Goal: Task Accomplishment & Management: Complete application form

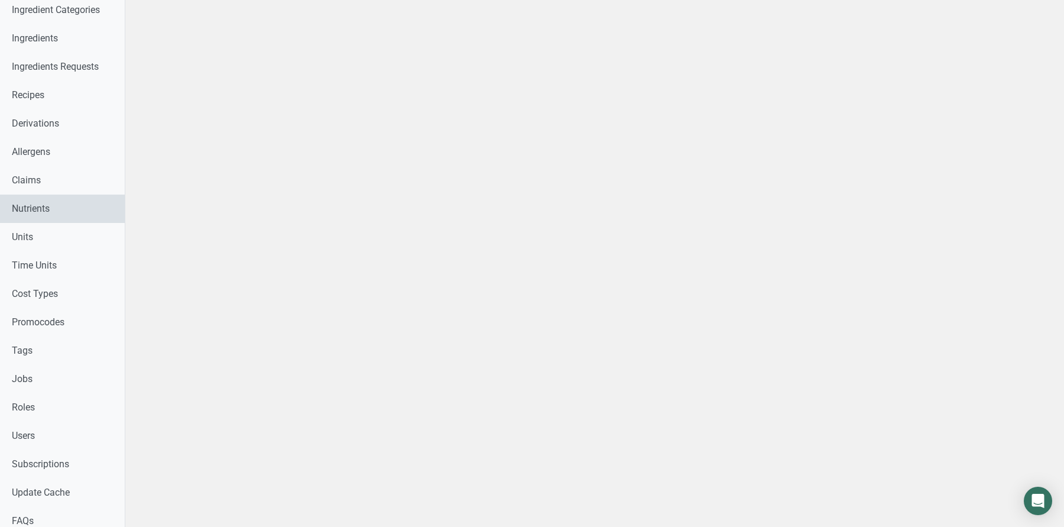
scroll to position [323, 0]
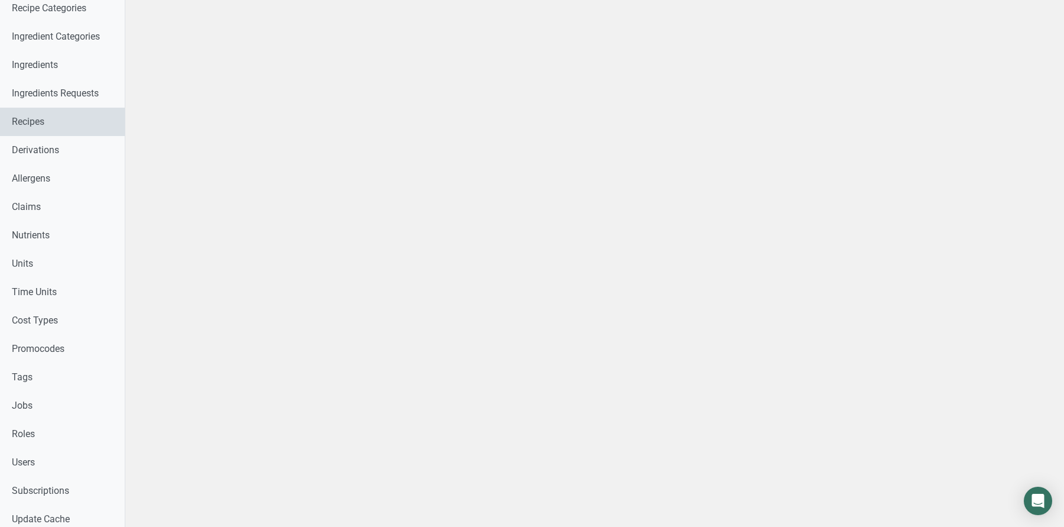
click at [34, 121] on link "Recipes" at bounding box center [62, 122] width 125 height 28
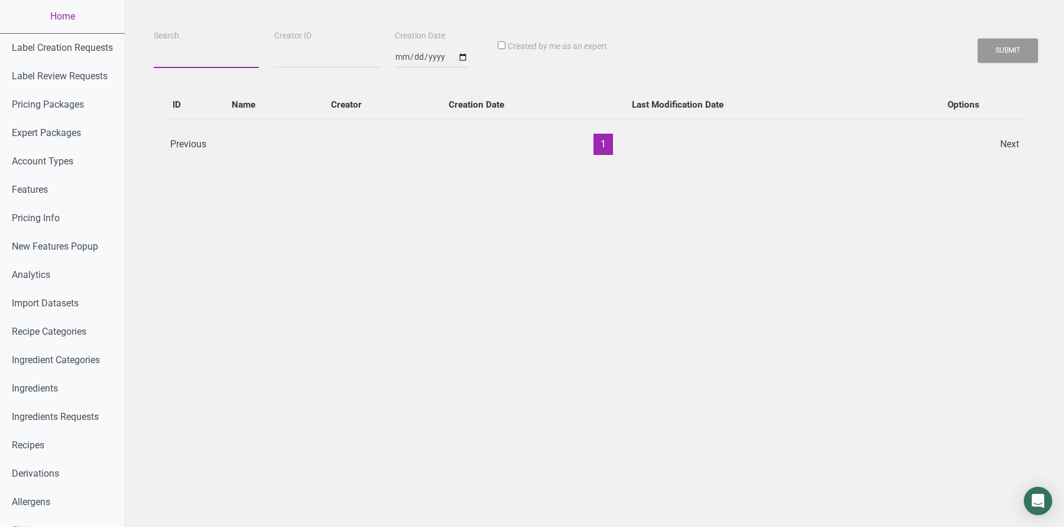
click at [160, 63] on input "Search" at bounding box center [206, 57] width 105 height 21
type input "Ellie"
click at [851, 38] on button "Submit" at bounding box center [1008, 50] width 60 height 24
click at [851, 51] on button "Submit" at bounding box center [1008, 50] width 60 height 24
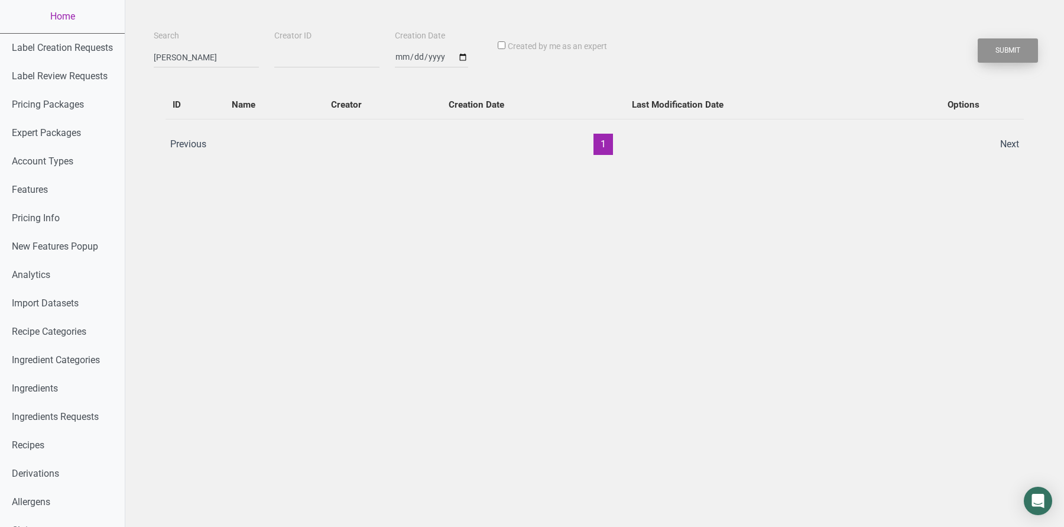
click at [851, 51] on button "Submit" at bounding box center [1008, 50] width 60 height 24
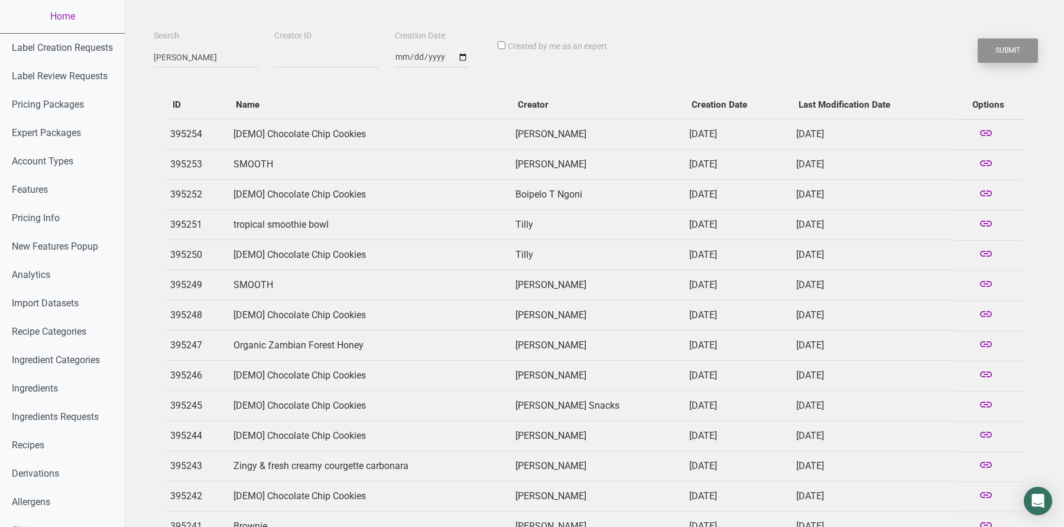
click at [851, 51] on button "Submit" at bounding box center [1008, 50] width 60 height 24
click at [851, 57] on button "Submit" at bounding box center [1008, 50] width 60 height 24
click at [851, 55] on button "Submit" at bounding box center [1008, 50] width 60 height 24
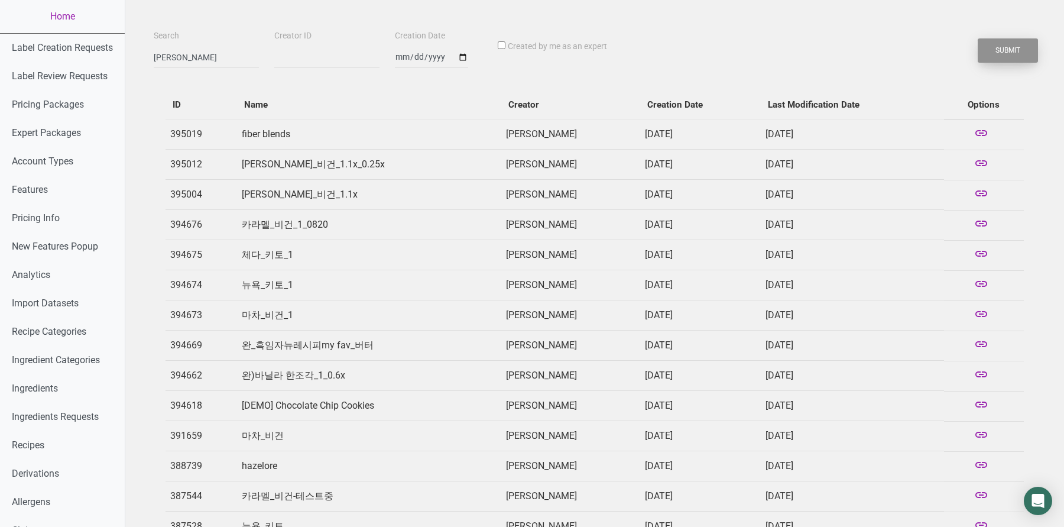
click at [851, 55] on button "Submit" at bounding box center [1008, 50] width 60 height 24
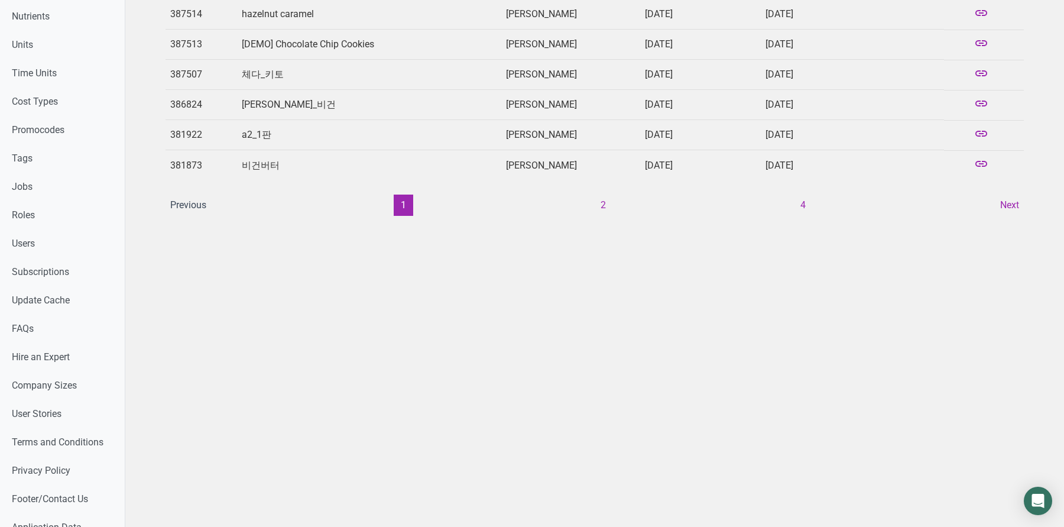
scroll to position [556, 0]
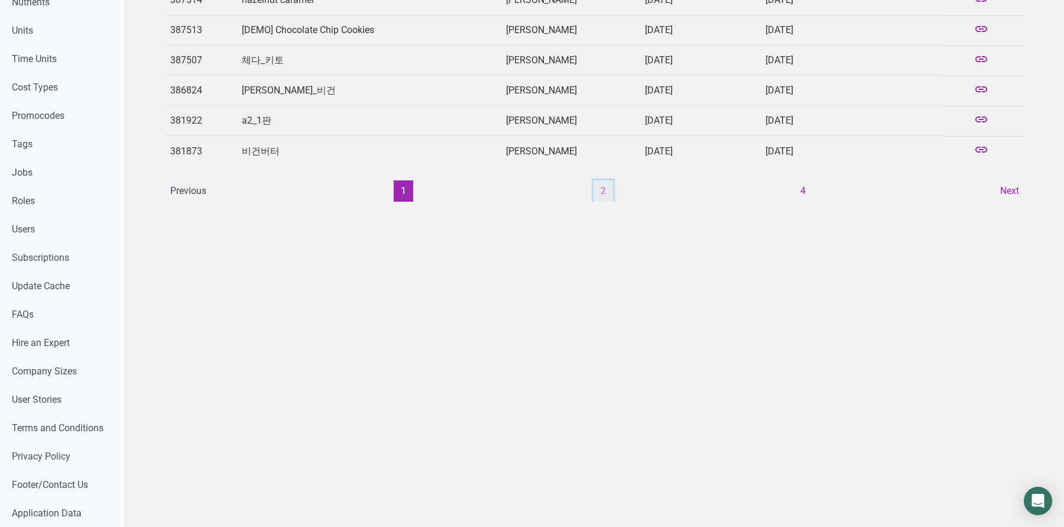
click at [607, 185] on button "2" at bounding box center [604, 190] width 20 height 21
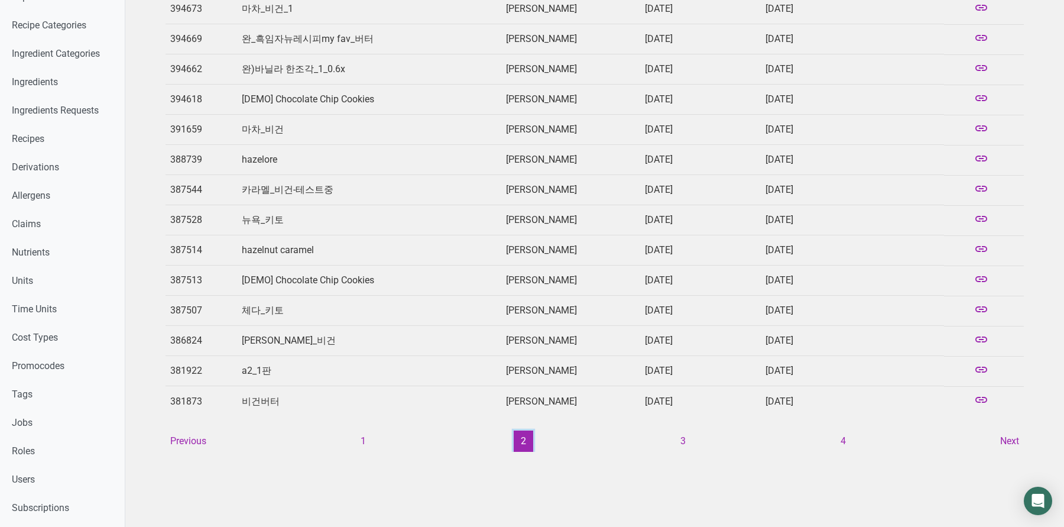
scroll to position [332, 0]
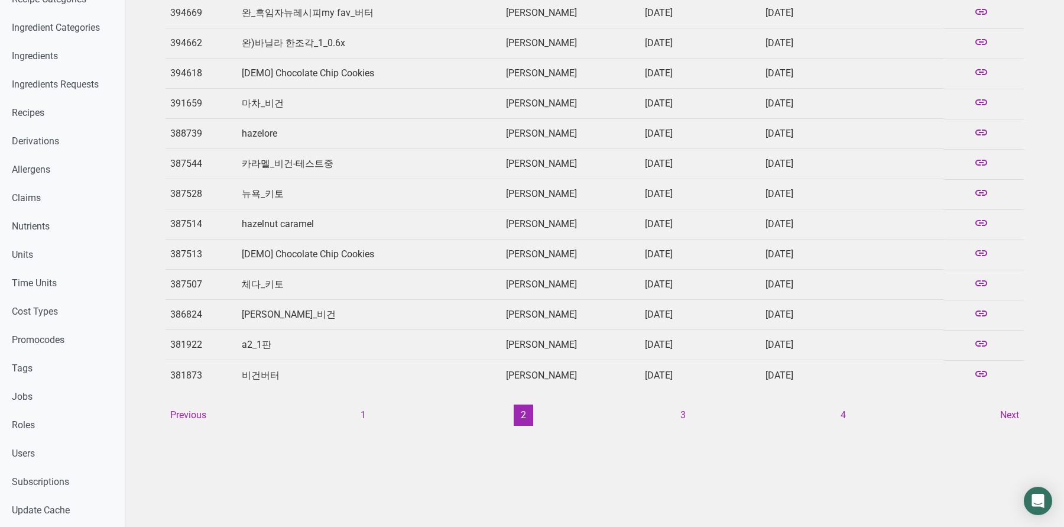
click at [672, 407] on ul "Previous 1 2 3 4 Next" at bounding box center [594, 414] width 863 height 21
click at [685, 407] on button "3" at bounding box center [684, 414] width 20 height 21
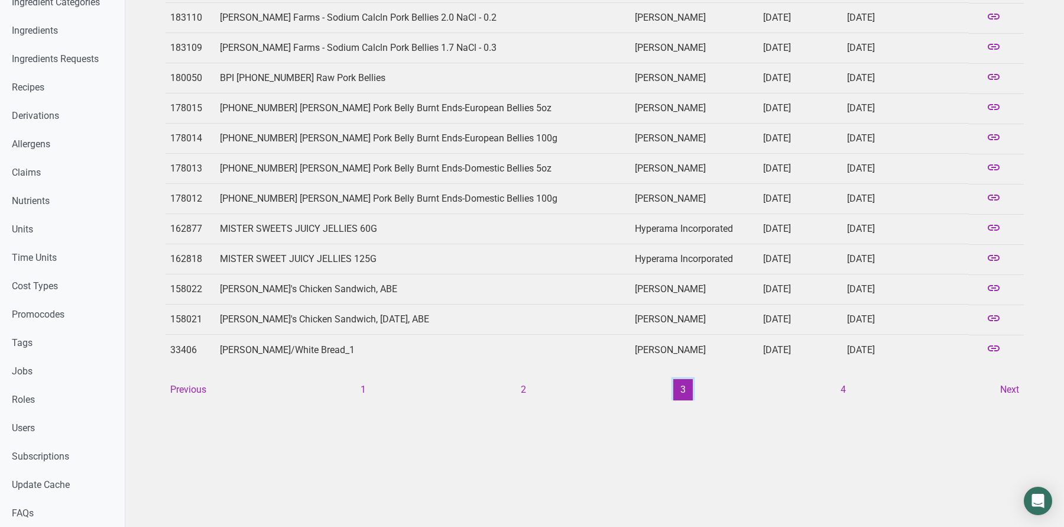
scroll to position [556, 0]
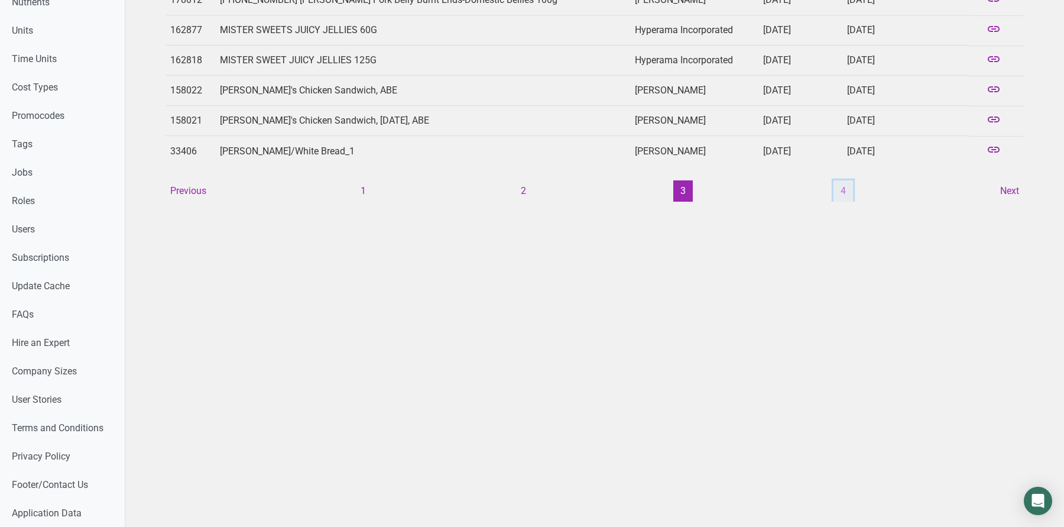
click at [841, 180] on button "4" at bounding box center [844, 190] width 20 height 21
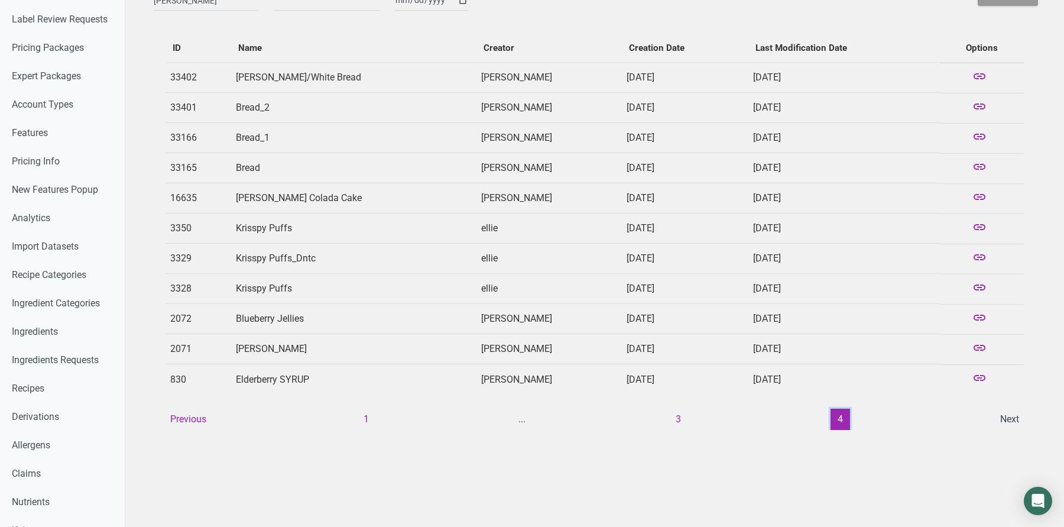
scroll to position [83, 0]
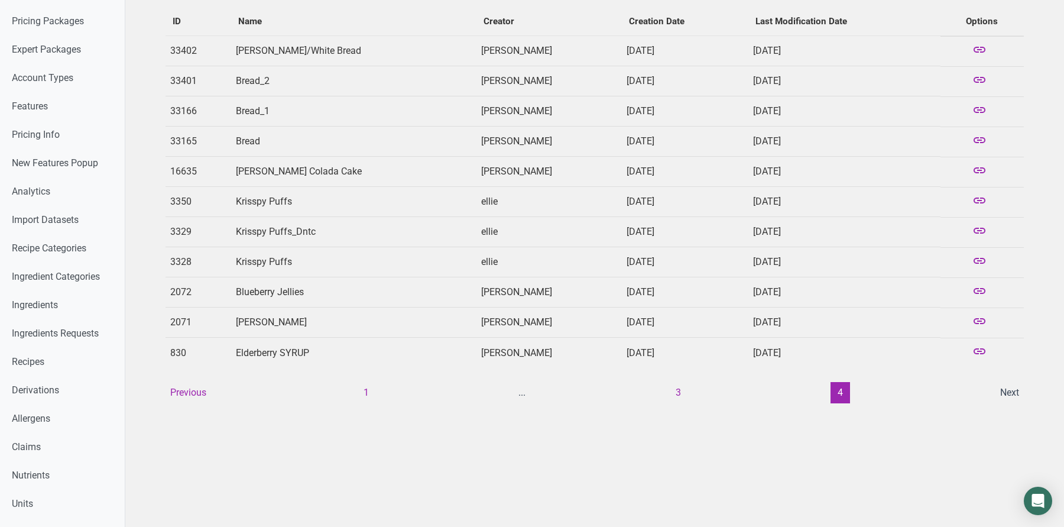
click at [851, 382] on li "Next" at bounding box center [1009, 392] width 33 height 21
click at [358, 382] on button "1" at bounding box center [367, 392] width 20 height 21
click at [400, 388] on button "1" at bounding box center [404, 392] width 20 height 21
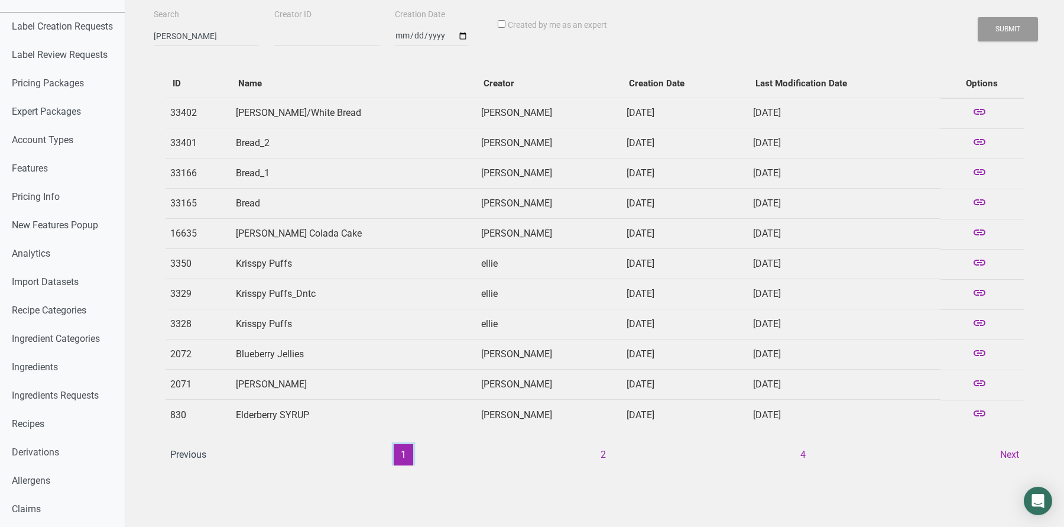
scroll to position [0, 0]
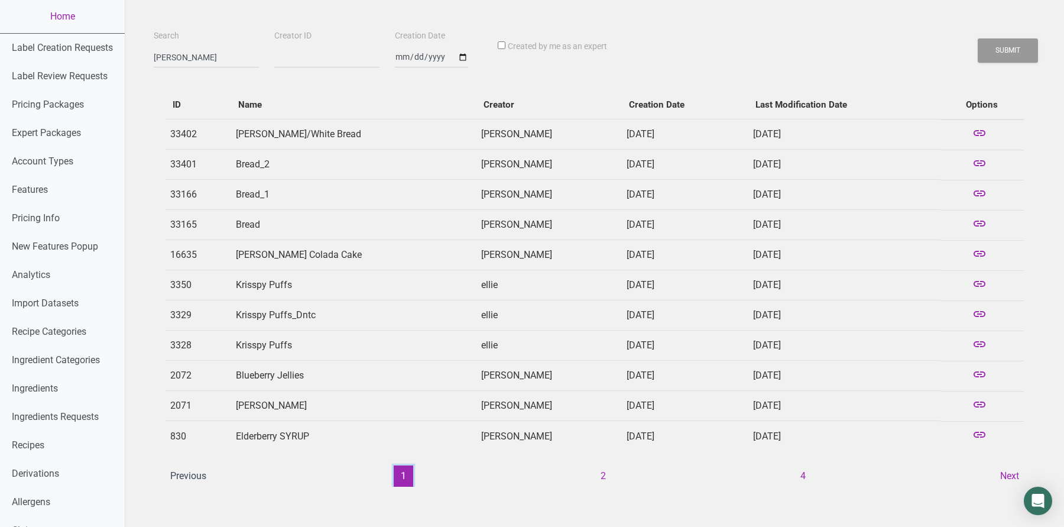
click at [412, 421] on button "1" at bounding box center [404, 475] width 20 height 21
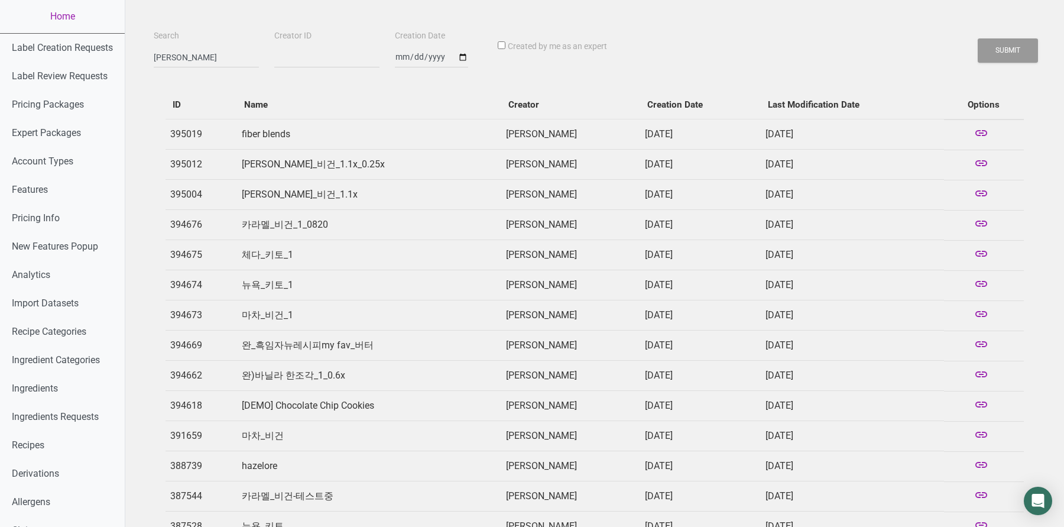
click at [287, 154] on td "쿠키도우_비건_1.1x_0.25x" at bounding box center [369, 165] width 264 height 30
click at [70, 19] on link "Home" at bounding box center [62, 16] width 125 height 33
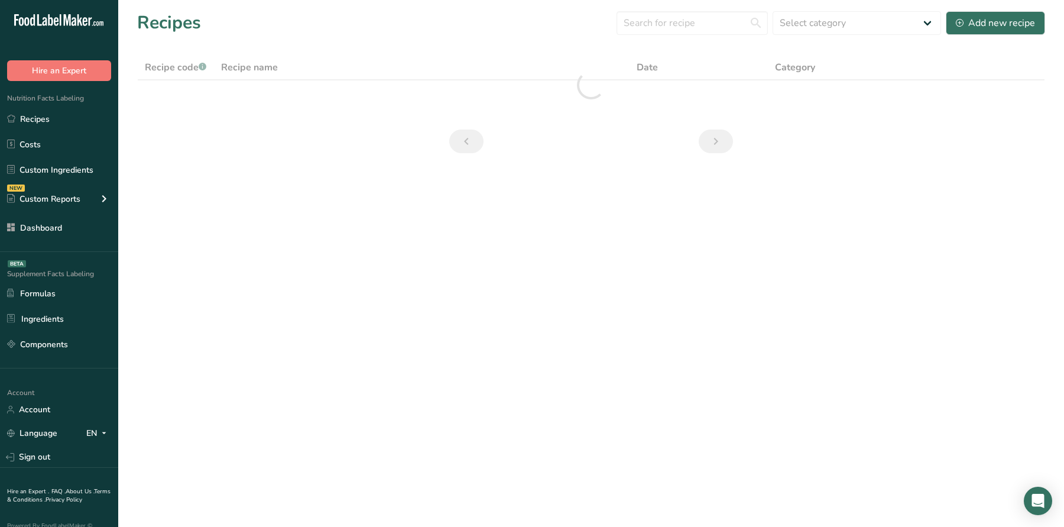
click at [470, 38] on section "Recipes Select category All Baked Goods Beverages breakfast butter cookies, bat…" at bounding box center [591, 86] width 946 height 172
click at [851, 24] on div "Add new recipe" at bounding box center [995, 23] width 79 height 14
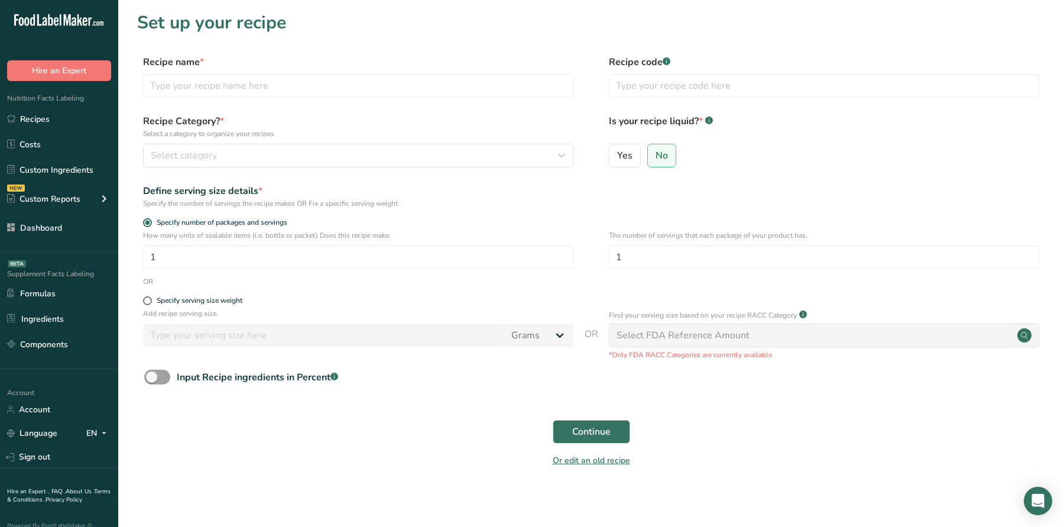
click at [288, 113] on form "Recipe name * Recipe code .a-a{fill:#347362;}.b-a{fill:#fff;} Recipe Category? …" at bounding box center [591, 264] width 908 height 419
click at [281, 73] on div "Recipe name *" at bounding box center [358, 76] width 431 height 43
click at [281, 79] on input "text" at bounding box center [358, 86] width 431 height 24
paste input "Cheese Bar"
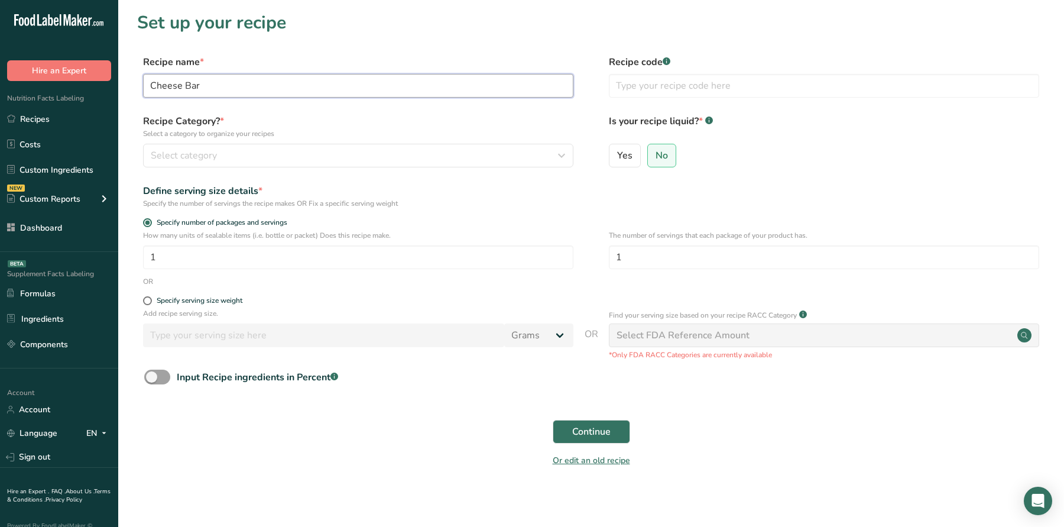
type input "Cheese Bar"
click at [308, 138] on p "Select a category to organize your recipes" at bounding box center [358, 133] width 431 height 11
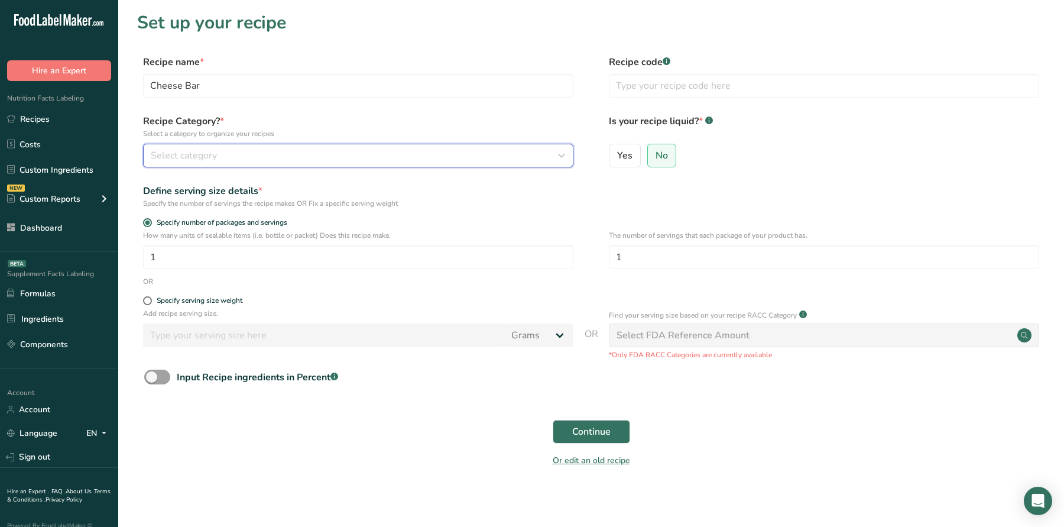
click at [308, 154] on div "Select category" at bounding box center [355, 155] width 408 height 14
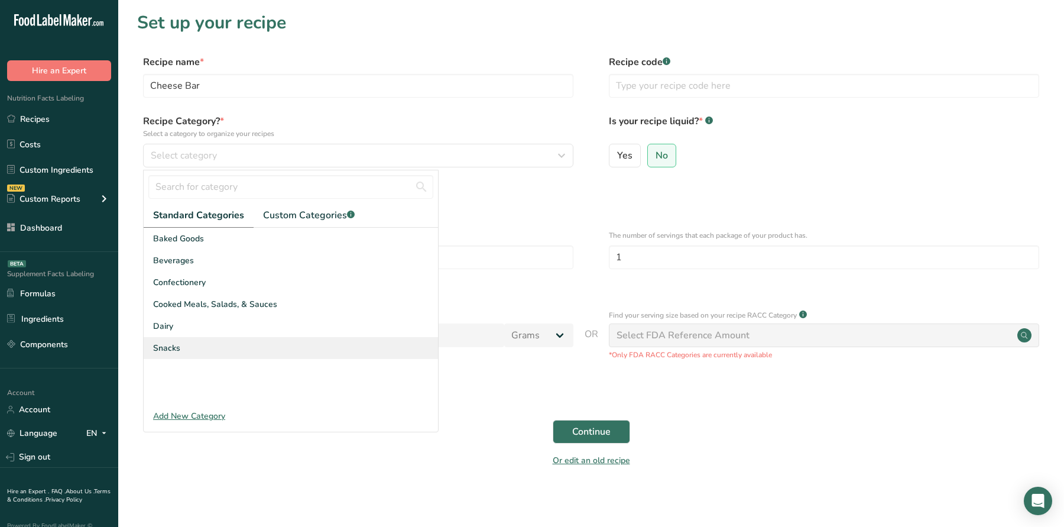
click at [296, 346] on div "Snacks" at bounding box center [291, 348] width 294 height 22
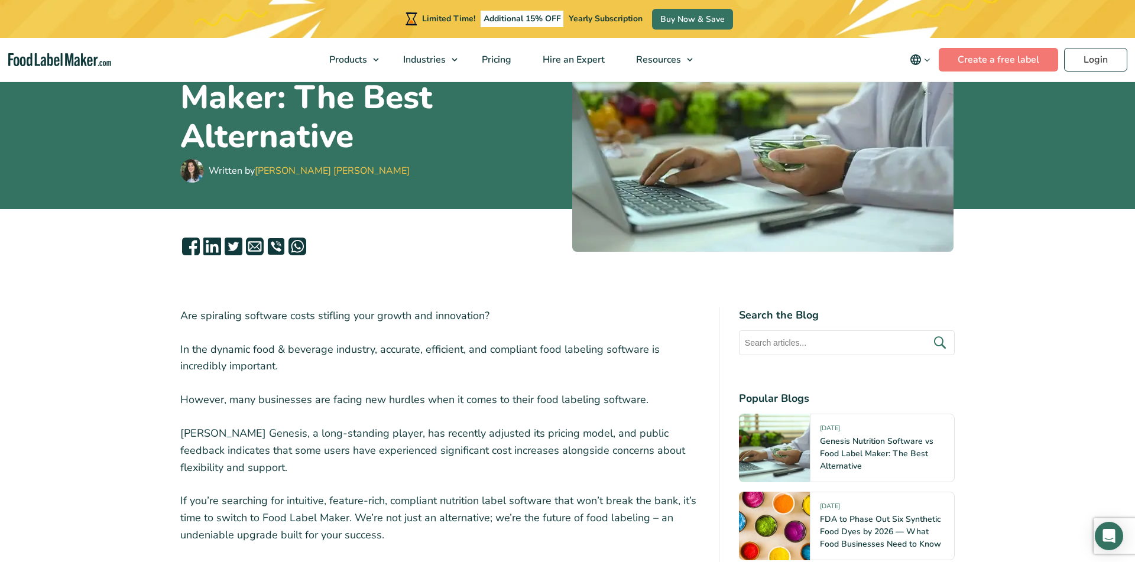
scroll to position [46, 0]
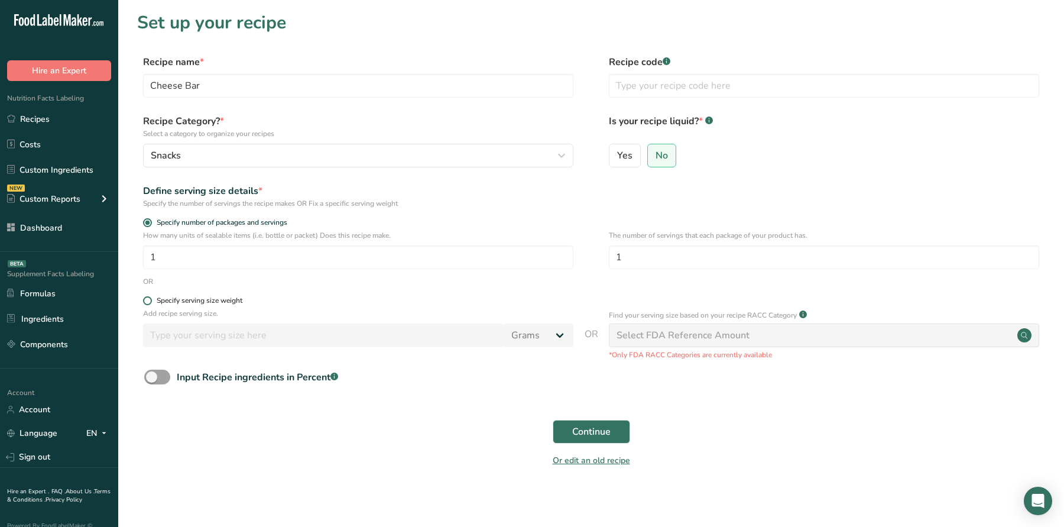
click at [165, 304] on div "Specify serving size weight" at bounding box center [200, 300] width 86 height 9
click at [151, 304] on input "Specify serving size weight" at bounding box center [147, 301] width 8 height 8
radio input "true"
radio input "false"
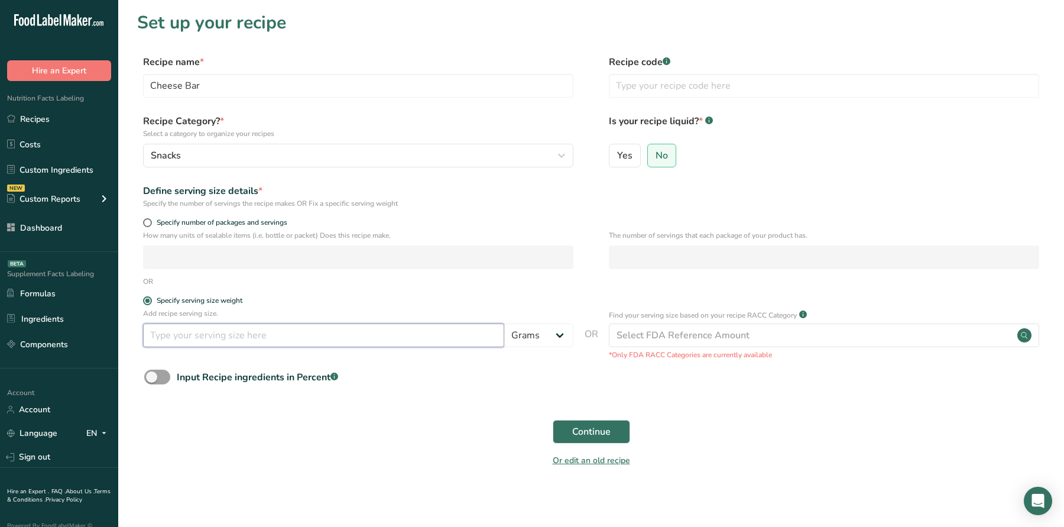
click at [177, 332] on input "number" at bounding box center [323, 335] width 361 height 24
type input "60"
click at [578, 433] on span "Continue" at bounding box center [591, 432] width 38 height 14
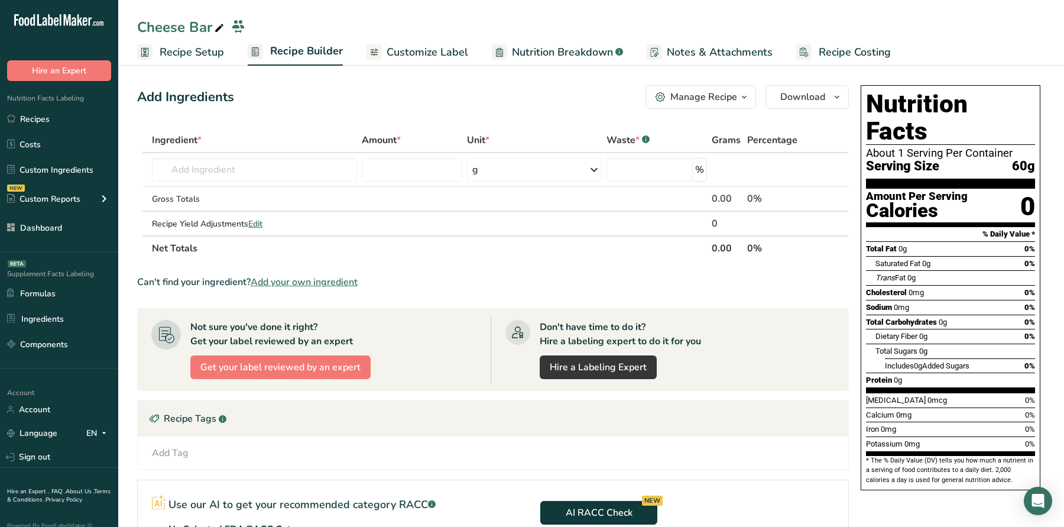
click at [242, 148] on th "Ingredient *" at bounding box center [255, 140] width 210 height 25
click at [242, 164] on input "text" at bounding box center [254, 170] width 205 height 24
paste input "Organic Unsalted Butter"
type input "Organic Unsalted Butter"
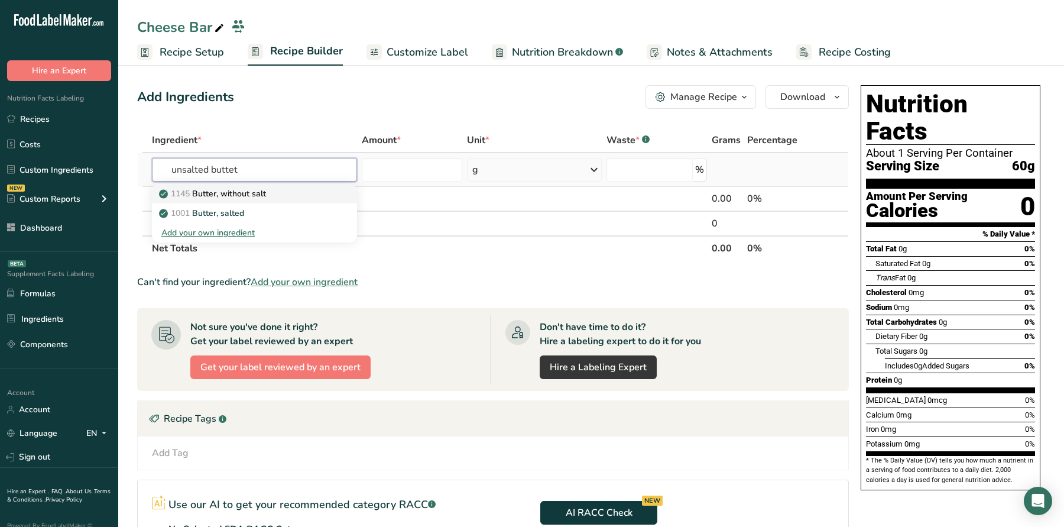
type input "unsalted buttet"
click at [254, 191] on p "1145 Butter, without salt" at bounding box center [213, 193] width 105 height 12
type input "Butter, without salt"
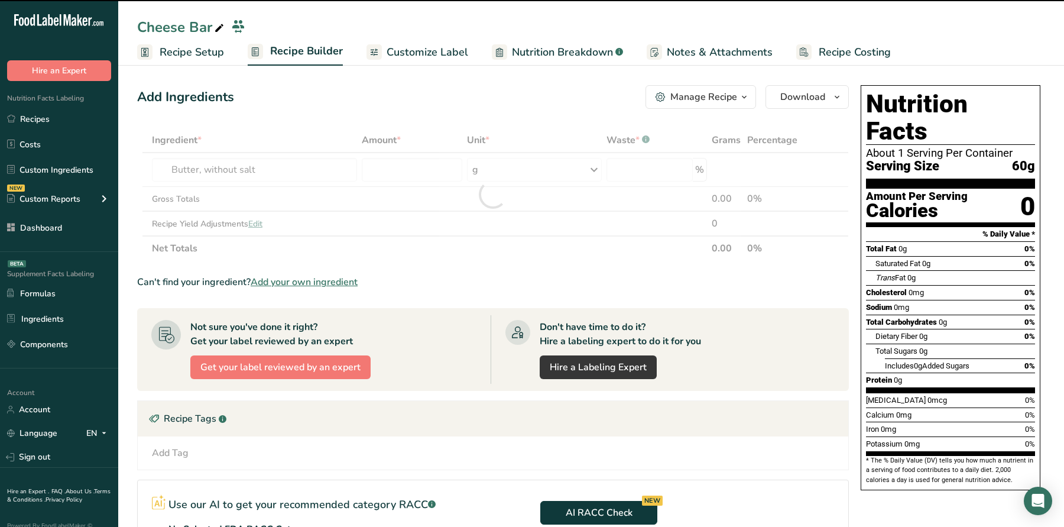
type input "0"
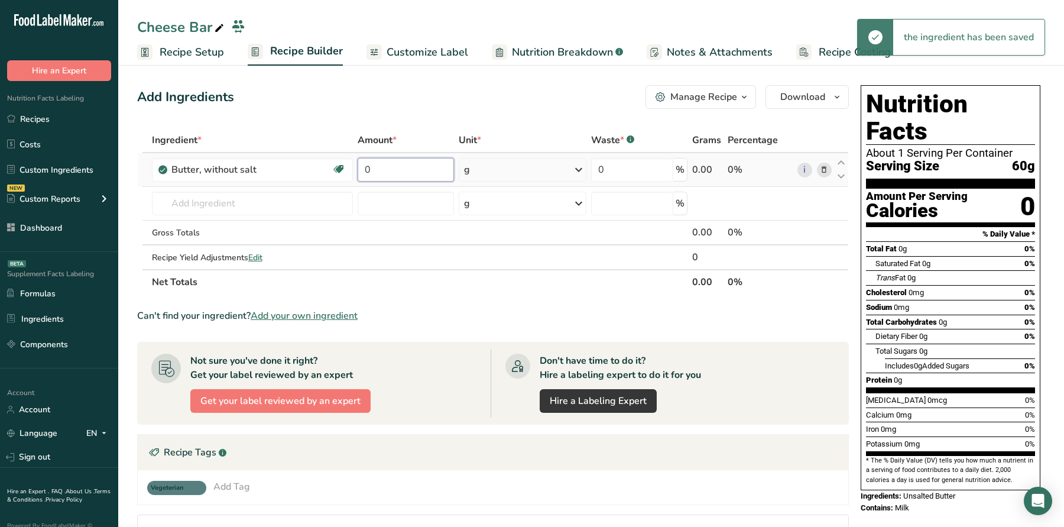
drag, startPoint x: 390, startPoint y: 169, endPoint x: 358, endPoint y: 169, distance: 31.9
click at [372, 169] on input "0" at bounding box center [406, 170] width 96 height 24
type input "450"
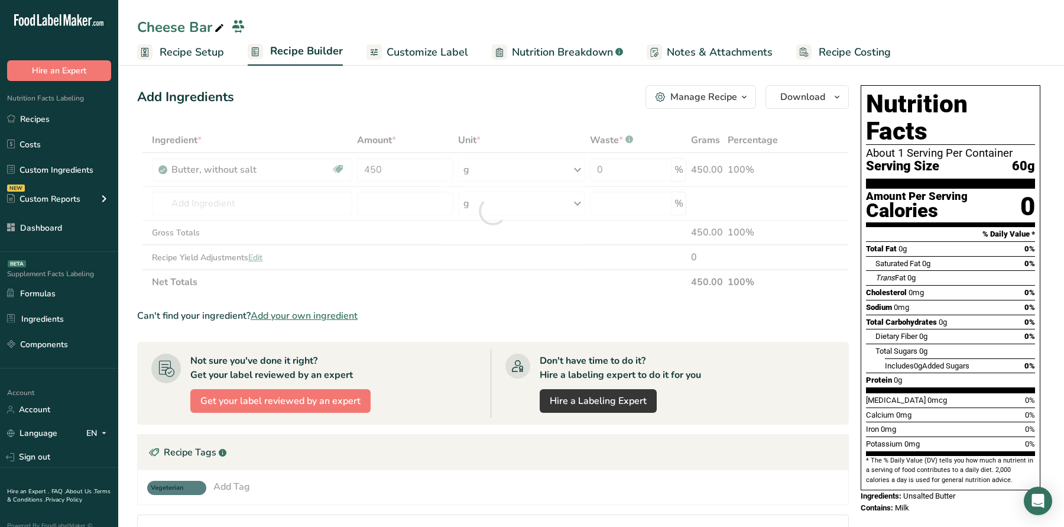
click at [348, 106] on div "Add Ingredients Manage Recipe Delete Recipe Duplicate Recipe Scale Recipe Save …" at bounding box center [493, 97] width 712 height 24
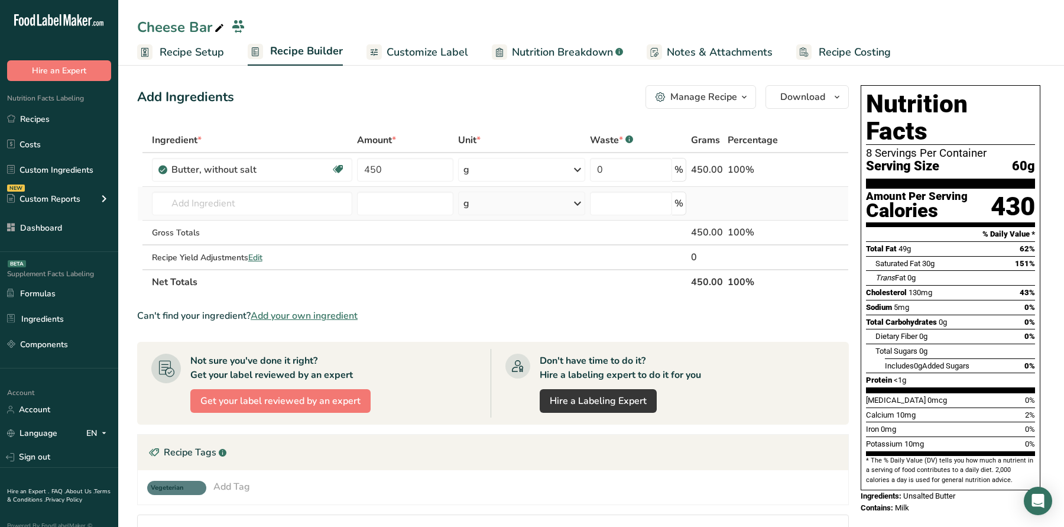
click at [275, 187] on td "1145 Butter, without salt 1001 Butter, salted Add your own ingredient" at bounding box center [253, 204] width 206 height 34
click at [279, 213] on input "text" at bounding box center [252, 204] width 201 height 24
paste input "Sunflower Oil"
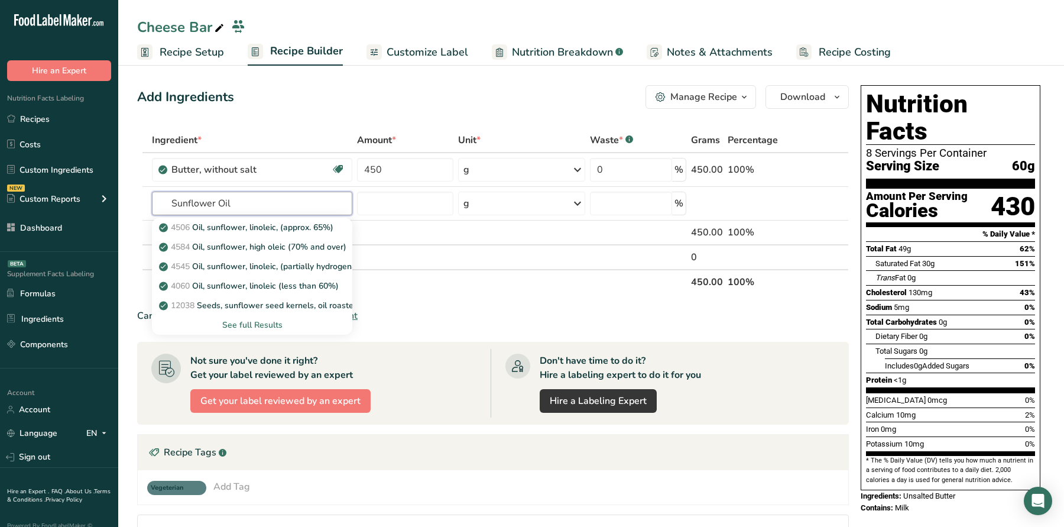
type input "Sunflower Oil"
click at [397, 94] on div "Add Ingredients Manage Recipe Delete Recipe Duplicate Recipe Scale Recipe Save …" at bounding box center [493, 97] width 712 height 24
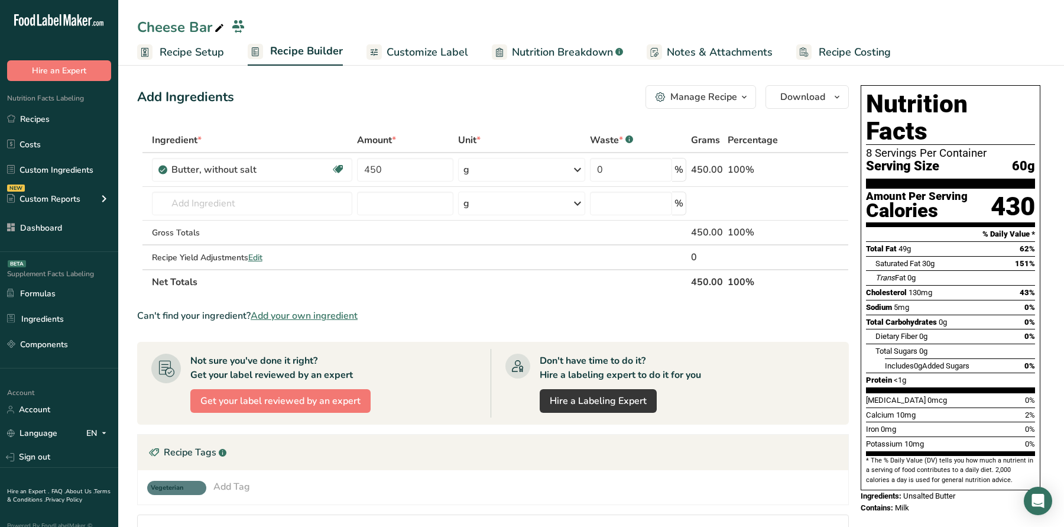
click at [336, 313] on span "Add your own ingredient" at bounding box center [304, 316] width 107 height 14
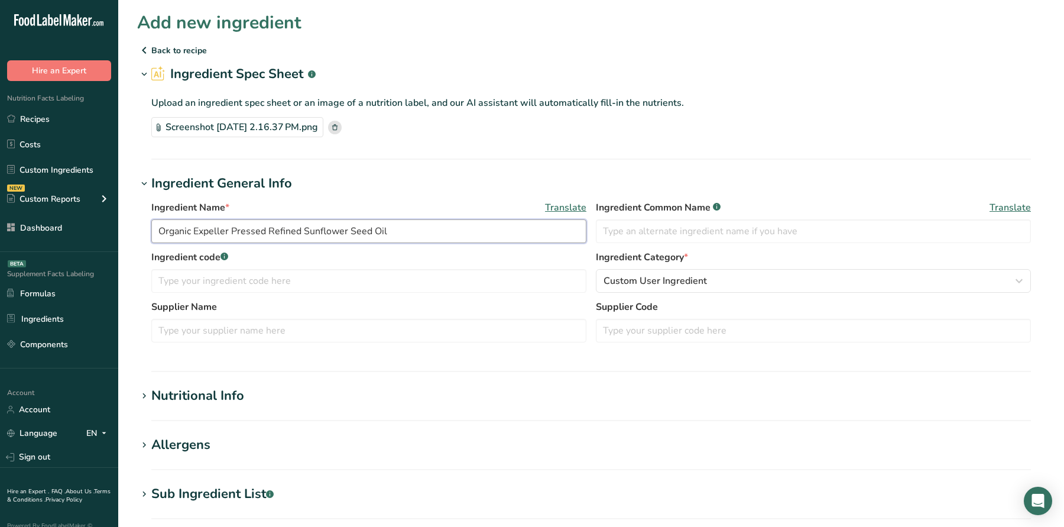
drag, startPoint x: 193, startPoint y: 228, endPoint x: 299, endPoint y: 230, distance: 105.9
click at [299, 230] on input "Organic Expeller Pressed Refined Sunflower Seed Oil" at bounding box center [368, 231] width 435 height 24
click at [245, 229] on input "Organic Sunflower Seed Oil" at bounding box center [368, 231] width 435 height 24
type input "Organic Sunflower Oil"
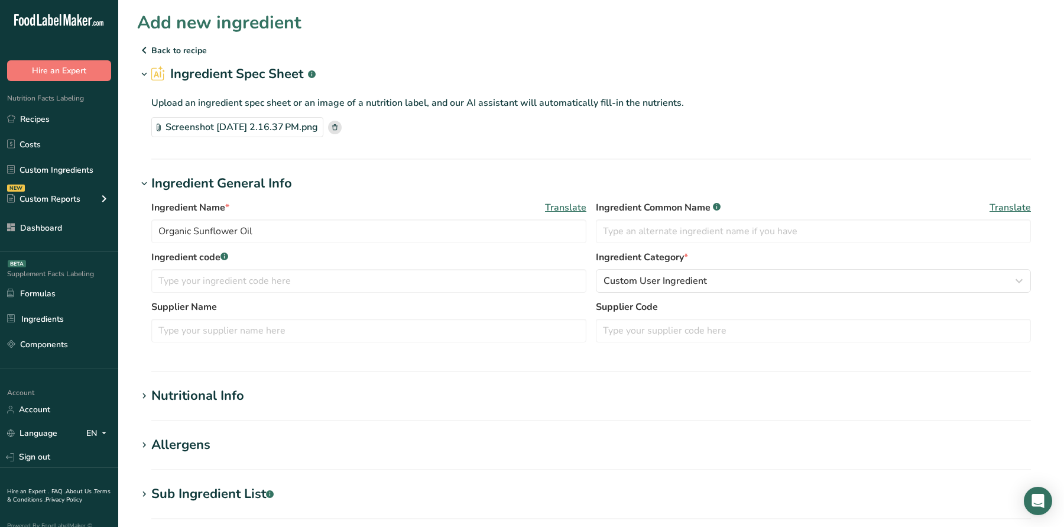
click at [288, 402] on h1 "Nutritional Info" at bounding box center [591, 396] width 908 height 20
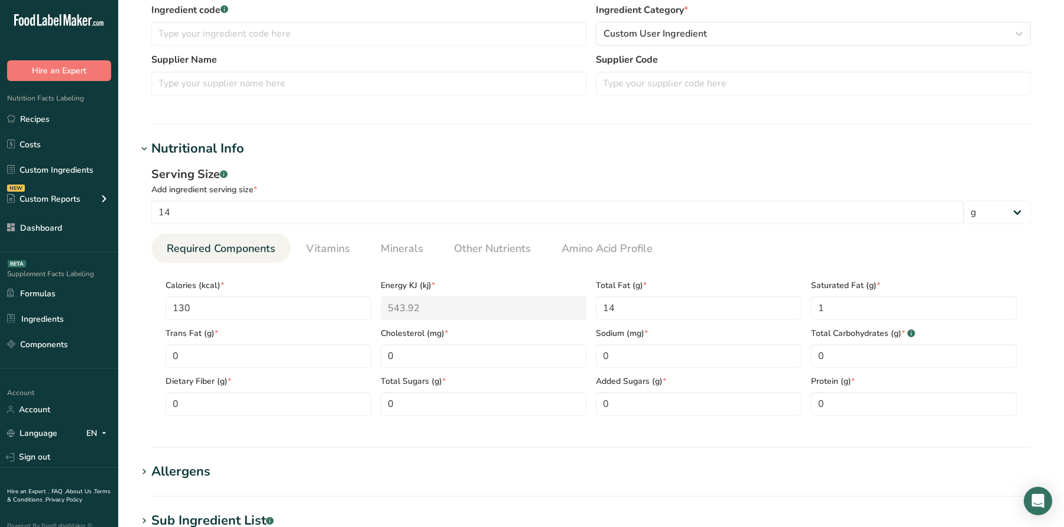
scroll to position [255, 0]
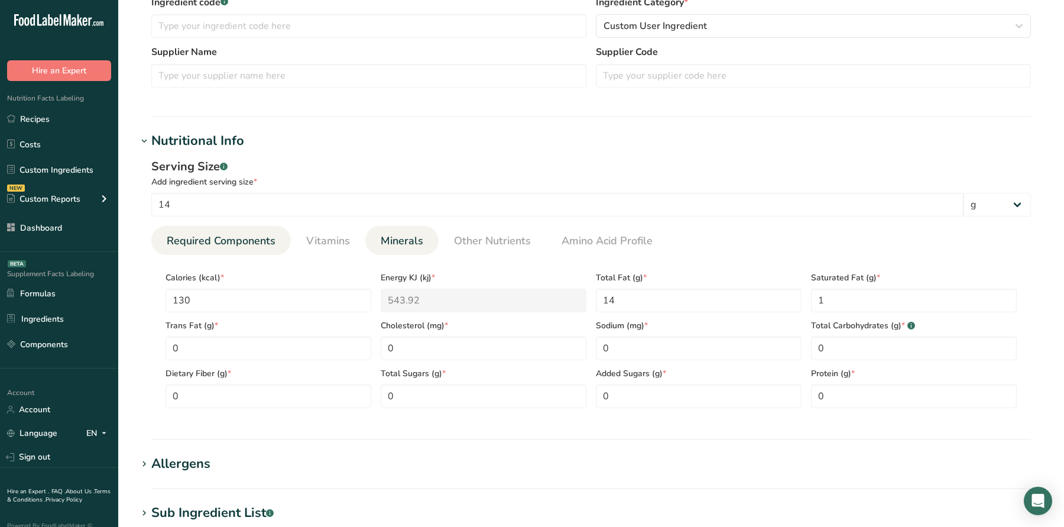
click at [381, 245] on span "Minerals" at bounding box center [402, 241] width 43 height 16
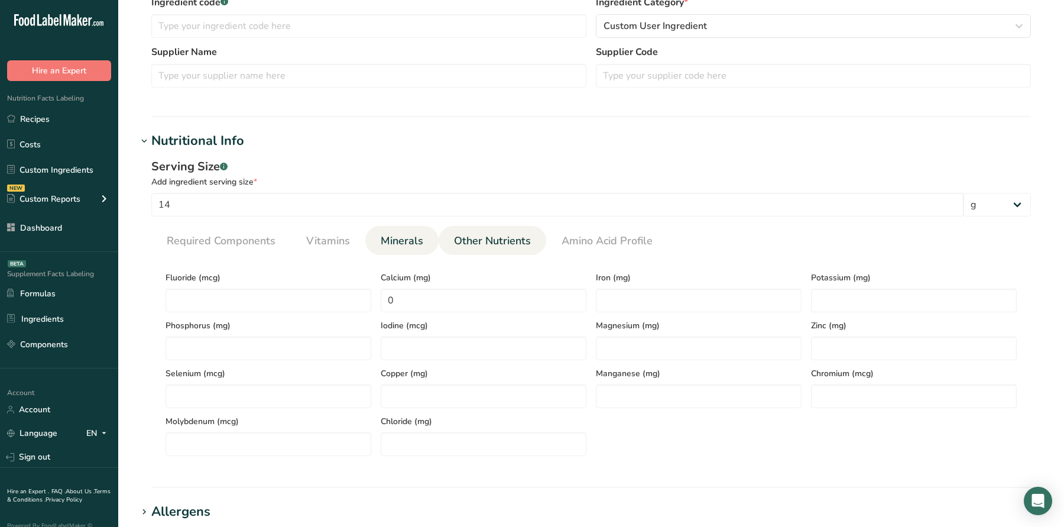
click at [502, 246] on span "Other Nutrients" at bounding box center [492, 241] width 77 height 16
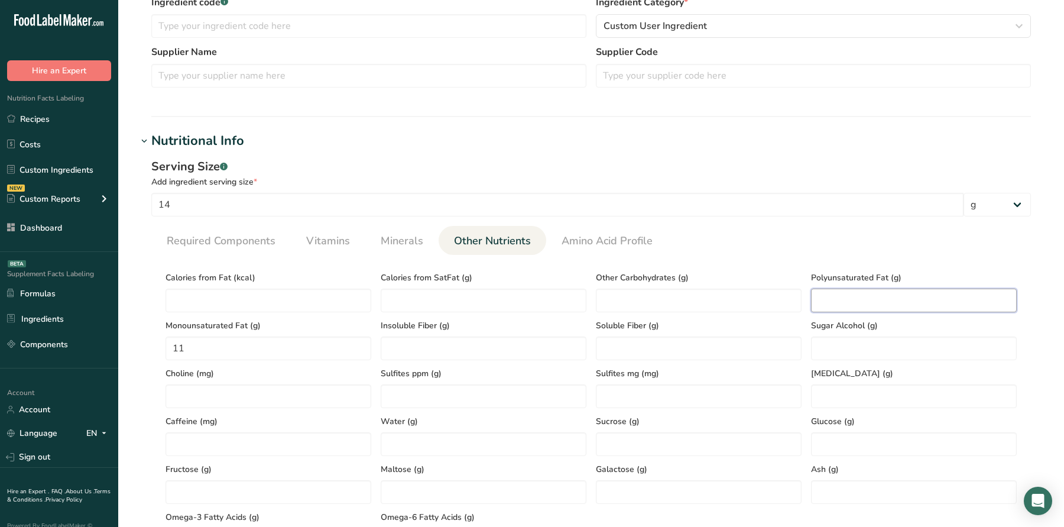
click at [898, 301] on Fat "number" at bounding box center [914, 301] width 206 height 24
type Fat "2"
click at [204, 241] on span "Required Components" at bounding box center [221, 241] width 109 height 16
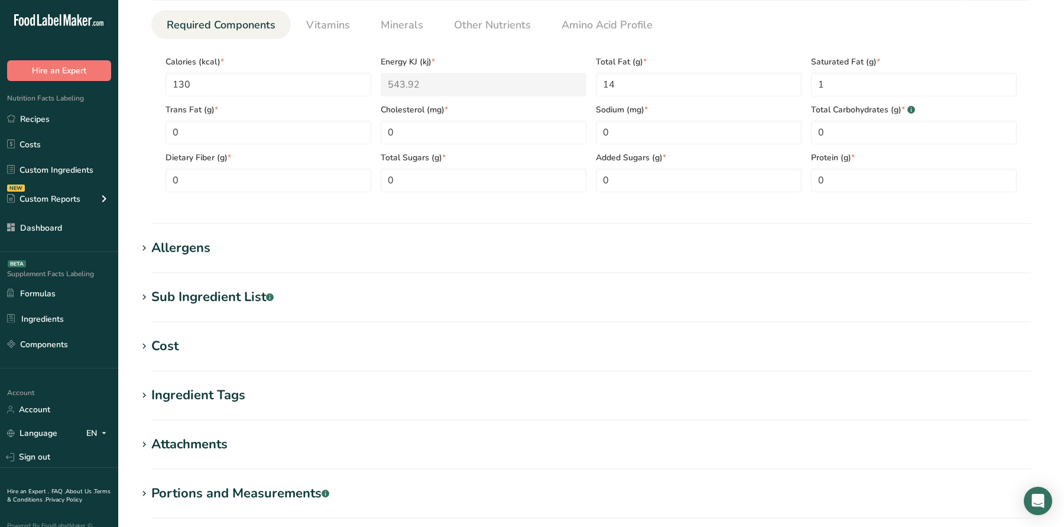
scroll to position [604, 0]
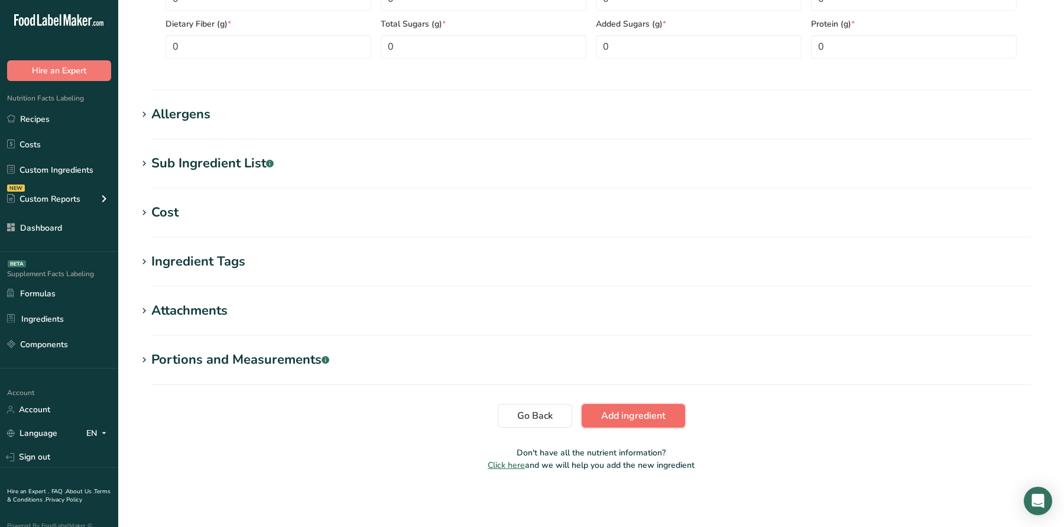
click at [614, 415] on span "Add ingredient" at bounding box center [633, 416] width 64 height 14
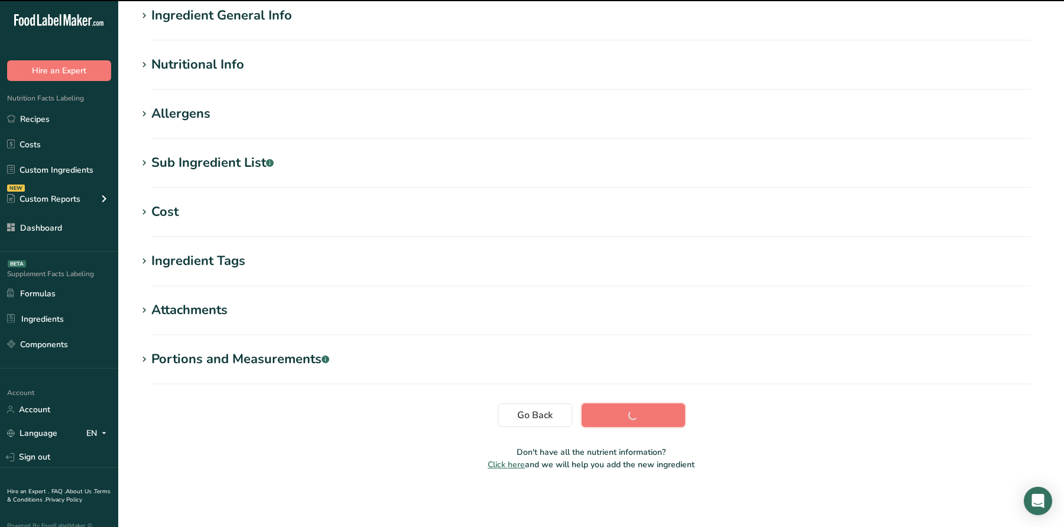
scroll to position [0, 0]
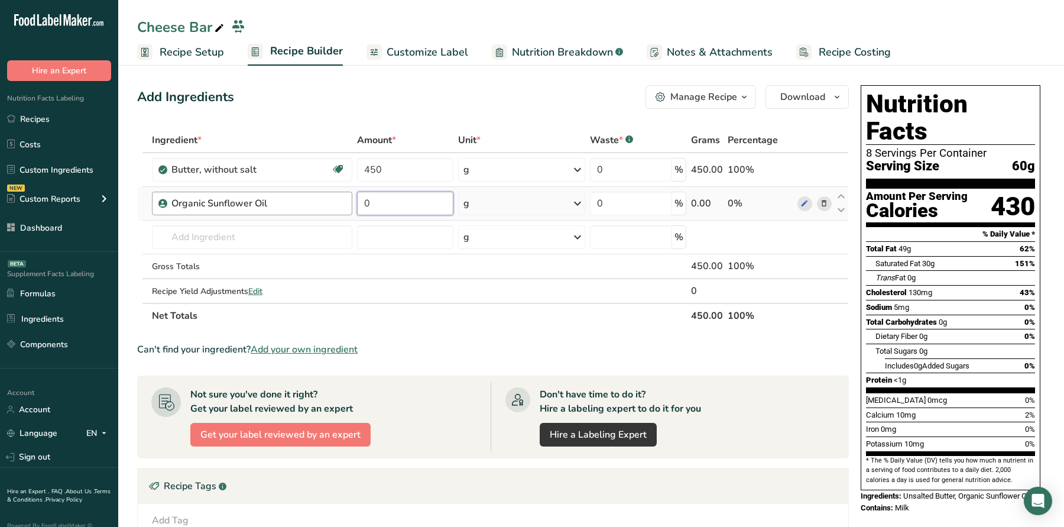
drag, startPoint x: 373, startPoint y: 207, endPoint x: 330, endPoint y: 207, distance: 42.6
click at [335, 207] on tr "Organic Sunflower Oil 0 g Weight Units g kg mg See more Volume Units l Volume u…" at bounding box center [493, 204] width 711 height 34
type input "84"
click at [381, 99] on div "Add Ingredients Manage Recipe Delete Recipe Duplicate Recipe Scale Recipe Save …" at bounding box center [493, 97] width 712 height 24
click at [237, 226] on input "text" at bounding box center [252, 237] width 201 height 24
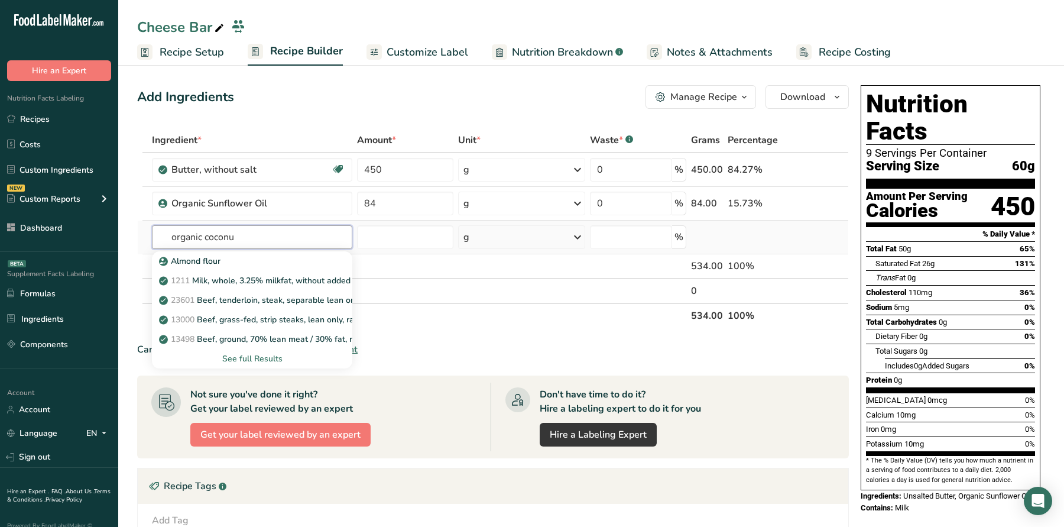
type input "organic coconut"
type input "coconut oil"
click at [246, 256] on div "4047 Oil, coconut" at bounding box center [242, 261] width 163 height 12
type input "Oil, coconut"
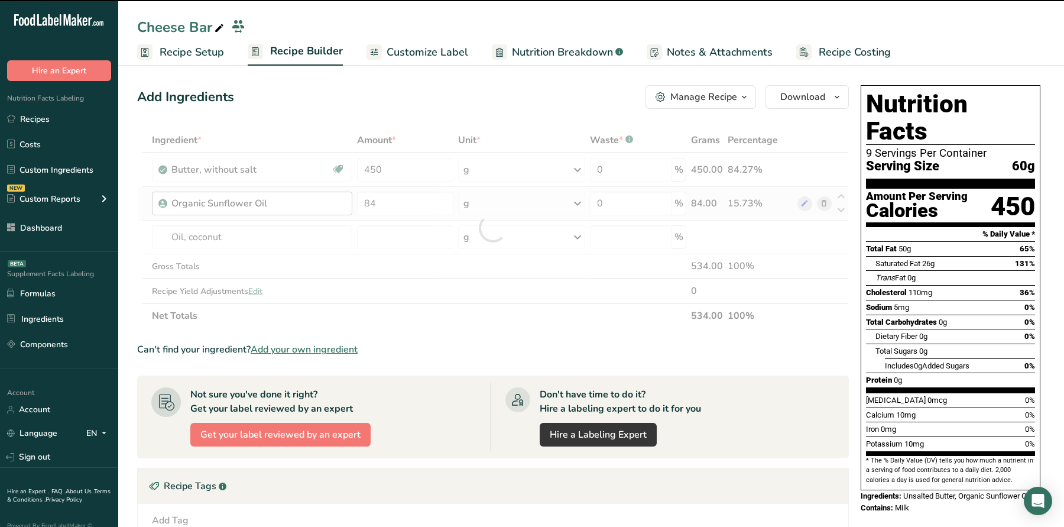
type input "0"
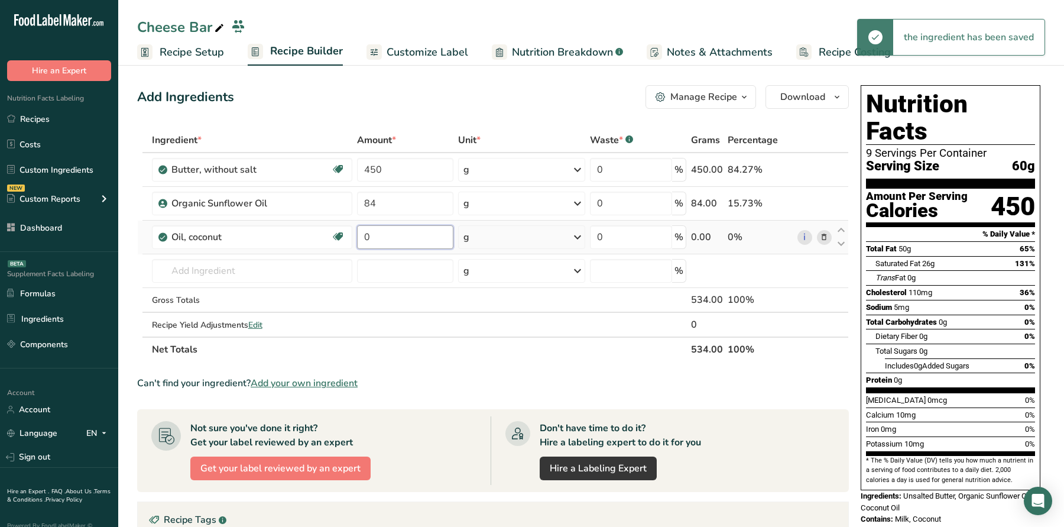
drag, startPoint x: 385, startPoint y: 246, endPoint x: 359, endPoint y: 246, distance: 26.0
click at [360, 246] on input "0" at bounding box center [405, 237] width 96 height 24
type input "165"
click at [394, 90] on div "Add Ingredients Manage Recipe Delete Recipe Duplicate Recipe Scale Recipe Save …" at bounding box center [493, 97] width 712 height 24
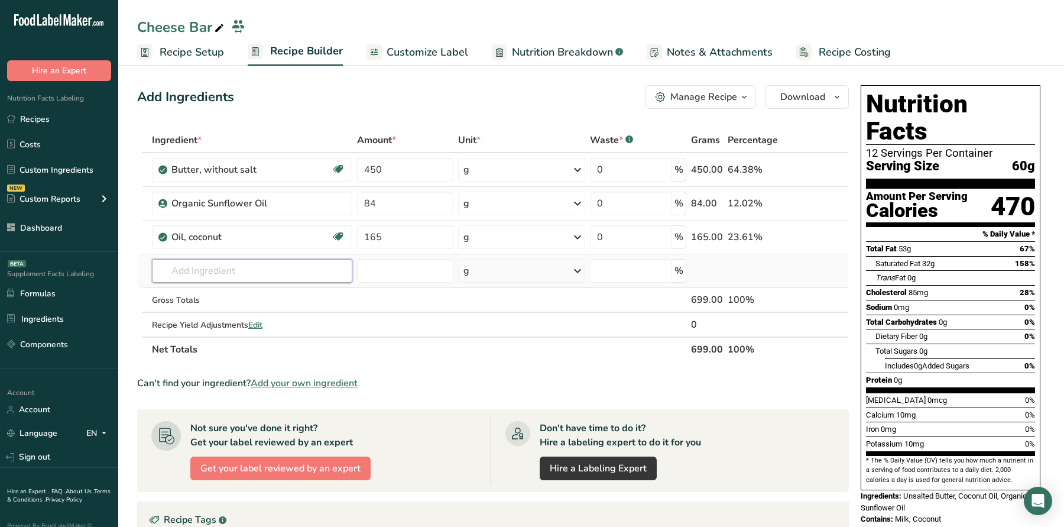
click at [220, 269] on input "text" at bounding box center [252, 271] width 201 height 24
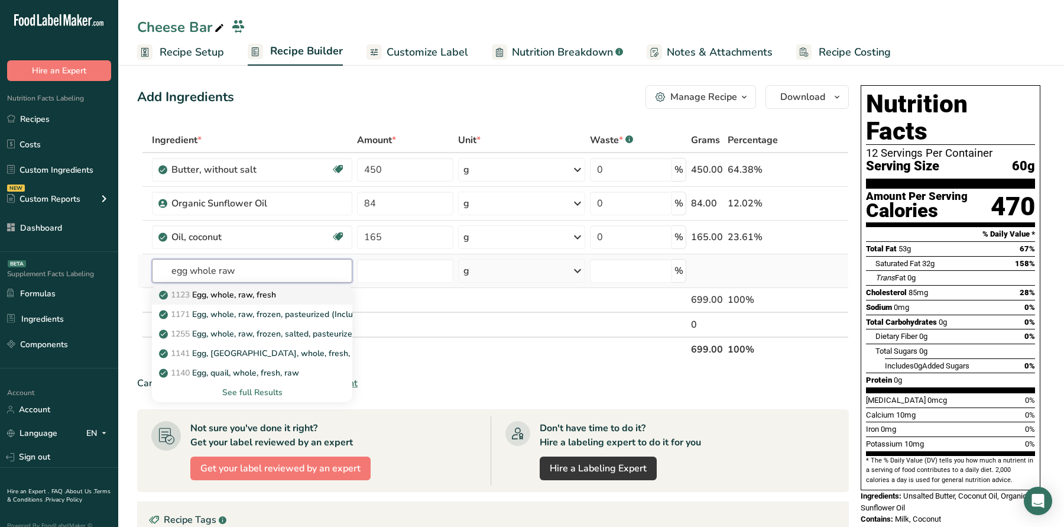
type input "egg whole raw"
click at [263, 294] on p "1123 Egg, whole, raw, fresh" at bounding box center [218, 295] width 115 height 12
type input "Egg, whole, raw, fresh"
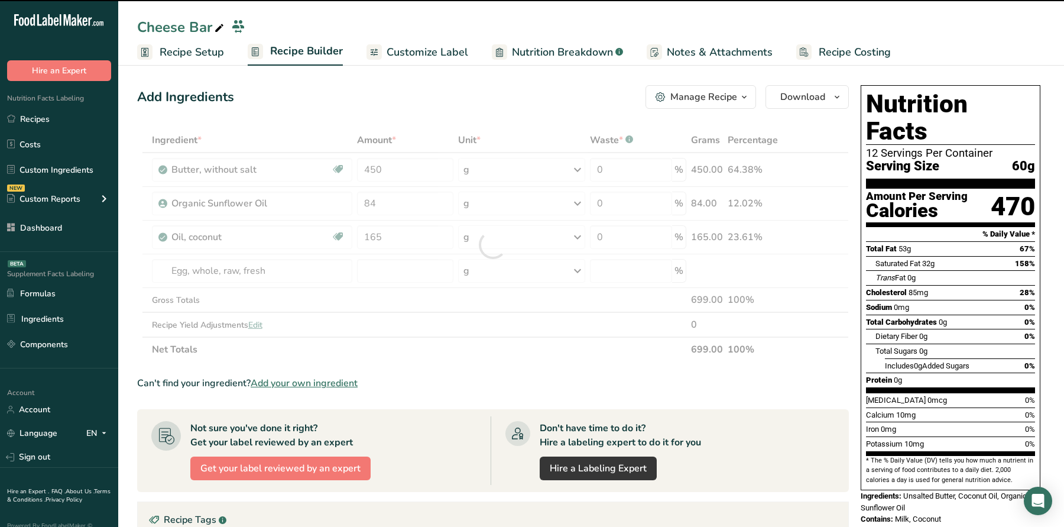
click at [386, 282] on div at bounding box center [493, 245] width 712 height 234
type input "0"
click at [380, 272] on input "0" at bounding box center [405, 271] width 96 height 24
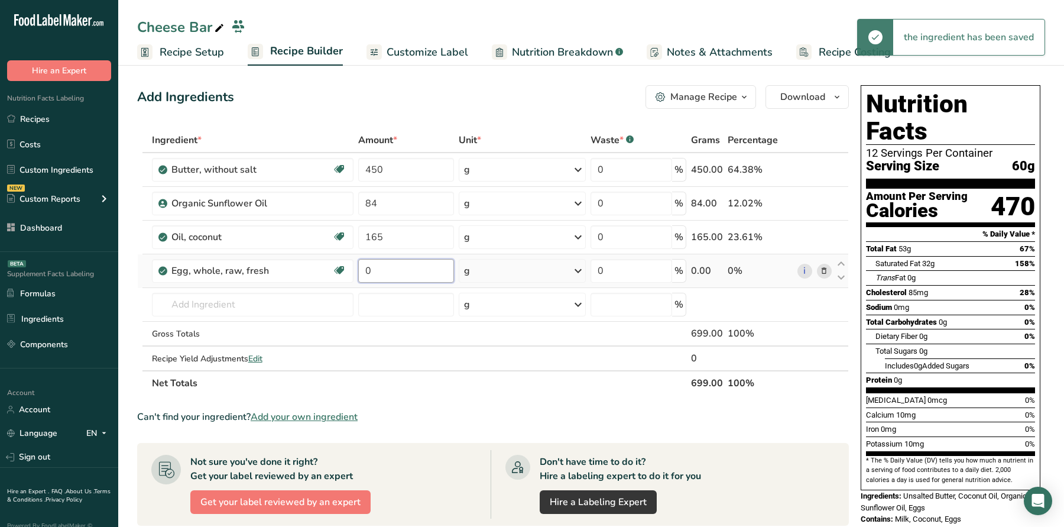
drag, startPoint x: 380, startPoint y: 272, endPoint x: 360, endPoint y: 272, distance: 20.7
click at [367, 272] on input "0" at bounding box center [406, 271] width 96 height 24
paste input "105"
type input "105"
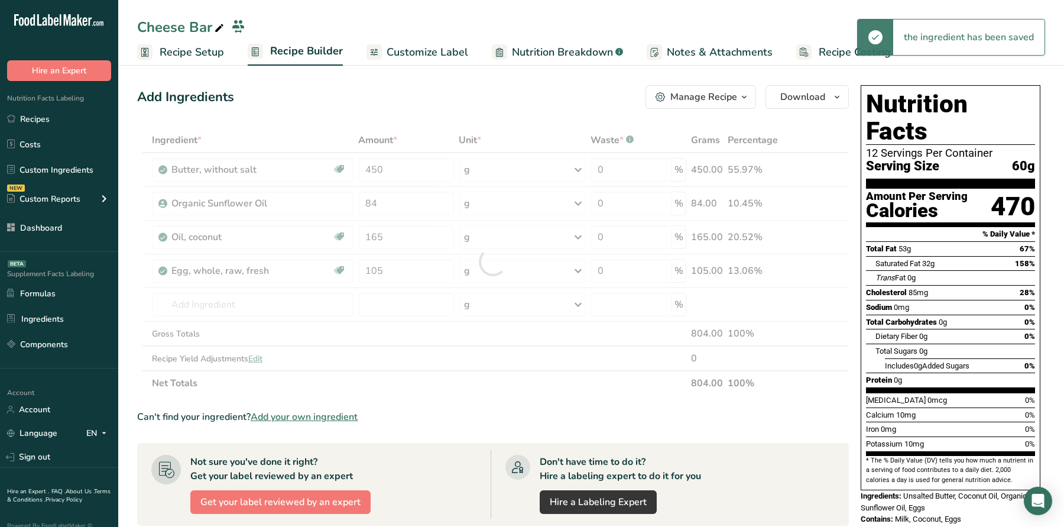
click at [426, 105] on div "Add Ingredients Manage Recipe Delete Recipe Duplicate Recipe Scale Recipe Save …" at bounding box center [493, 97] width 712 height 24
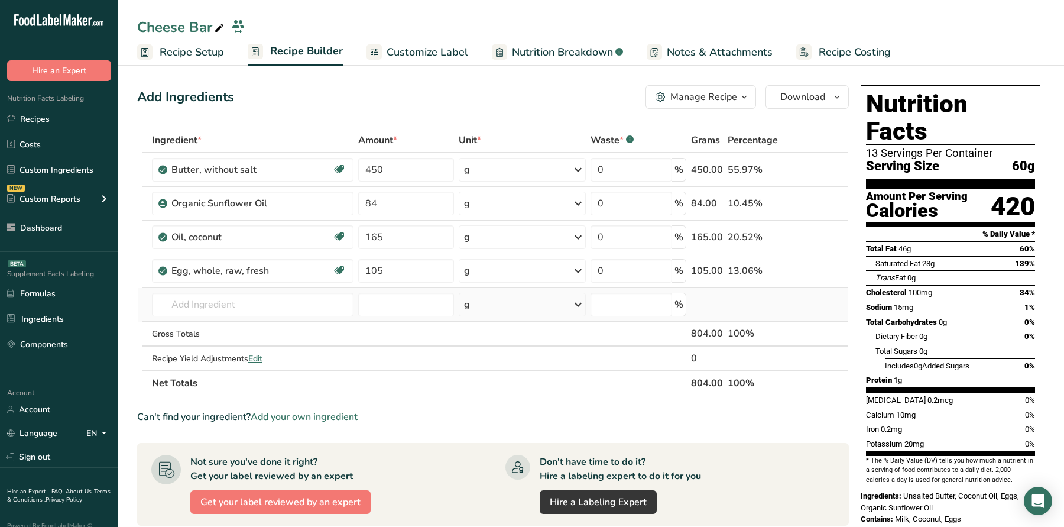
click at [299, 318] on td "1123 Egg, whole, raw, fresh 1171 Egg, whole, raw, frozen, pasteurized (Includes…" at bounding box center [253, 305] width 206 height 34
click at [296, 305] on input "text" at bounding box center [253, 305] width 202 height 24
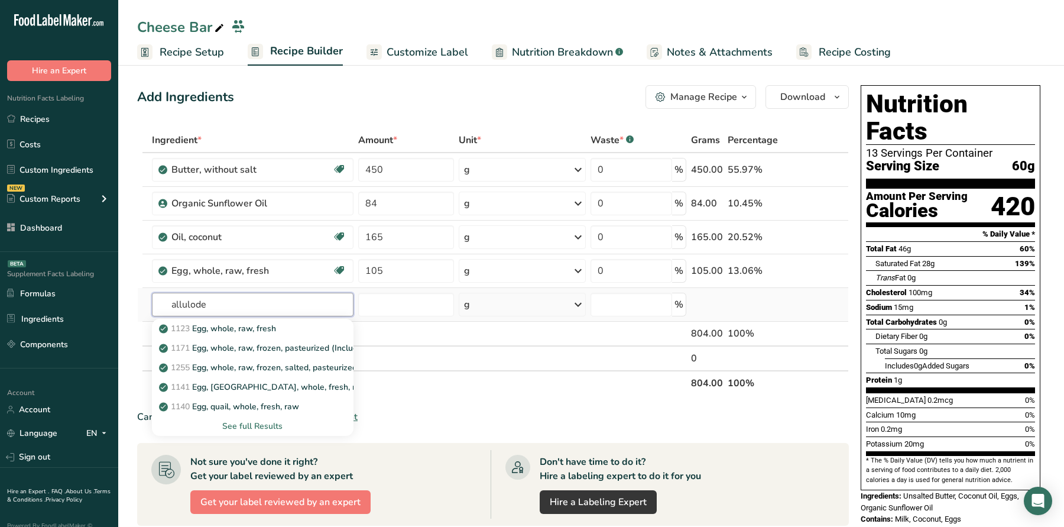
type input "allulode"
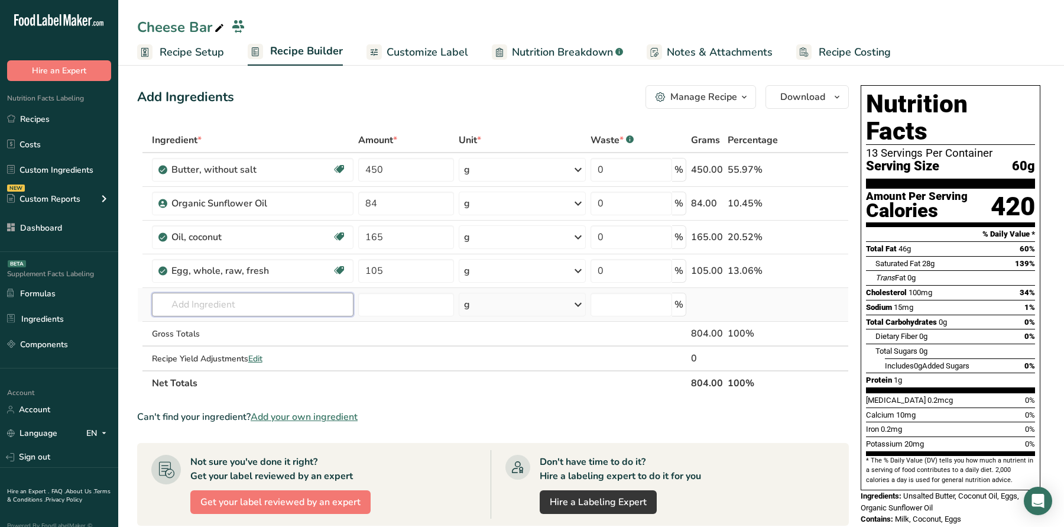
click at [275, 297] on input "text" at bounding box center [253, 305] width 202 height 24
paste input "Organic Allulose Syrup"
type input "Organic Allulose Syrup"
drag, startPoint x: 342, startPoint y: 306, endPoint x: 77, endPoint y: 288, distance: 265.5
click at [77, 288] on div ".a-20{fill:#fff;} Hire an Expert Nutrition Facts Labeling Recipes Costs Custom …" at bounding box center [532, 416] width 1064 height 833
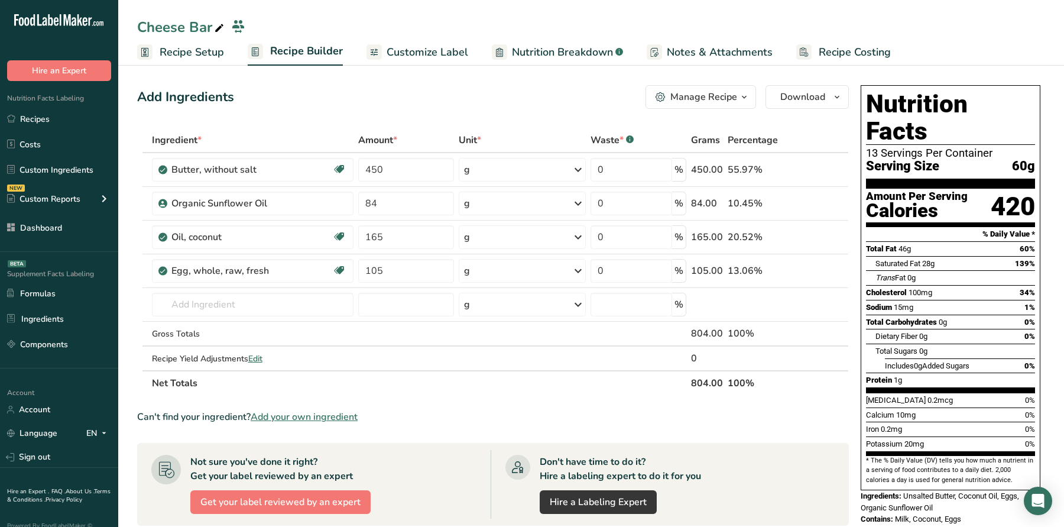
click at [300, 415] on span "Add your own ingredient" at bounding box center [304, 417] width 107 height 14
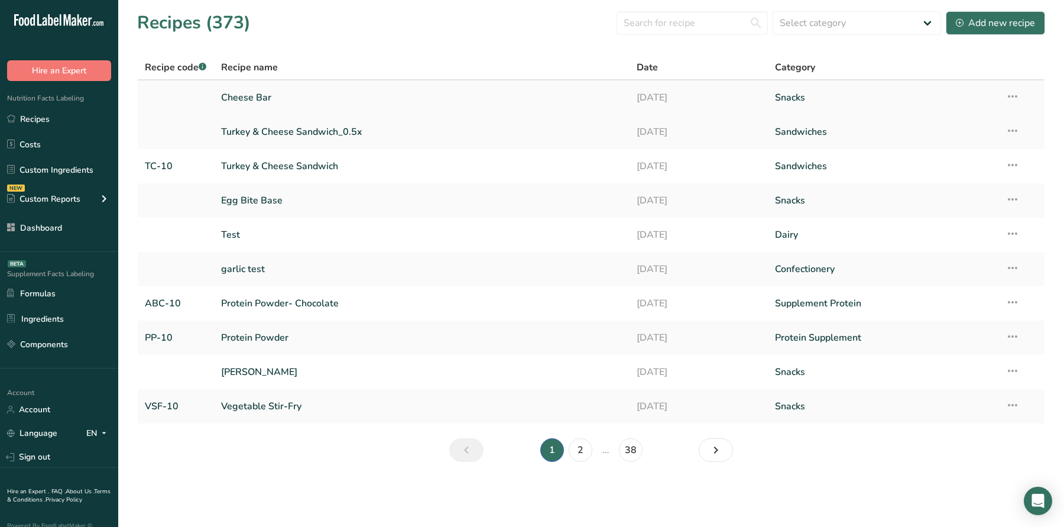
click at [262, 106] on link "Cheese Bar" at bounding box center [421, 97] width 401 height 25
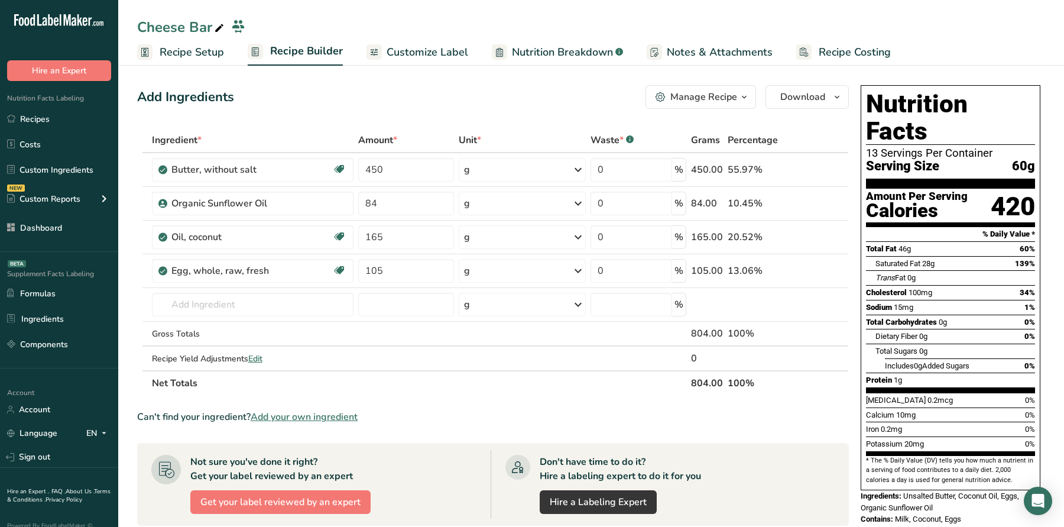
click at [309, 417] on span "Add your own ingredient" at bounding box center [304, 417] width 107 height 14
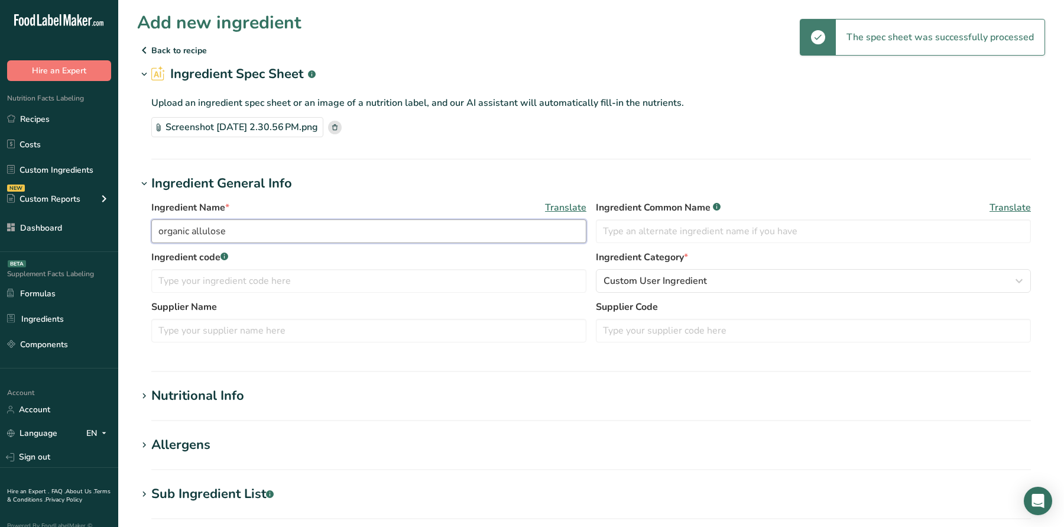
click at [347, 228] on input "organic allulose" at bounding box center [368, 231] width 435 height 24
drag, startPoint x: 166, startPoint y: 235, endPoint x: 136, endPoint y: 235, distance: 29.6
click at [138, 235] on div "Ingredient Name * Translate organic allulose Syrup Ingredient Common Name .a-a{…" at bounding box center [591, 274] width 908 height 163
click at [196, 232] on input "Organic allulose Syrup" at bounding box center [368, 231] width 435 height 24
type input "Organic Allulose Syrup"
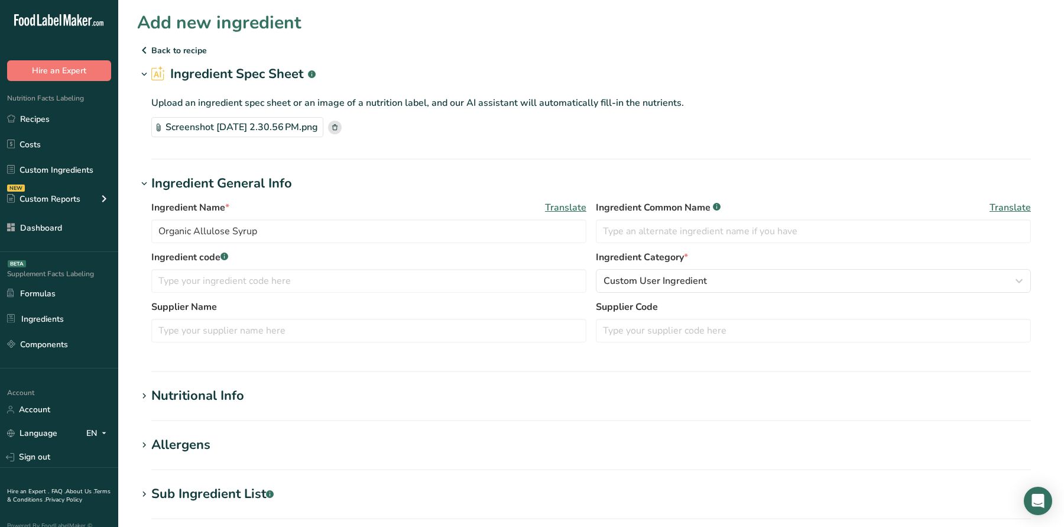
click at [213, 243] on div "Ingredient Name * Translate Organic Allulose Syrup Ingredient Common Name .a-a{…" at bounding box center [591, 225] width 880 height 50
click at [213, 233] on input "Organic Allulose Syrup" at bounding box center [368, 231] width 435 height 24
click at [220, 402] on div "Nutritional Info" at bounding box center [197, 396] width 93 height 20
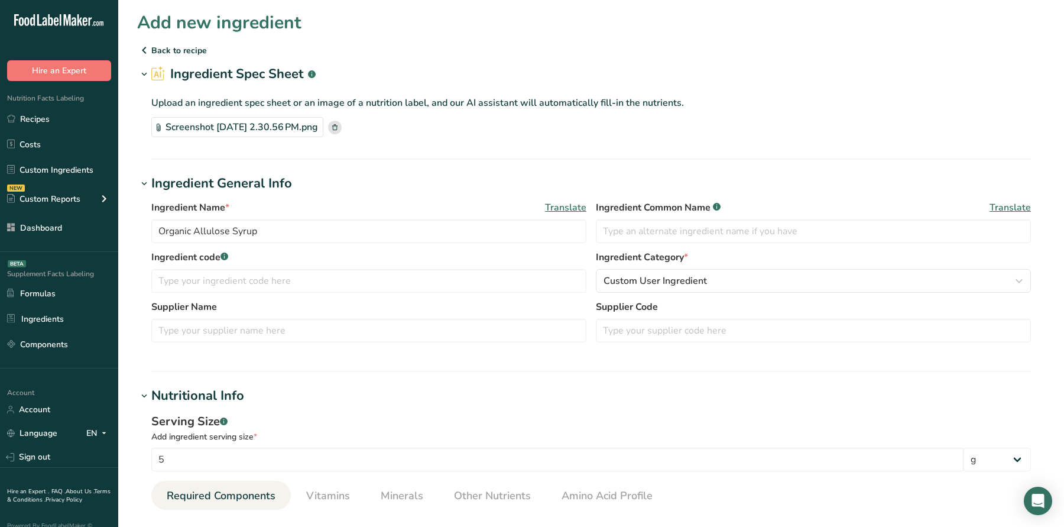
click at [342, 131] on rect at bounding box center [335, 128] width 14 height 14
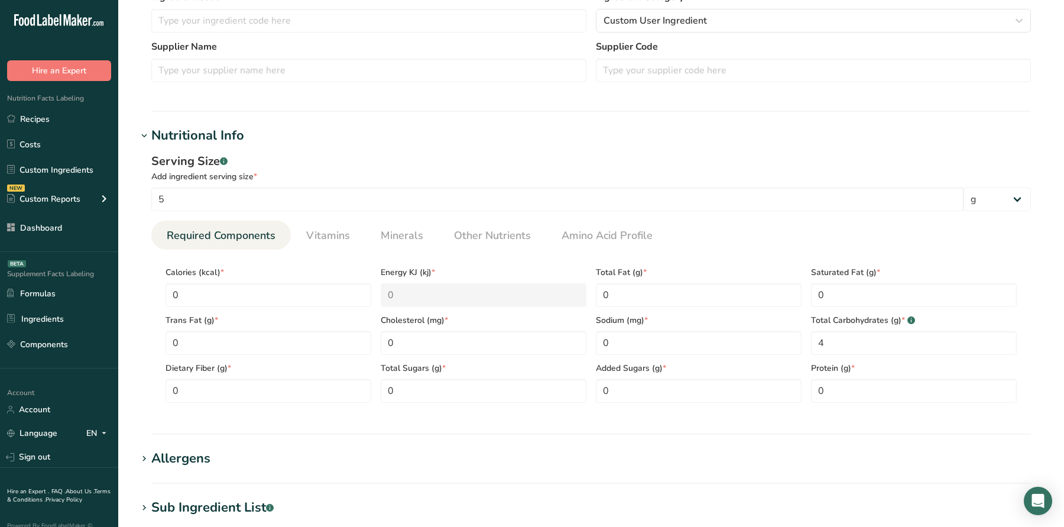
scroll to position [318, 0]
click at [218, 199] on input "5" at bounding box center [557, 199] width 813 height 24
paste input "28.3"
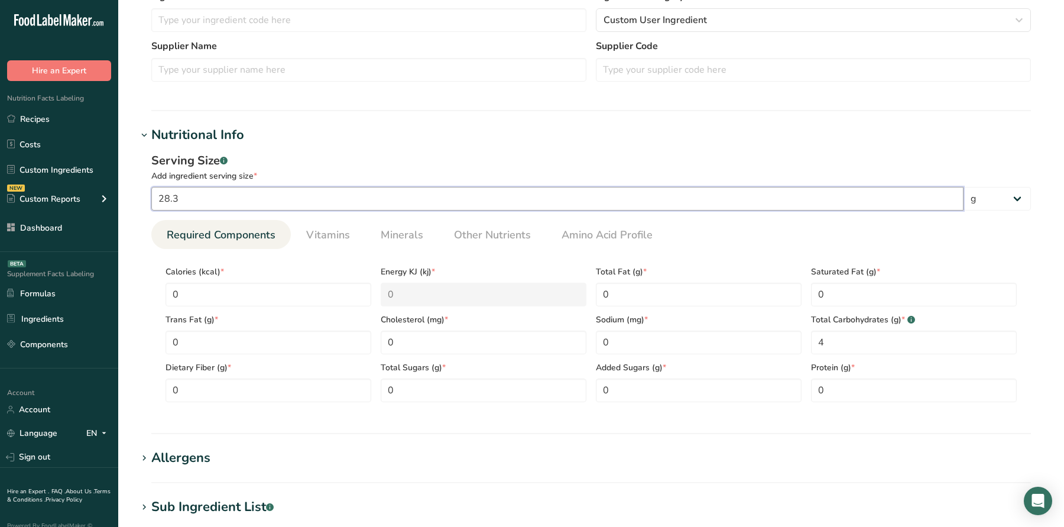
type input "28.3"
click at [193, 293] on input "0" at bounding box center [269, 295] width 206 height 24
type input "1"
type KJ "4.2"
type input "10"
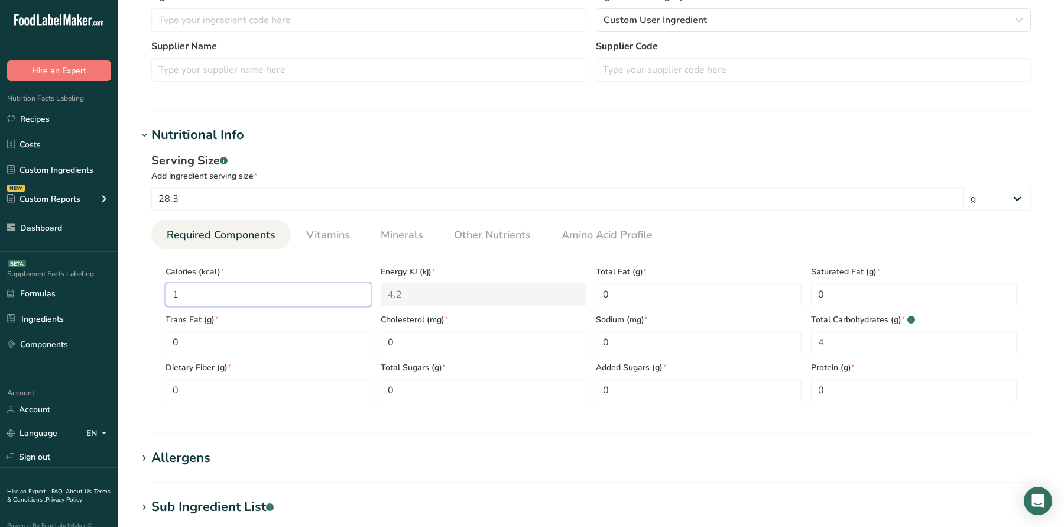
type KJ "41.8"
type input "10"
drag, startPoint x: 860, startPoint y: 344, endPoint x: 738, endPoint y: 344, distance: 121.8
click at [738, 344] on div "Calories (kcal) * 10 Energy KJ (kj) * 41.8 Total Fat (g) * 0 Saturated Fat (g) …" at bounding box center [591, 330] width 861 height 144
type Carbohydrates "2.5"
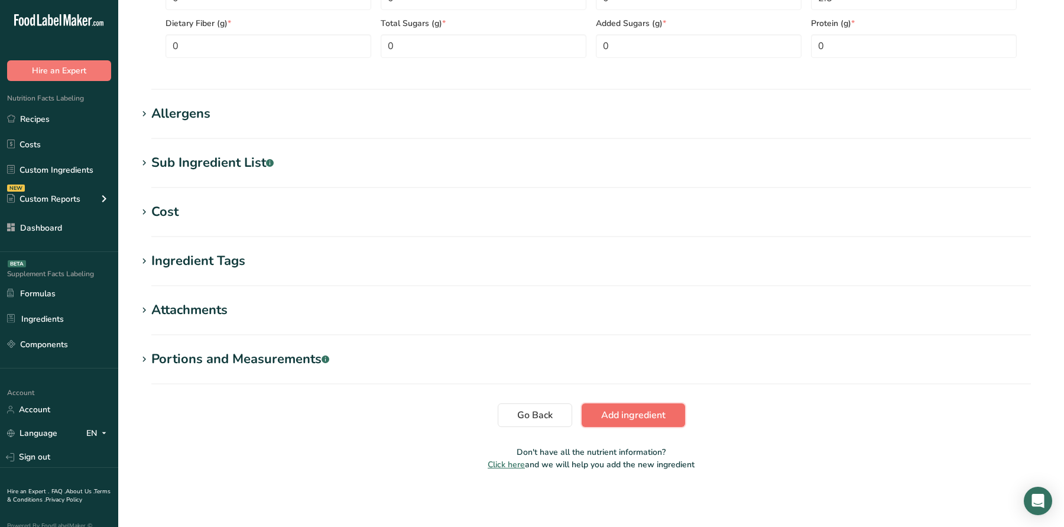
click at [650, 413] on span "Add ingredient" at bounding box center [633, 415] width 64 height 14
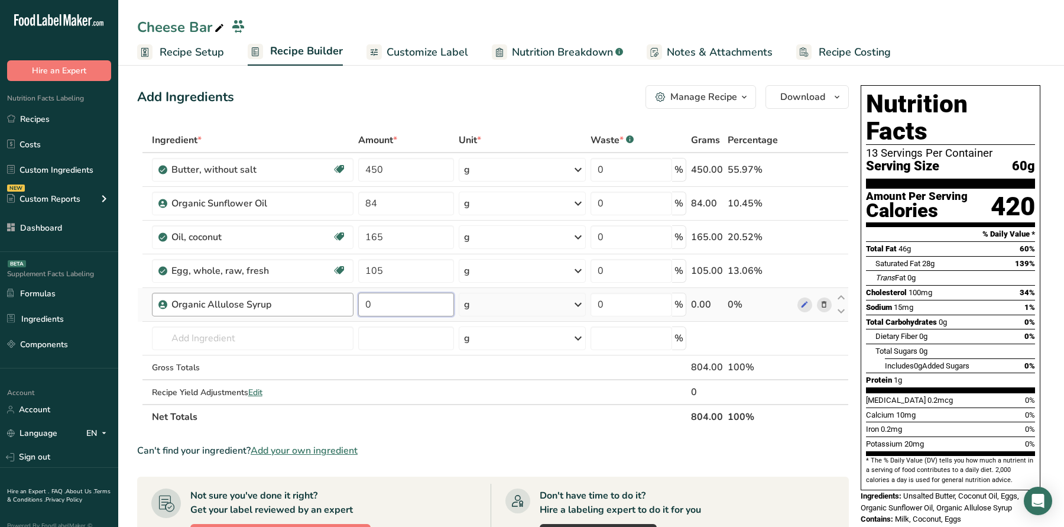
drag, startPoint x: 338, startPoint y: 300, endPoint x: 321, endPoint y: 300, distance: 17.1
click at [321, 300] on tr "Organic Allulose Syrup 0 g Weight Units g kg mg See more Volume Units l Volume …" at bounding box center [493, 305] width 711 height 34
type input "190"
click at [899, 202] on div "Calories" at bounding box center [917, 210] width 102 height 17
click at [276, 341] on input "text" at bounding box center [253, 338] width 202 height 24
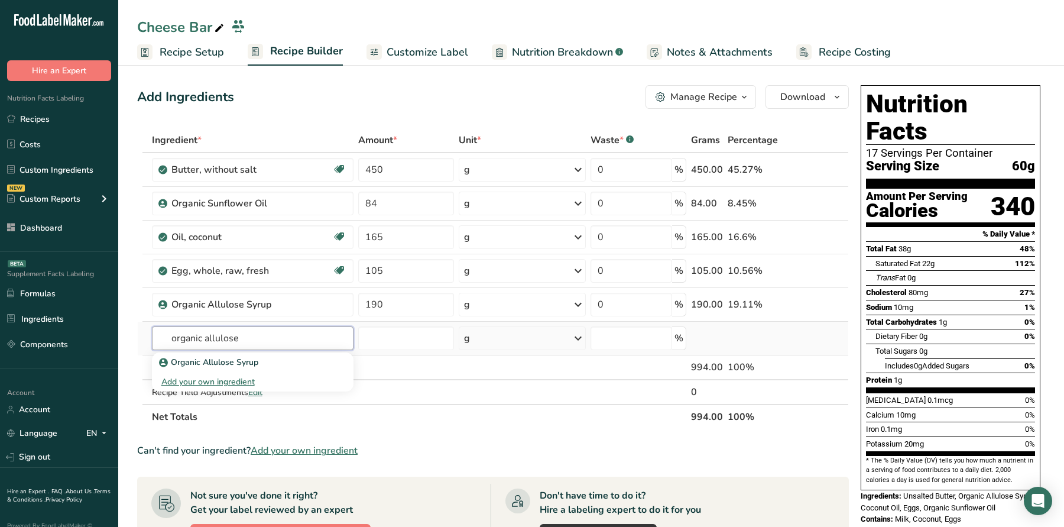
drag, startPoint x: 200, startPoint y: 336, endPoint x: 142, endPoint y: 336, distance: 58.0
click at [142, 336] on tr "organic allulose Organic Allulose Syrup Add your own ingredient g Weight Units …" at bounding box center [493, 339] width 711 height 34
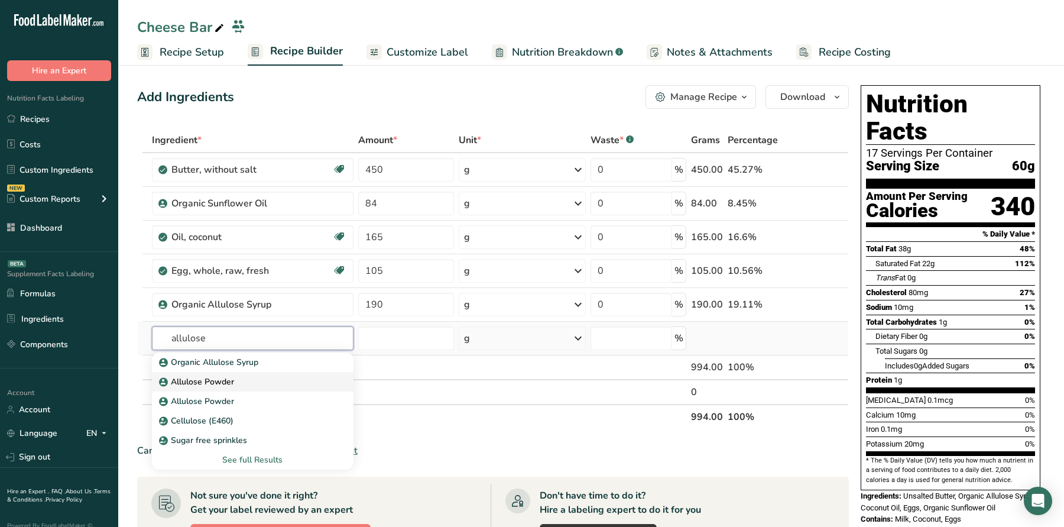
type input "allulose"
click at [221, 378] on p "Allulose Powder" at bounding box center [197, 382] width 73 height 12
type input "Allulose Powder"
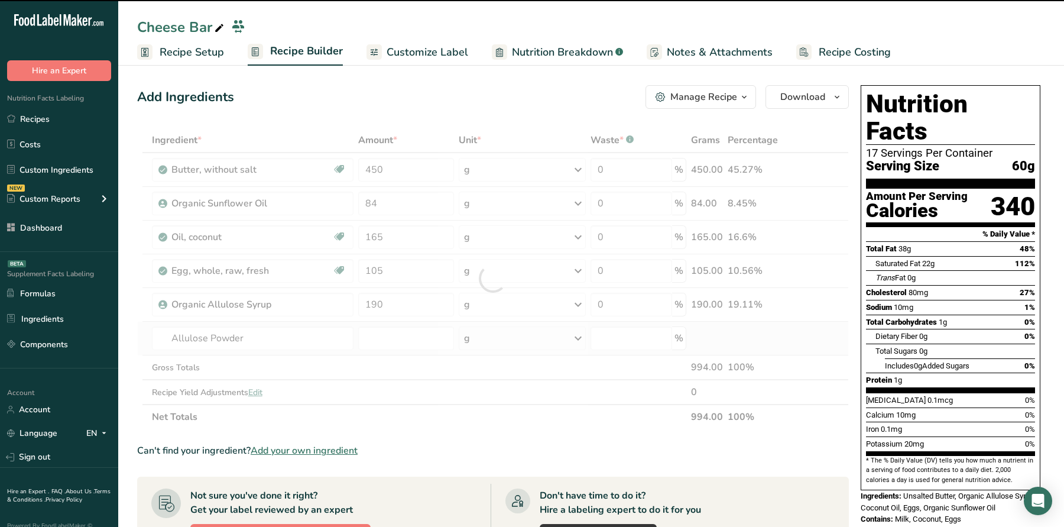
type input "0"
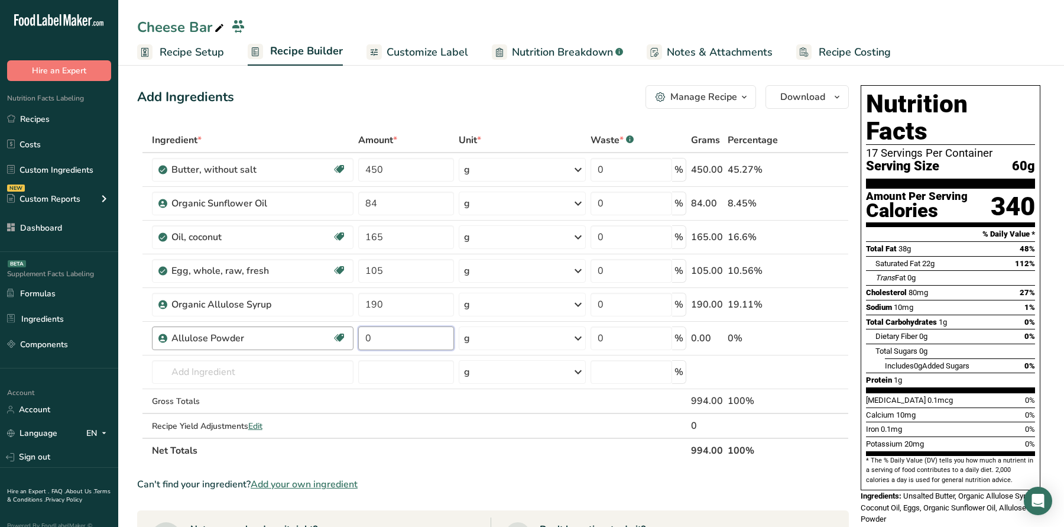
drag, startPoint x: 375, startPoint y: 335, endPoint x: 334, endPoint y: 334, distance: 40.8
click at [334, 334] on tr "Allulose Powder Vegan Vegetarian 0 g Weight Units g kg mg See more Volume Units…" at bounding box center [493, 339] width 711 height 34
type input "295"
click at [846, 238] on div "Ingredient * Amount * Unit * Waste * .a-a{fill:#347362;}.b-a{fill:#fff;} Grams …" at bounding box center [493, 295] width 712 height 335
click at [271, 360] on input "text" at bounding box center [252, 372] width 200 height 24
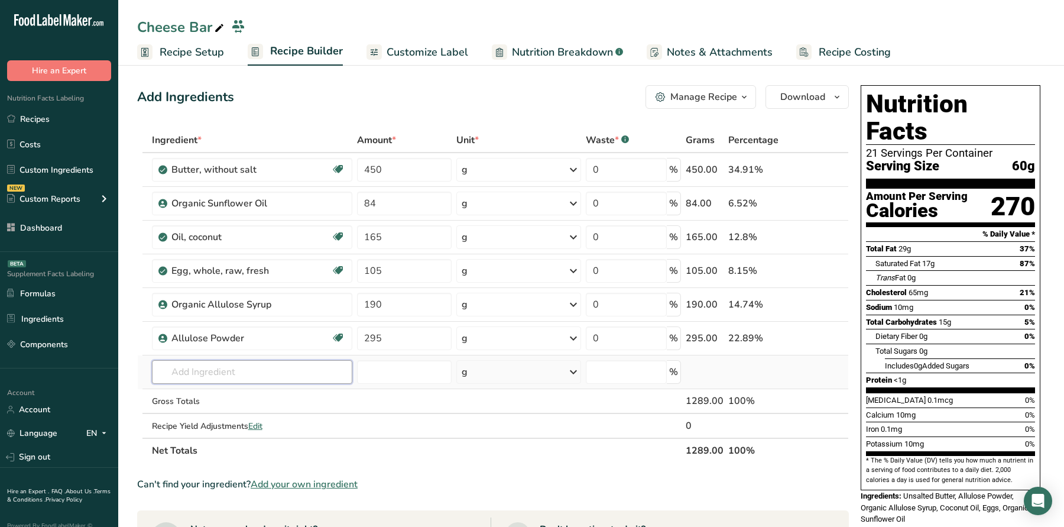
paste input "Almond Flour"
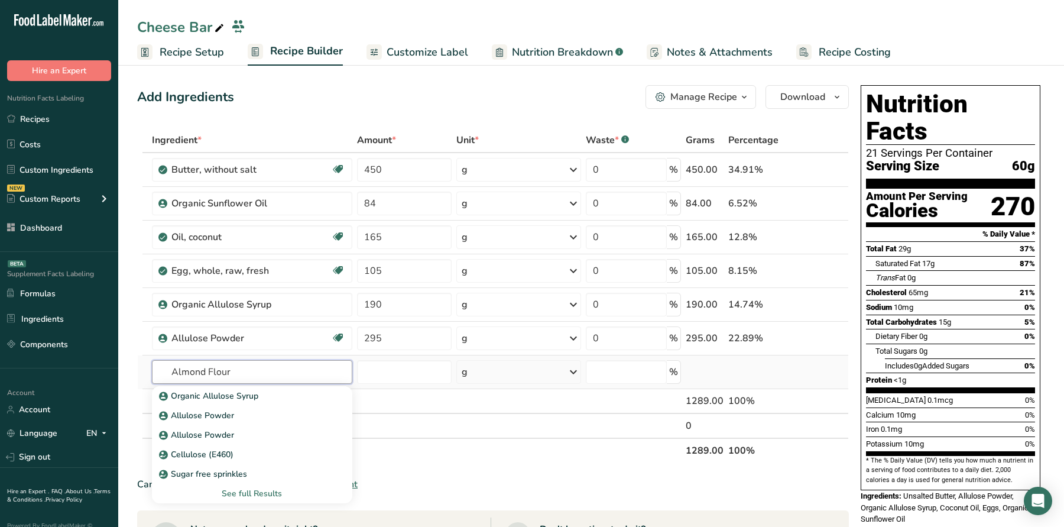
scroll to position [18, 0]
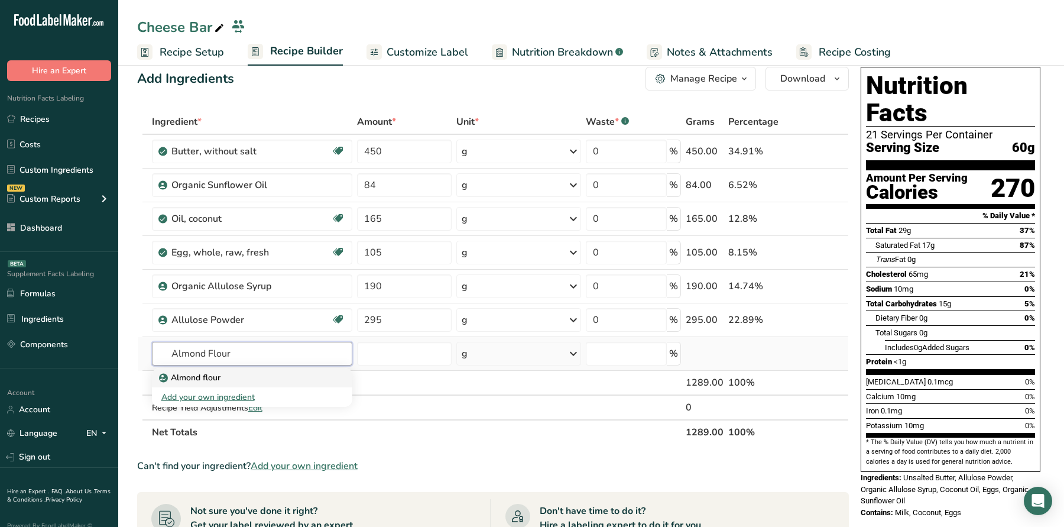
type input "Almond Flour"
click at [247, 374] on div "Almond flour" at bounding box center [242, 377] width 163 height 12
type input "Almond flour"
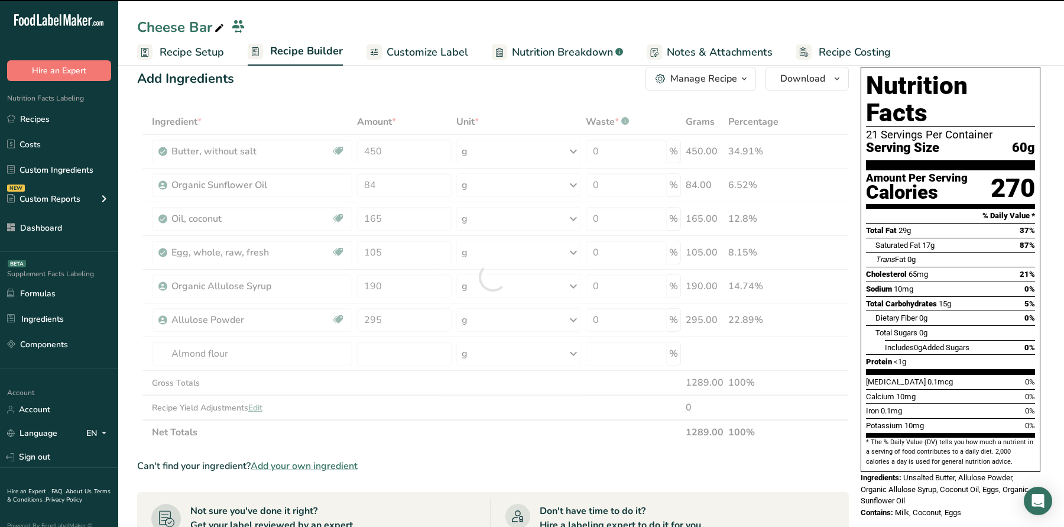
click at [371, 351] on div at bounding box center [493, 276] width 712 height 335
type input "0"
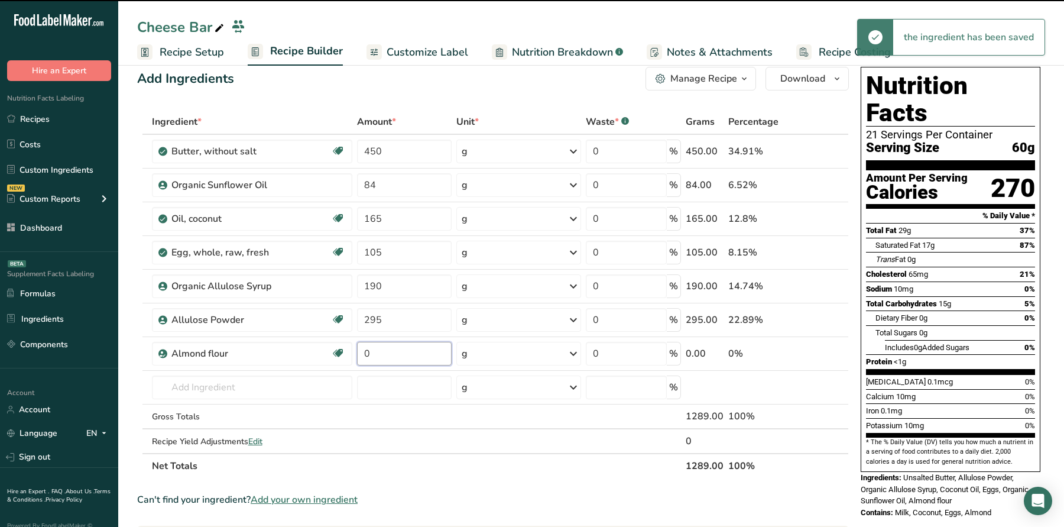
click at [371, 351] on input "0" at bounding box center [404, 354] width 95 height 24
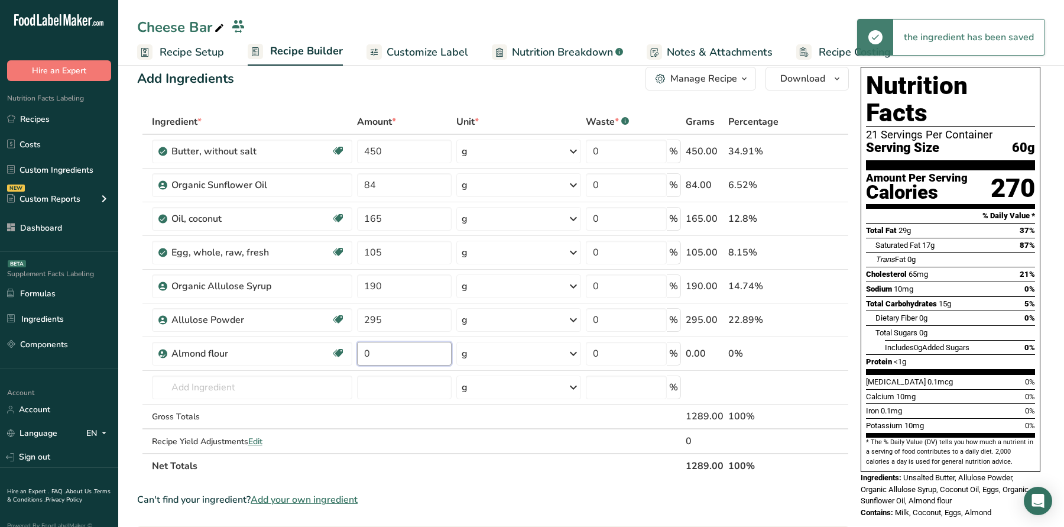
click at [371, 351] on input "0" at bounding box center [404, 354] width 95 height 24
type input "459"
click at [967, 223] on div "Total Fat 29g 37%" at bounding box center [950, 230] width 169 height 15
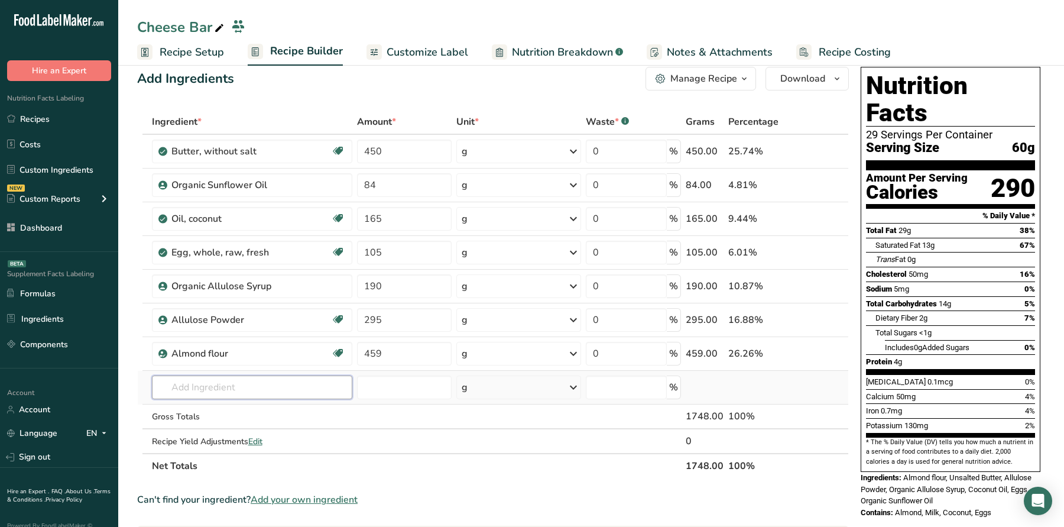
click at [267, 393] on input "text" at bounding box center [252, 388] width 200 height 24
paste input "Sea Sal"
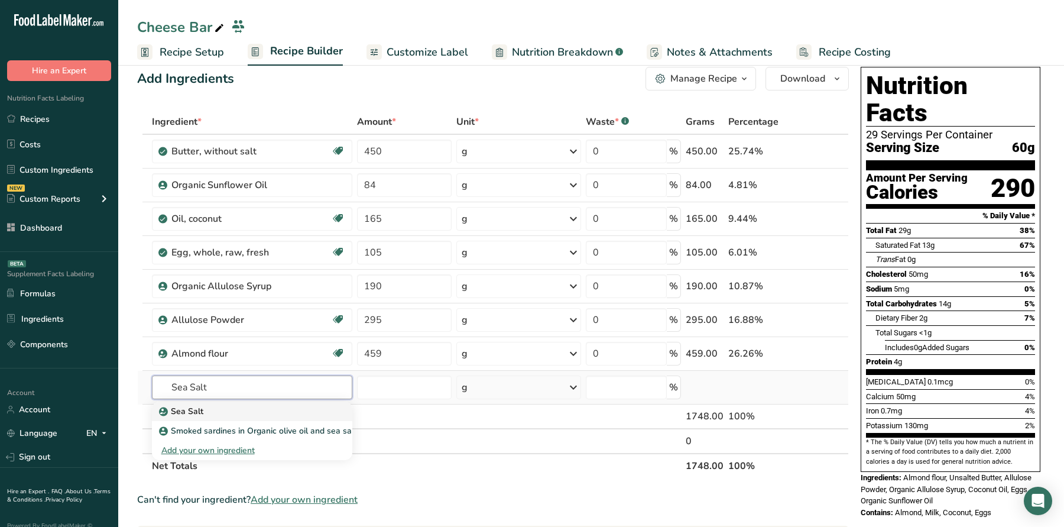
type input "Sea Salt"
click at [235, 406] on div "Sea Salt" at bounding box center [242, 411] width 163 height 12
type input "Sea Salt"
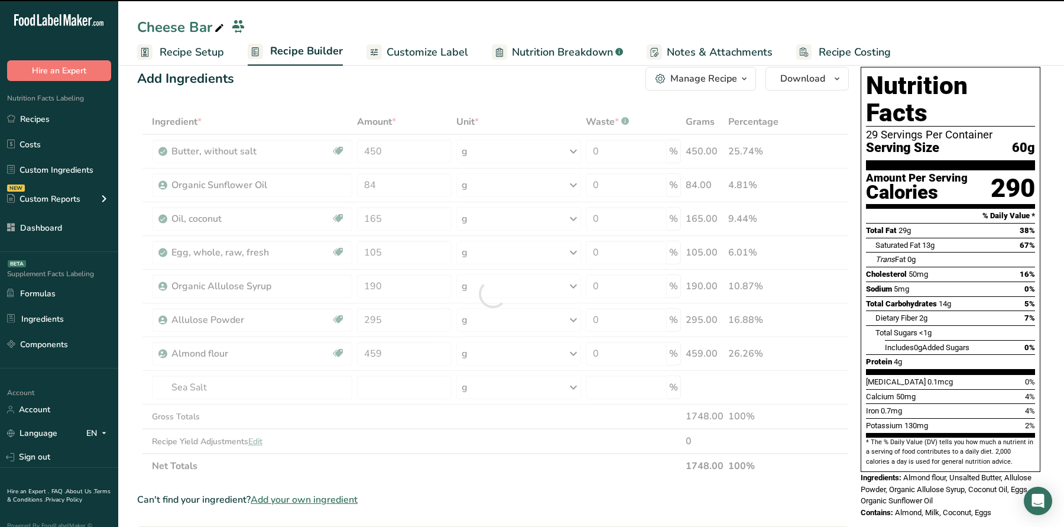
type input "0"
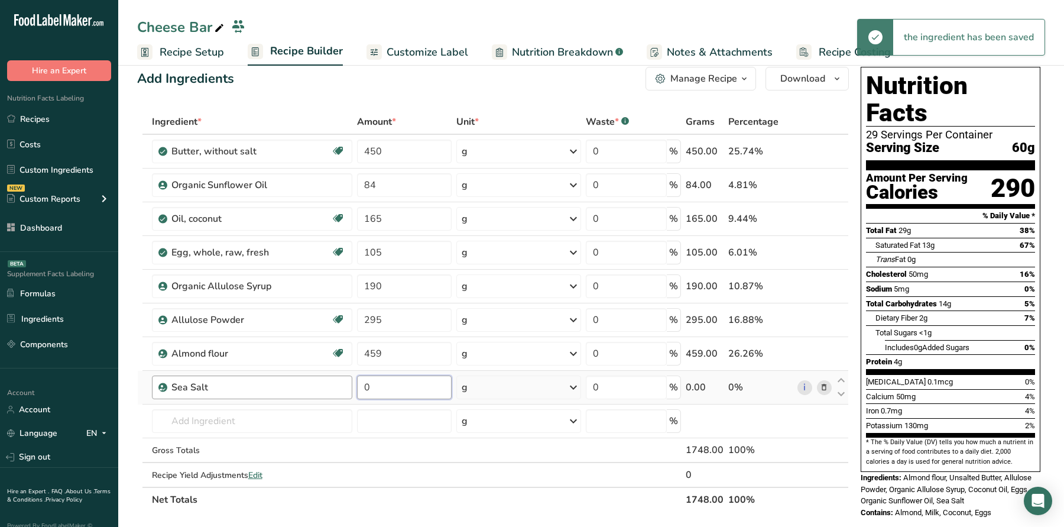
drag, startPoint x: 384, startPoint y: 391, endPoint x: 349, endPoint y: 383, distance: 36.4
click at [352, 385] on tr "Sea Salt 0 g Weight Units g kg mg See more Volume Units l Volume units require …" at bounding box center [493, 388] width 711 height 34
type input "25"
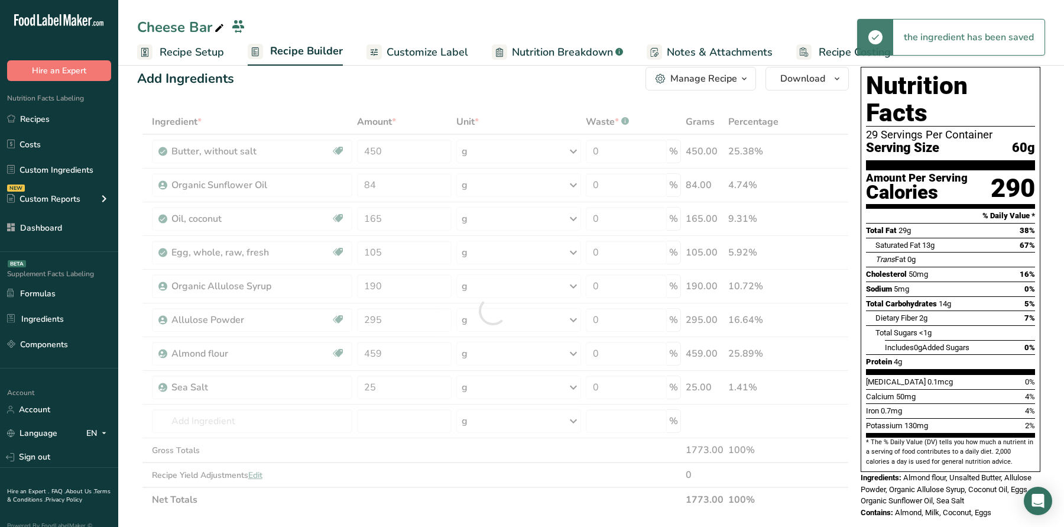
click at [1029, 298] on div "5%" at bounding box center [1030, 304] width 11 height 12
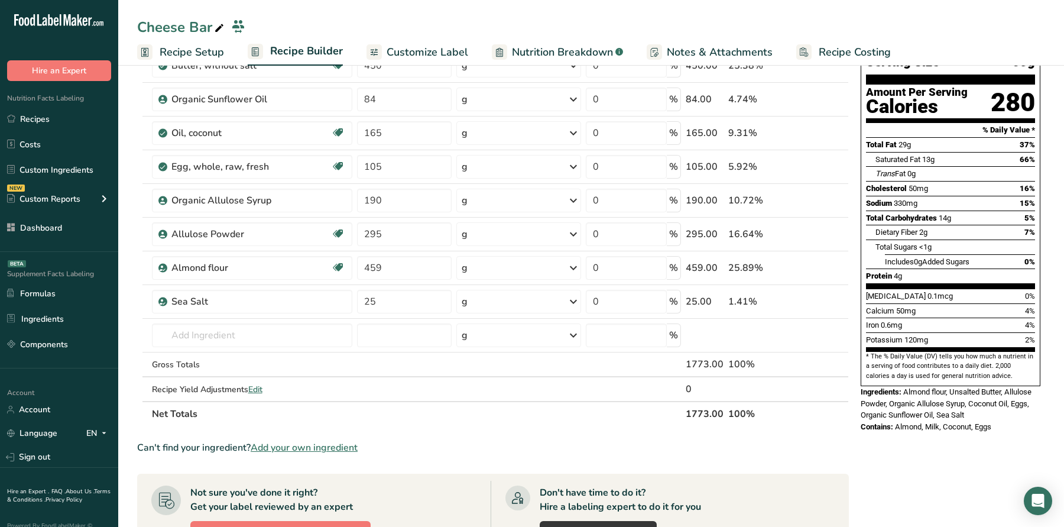
scroll to position [118, 0]
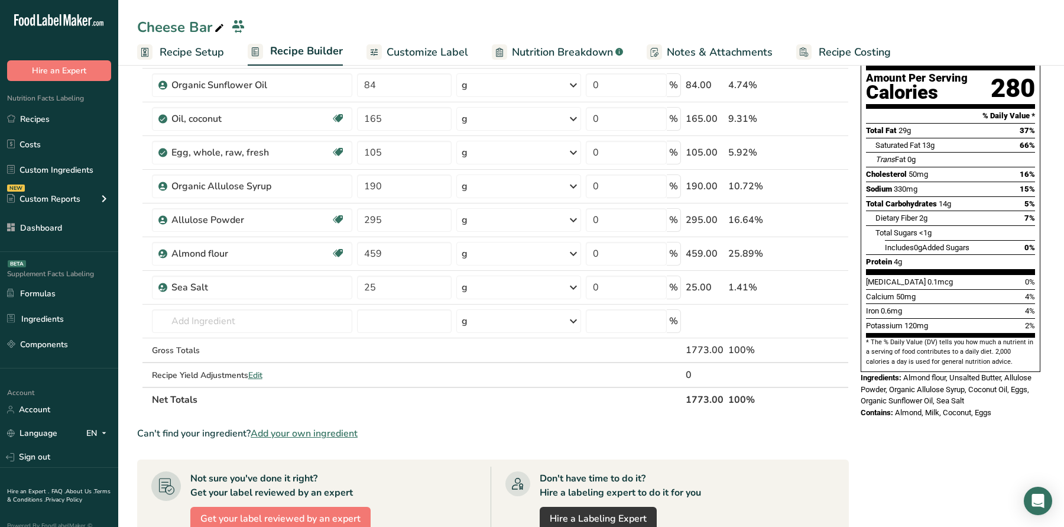
drag, startPoint x: 304, startPoint y: 426, endPoint x: 401, endPoint y: 12, distance: 424.6
click at [304, 426] on span "Add your own ingredient" at bounding box center [304, 433] width 107 height 14
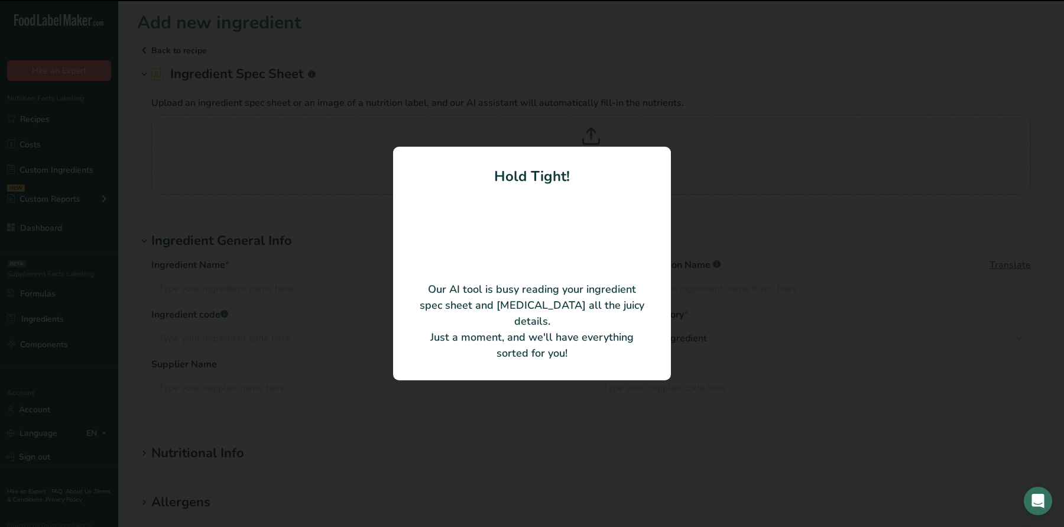
type input "Organic Cheddar Cheese"
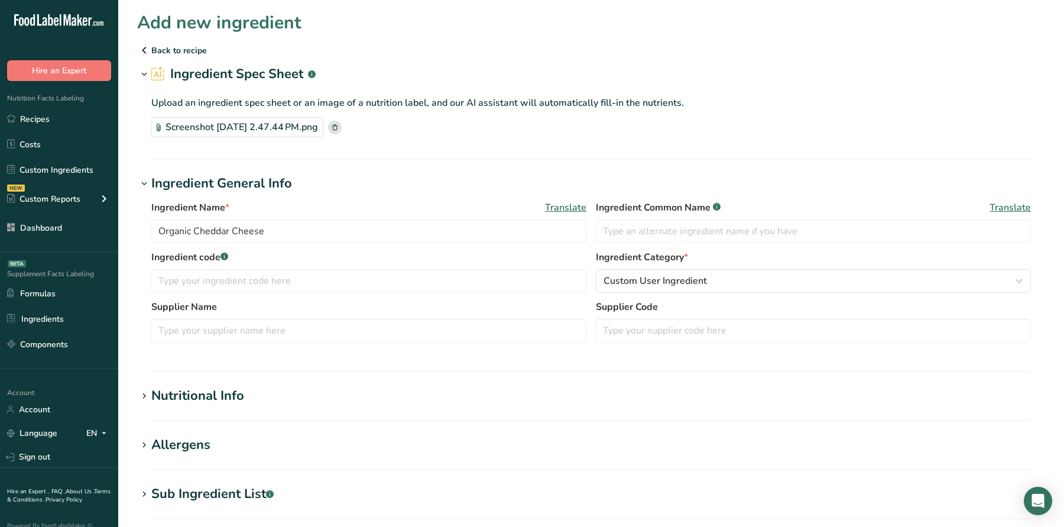
click at [205, 392] on div "Nutritional Info" at bounding box center [197, 396] width 93 height 20
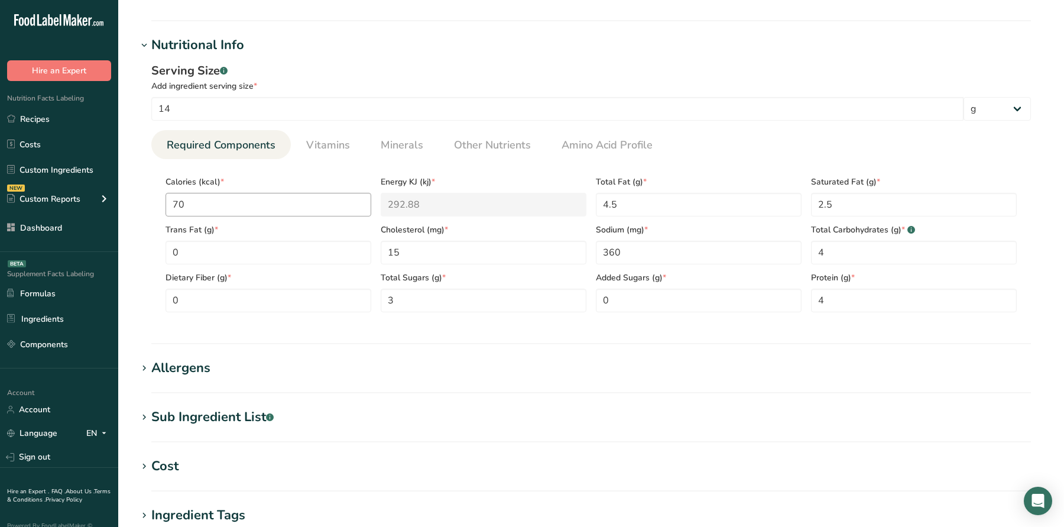
scroll to position [414, 0]
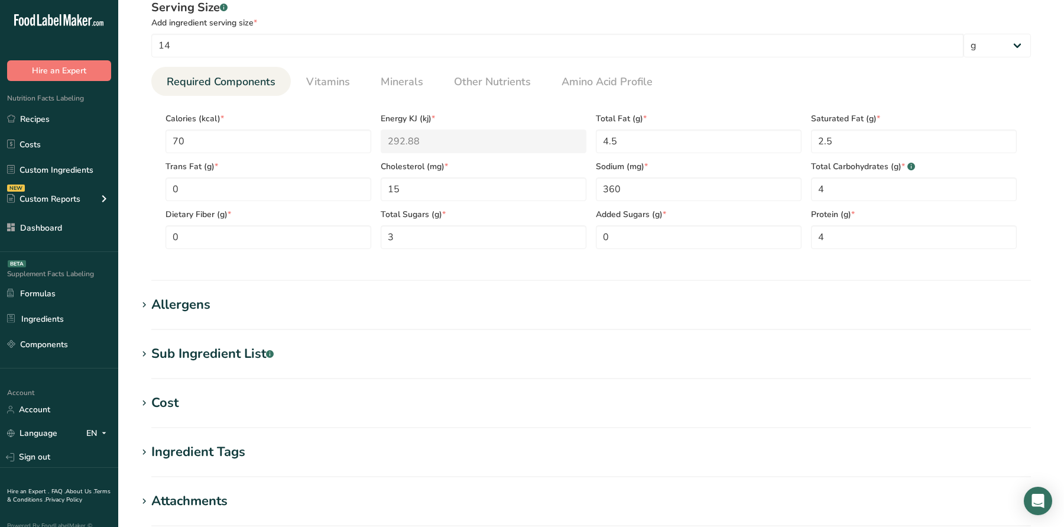
click at [182, 319] on section "Allergens Add any known allergens associated with your ingredient Milk Soy Tree…" at bounding box center [591, 312] width 908 height 35
click at [182, 315] on section "Allergens Add any known allergens associated with your ingredient Milk Soy Tree…" at bounding box center [591, 312] width 908 height 35
click at [190, 303] on div "Allergens" at bounding box center [180, 305] width 59 height 20
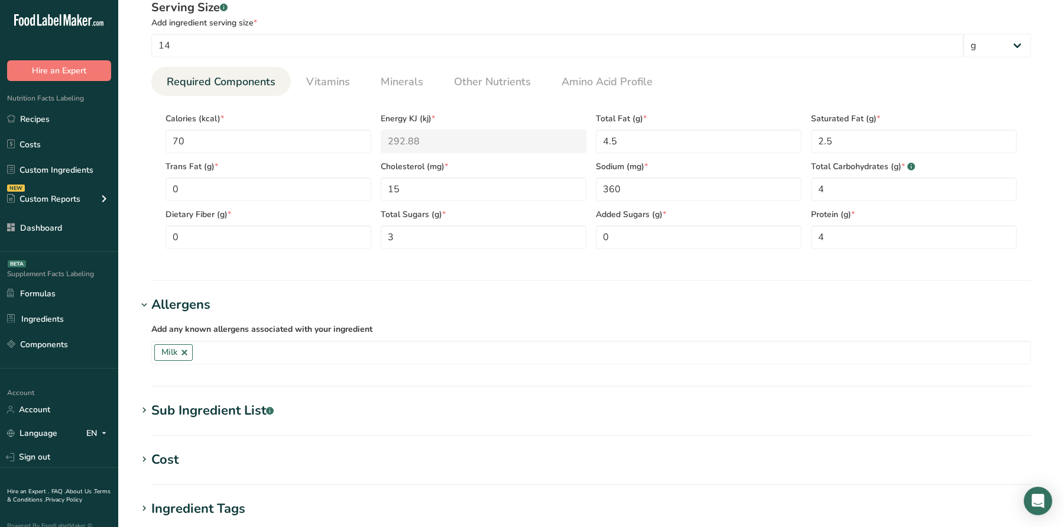
click at [197, 403] on div "Sub Ingredient List .a-a{fill:#347362;}.b-a{fill:#fff;}" at bounding box center [212, 411] width 122 height 20
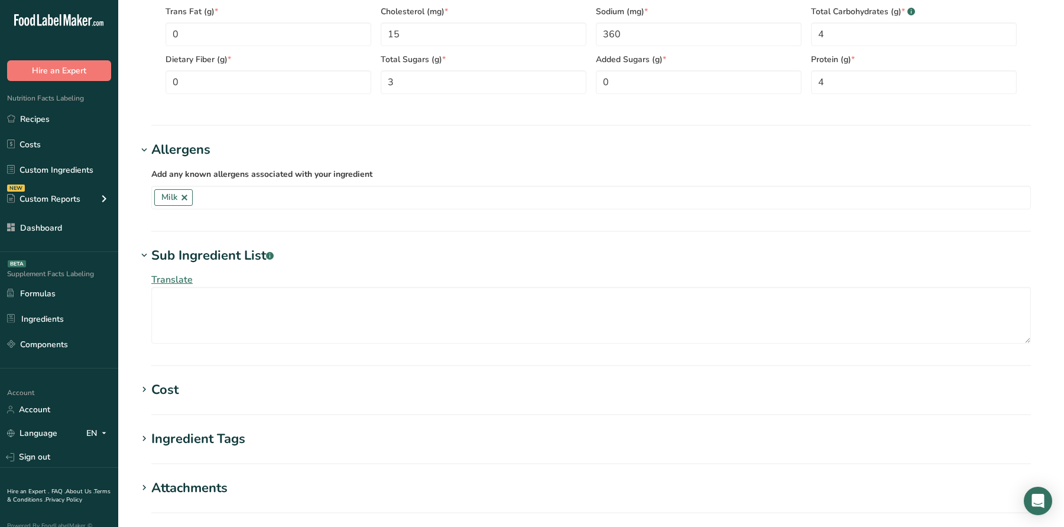
scroll to position [587, 0]
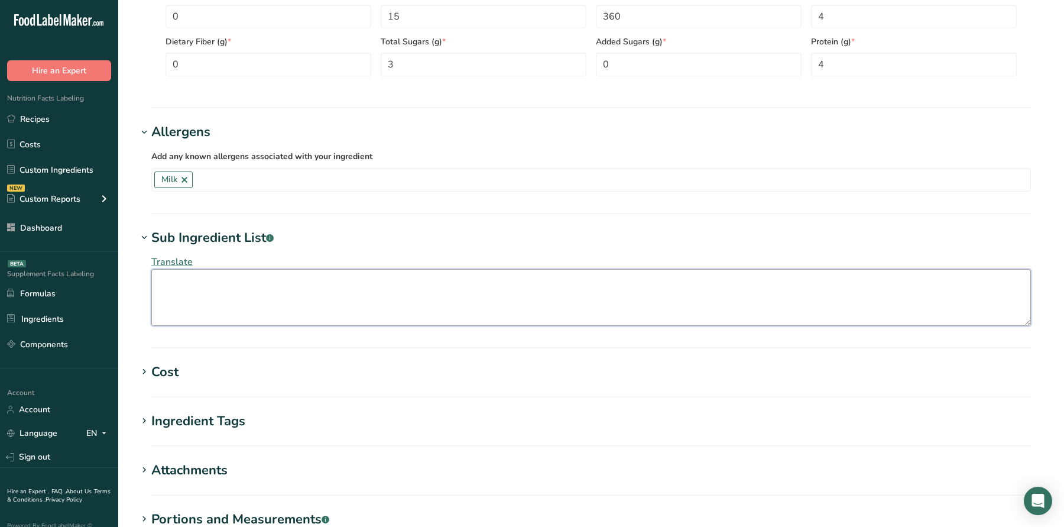
click at [194, 308] on textarea at bounding box center [591, 297] width 880 height 57
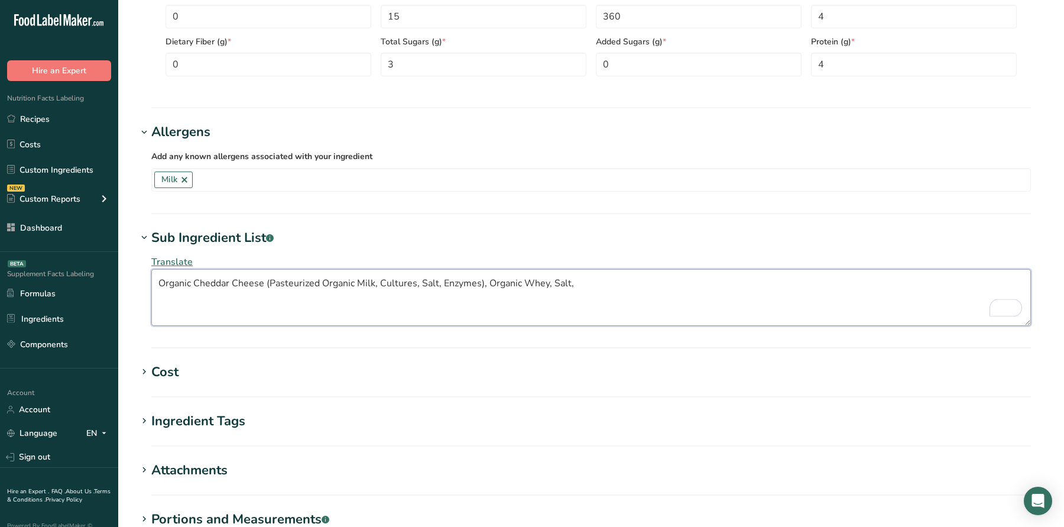
click at [590, 286] on textarea "Organic Cheddar Cheese (Pasteurized Organic Milk, Cultures, Salt, Enzymes), Org…" at bounding box center [591, 297] width 880 height 57
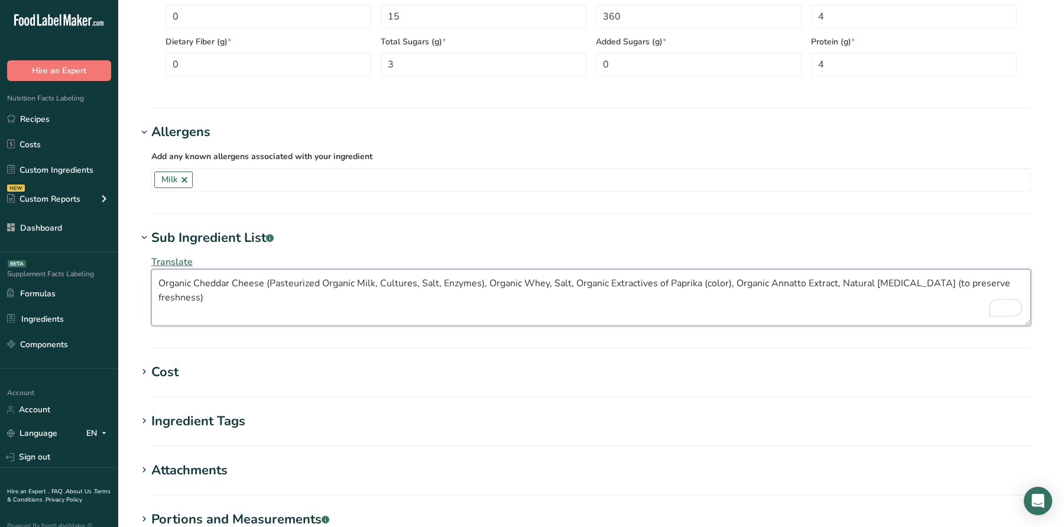
scroll to position [745, 0]
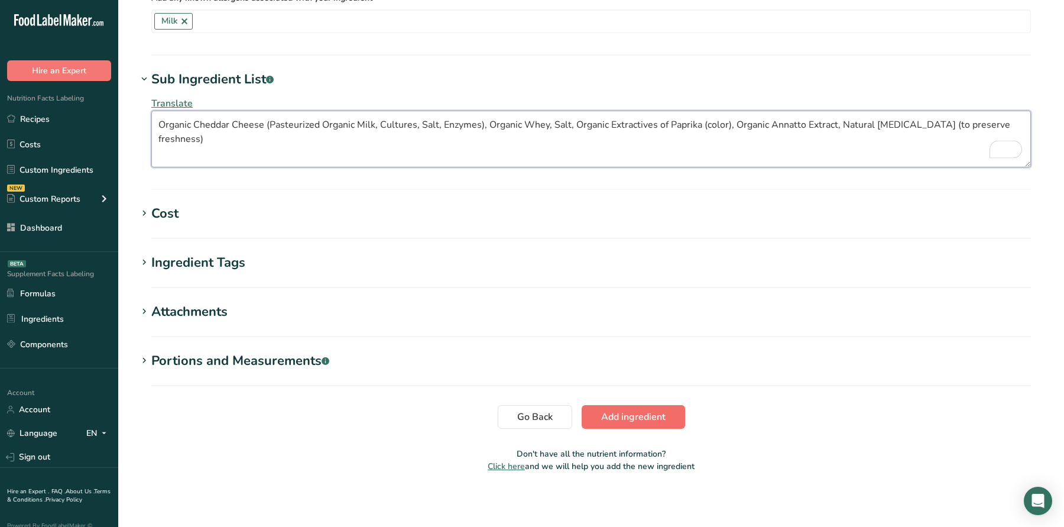
type textarea "Organic Cheddar Cheese (Pasteurized Organic Milk, Cultures, Salt, Enzymes), Org…"
click at [655, 407] on button "Add ingredient" at bounding box center [633, 417] width 103 height 24
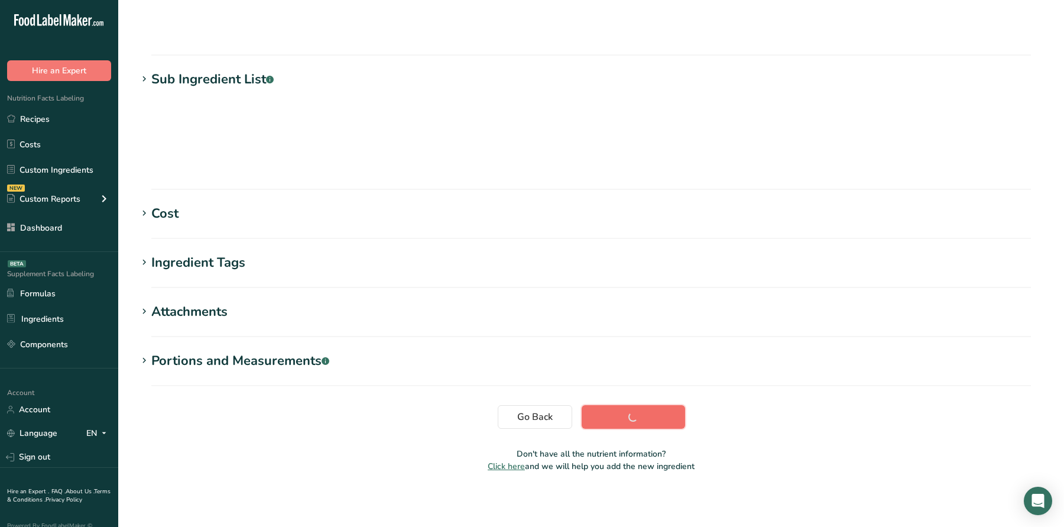
scroll to position [108, 0]
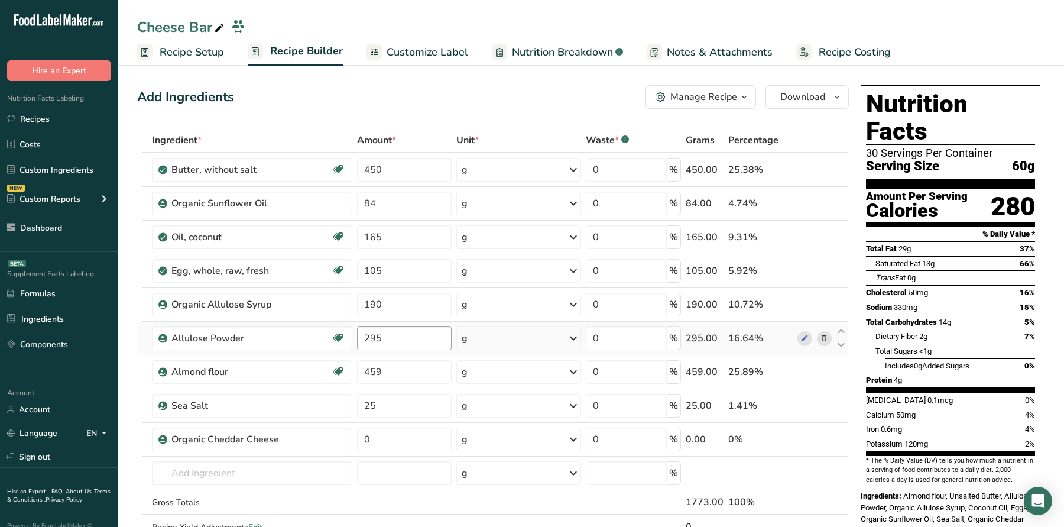
scroll to position [43, 0]
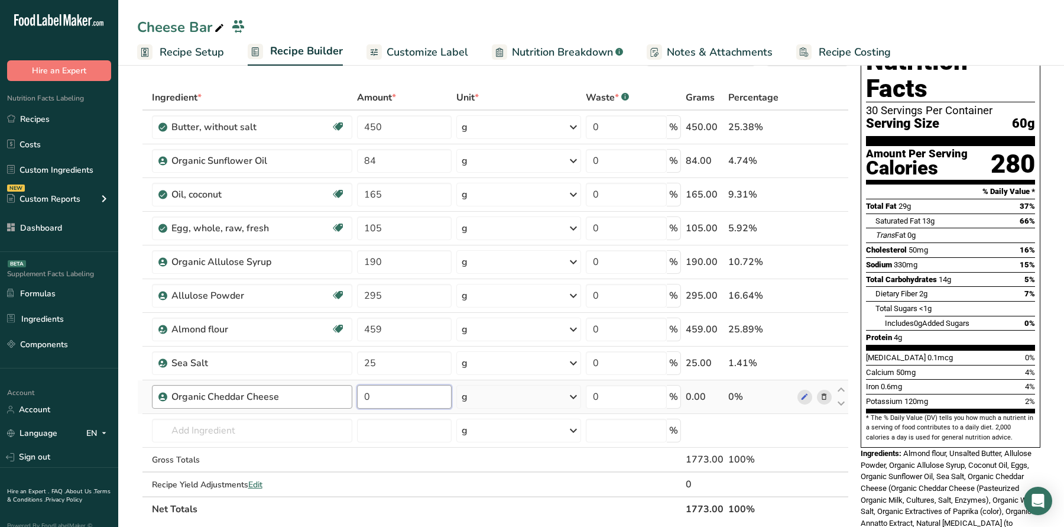
drag, startPoint x: 394, startPoint y: 402, endPoint x: 277, endPoint y: 403, distance: 117.1
click at [277, 403] on tr "Organic Cheddar Cheese 0 g Weight Units g kg mg See more Volume Units l Volume …" at bounding box center [493, 397] width 711 height 34
type input "130"
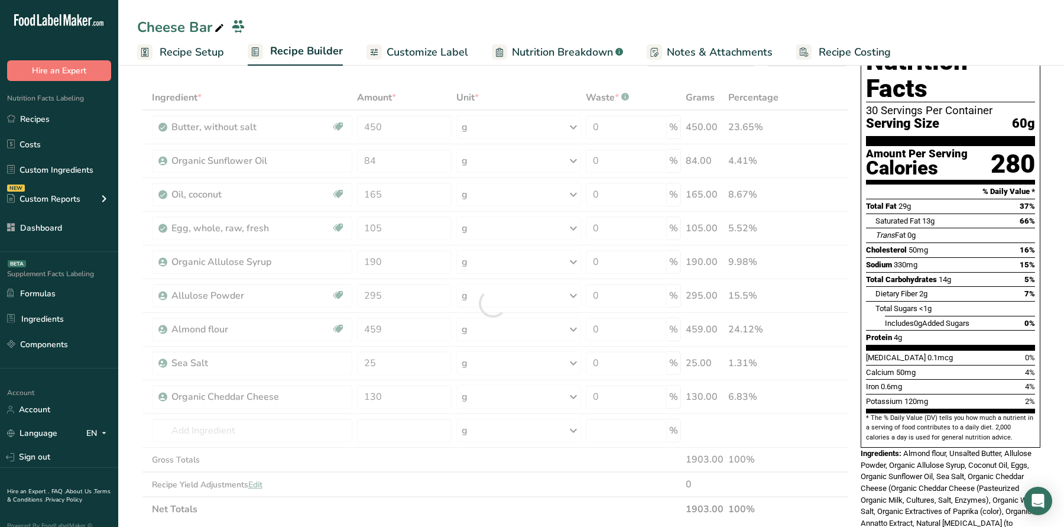
click at [927, 319] on span "Includes 0g Added Sugars" at bounding box center [927, 323] width 85 height 9
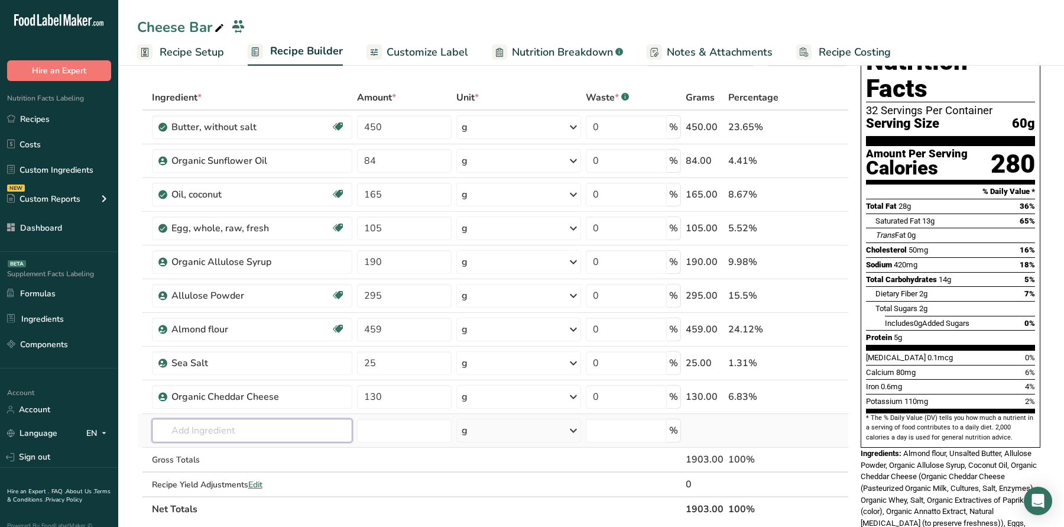
click at [298, 424] on input "text" at bounding box center [252, 431] width 200 height 24
paste input "Organic Cheddar Cheese (Organic Milk, Salt, Cheese Cultures And Enzymes), Organ…"
type input "Organic Cheddar Cheese (Organic Milk, Salt, Cheese Cultures And Enzymes), Organ…"
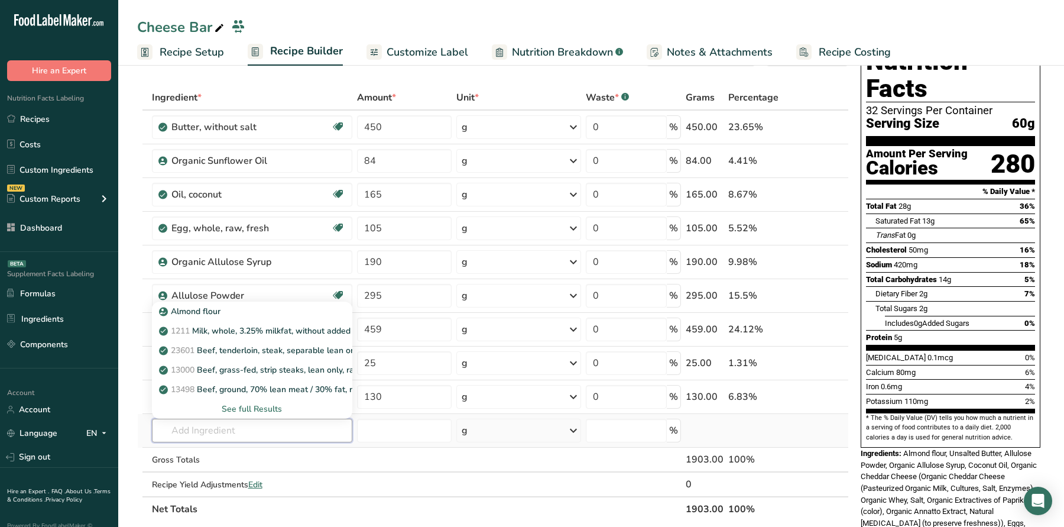
scroll to position [0, 0]
type input "organic soluble corn fiber"
type input "corn fiber"
type input "soluble"
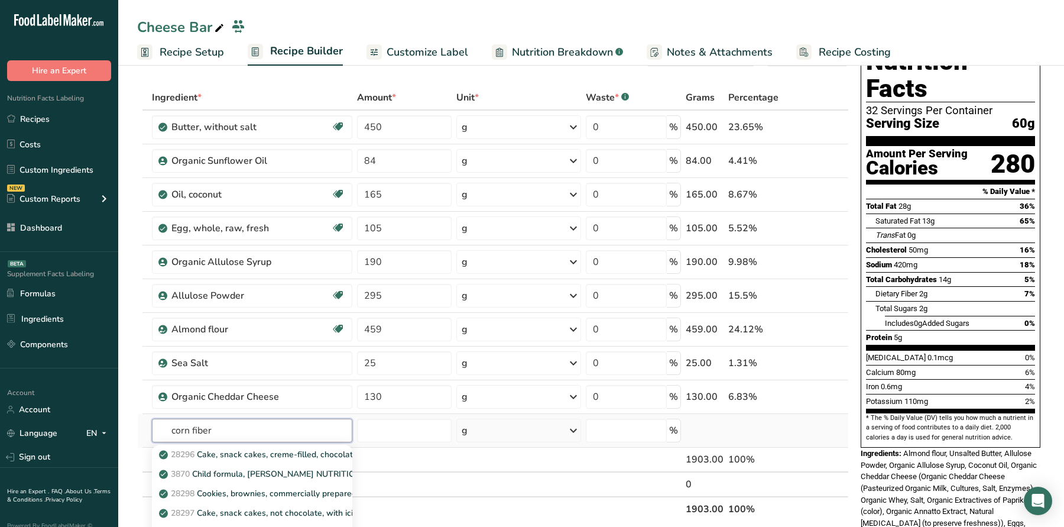
scroll to position [117, 0]
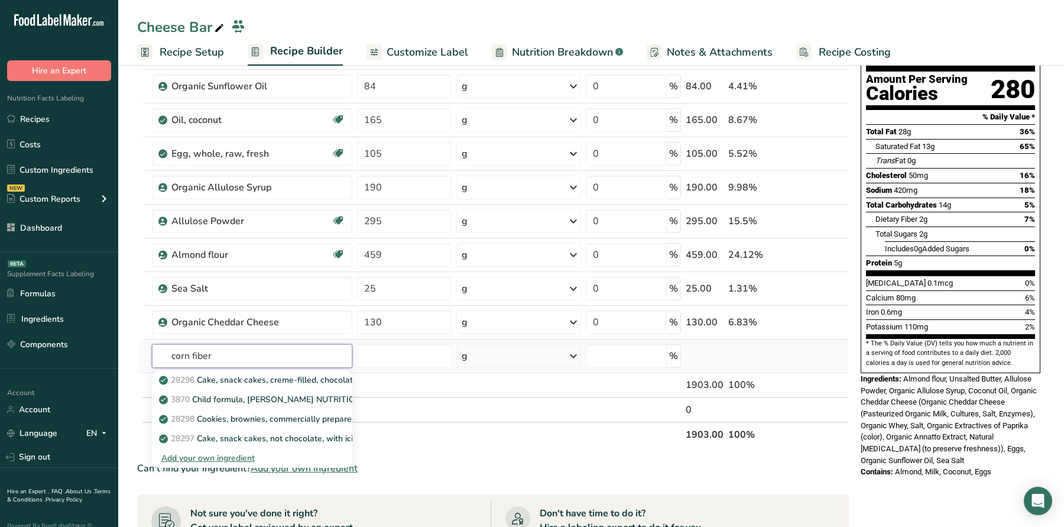
click at [242, 356] on input "corn fiber" at bounding box center [252, 356] width 200 height 24
type input "c"
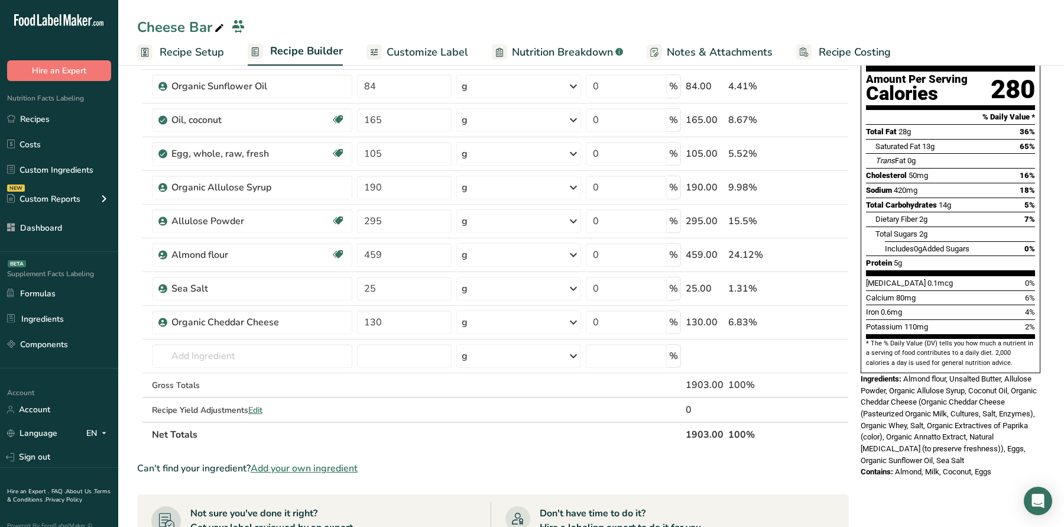
click at [332, 462] on span "Add your own ingredient" at bounding box center [304, 468] width 107 height 14
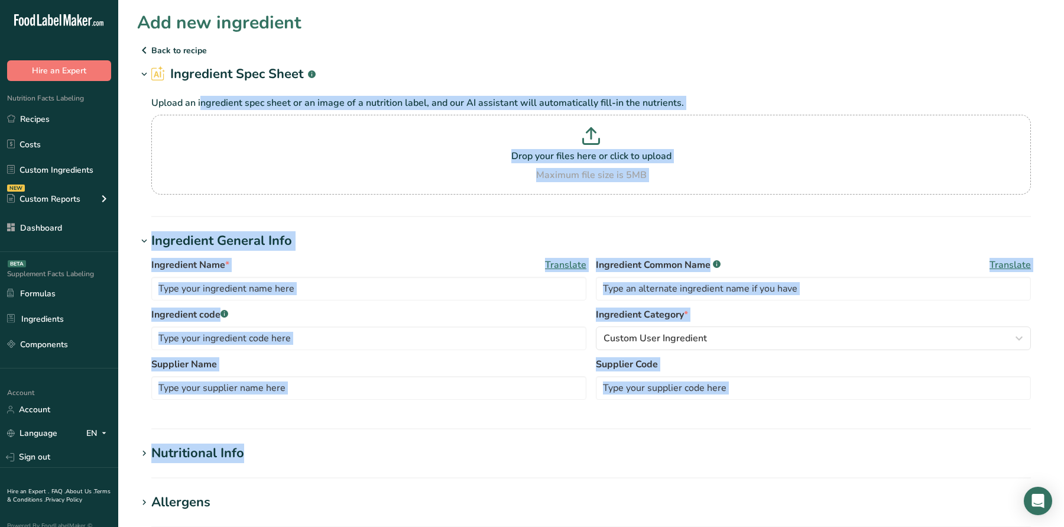
drag, startPoint x: 1059, startPoint y: 475, endPoint x: 729, endPoint y: 97, distance: 502.1
click at [729, 97] on section "Add new ingredient Back to recipe Ingredient Spec Sheet .a-a{fill:#347362;}.b-a…" at bounding box center [591, 439] width 946 height 878
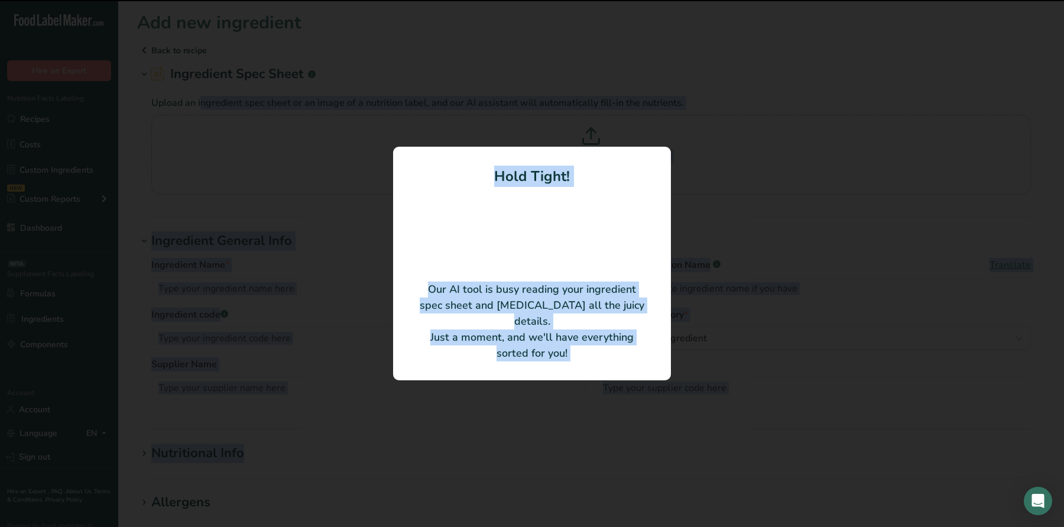
click at [377, 21] on div at bounding box center [532, 263] width 1064 height 527
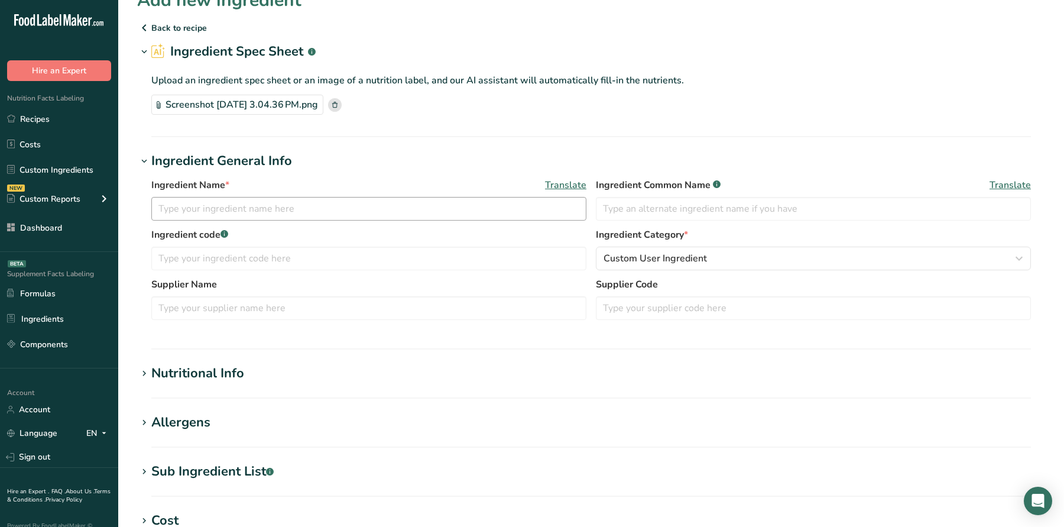
scroll to position [40, 0]
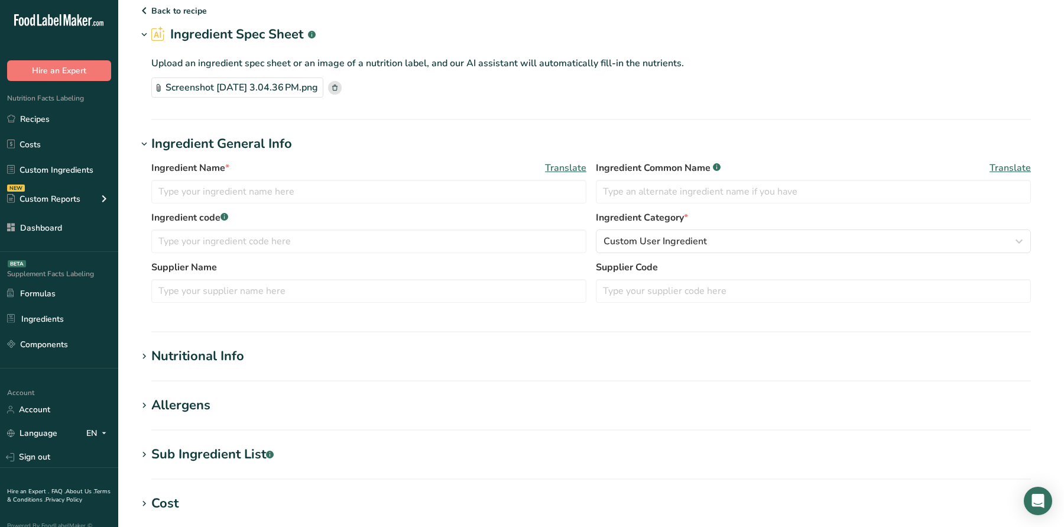
click at [273, 173] on div "Ingredient Name * Translate" at bounding box center [368, 168] width 435 height 14
click at [283, 192] on input "text" at bounding box center [368, 192] width 435 height 24
click at [208, 193] on input "Organic Solluble Corn Fiber" at bounding box center [368, 192] width 435 height 24
type input "Organic Soluble Corn Fiber"
click at [216, 341] on section "Add new ingredient Back to recipe Ingredient Spec Sheet .a-a{fill:#347362;}.b-a…" at bounding box center [591, 370] width 946 height 821
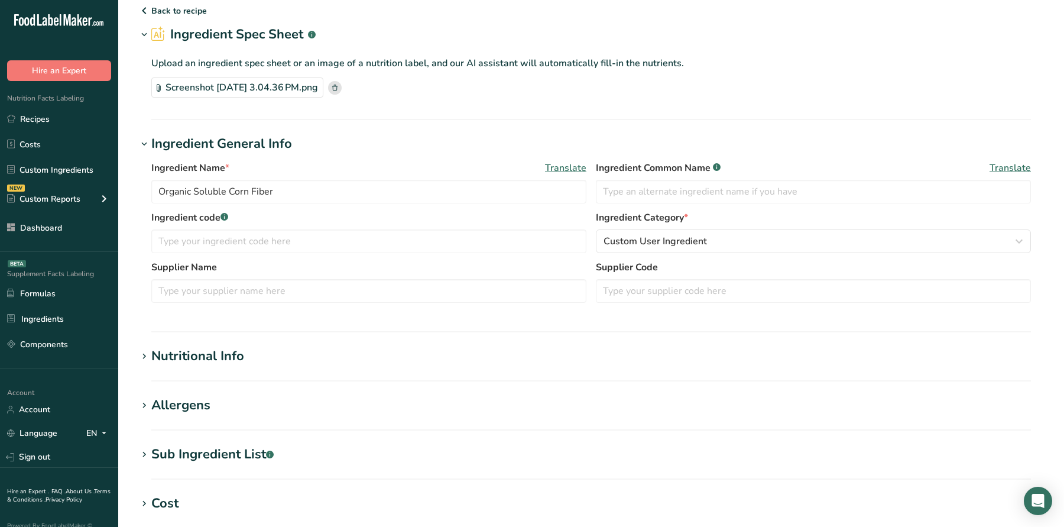
click at [219, 357] on div "Nutritional Info" at bounding box center [197, 357] width 93 height 20
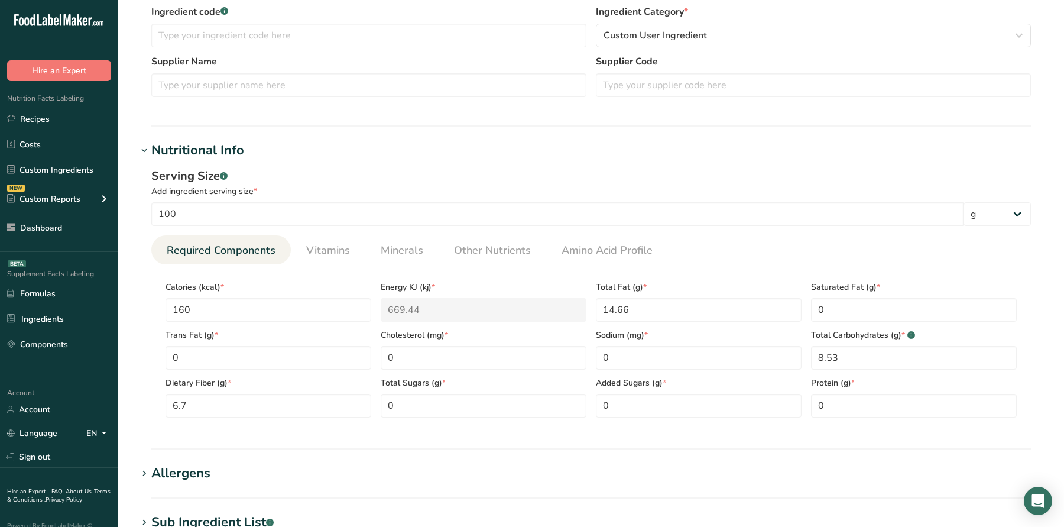
scroll to position [258, 0]
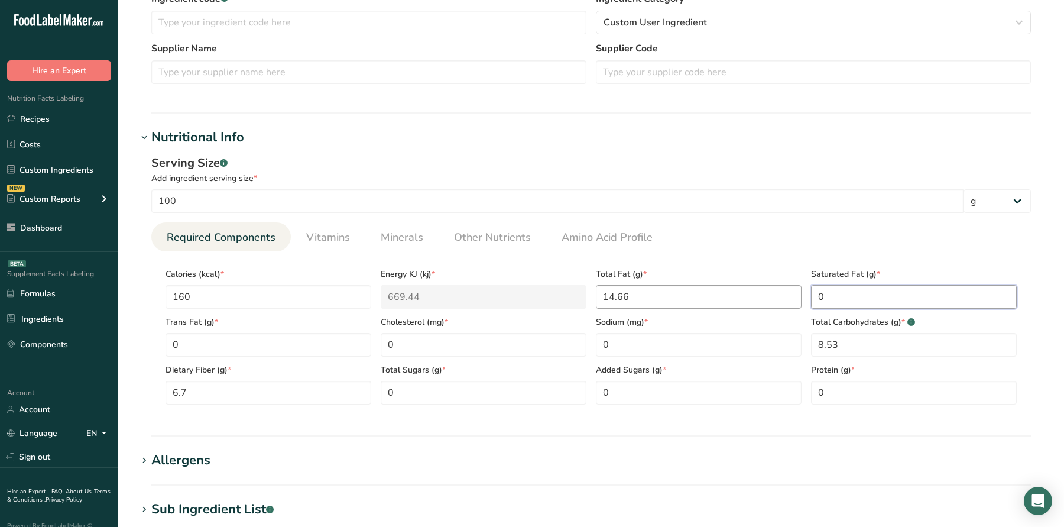
drag, startPoint x: 860, startPoint y: 296, endPoint x: 773, endPoint y: 295, distance: 86.3
click at [773, 295] on div "Calories (kcal) * 160 Energy KJ (kj) * 669.44 Total Fat (g) * 14.66 Saturated F…" at bounding box center [591, 333] width 861 height 144
type Fat "2.13"
click at [480, 247] on link "Other Nutrients" at bounding box center [492, 237] width 86 height 30
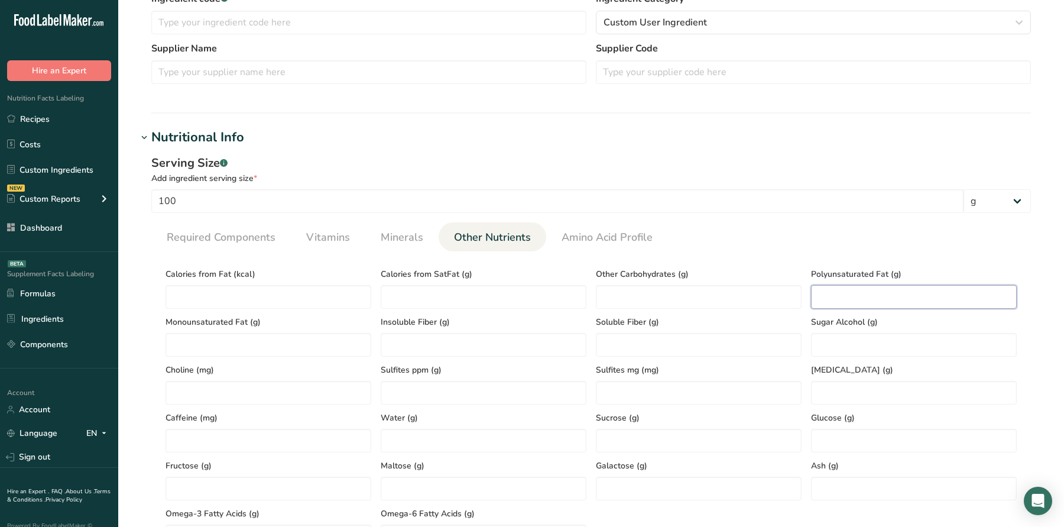
click at [829, 295] on Fat "number" at bounding box center [914, 297] width 206 height 24
type Fat "1.82"
click at [236, 352] on Fat "number" at bounding box center [269, 345] width 206 height 24
type Fat "9.8"
click at [198, 237] on span "Required Components" at bounding box center [221, 237] width 109 height 16
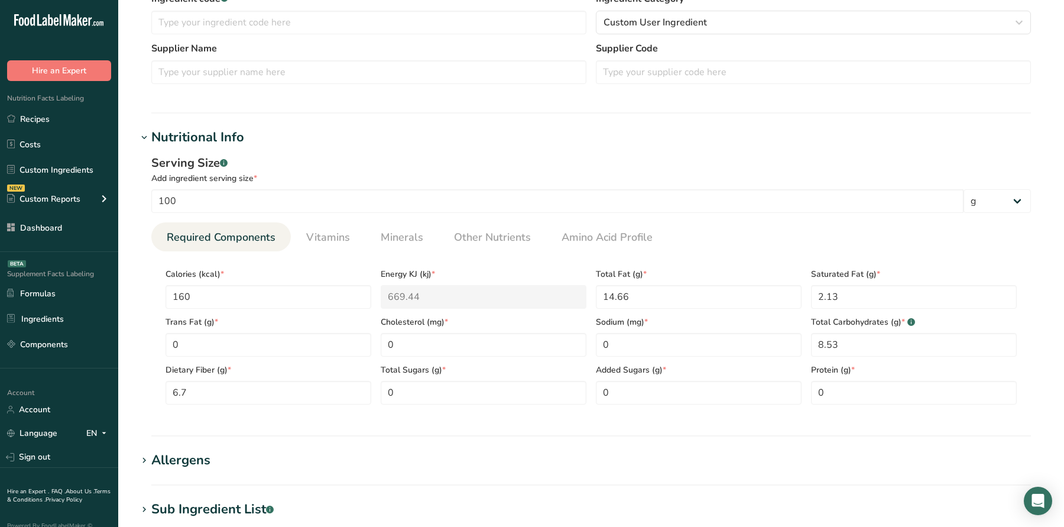
scroll to position [267, 0]
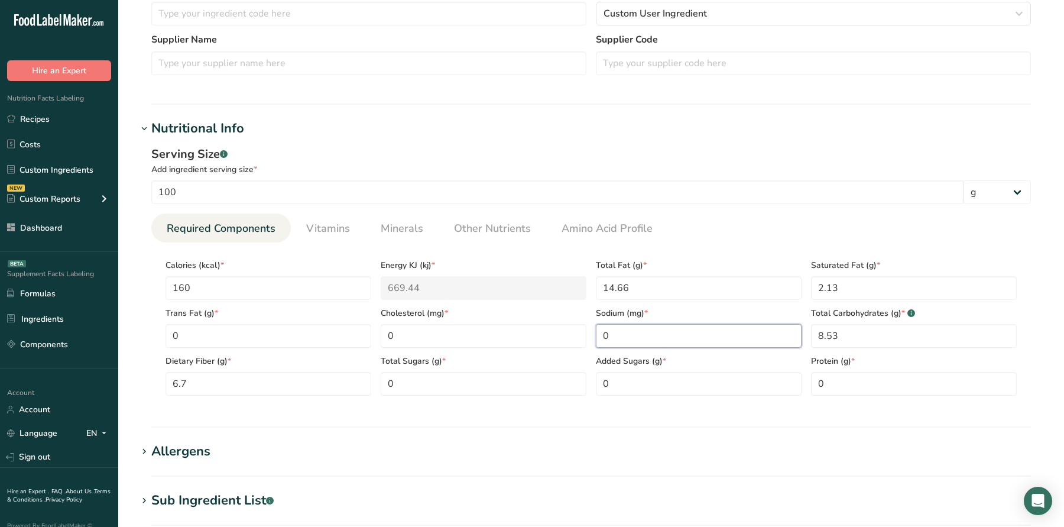
drag, startPoint x: 633, startPoint y: 331, endPoint x: 601, endPoint y: 330, distance: 32.5
click at [607, 331] on input "0" at bounding box center [699, 336] width 206 height 24
type input "7"
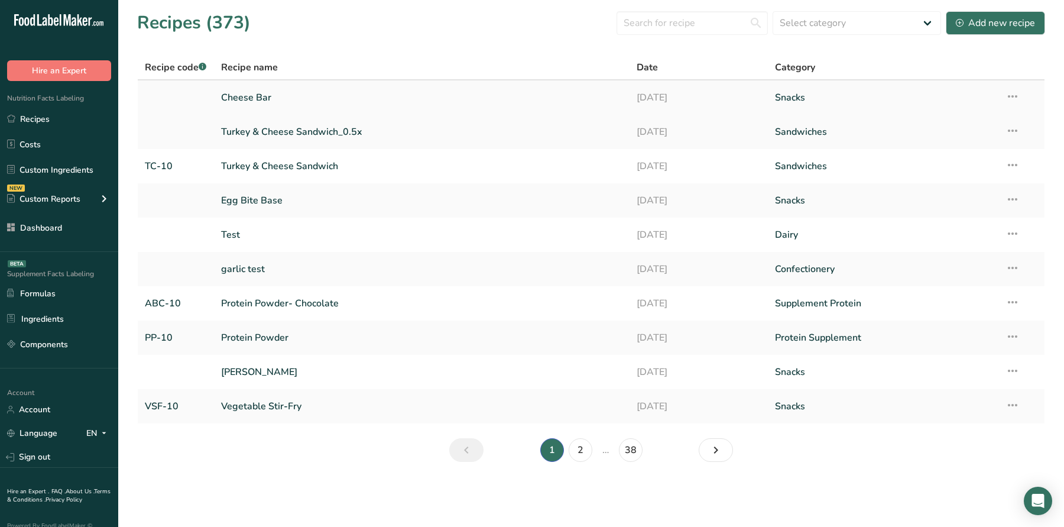
click at [519, 100] on link "Cheese Bar" at bounding box center [421, 97] width 401 height 25
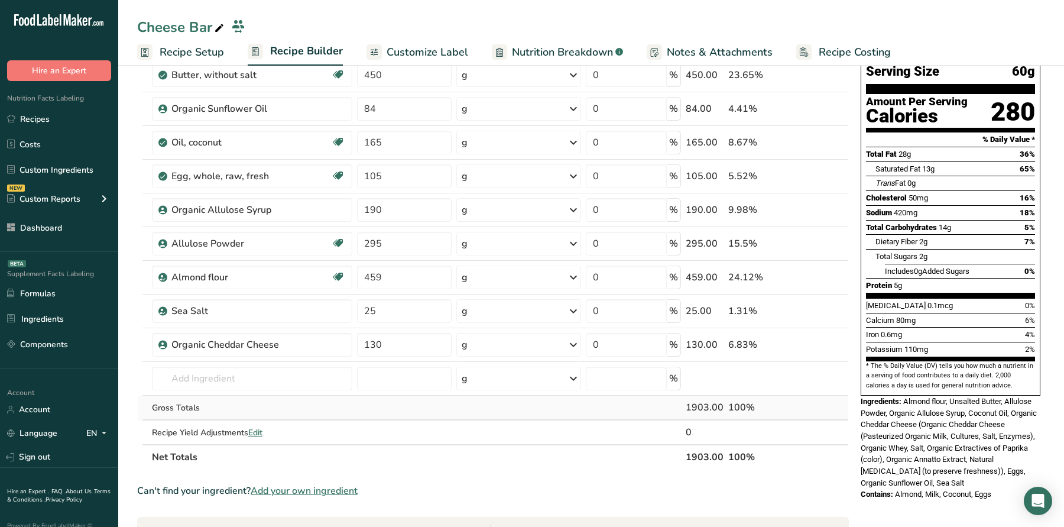
scroll to position [131, 0]
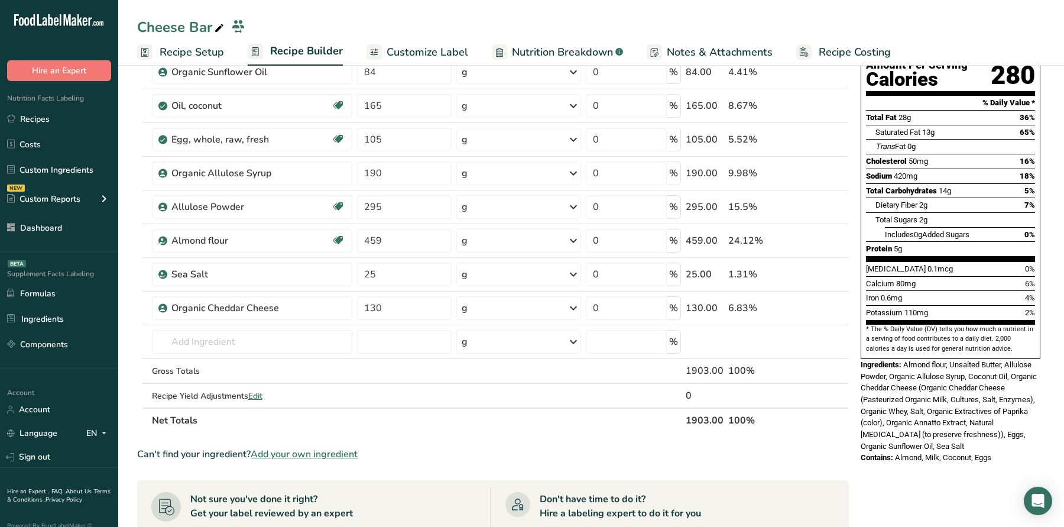
click at [309, 448] on span "Add your own ingredient" at bounding box center [304, 454] width 107 height 14
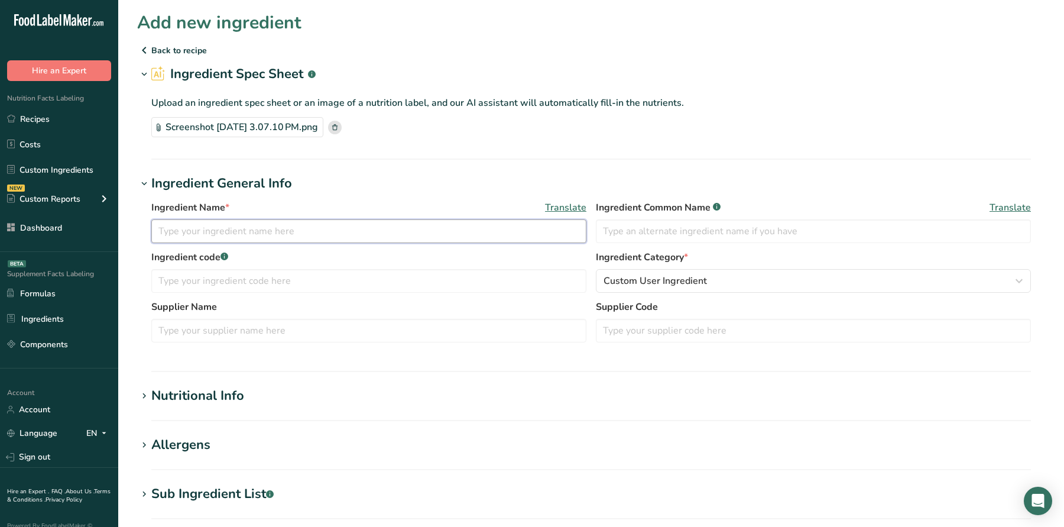
click at [454, 230] on input "text" at bounding box center [368, 231] width 435 height 24
type input "Organic Soluble Corn Fiber"
click at [232, 398] on div "Nutritional Info" at bounding box center [197, 396] width 93 height 20
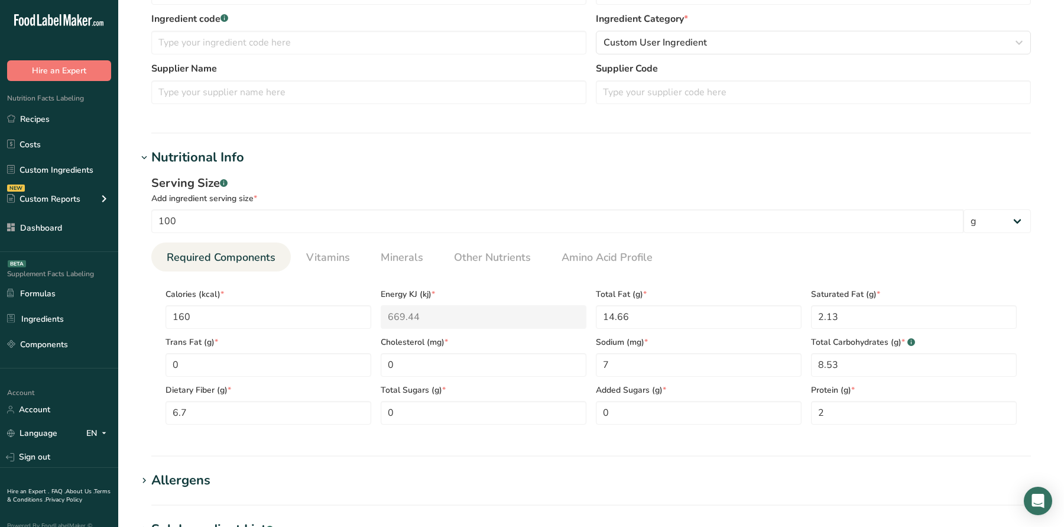
scroll to position [273, 0]
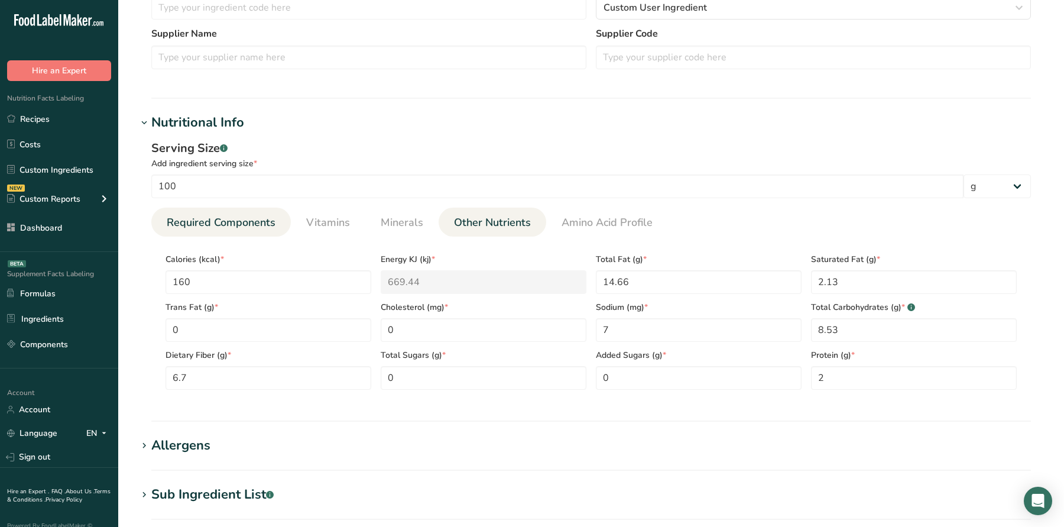
click at [483, 232] on link "Other Nutrients" at bounding box center [492, 223] width 86 height 30
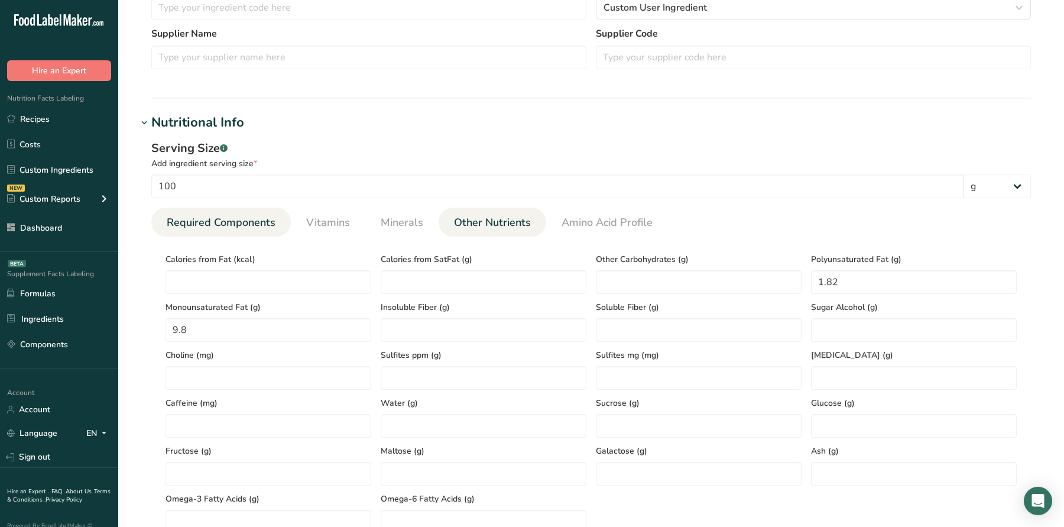
click at [213, 224] on span "Required Components" at bounding box center [221, 223] width 109 height 16
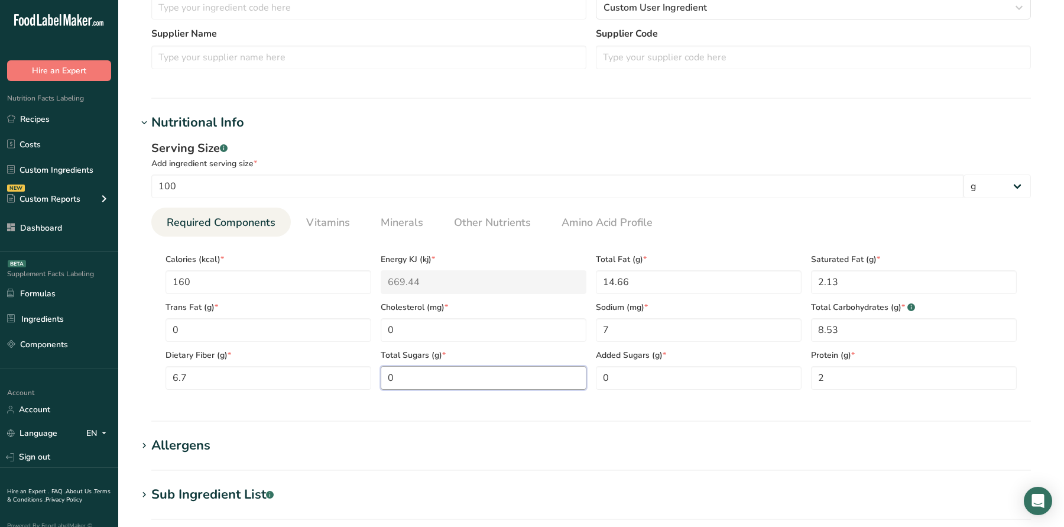
click at [417, 376] on Sugars "0" at bounding box center [484, 378] width 206 height 24
type Sugars "0.66"
click at [390, 215] on span "Minerals" at bounding box center [402, 223] width 43 height 16
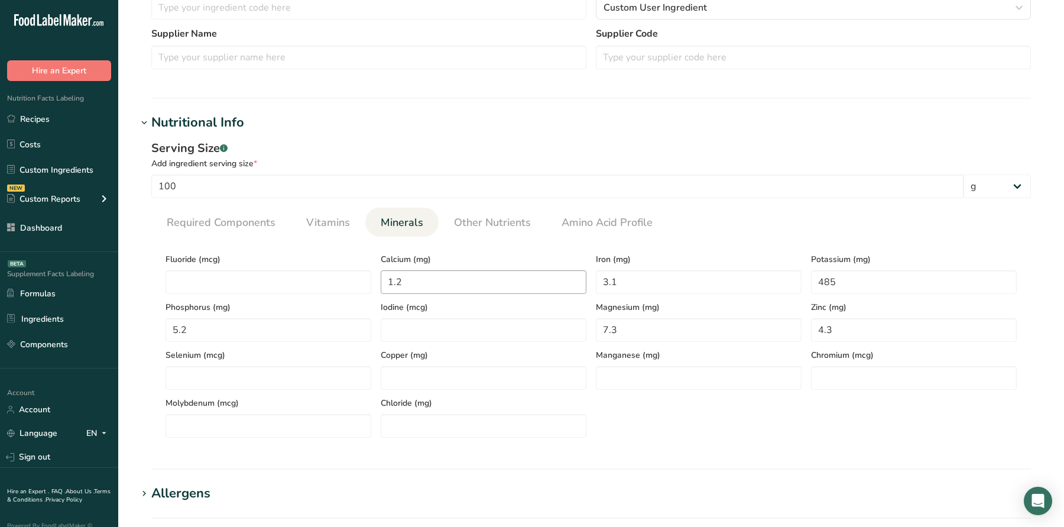
scroll to position [652, 0]
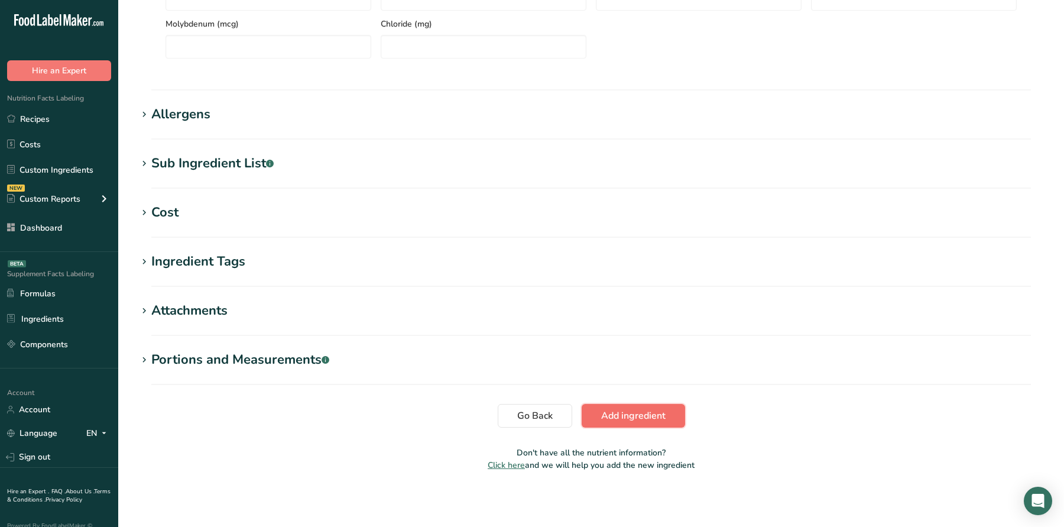
click at [676, 411] on button "Add ingredient" at bounding box center [633, 416] width 103 height 24
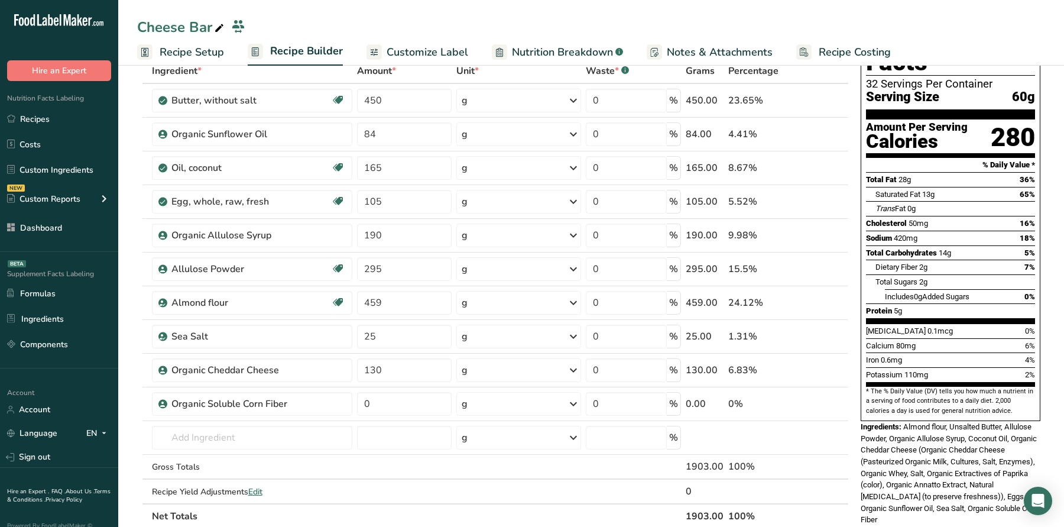
scroll to position [81, 0]
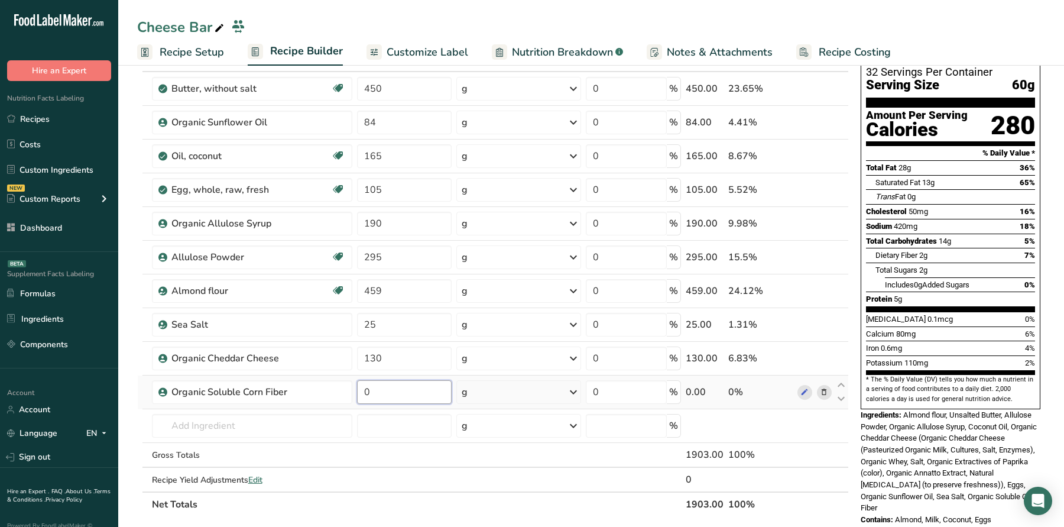
drag, startPoint x: 408, startPoint y: 390, endPoint x: 352, endPoint y: 377, distance: 57.5
click at [352, 377] on tr "Organic Soluble Corn Fiber 0 g Weight Units g kg mg See more Volume Units l Vol…" at bounding box center [493, 393] width 711 height 34
type input "1"
type input "28"
click at [907, 266] on span "Total Sugars" at bounding box center [897, 270] width 42 height 9
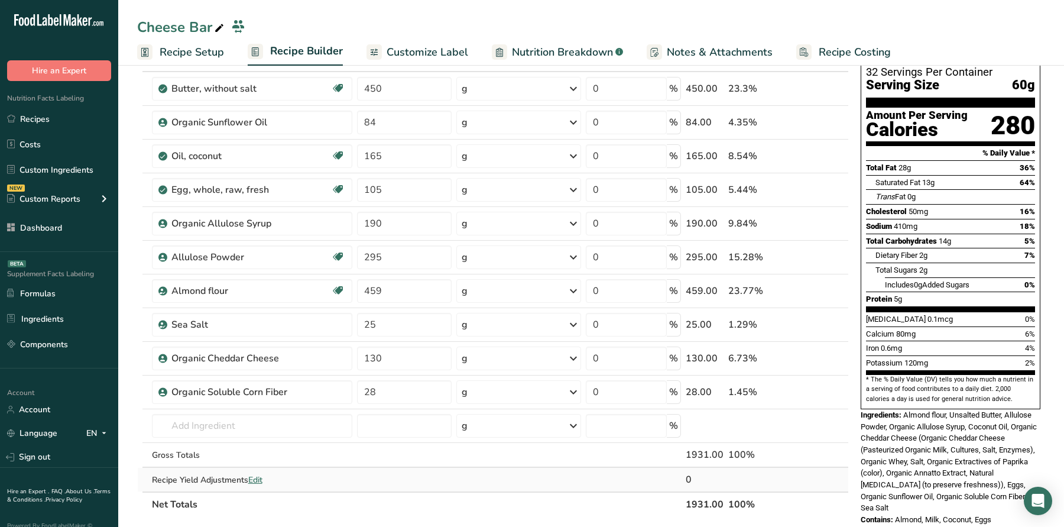
scroll to position [145, 0]
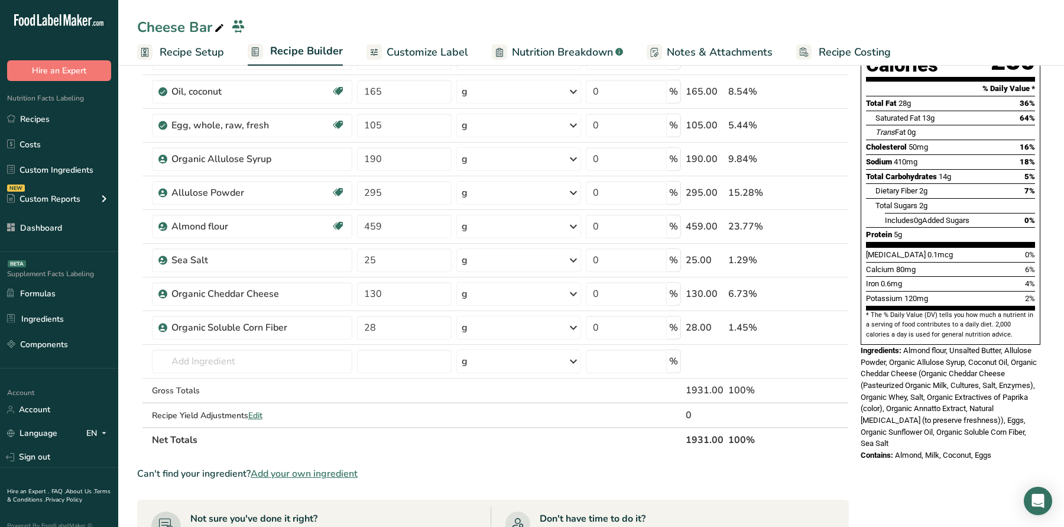
click at [318, 479] on section "Ingredient * Amount * Unit * Waste * .a-a{fill:#347362;}.b-a{fill:#fff;} Grams …" at bounding box center [493, 417] width 712 height 871
click at [318, 467] on span "Add your own ingredient" at bounding box center [304, 474] width 107 height 14
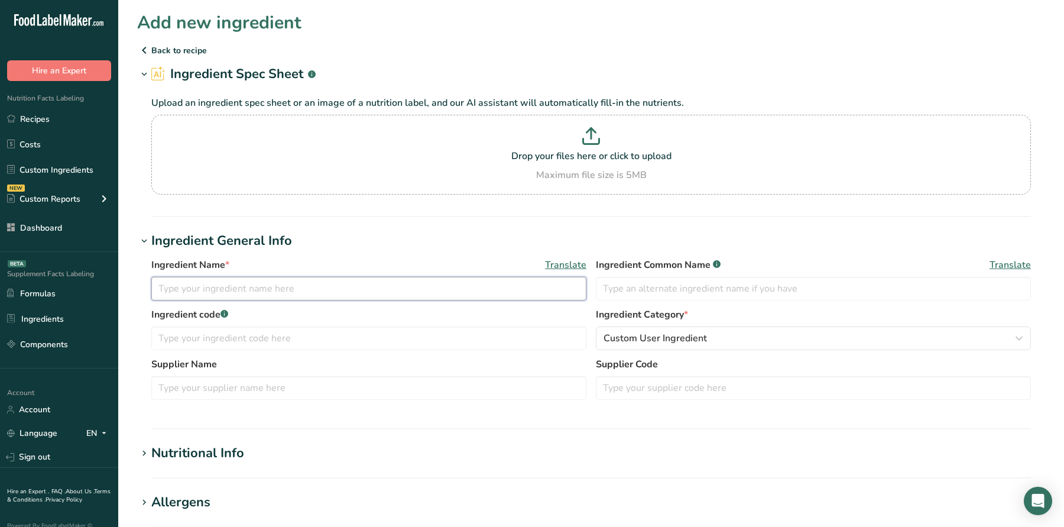
click at [283, 292] on input "text" at bounding box center [368, 289] width 435 height 24
paste input "Organic Hydrolyzed Collagen Protein Powder 20g,"
drag, startPoint x: 355, startPoint y: 287, endPoint x: 448, endPoint y: 287, distance: 92.3
click at [448, 287] on input "Organic Hydrolyzed Collagen Protein Powder 20g," at bounding box center [368, 289] width 435 height 24
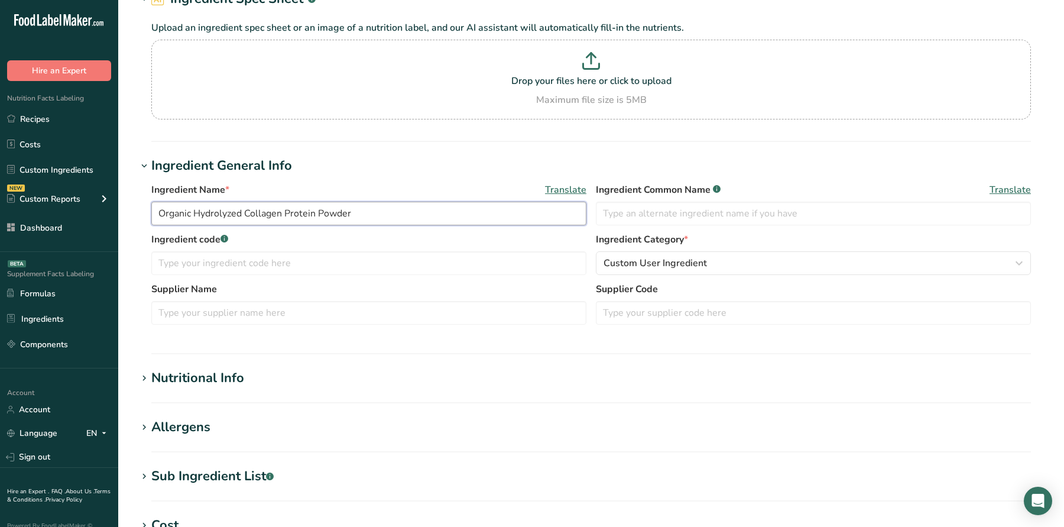
scroll to position [125, 0]
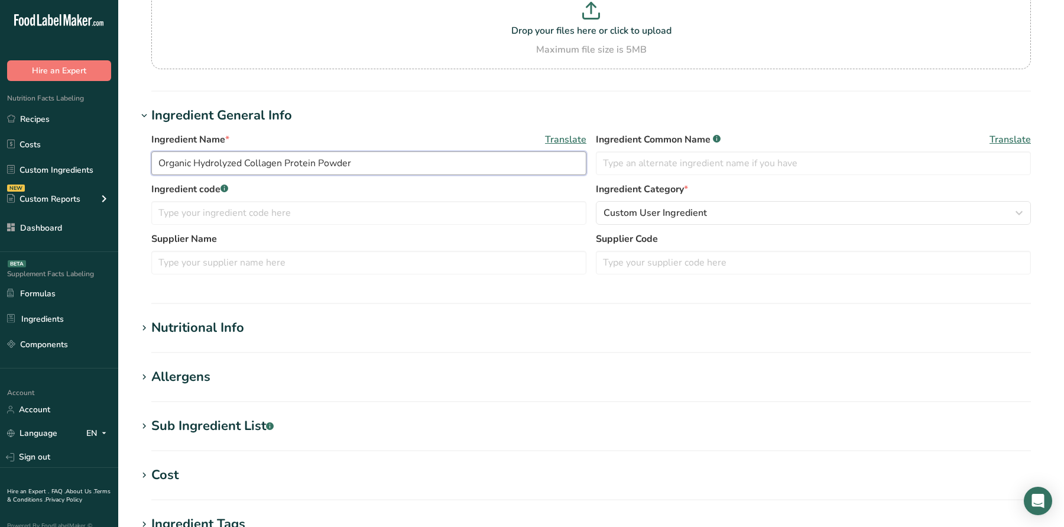
type input "Organic Hydrolyzed Collagen Protein Powder"
click at [215, 316] on section "Add new ingredient Back to recipe Ingredient Spec Sheet .a-a{fill:#347362;}.b-a…" at bounding box center [591, 314] width 946 height 878
click at [217, 325] on div "Nutritional Info" at bounding box center [197, 328] width 93 height 20
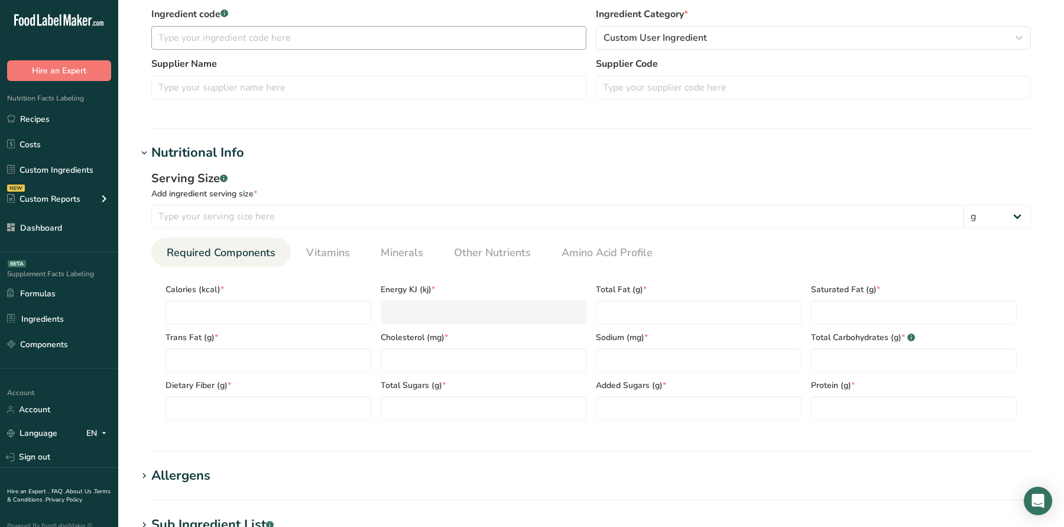
scroll to position [343, 0]
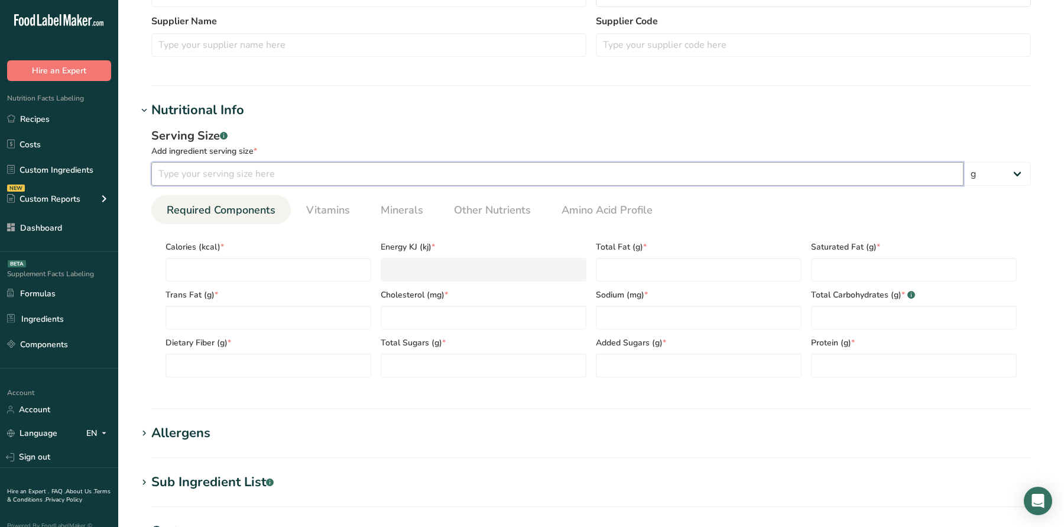
click at [289, 174] on input "number" at bounding box center [557, 174] width 813 height 24
type input "12"
click at [293, 266] on input "number" at bounding box center [269, 270] width 206 height 24
type input "4"
type KJ "16.7"
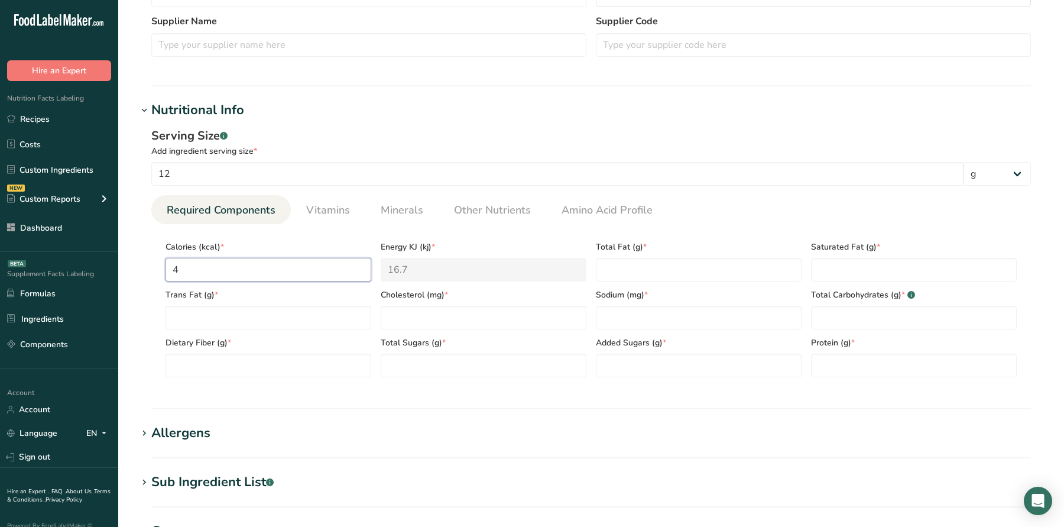
type input "45"
type KJ "188.3"
type input "45"
click at [635, 279] on Fat "number" at bounding box center [699, 270] width 206 height 24
type Fat "0"
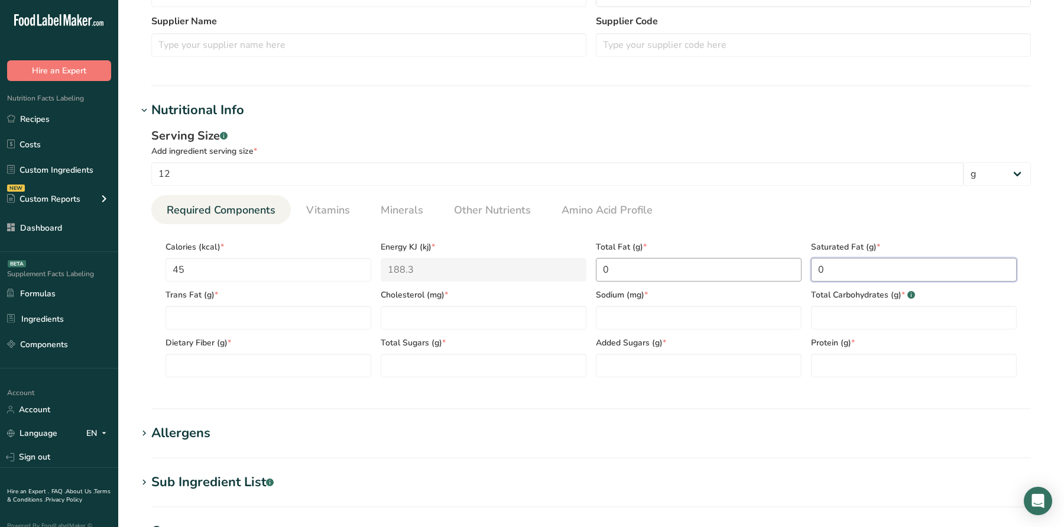
type Fat "0"
type input "0"
type input "35"
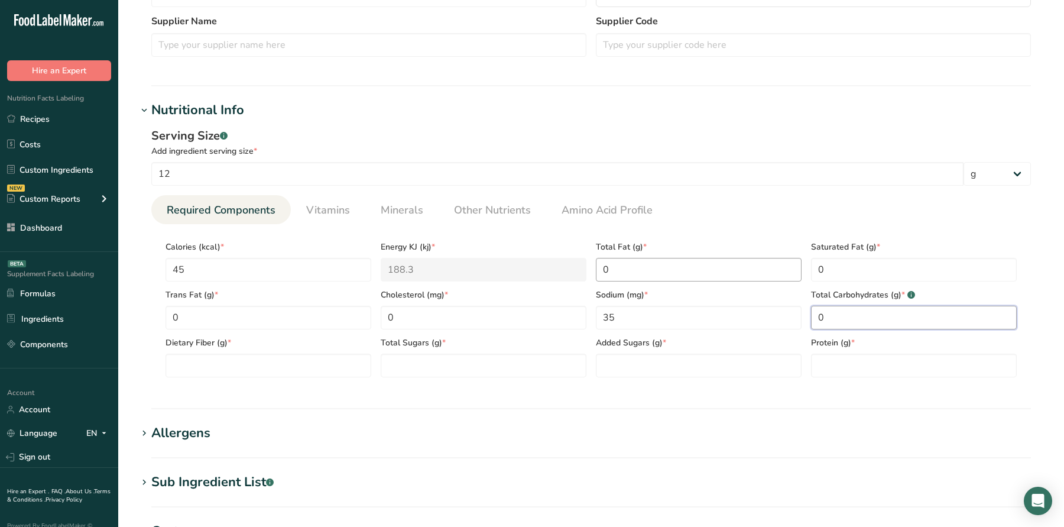
type Carbohydrates "0"
type Fiber "0"
type Sugars "0"
type input "0"
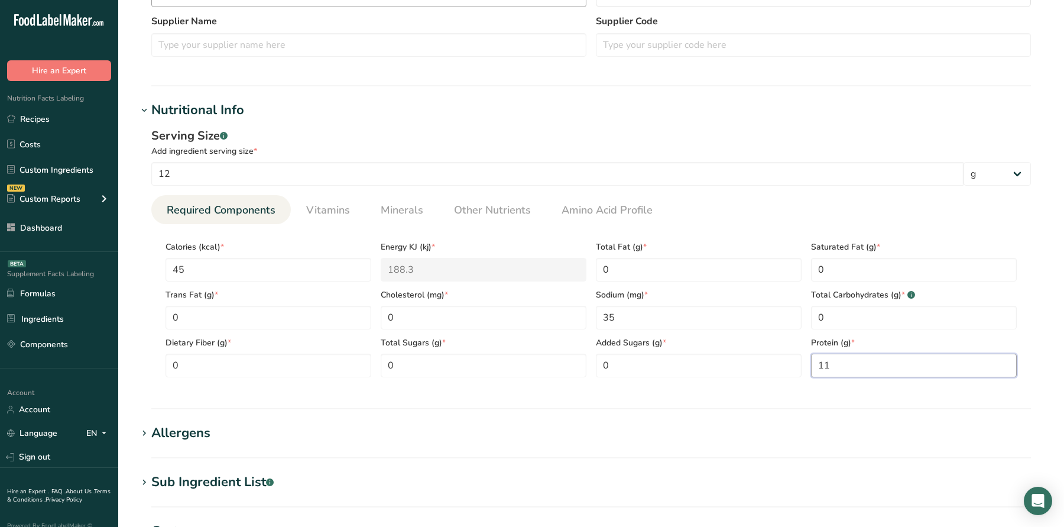
type input "11"
click at [335, 203] on span "Vitamins" at bounding box center [328, 210] width 44 height 16
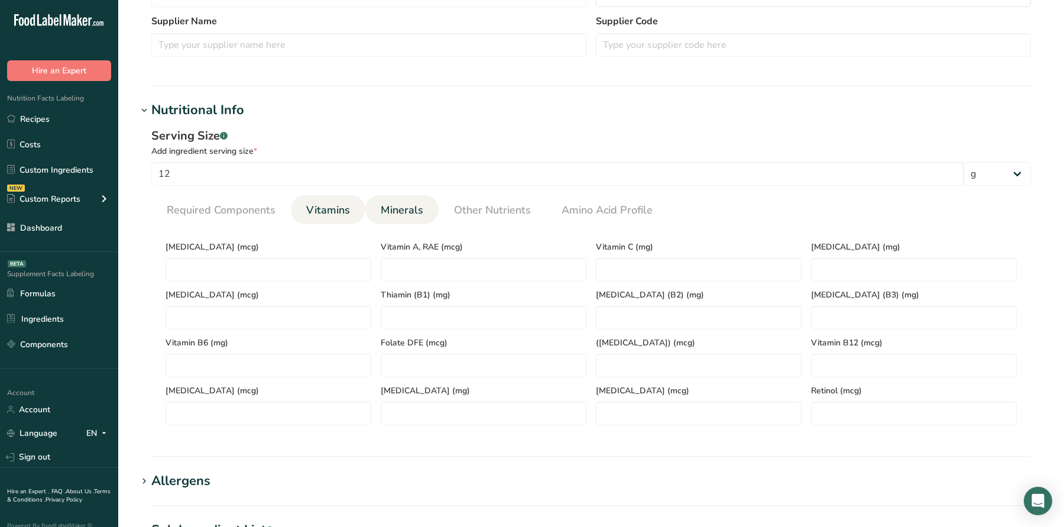
click at [399, 212] on span "Minerals" at bounding box center [402, 210] width 43 height 16
click at [338, 216] on span "Vitamins" at bounding box center [328, 210] width 44 height 16
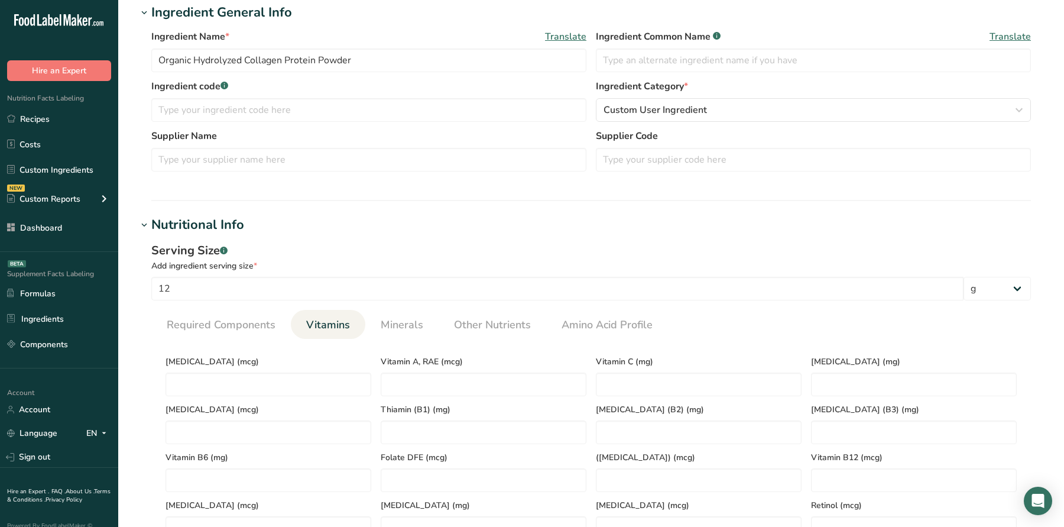
scroll to position [254, 0]
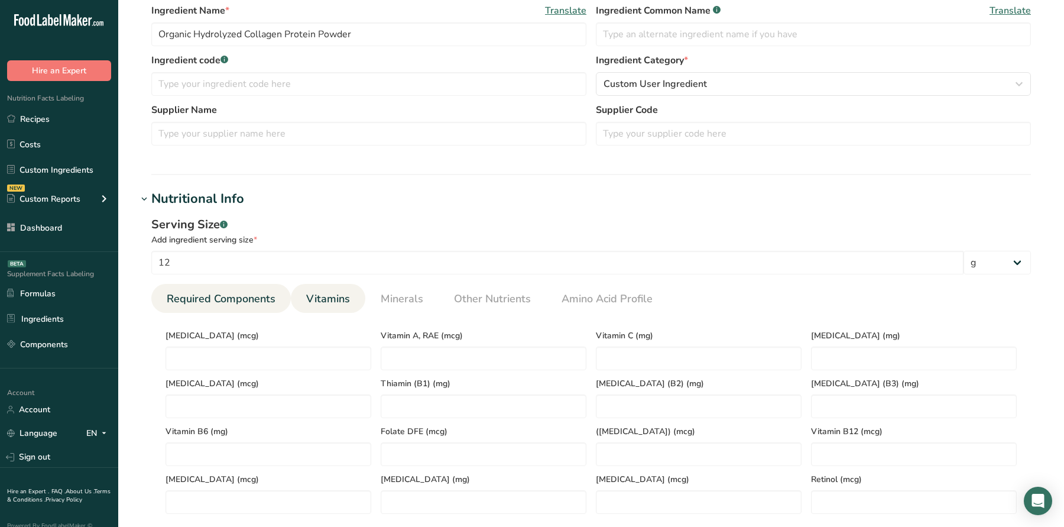
click at [228, 300] on span "Required Components" at bounding box center [221, 299] width 109 height 16
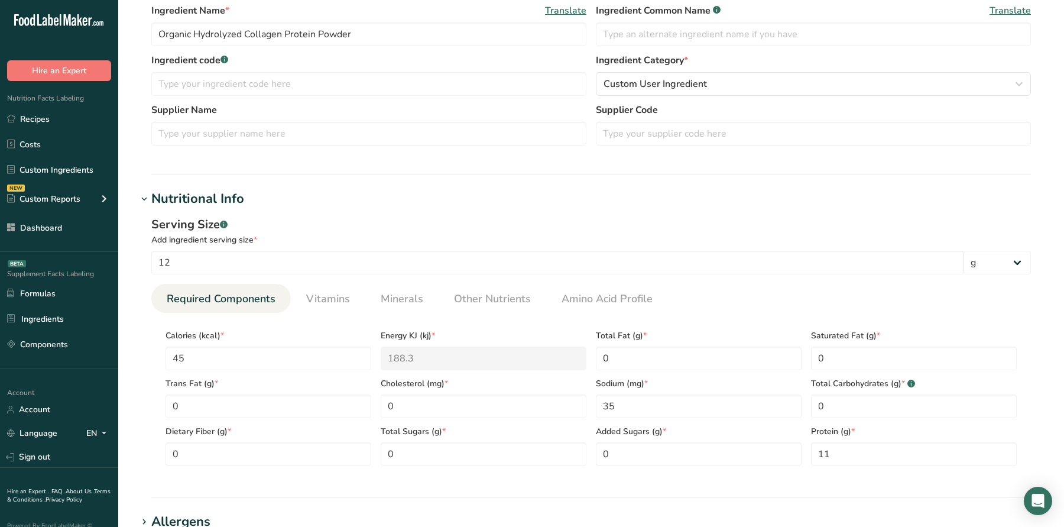
click at [334, 318] on section "Calories (kcal) * 45 Energy KJ (kj) * 188.3 Total Fat (g) * 0 Saturated Fat (g)…" at bounding box center [591, 394] width 880 height 163
click at [334, 305] on span "Vitamins" at bounding box center [328, 299] width 44 height 16
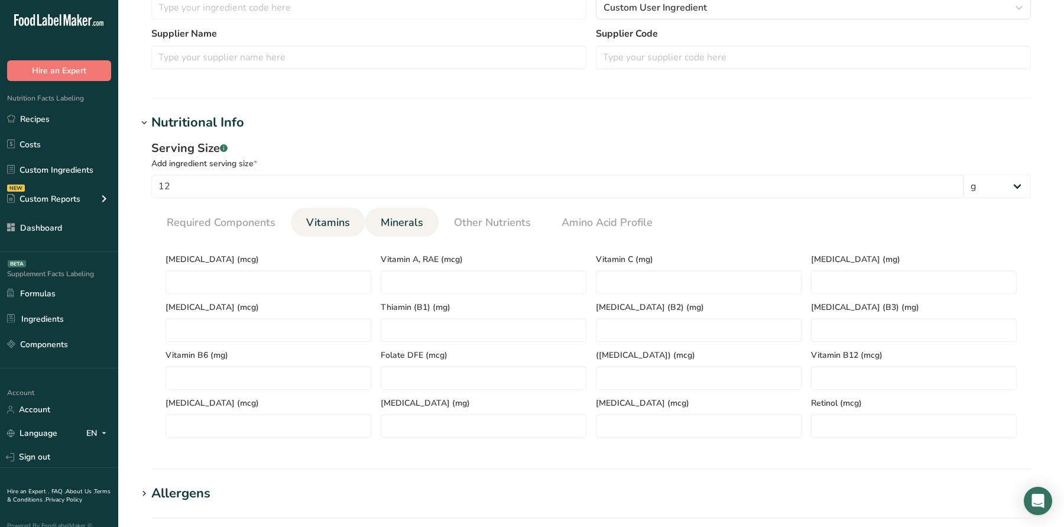
scroll to position [333, 0]
click at [404, 231] on link "Minerals" at bounding box center [402, 220] width 52 height 30
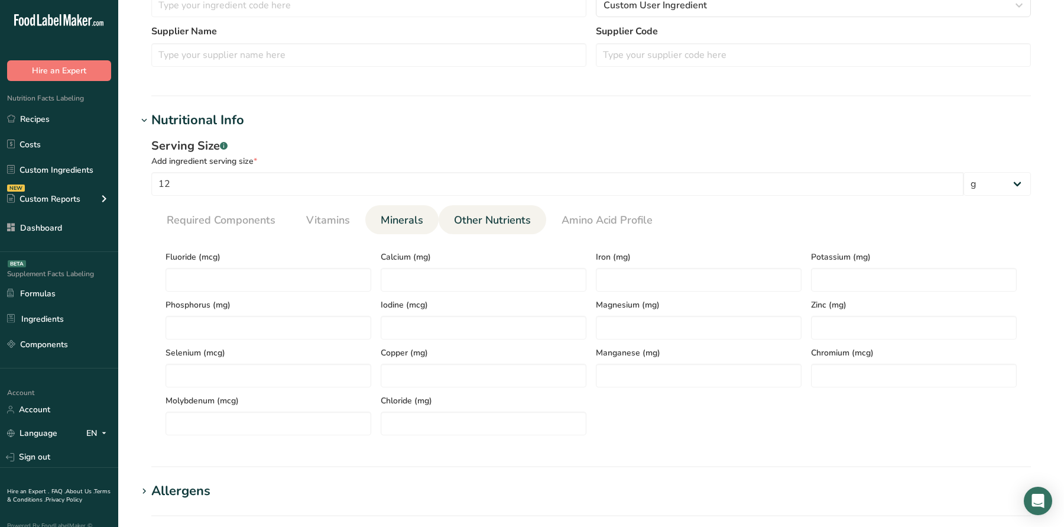
click at [467, 223] on span "Other Nutrients" at bounding box center [492, 220] width 77 height 16
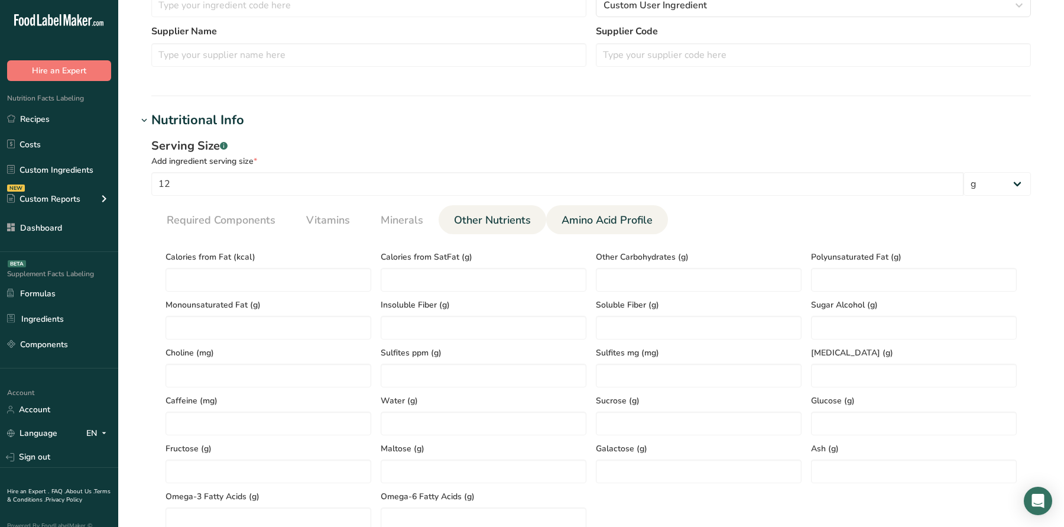
scroll to position [374, 0]
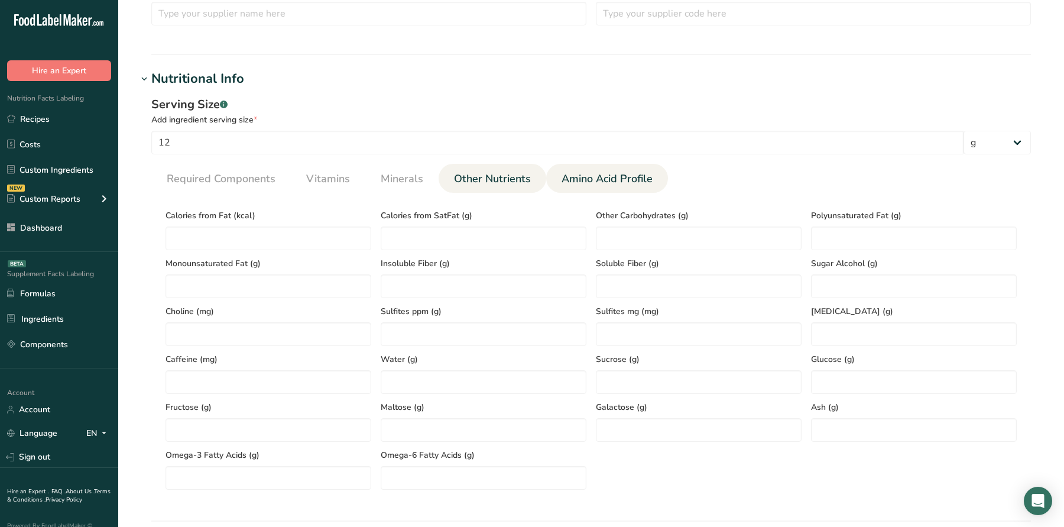
click at [591, 171] on span "Amino Acid Profile" at bounding box center [607, 179] width 91 height 16
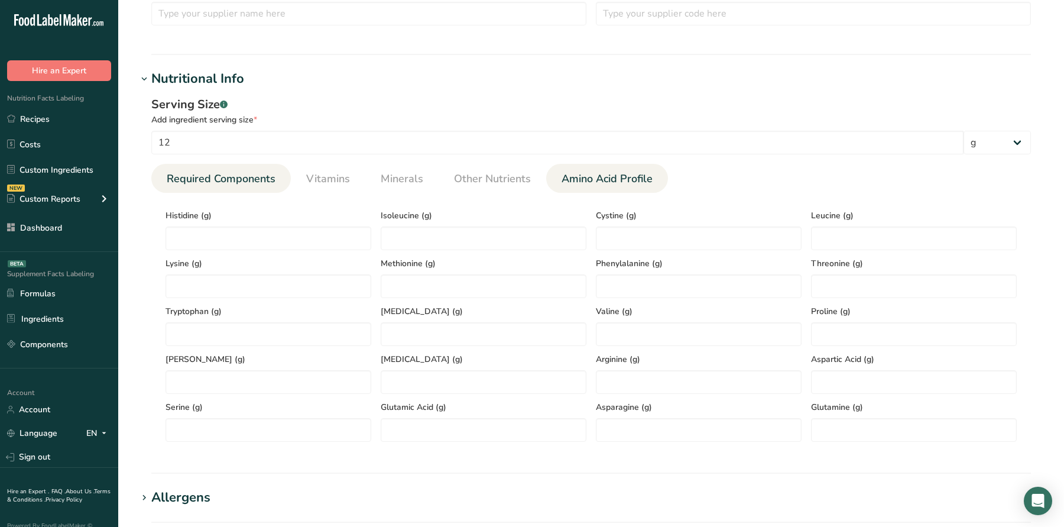
click at [235, 185] on span "Required Components" at bounding box center [221, 179] width 109 height 16
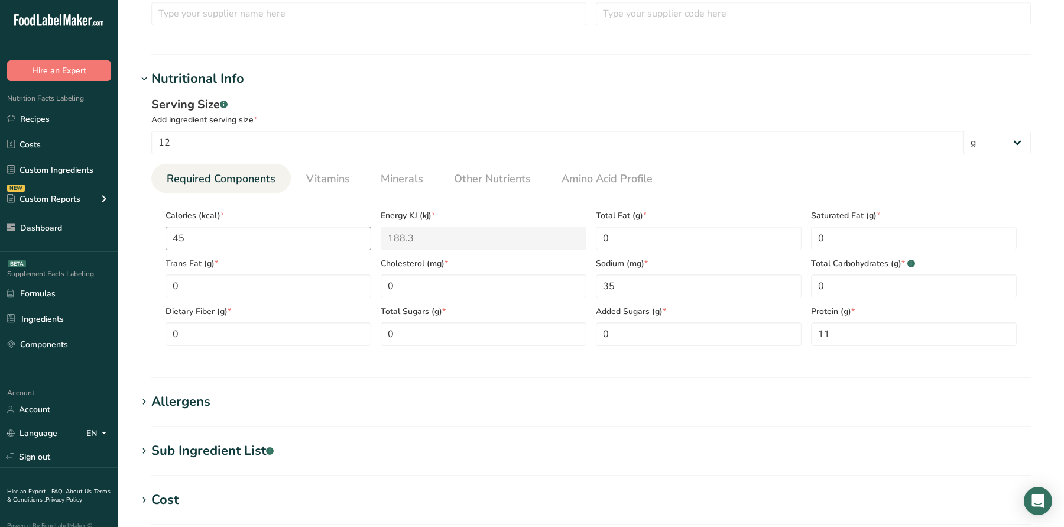
scroll to position [0, 0]
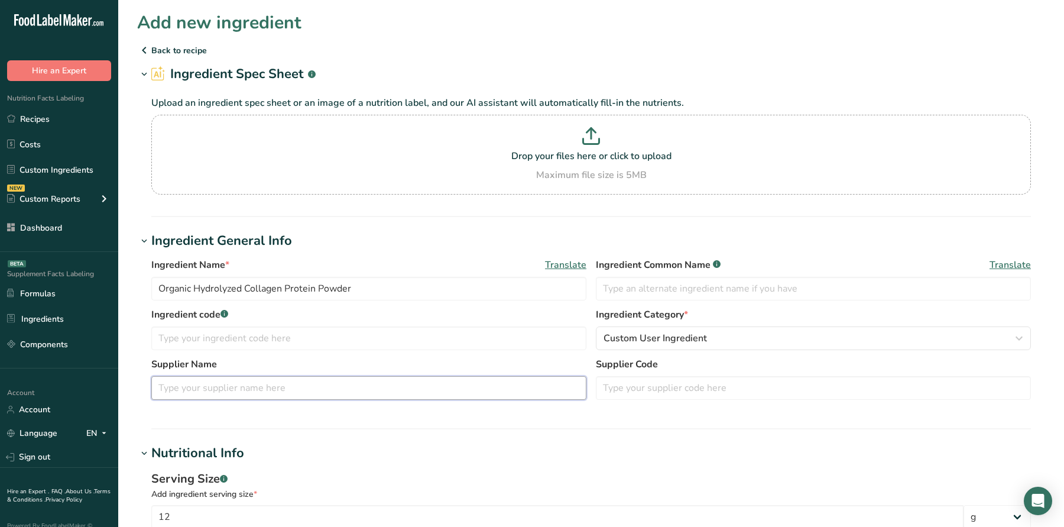
click at [270, 378] on input "text" at bounding box center [368, 388] width 435 height 24
paste input "https://www.traderjoes.com/home/products/pdp/hydrolyzed-collagen-powder-074194"
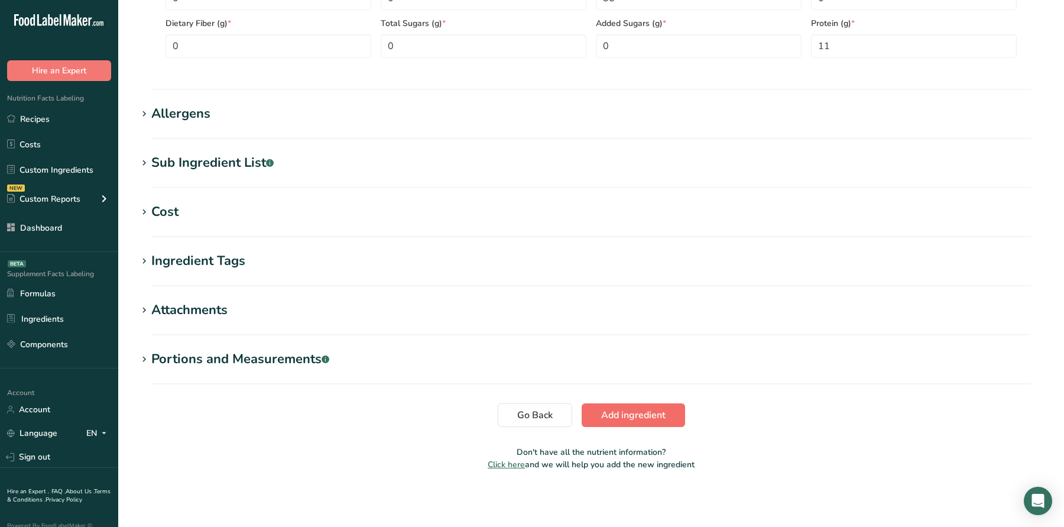
type input "https://www.traderjoes.com/home/products/pdp/hydrolyzed-collagen-powder-074194"
click at [633, 417] on span "Add ingredient" at bounding box center [633, 415] width 64 height 14
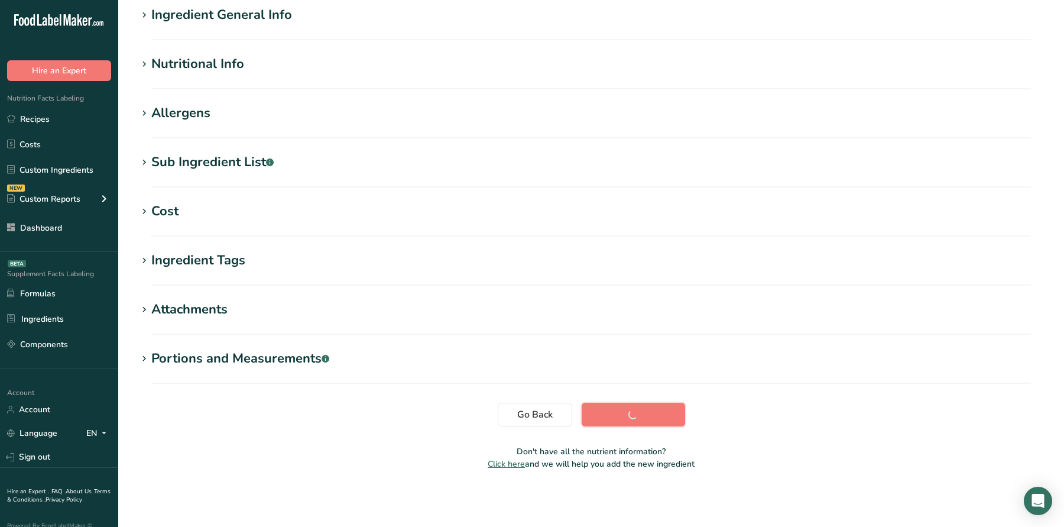
scroll to position [108, 0]
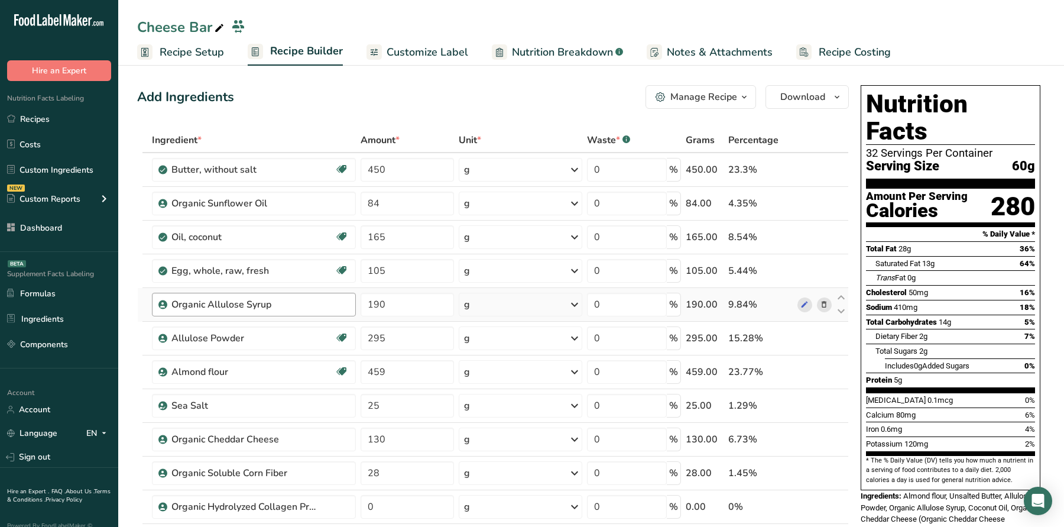
scroll to position [167, 0]
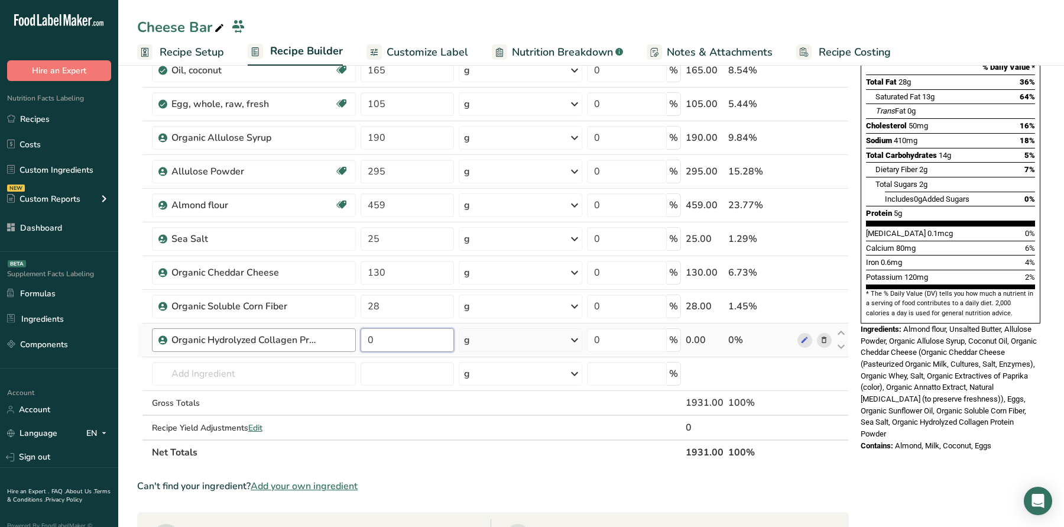
drag, startPoint x: 380, startPoint y: 340, endPoint x: 326, endPoint y: 332, distance: 54.4
click at [348, 340] on tr "Organic Hydrolyzed Collagen Protein Powder 0 g Weight Units g kg mg See more Vo…" at bounding box center [493, 340] width 711 height 34
type input "20"
click at [958, 226] on div "Vitamin D 0.1mcg 0%" at bounding box center [950, 233] width 169 height 15
drag, startPoint x: 306, startPoint y: 480, endPoint x: 370, endPoint y: 238, distance: 249.6
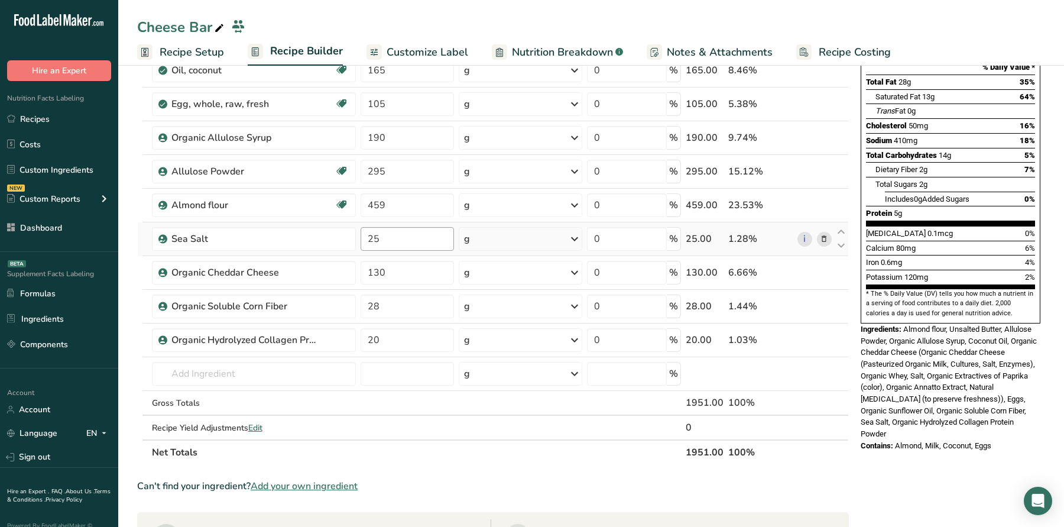
click at [307, 480] on span "Add your own ingredient" at bounding box center [304, 486] width 107 height 14
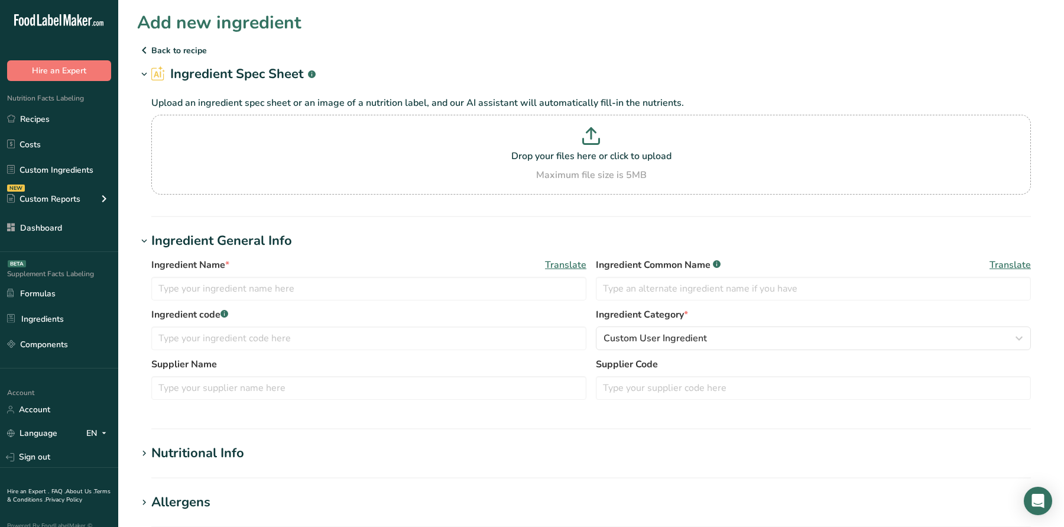
click at [265, 300] on div "Ingredient Name * Translate Ingredient Common Name .a-a{fill:#347362;}.b-a{fill…" at bounding box center [591, 283] width 880 height 50
click at [264, 296] on input "text" at bounding box center [368, 289] width 435 height 24
type input "Egg White Protein Powder"
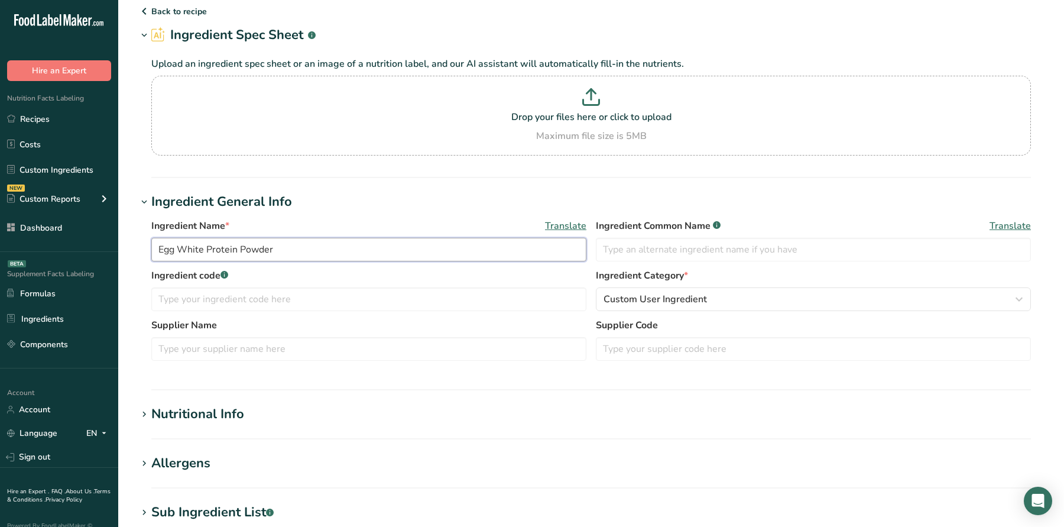
scroll to position [45, 0]
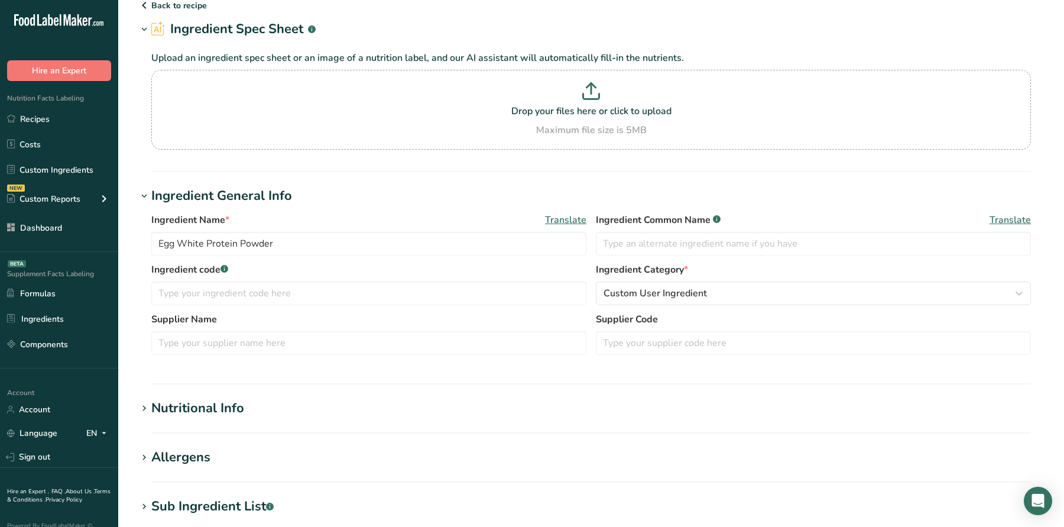
click at [202, 449] on div "Allergens" at bounding box center [180, 458] width 59 height 20
click at [233, 498] on input "text" at bounding box center [591, 505] width 879 height 18
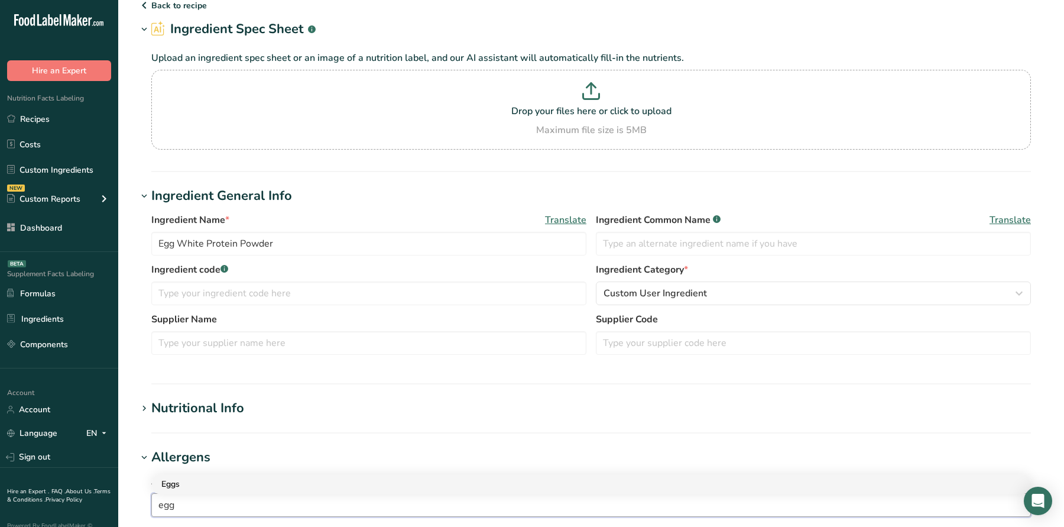
type input "egg"
click at [244, 485] on div "Eggs" at bounding box center [581, 484] width 841 height 12
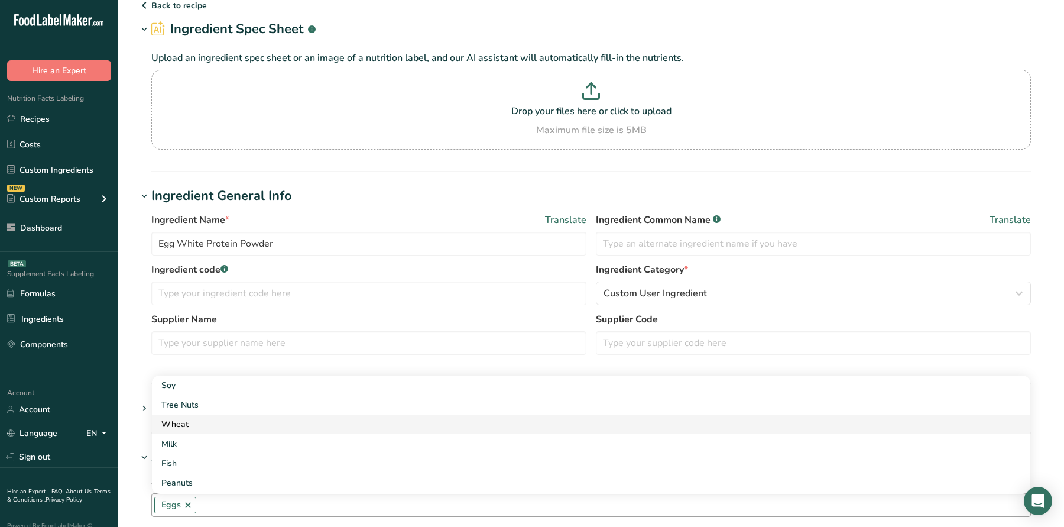
scroll to position [0, 0]
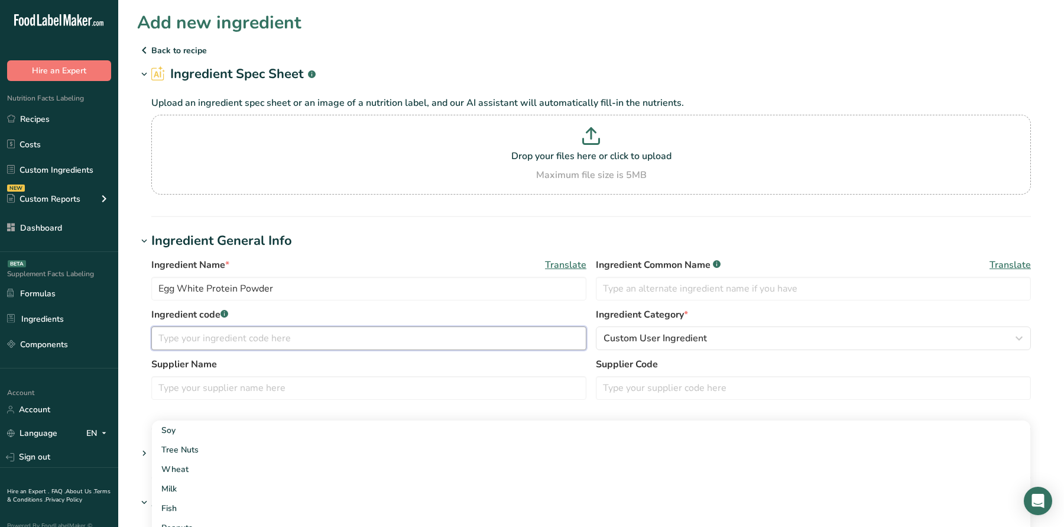
click at [303, 342] on input "text" at bounding box center [368, 338] width 435 height 24
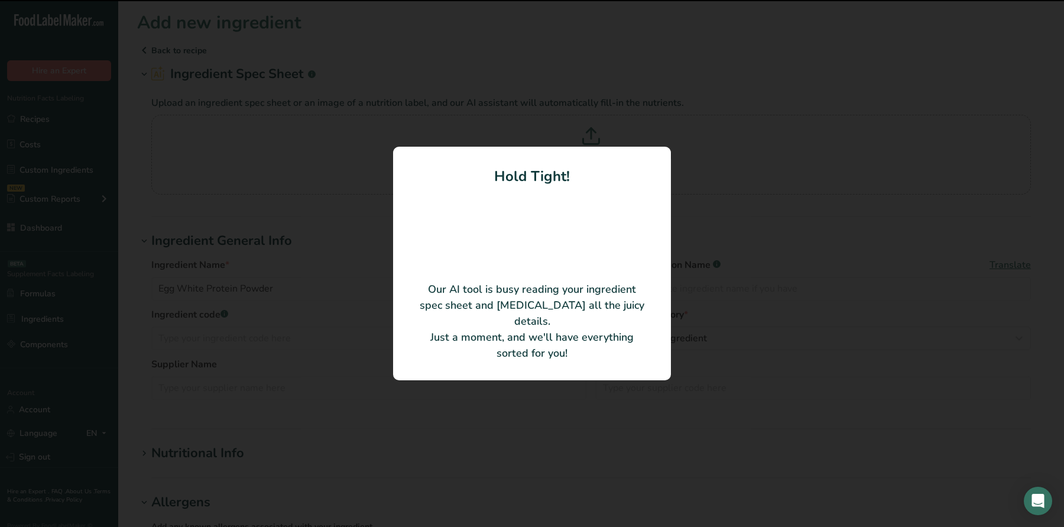
type input "Egg White Powder"
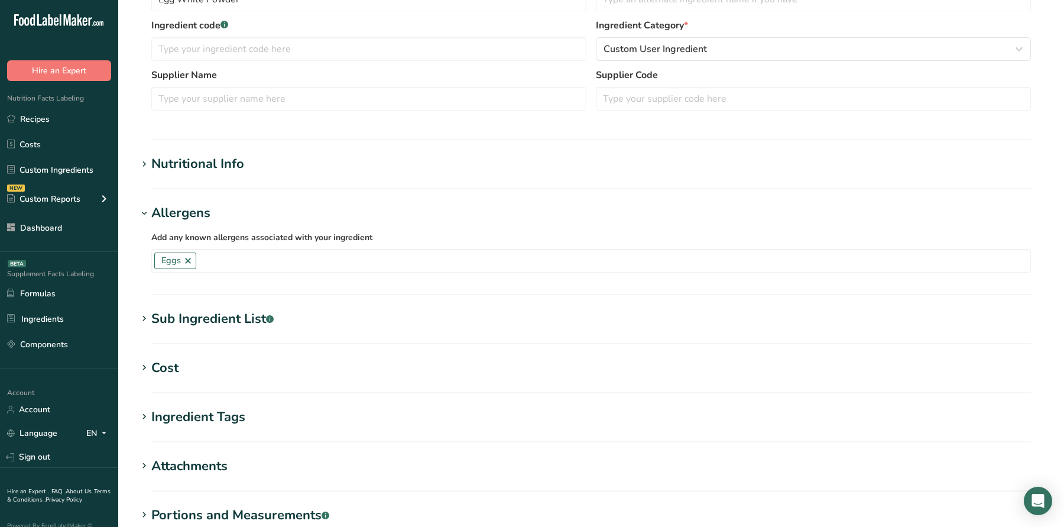
scroll to position [278, 0]
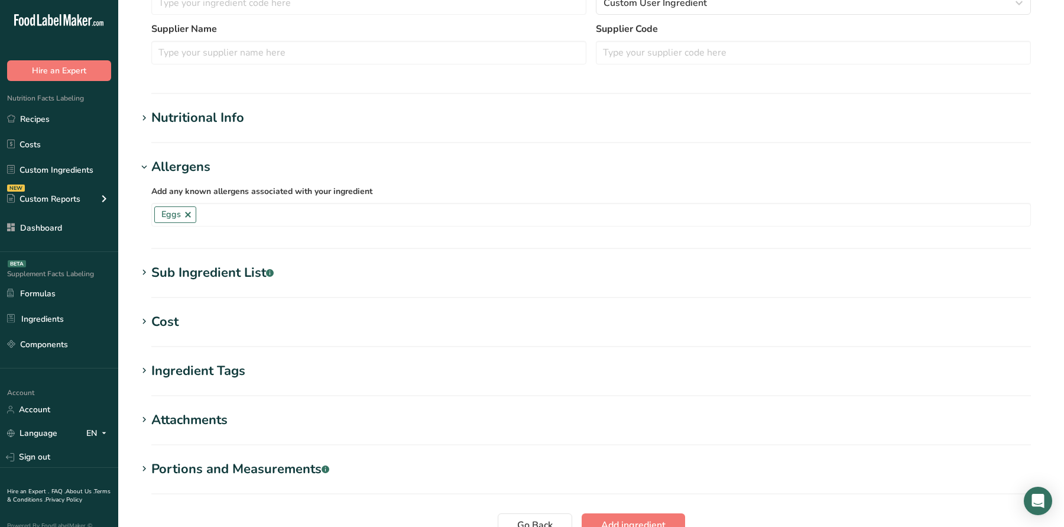
click at [219, 132] on section "Nutritional Info Serving Size .a-a{fill:#347362;}.b-a{fill:#fff;} Add ingredien…" at bounding box center [591, 125] width 908 height 35
click at [226, 105] on section "Add new ingredient Back to recipe Ingredient Spec Sheet .a-a{fill:#347362;}.b-a…" at bounding box center [591, 161] width 946 height 878
click at [242, 123] on div "Nutritional Info" at bounding box center [197, 118] width 93 height 20
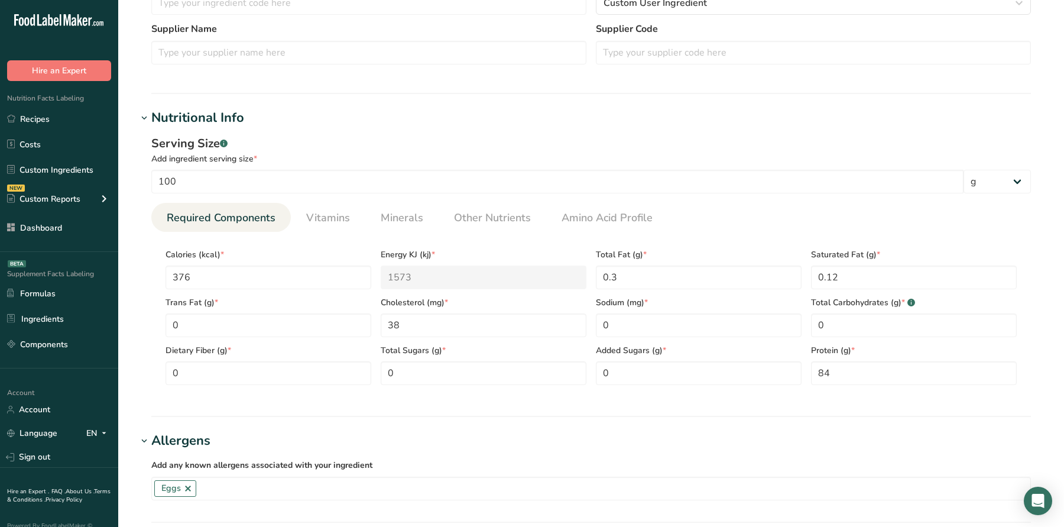
scroll to position [281, 0]
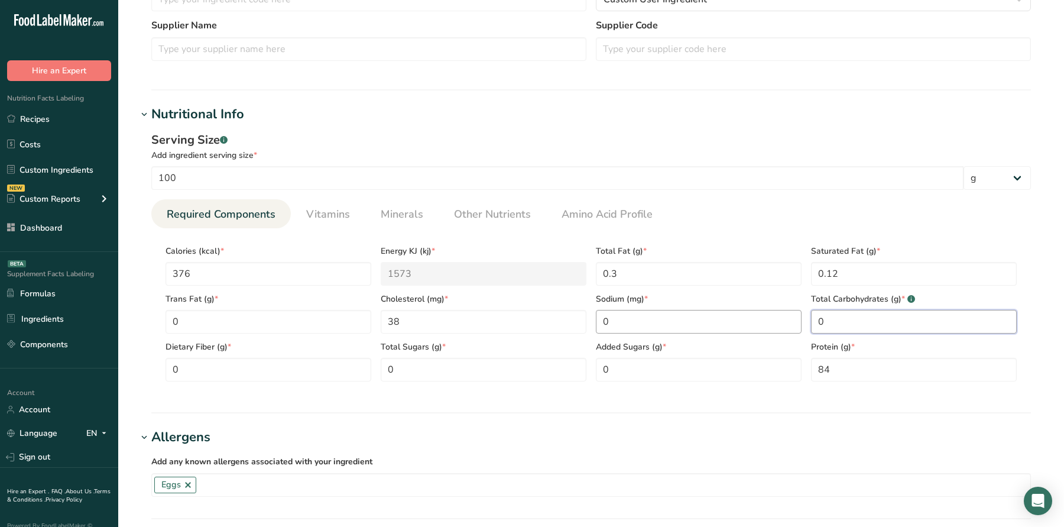
drag, startPoint x: 822, startPoint y: 321, endPoint x: 778, endPoint y: 321, distance: 43.8
click at [778, 321] on div "Calories (kcal) * 376 Energy KJ (kj) * 1573 Total Fat (g) * 0.3 Saturated Fat (…" at bounding box center [591, 310] width 861 height 144
type Carbohydrates "5"
click at [428, 365] on Sugars "0" at bounding box center [484, 370] width 206 height 24
type Sugars "0.1"
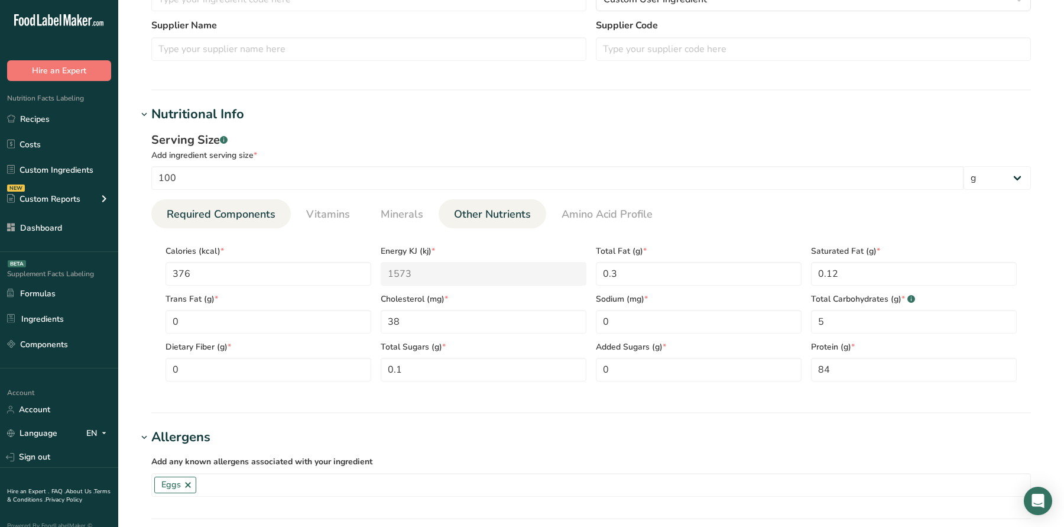
click at [480, 218] on span "Other Nutrients" at bounding box center [492, 214] width 77 height 16
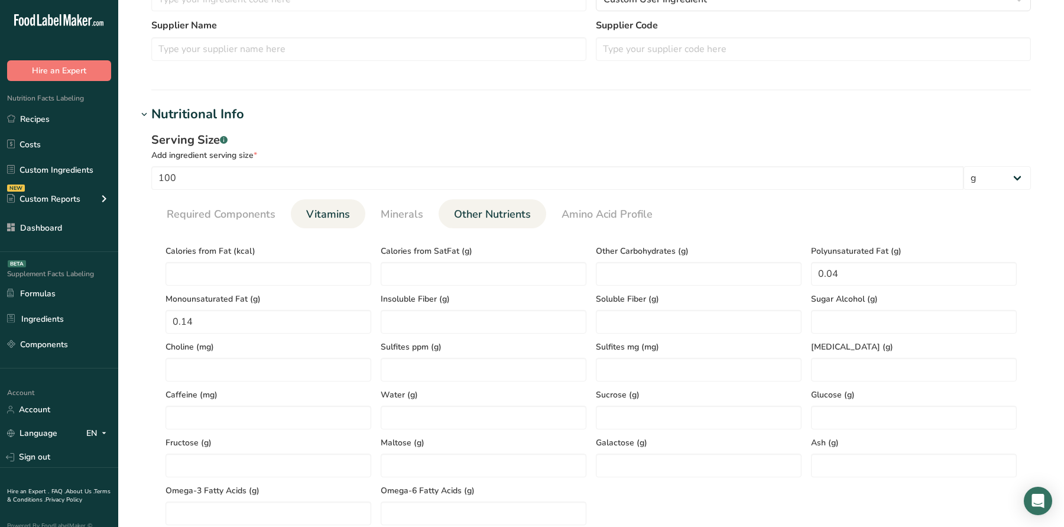
click at [324, 221] on span "Vitamins" at bounding box center [328, 214] width 44 height 16
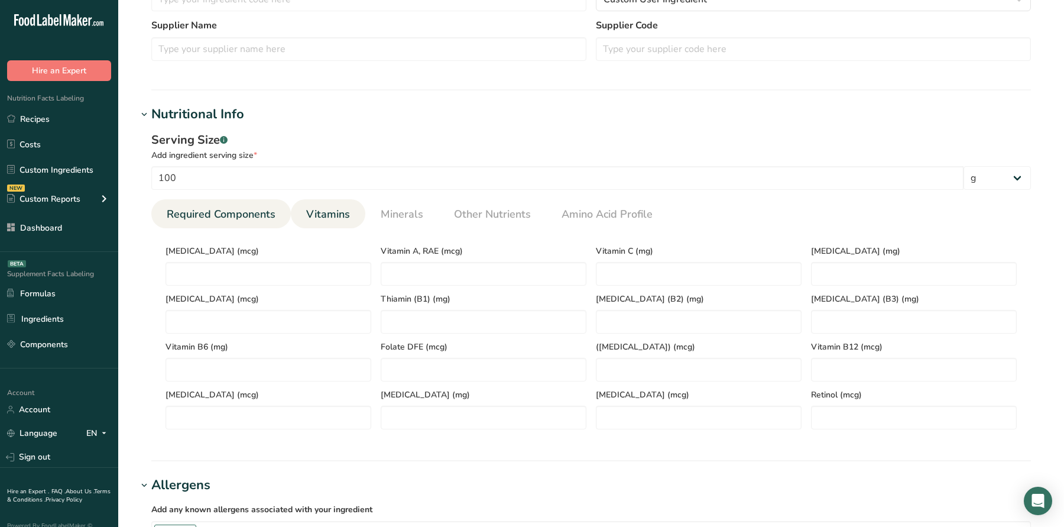
click at [268, 218] on span "Required Components" at bounding box center [221, 214] width 109 height 16
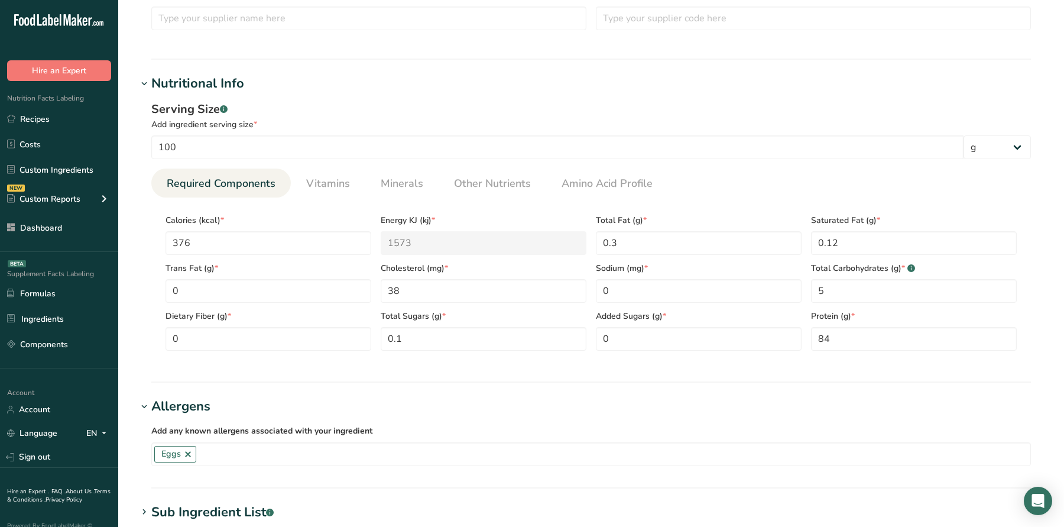
scroll to position [316, 0]
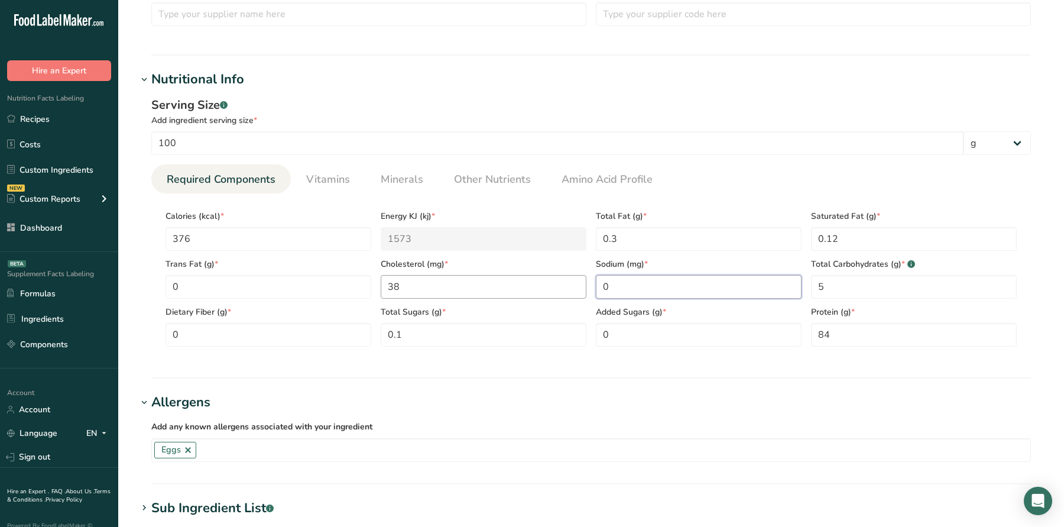
drag, startPoint x: 619, startPoint y: 285, endPoint x: 584, endPoint y: 284, distance: 35.5
click at [590, 285] on div "Calories (kcal) * 376 Energy KJ (kj) * 1573 Total Fat (g) * 0.3 Saturated Fat (…" at bounding box center [591, 275] width 861 height 144
type input "1510"
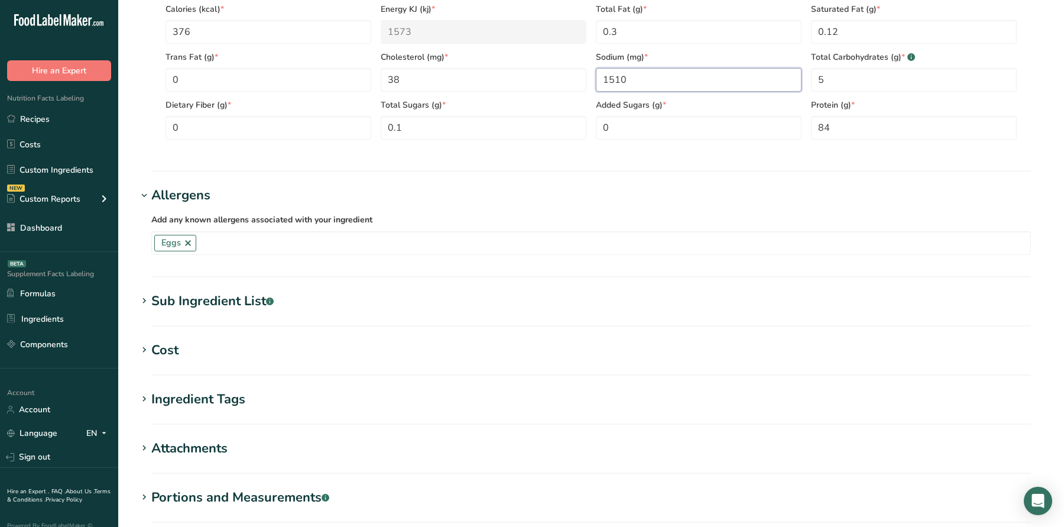
scroll to position [661, 0]
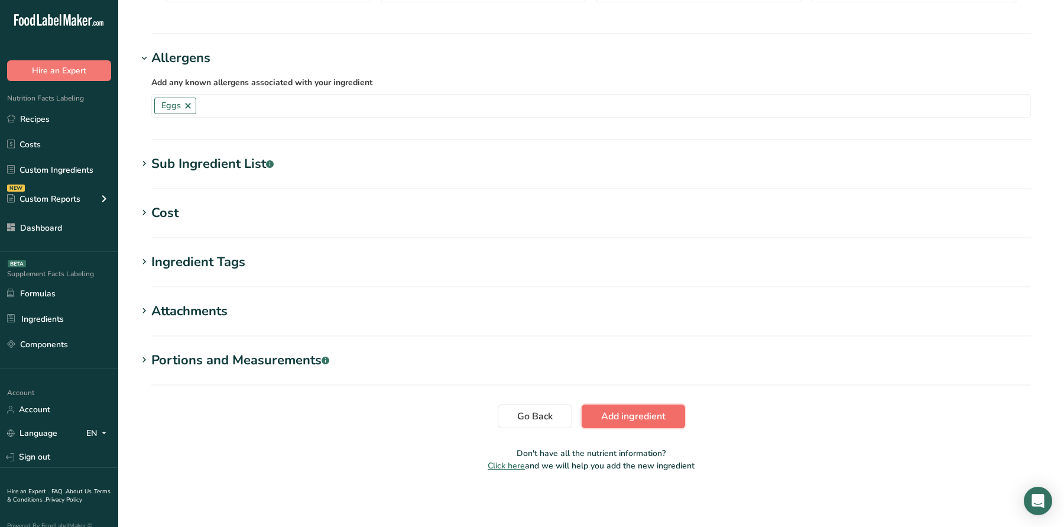
click at [628, 418] on span "Add ingredient" at bounding box center [633, 416] width 64 height 14
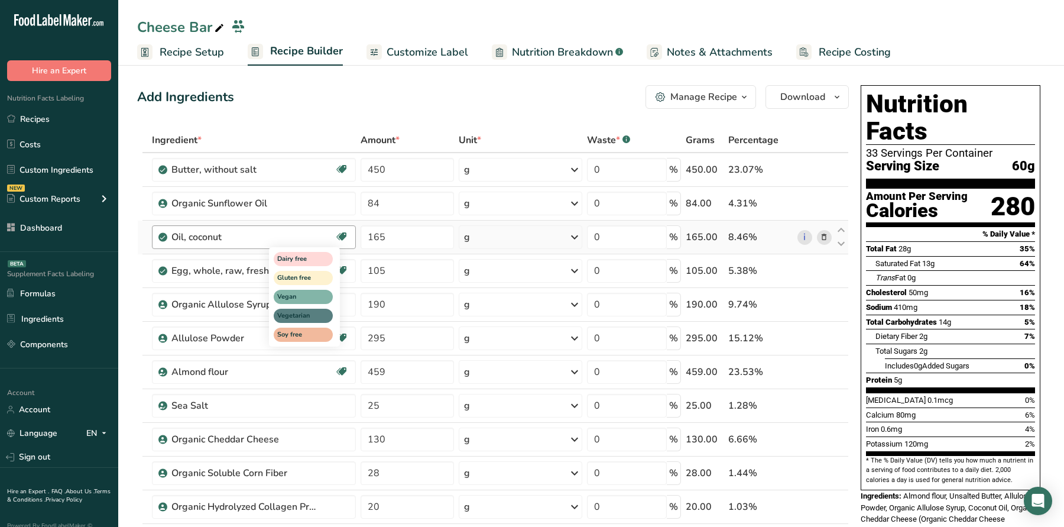
scroll to position [212, 0]
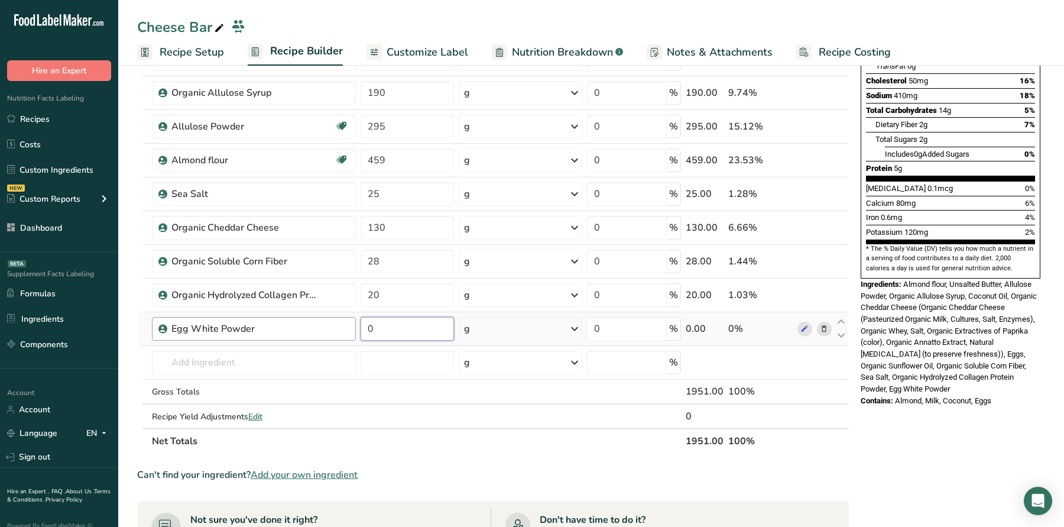
click at [329, 320] on tr "Egg White Powder 0 g Weight Units g kg mg See more Volume Units l Volume units …" at bounding box center [493, 329] width 711 height 34
type input "11"
click at [991, 225] on div "Potassium 120mg 2%" at bounding box center [950, 232] width 169 height 15
click at [284, 357] on input "text" at bounding box center [254, 363] width 204 height 24
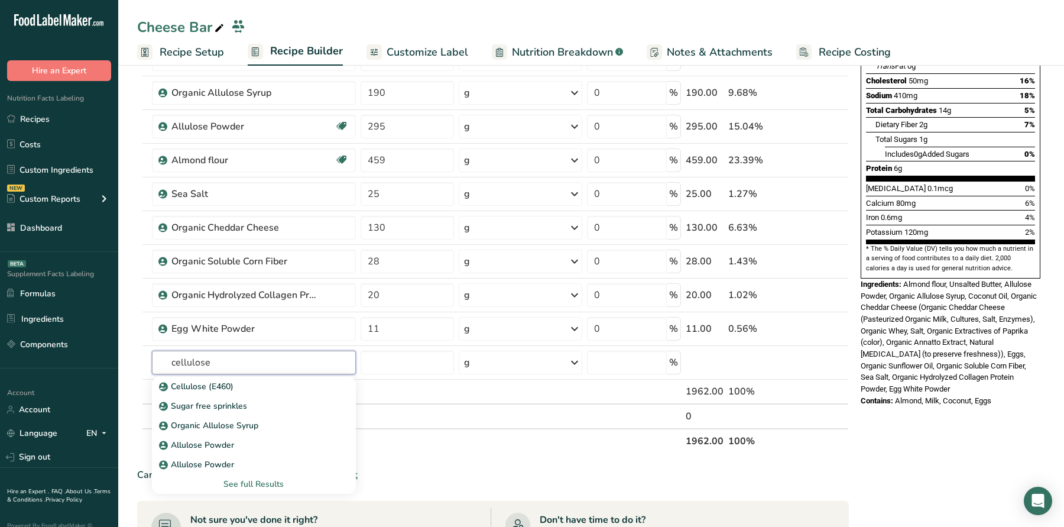
type input "cellulose"
click at [442, 461] on section "Ingredient * Amount * Unit * Waste * .a-a{fill:#347362;}.b-a{fill:#fff;} Grams …" at bounding box center [493, 385] width 712 height 938
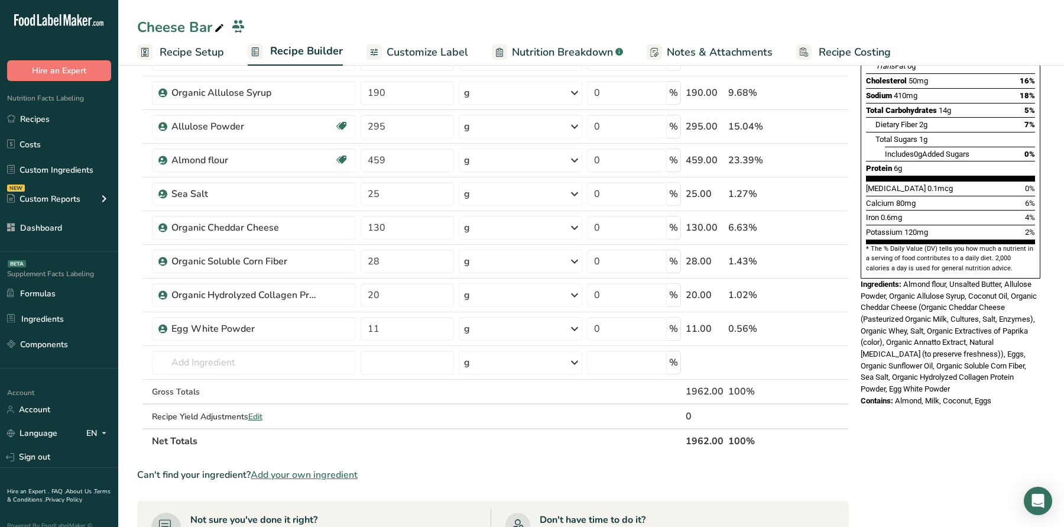
click at [342, 473] on span "Add your own ingredient" at bounding box center [304, 475] width 107 height 14
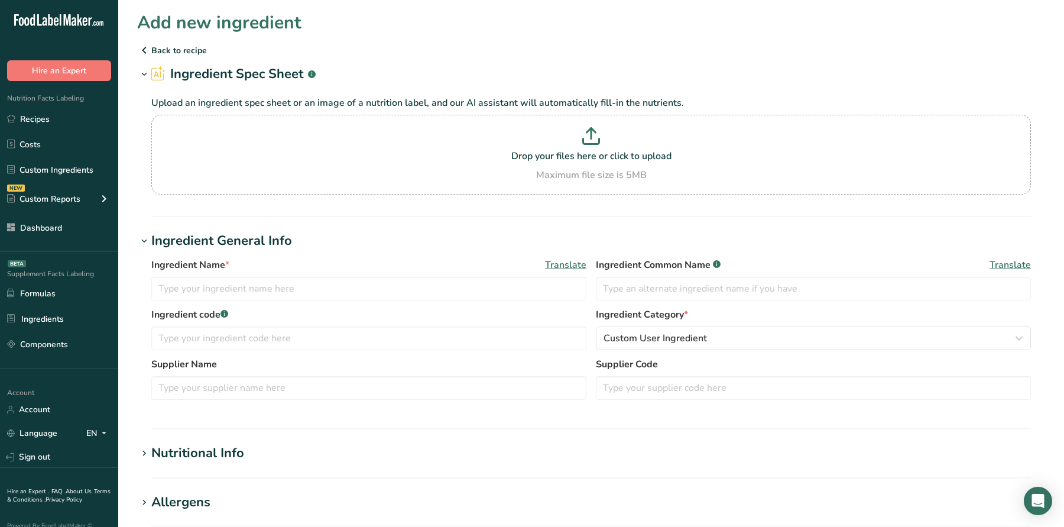
scroll to position [59, 0]
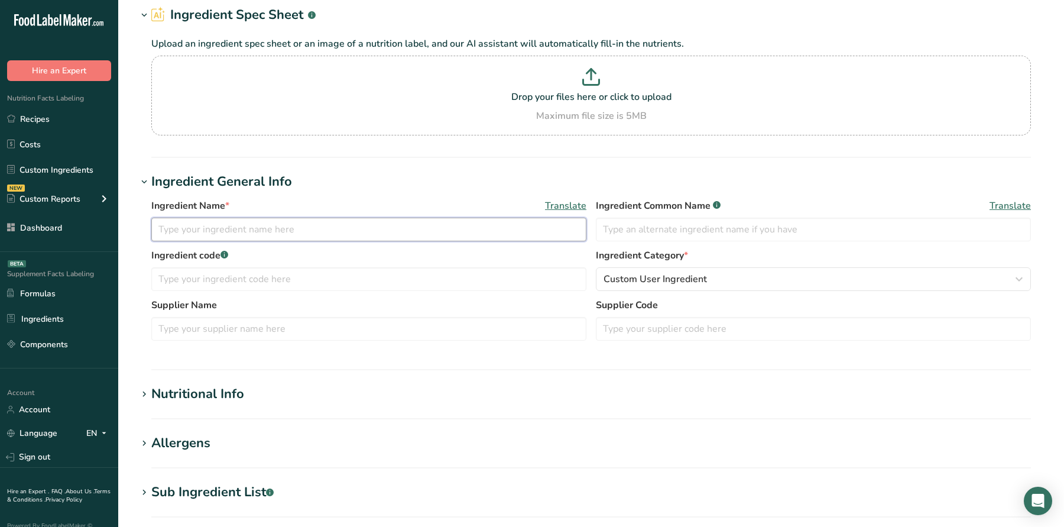
click at [292, 232] on input "text" at bounding box center [368, 230] width 435 height 24
paste input "Egg white powder 11g (OVO),"
type input "Organic Cellulose Fiber"
click at [250, 398] on h1 "Nutritional Info" at bounding box center [591, 394] width 908 height 20
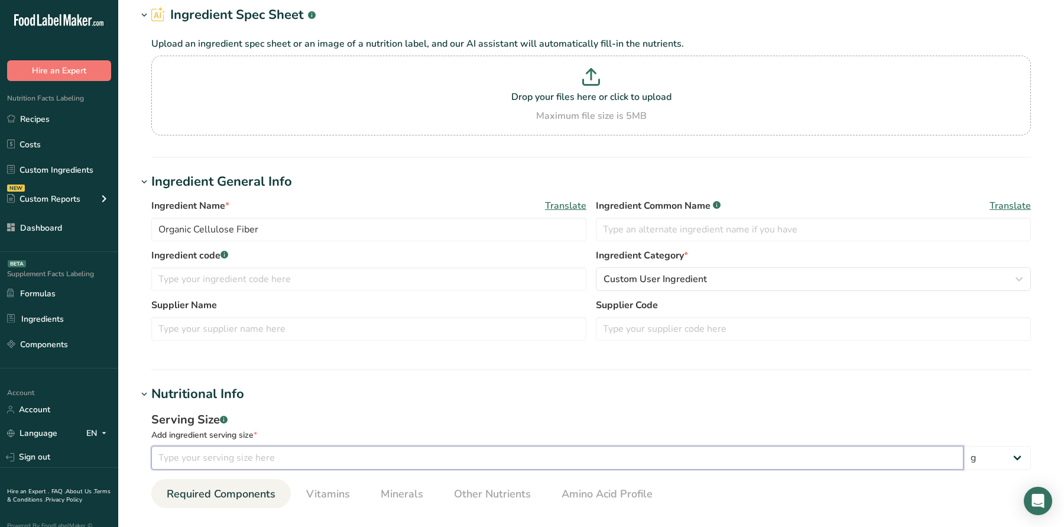
click at [203, 453] on input "number" at bounding box center [557, 458] width 813 height 24
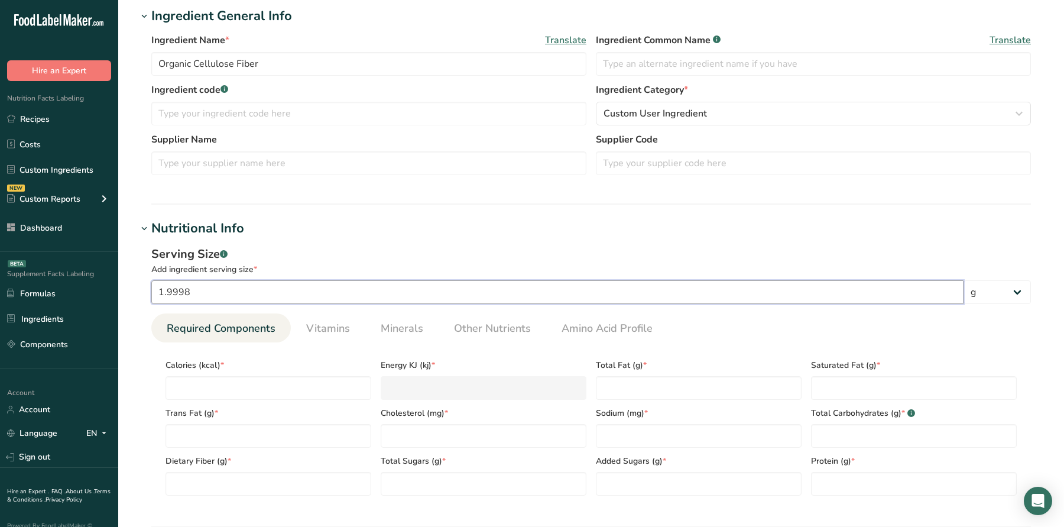
scroll to position [226, 0]
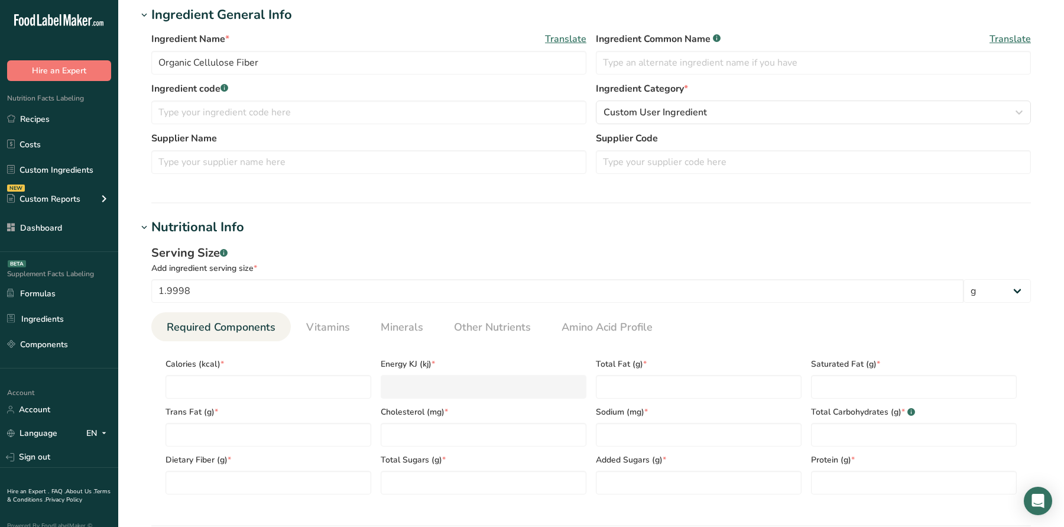
click at [199, 302] on div "Serving Size .a-a{fill:#347362;}.b-a{fill:#fff;} Add ingredient serving size * …" at bounding box center [591, 374] width 908 height 274
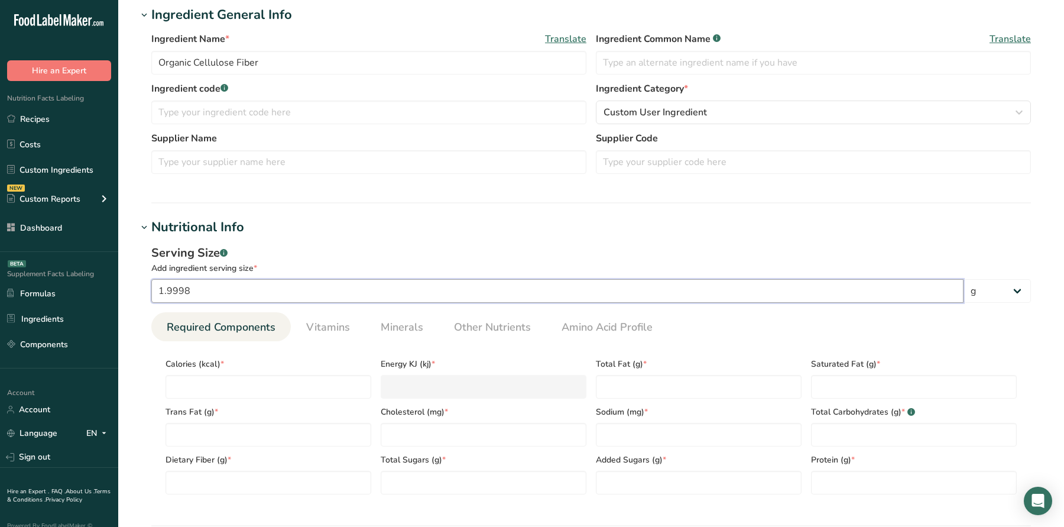
click at [196, 288] on input "1.9998" at bounding box center [557, 291] width 813 height 24
type input "2"
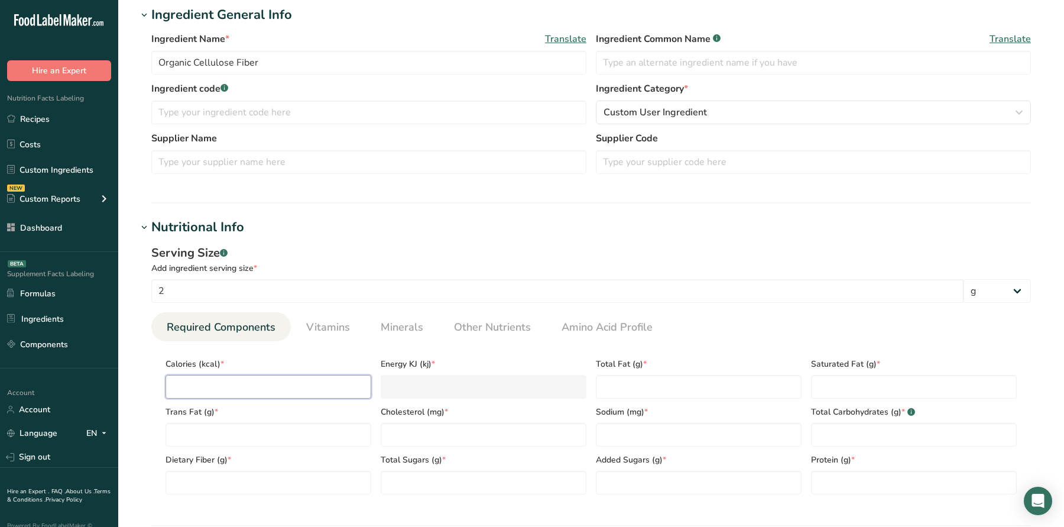
click at [242, 388] on input "number" at bounding box center [269, 387] width 206 height 24
type input "8"
type KJ "33.5"
type input "8"
click at [863, 435] on Carbohydrates "number" at bounding box center [914, 435] width 206 height 24
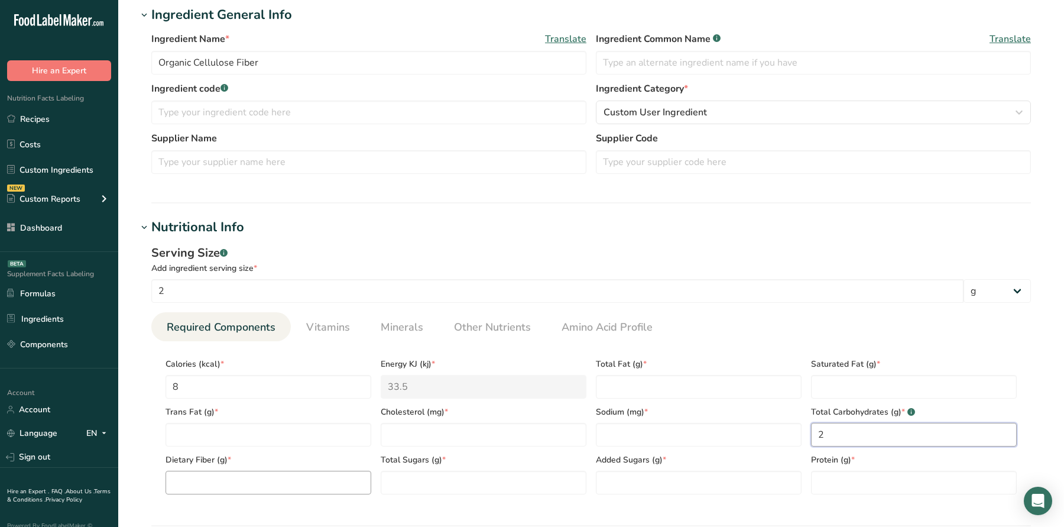
type Carbohydrates "2"
click at [346, 475] on Fiber "number" at bounding box center [269, 483] width 206 height 24
type Fiber "2"
click at [674, 381] on Fat "number" at bounding box center [699, 387] width 206 height 24
type Fat "0"
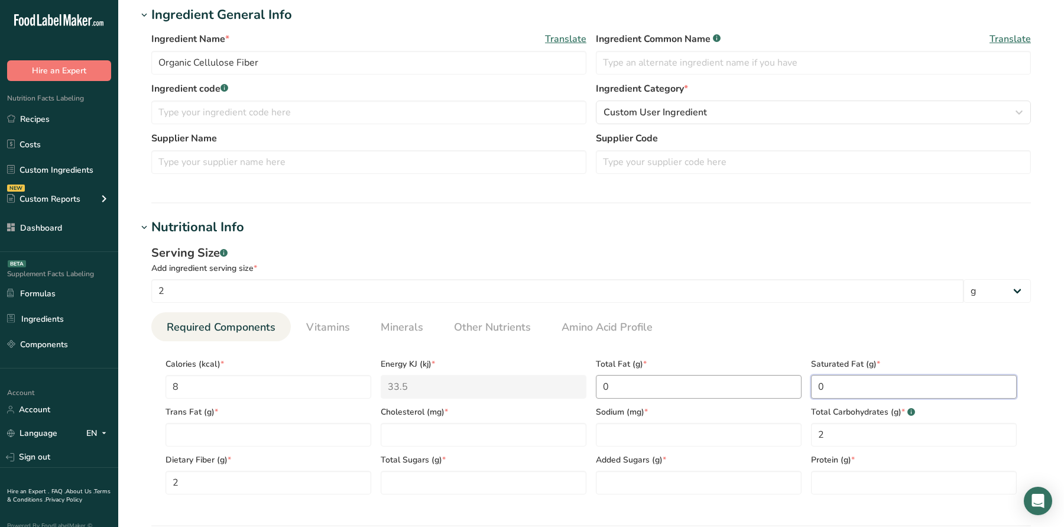
type Fat "0"
type input "0"
type Sugars "0"
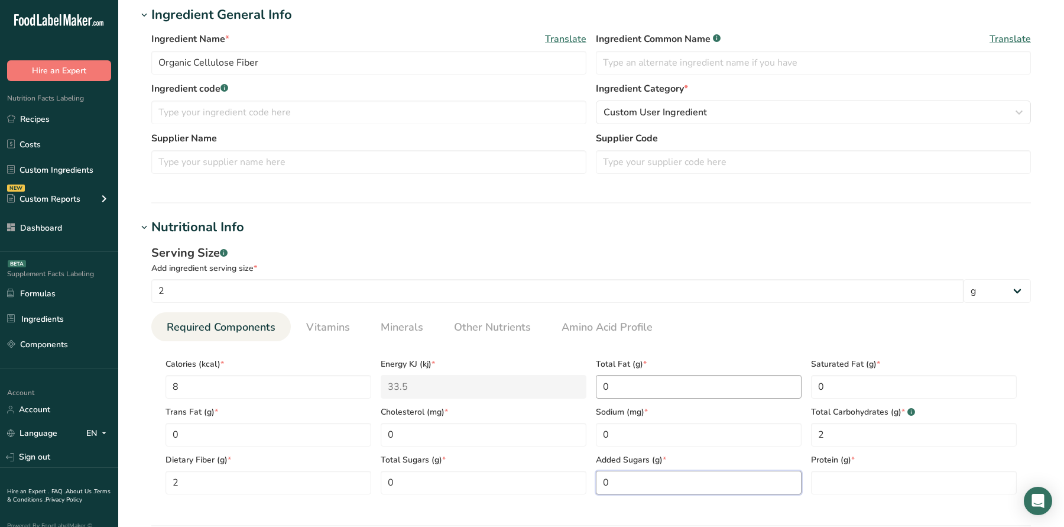
type Sugars "0"
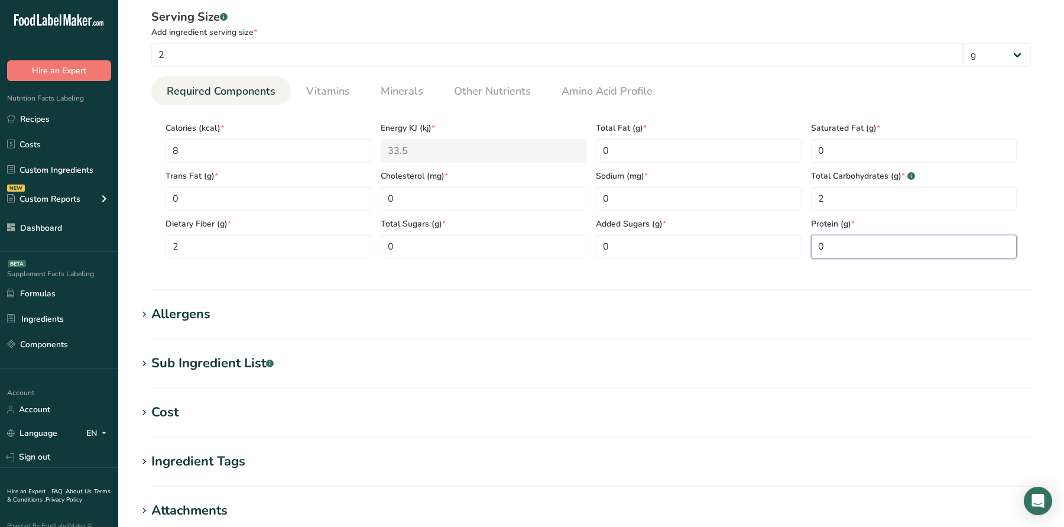
scroll to position [662, 0]
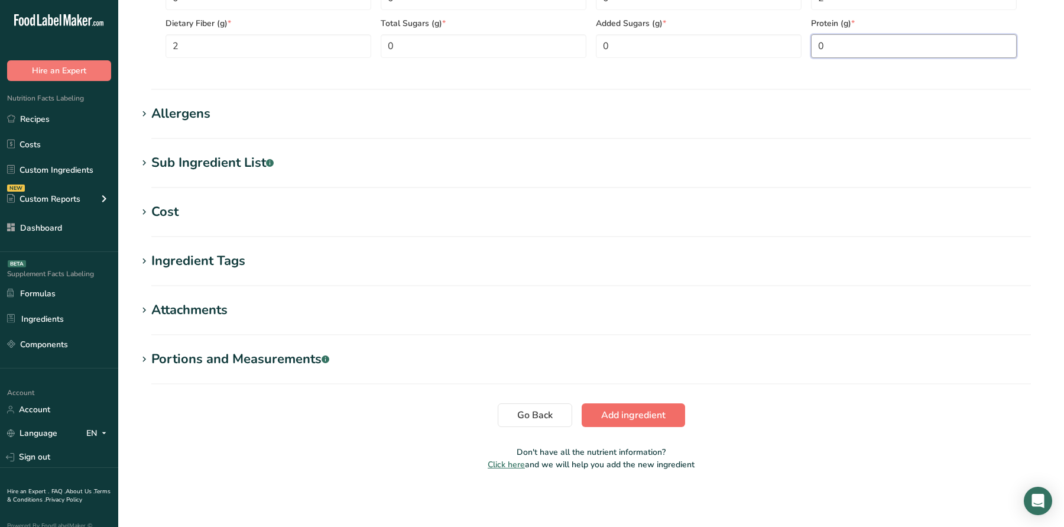
type input "0"
click at [639, 420] on span "Add ingredient" at bounding box center [633, 415] width 64 height 14
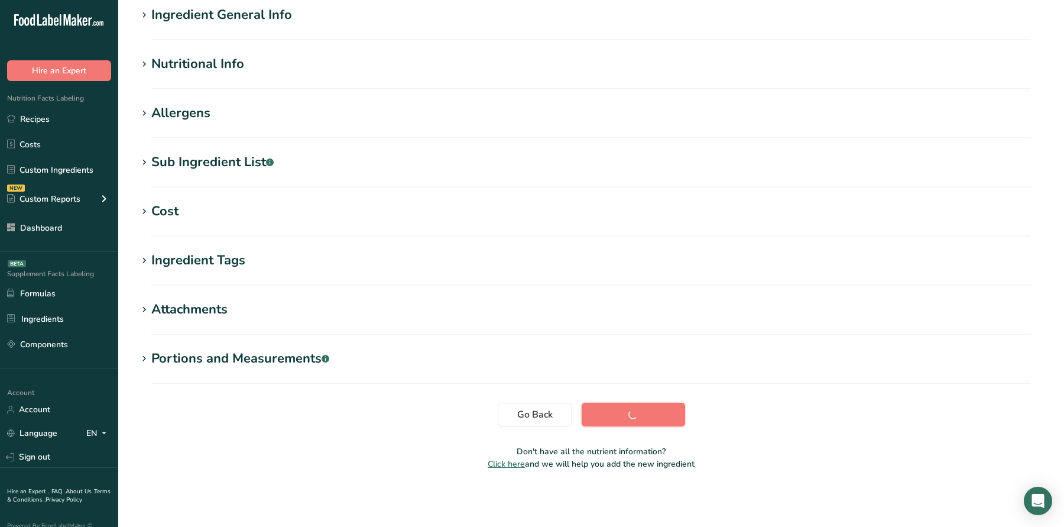
scroll to position [108, 0]
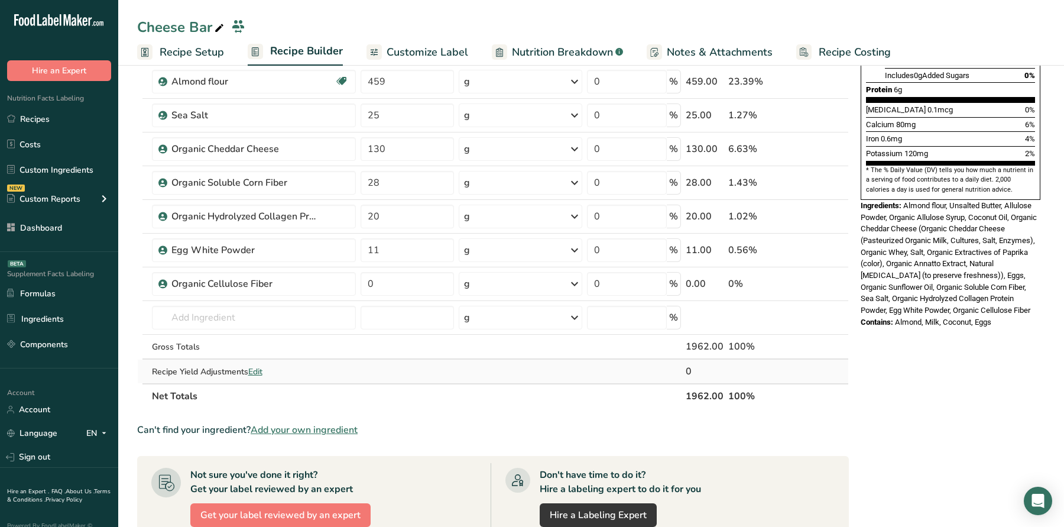
scroll to position [317, 0]
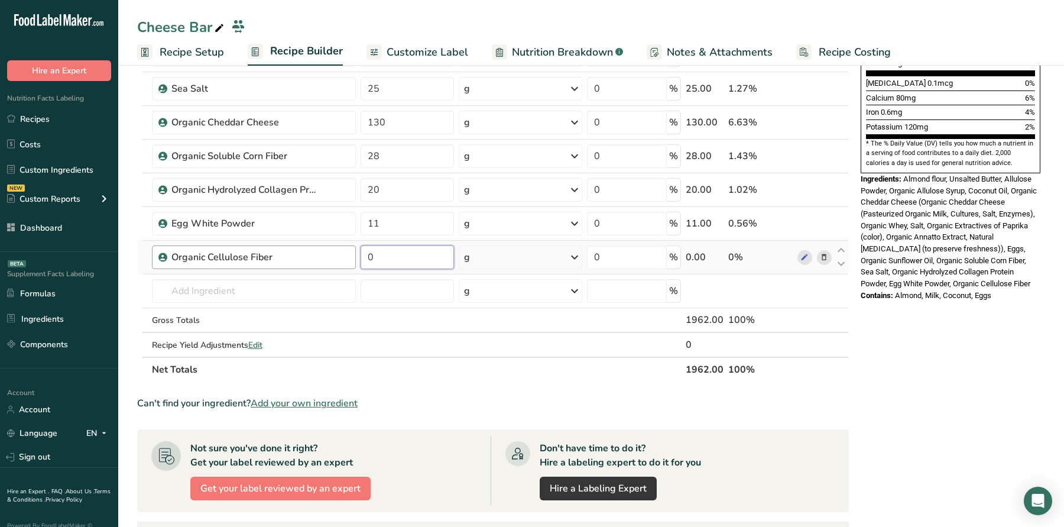
drag, startPoint x: 386, startPoint y: 258, endPoint x: 345, endPoint y: 258, distance: 40.2
click at [348, 258] on tr "Organic Cellulose Fiber 0 g Weight Units g kg mg See more Volume Units l Volume…" at bounding box center [493, 258] width 711 height 34
type input "15"
click at [283, 279] on div "Ingredient * Amount * Unit * Waste * .a-a{fill:#347362;}.b-a{fill:#fff;} Grams …" at bounding box center [493, 96] width 712 height 571
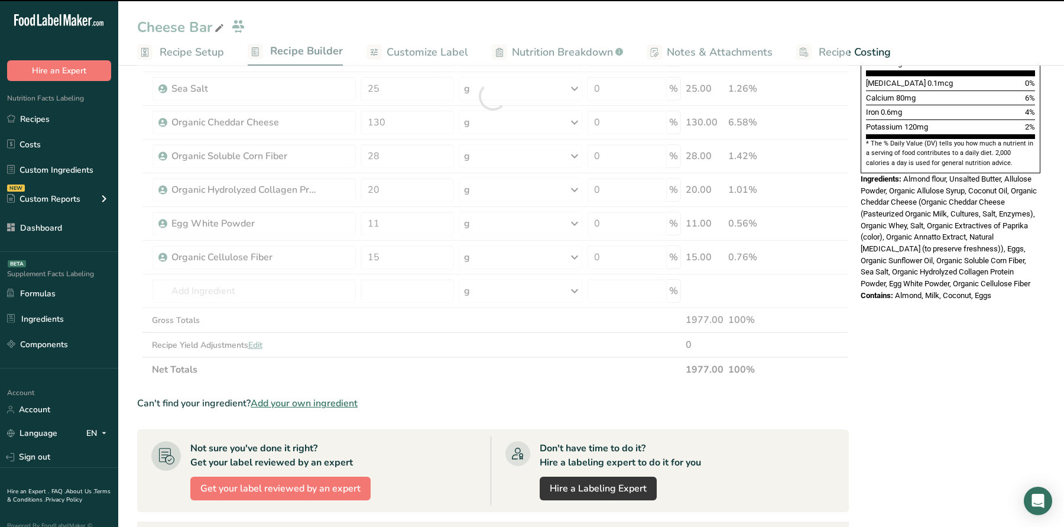
click at [283, 287] on div at bounding box center [493, 96] width 712 height 571
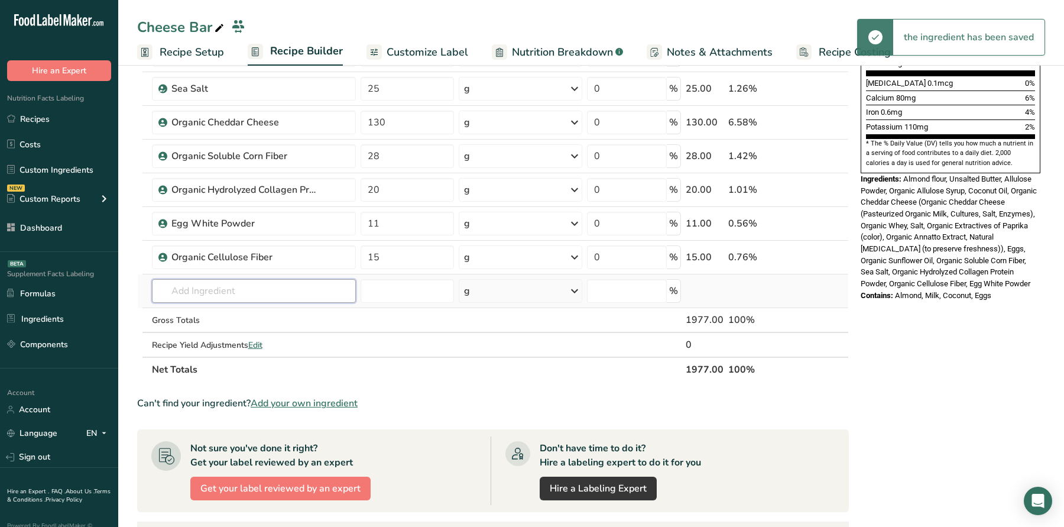
click at [283, 287] on input "text" at bounding box center [254, 291] width 204 height 24
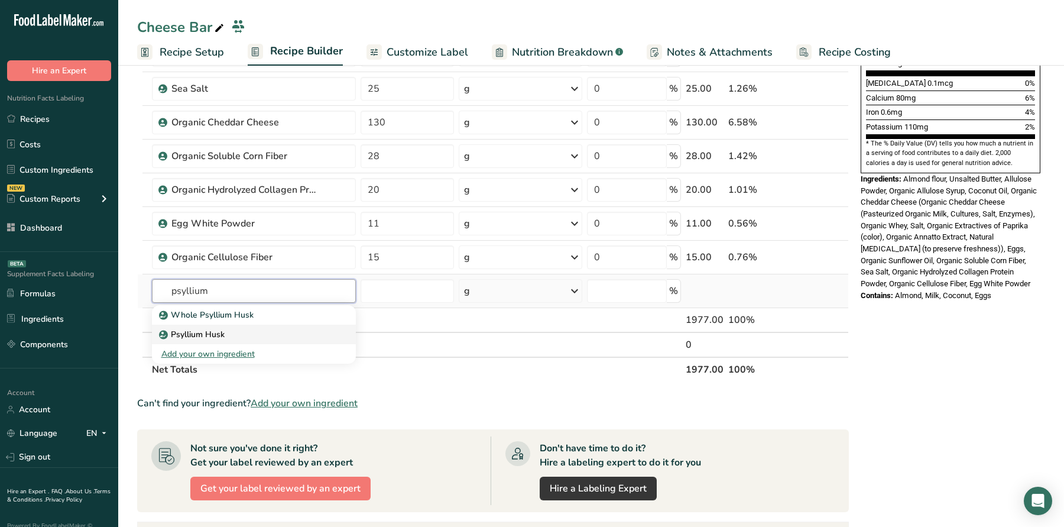
type input "psyllium"
click at [272, 332] on div "Psyllium Husk" at bounding box center [244, 334] width 166 height 12
type input "Psyllium Husk"
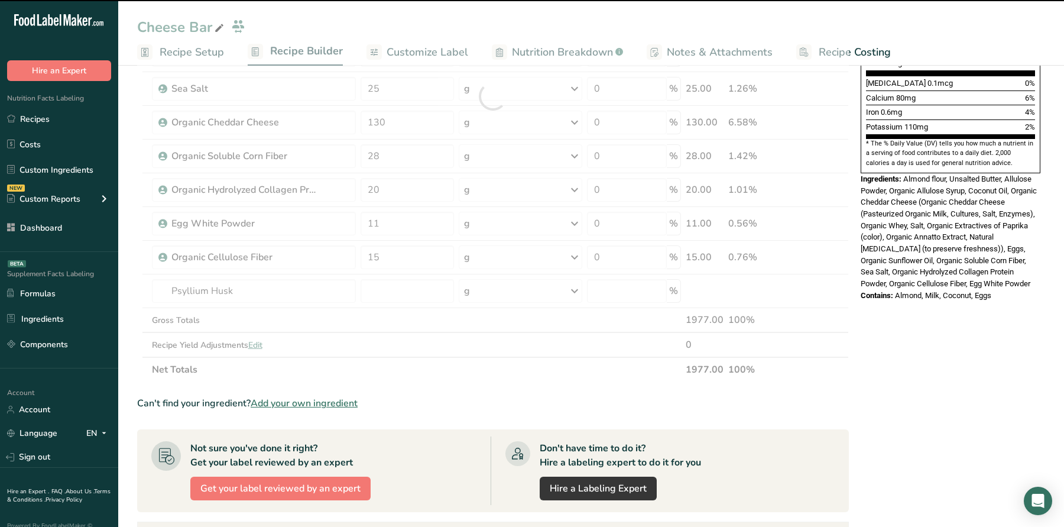
type input "0"
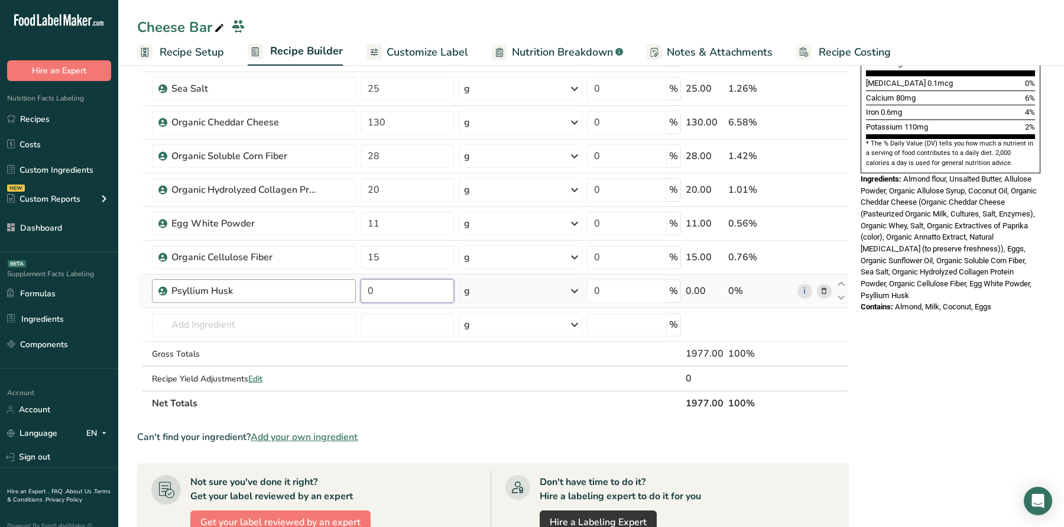
drag, startPoint x: 381, startPoint y: 288, endPoint x: 341, endPoint y: 288, distance: 40.8
click at [356, 288] on tr "Psyllium Husk 0 g Weight Units g kg mg See more Volume Units l Volume units req…" at bounding box center [493, 291] width 711 height 34
type input "3"
click at [924, 302] on span "Almond, Milk, Coconut, Eggs" at bounding box center [943, 306] width 96 height 9
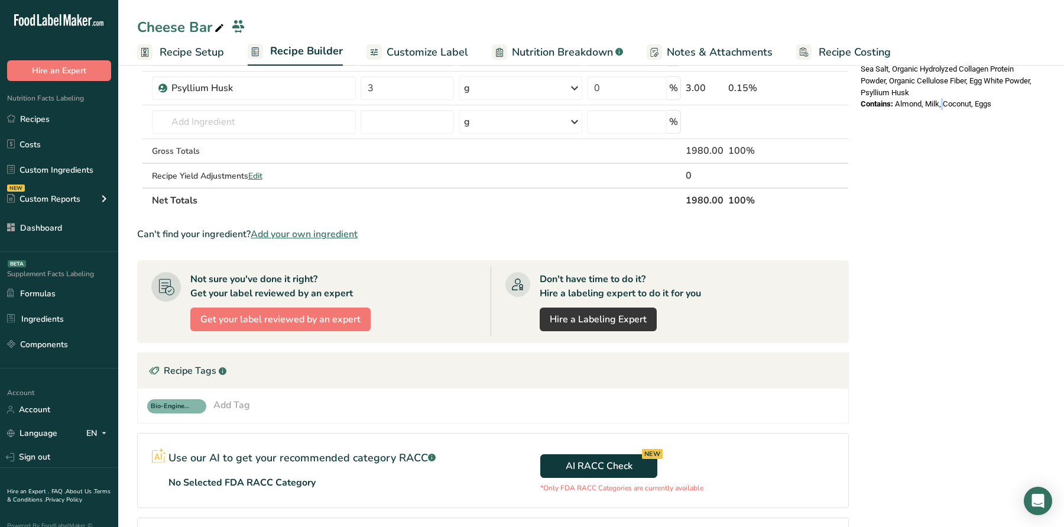
scroll to position [637, 0]
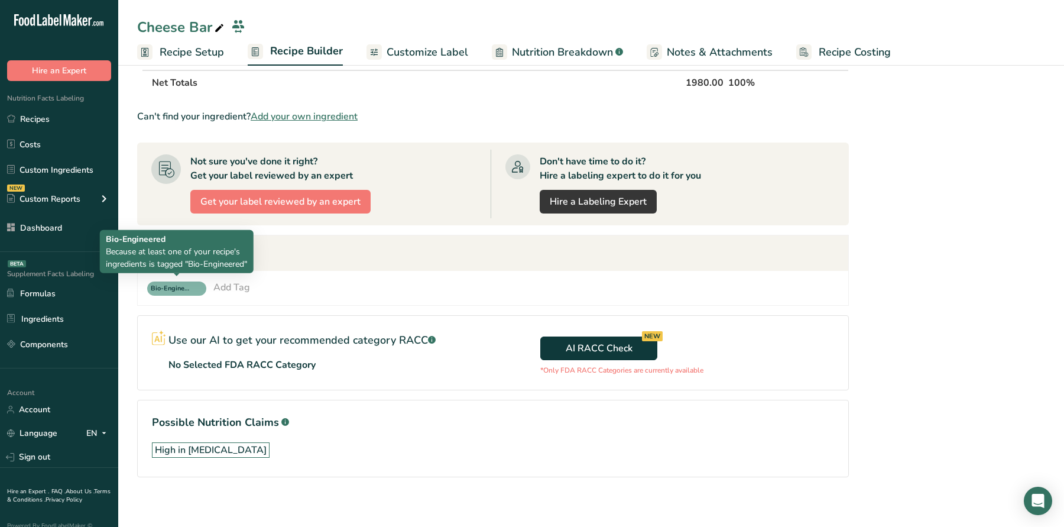
click at [186, 287] on span "Bio-Engineered" at bounding box center [171, 289] width 41 height 10
click at [189, 287] on span "Bio-Engineered" at bounding box center [171, 289] width 41 height 10
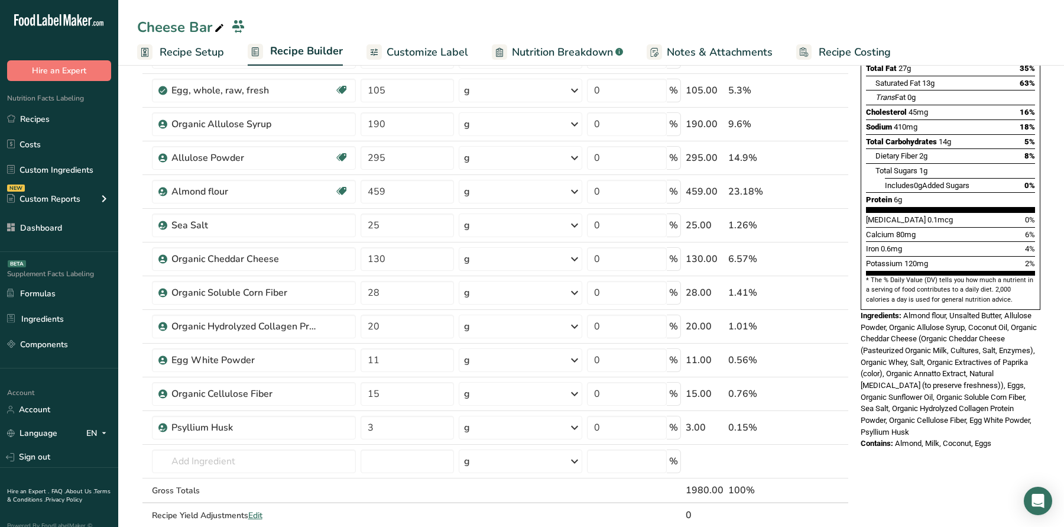
scroll to position [180, 0]
click at [805, 153] on icon at bounding box center [805, 159] width 8 height 12
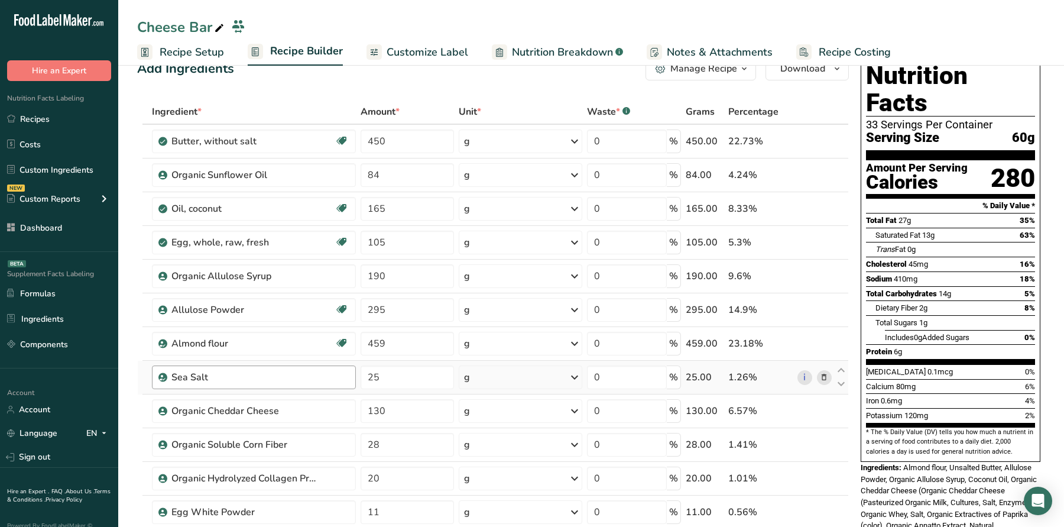
scroll to position [0, 0]
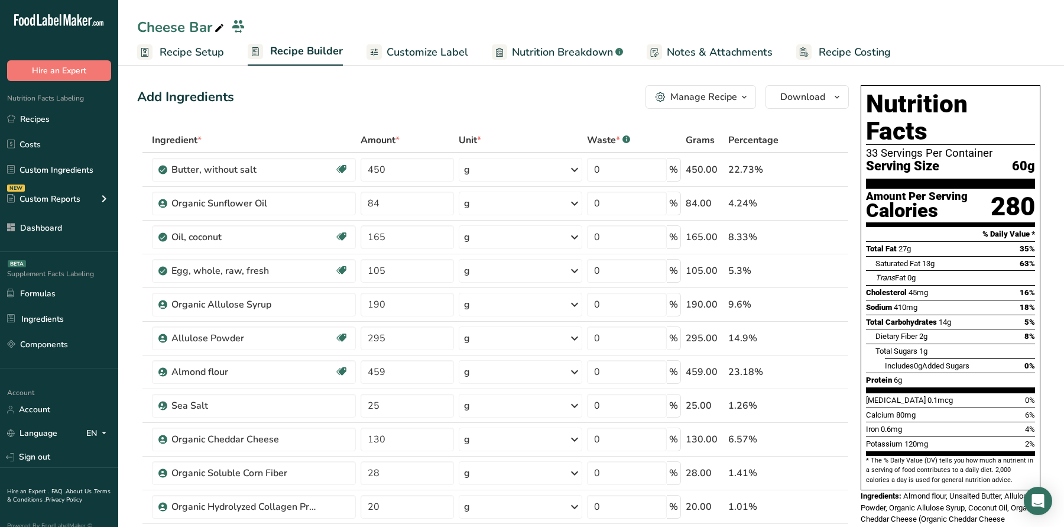
click at [412, 54] on span "Customize Label" at bounding box center [428, 52] width 82 height 16
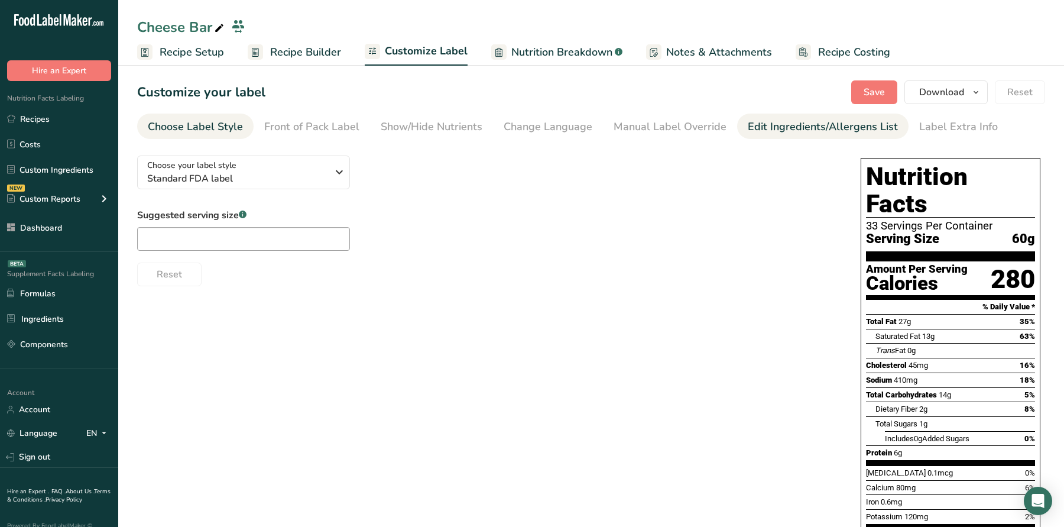
click at [791, 128] on div "Edit Ingredients/Allergens List" at bounding box center [823, 127] width 150 height 16
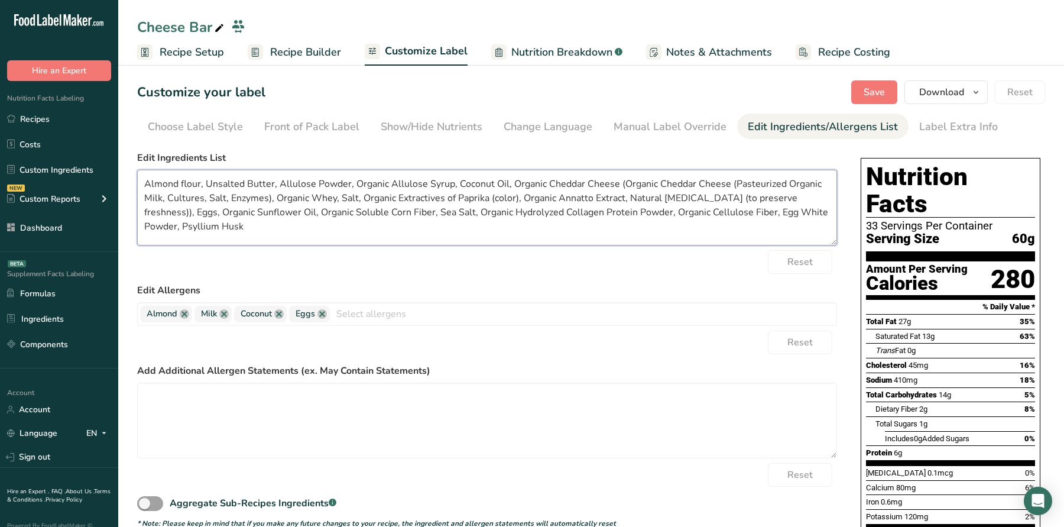
click at [280, 183] on textarea "Almond flour, Unsalted Butter, Allulose Powder, Organic Allulose Syrup, Coconut…" at bounding box center [487, 208] width 700 height 76
click at [364, 186] on textarea "Almond flour, Unsalted Butter, Organic Allulose Powder, Organic Allulose Syrup,…" at bounding box center [487, 208] width 700 height 76
click at [622, 184] on textarea "Almond flour, Unsalted Butter, Organic Allulose, Organic Allulose Syrup, Coconu…" at bounding box center [487, 208] width 700 height 76
click at [618, 179] on textarea "Almond flour, Unsalted Butter, Organic Allulose, Organic Allulose Syrup, Coconu…" at bounding box center [487, 208] width 700 height 76
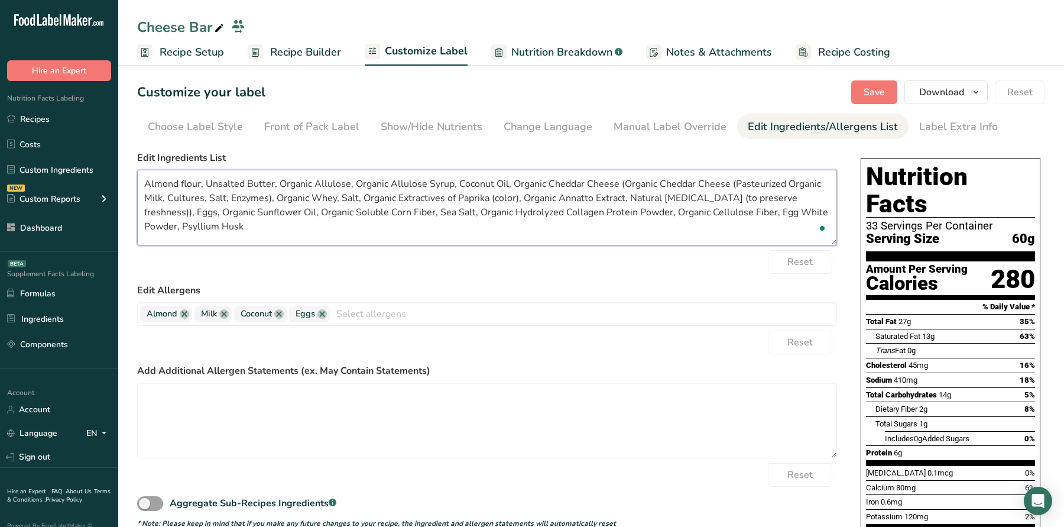
click at [611, 179] on textarea "Almond flour, Unsalted Butter, Organic Allulose, Organic Allulose Syrup, Coconu…" at bounding box center [487, 208] width 700 height 76
click at [765, 184] on textarea "Almond flour, Unsalted Butter, Organic Allulose, Organic Allulose Syrup, Coconu…" at bounding box center [487, 208] width 700 height 76
click at [305, 200] on textarea "Almond flour, Unsalted Butter, Organic Allulose, Organic Allulose Syrup, Coconu…" at bounding box center [487, 208] width 700 height 76
click at [273, 226] on textarea "Almond flour, Unsalted Butter, Organic Allulose, Organic Allulose Syrup, Coconu…" at bounding box center [487, 208] width 700 height 76
click at [310, 234] on textarea "Almond flour, Unsalted Butter, Organic Allulose, Organic Allulose Syrup, Coconu…" at bounding box center [487, 208] width 700 height 76
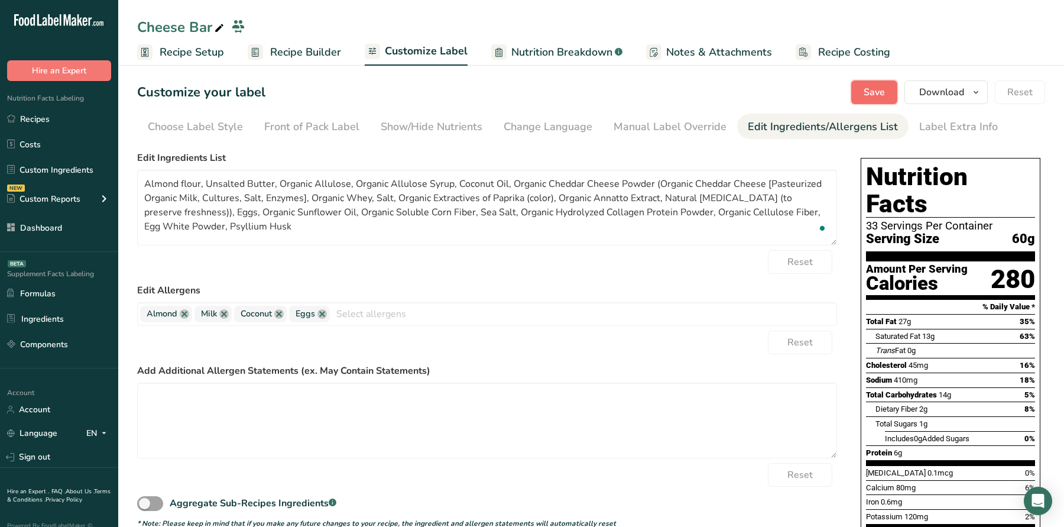
click at [872, 103] on button "Save" at bounding box center [875, 92] width 46 height 24
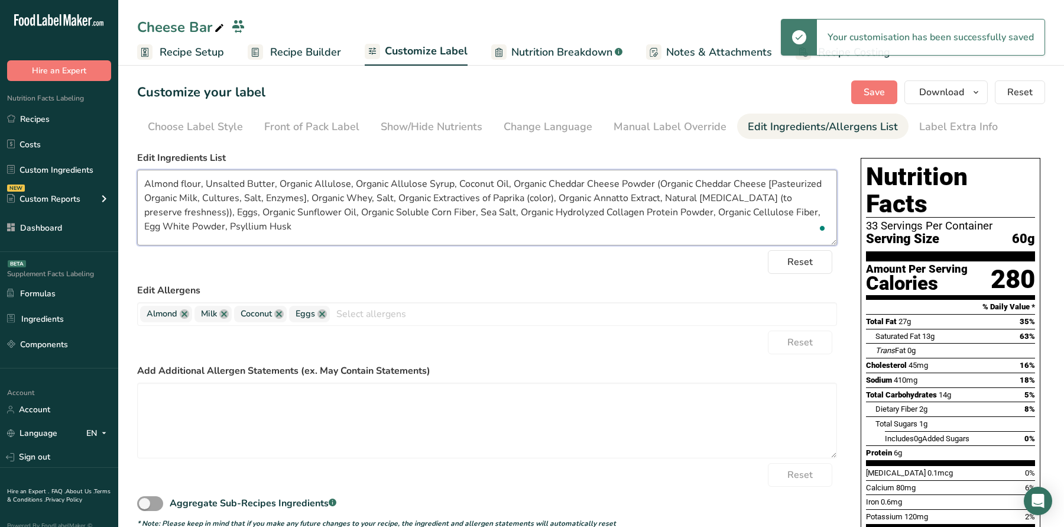
click at [176, 228] on textarea "Almond flour, Unsalted Butter, Organic Allulose, Organic Allulose Syrup, Coconu…" at bounding box center [487, 208] width 700 height 76
click at [181, 229] on textarea "Almond flour, Unsalted Butter, Organic Allulose, Organic Allulose Syrup, Coconu…" at bounding box center [487, 208] width 700 height 76
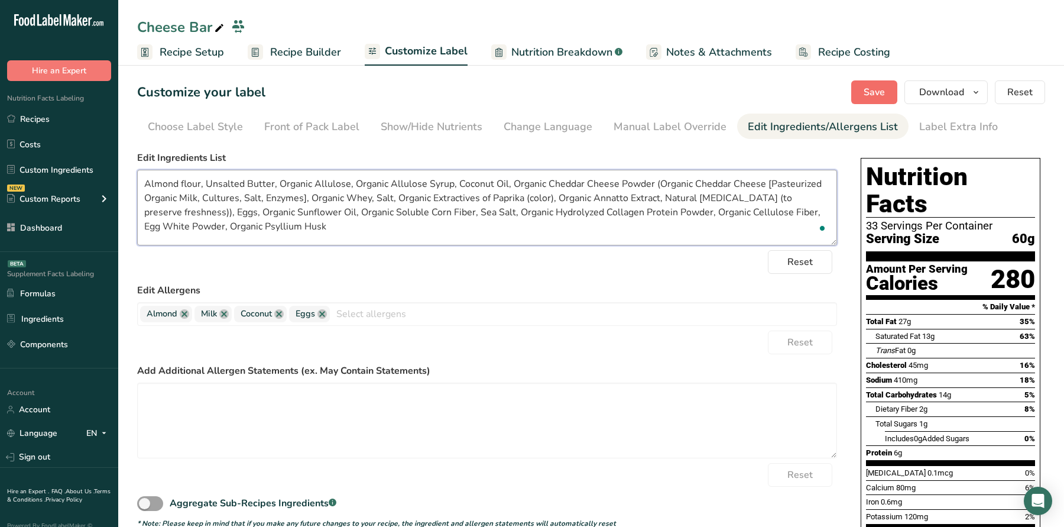
type textarea "Almond flour, Unsalted Butter, Organic Allulose, Organic Allulose Syrup, Coconu…"
click at [866, 91] on button "Save" at bounding box center [875, 92] width 46 height 24
drag, startPoint x: 287, startPoint y: 228, endPoint x: 103, endPoint y: 182, distance: 190.0
click at [103, 182] on div ".a-20{fill:#fff;} Hire an Expert Nutrition Facts Labeling Recipes Costs Custom …" at bounding box center [532, 366] width 1064 height 733
click at [200, 60] on link "Recipe Setup" at bounding box center [180, 52] width 87 height 27
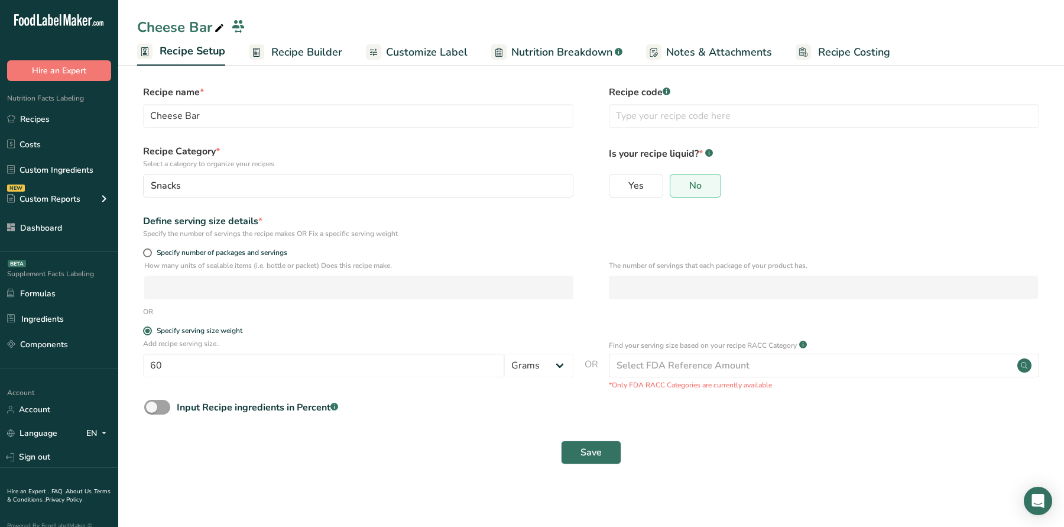
click at [310, 57] on span "Recipe Builder" at bounding box center [306, 52] width 71 height 16
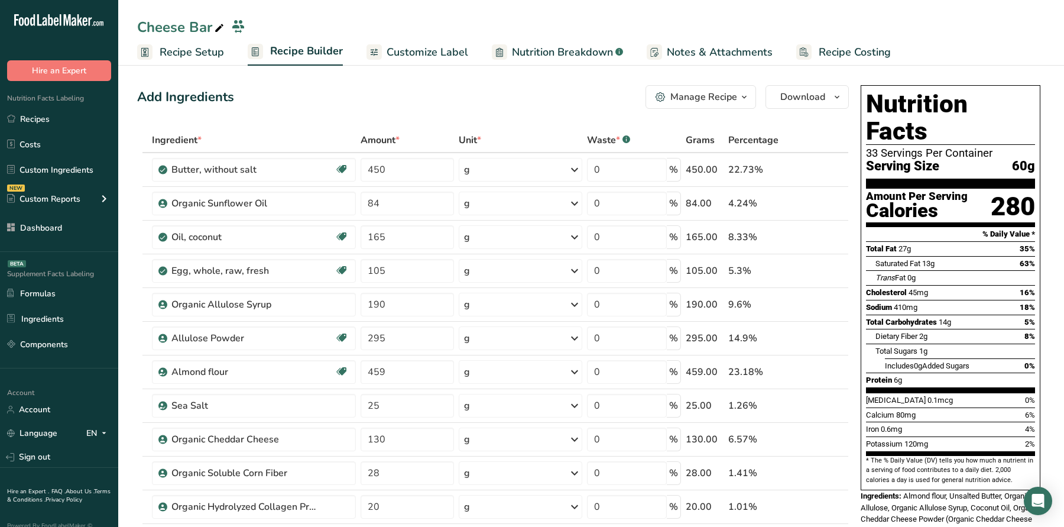
click at [509, 107] on div "Add Ingredients Manage Recipe Delete Recipe Duplicate Recipe Scale Recipe Save …" at bounding box center [493, 97] width 712 height 24
click at [394, 54] on span "Customize Label" at bounding box center [428, 52] width 82 height 16
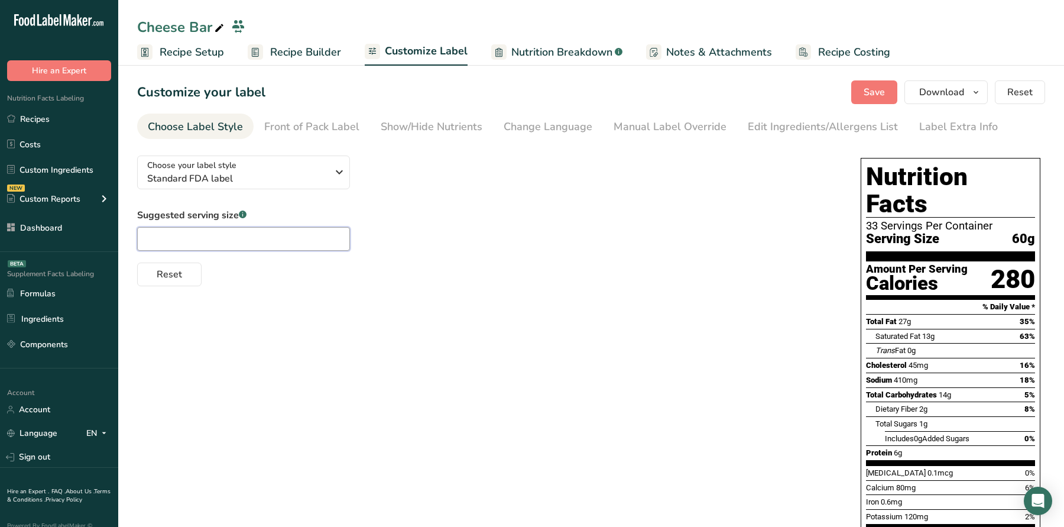
click at [297, 241] on input "text" at bounding box center [243, 239] width 213 height 24
click at [882, 91] on span "Save" at bounding box center [874, 92] width 21 height 14
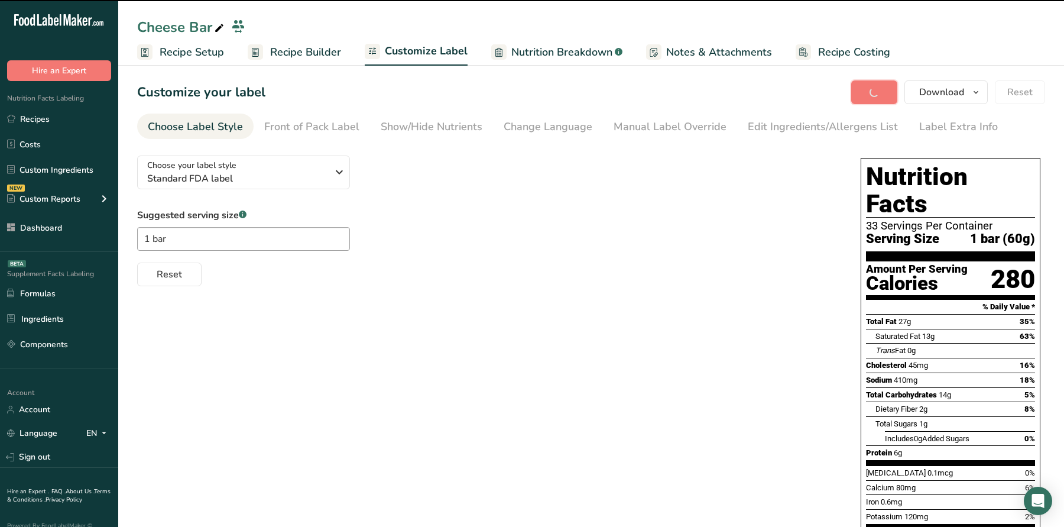
type input "1 bar"
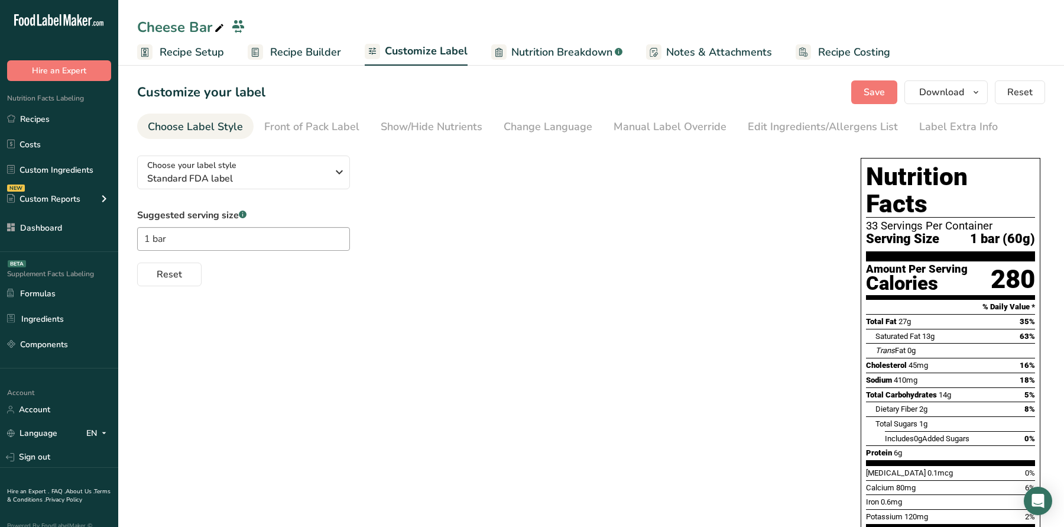
click at [464, 253] on div "Suggested serving size .a-a{fill:#347362;}.b-a{fill:#fff;} 1 bar Reset" at bounding box center [487, 247] width 700 height 78
click at [886, 79] on section "Customize your label Save Download Choose what to show on your downloaded label…" at bounding box center [591, 398] width 946 height 672
click at [878, 93] on span "Save" at bounding box center [874, 92] width 21 height 14
click at [714, 127] on div "Manual Label Override" at bounding box center [670, 127] width 113 height 16
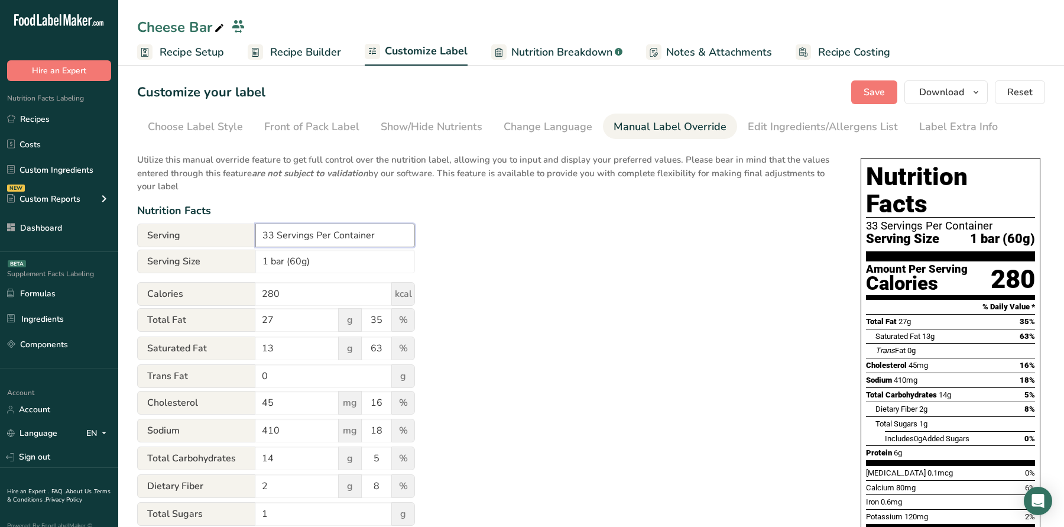
drag, startPoint x: 271, startPoint y: 235, endPoint x: 234, endPoint y: 234, distance: 37.3
click at [238, 235] on div "Serving 33 Servings Per Container" at bounding box center [276, 236] width 278 height 24
click at [299, 235] on input "1 Servings Per Container" at bounding box center [335, 236] width 160 height 24
click at [311, 235] on input "1 Servings Per Container" at bounding box center [335, 236] width 160 height 24
click at [309, 235] on input "1 Servings Per Container" at bounding box center [335, 236] width 160 height 24
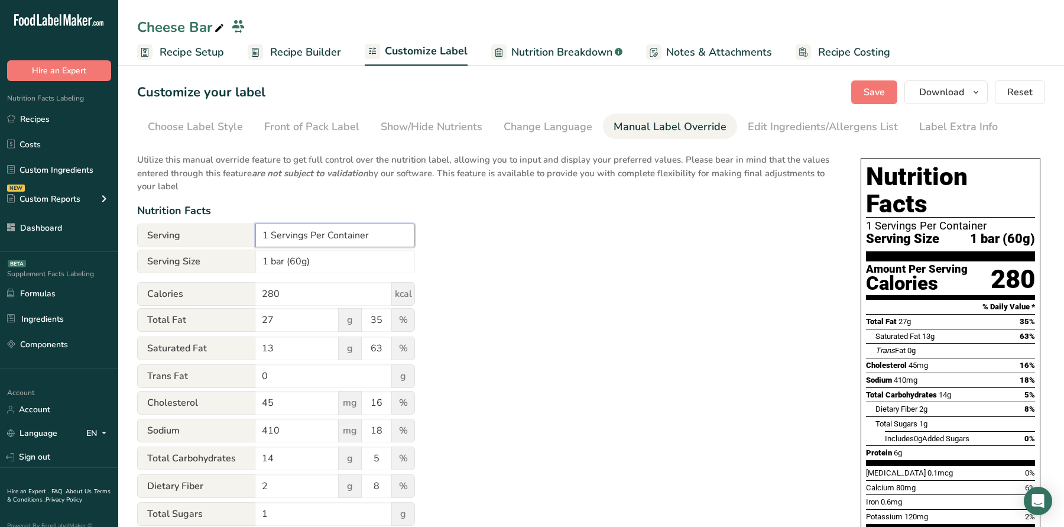
click at [308, 238] on input "1 Servings Per Container" at bounding box center [335, 236] width 160 height 24
type input "1 Serving Per Container"
click at [880, 84] on button "Save" at bounding box center [875, 92] width 46 height 24
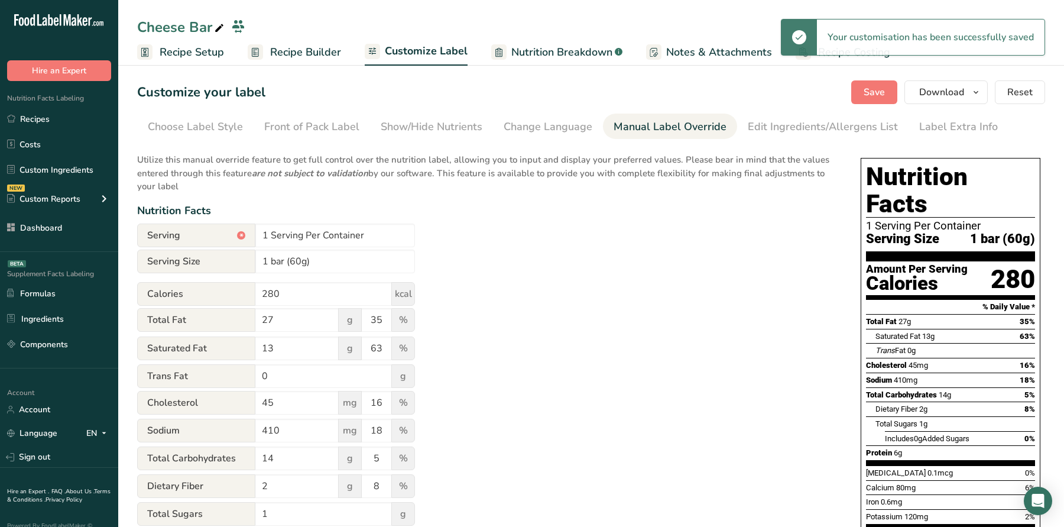
click at [317, 53] on span "Recipe Builder" at bounding box center [305, 52] width 71 height 16
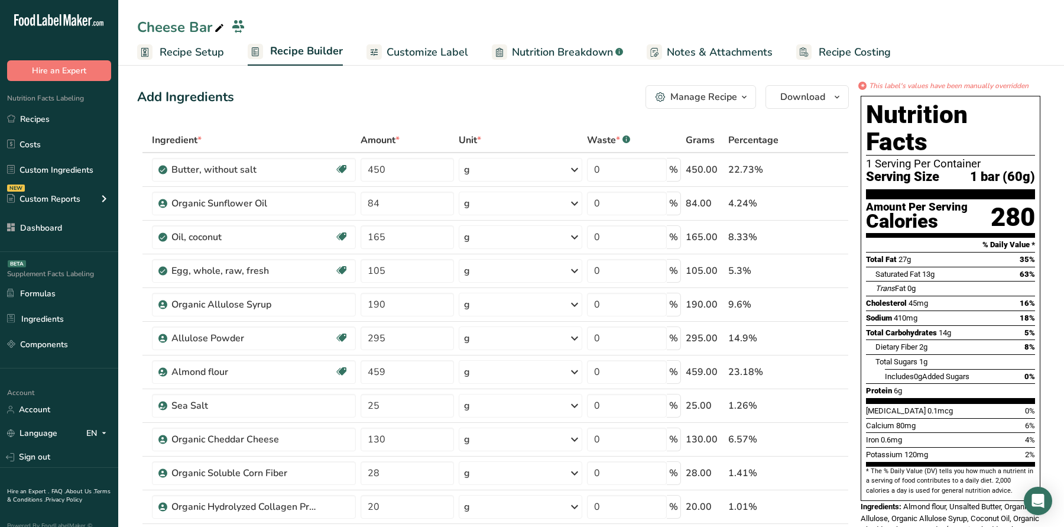
click at [205, 56] on span "Recipe Setup" at bounding box center [192, 52] width 64 height 16
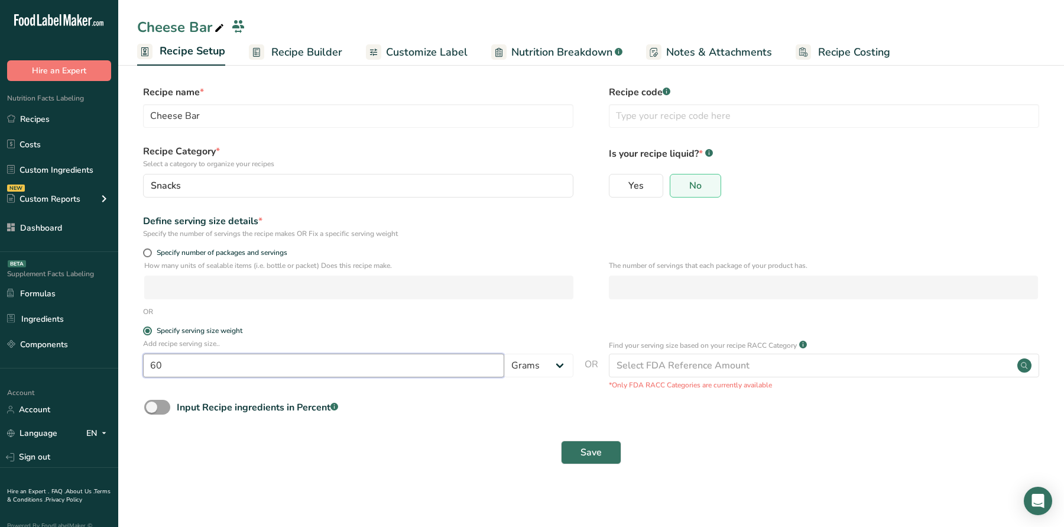
drag, startPoint x: 166, startPoint y: 367, endPoint x: 120, endPoint y: 367, distance: 46.1
click at [121, 367] on section "Recipe name * Cheese Bar Recipe code .a-a{fill:#347362;}.b-a{fill:#fff;} Recipe…" at bounding box center [591, 276] width 946 height 429
type input "40"
click at [594, 438] on div "Save" at bounding box center [591, 452] width 908 height 38
click at [594, 447] on span "Save" at bounding box center [591, 452] width 21 height 14
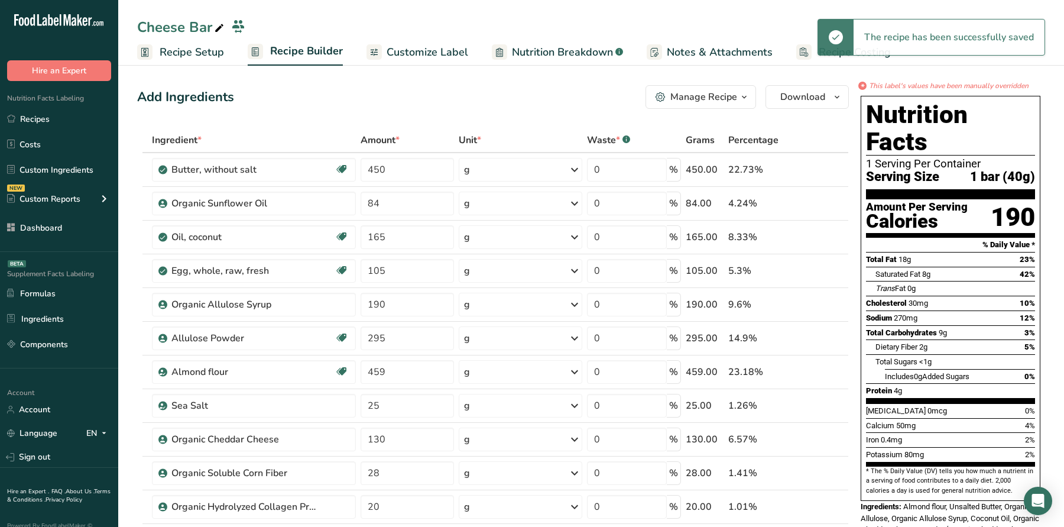
click at [193, 44] on span "Recipe Setup" at bounding box center [192, 52] width 64 height 16
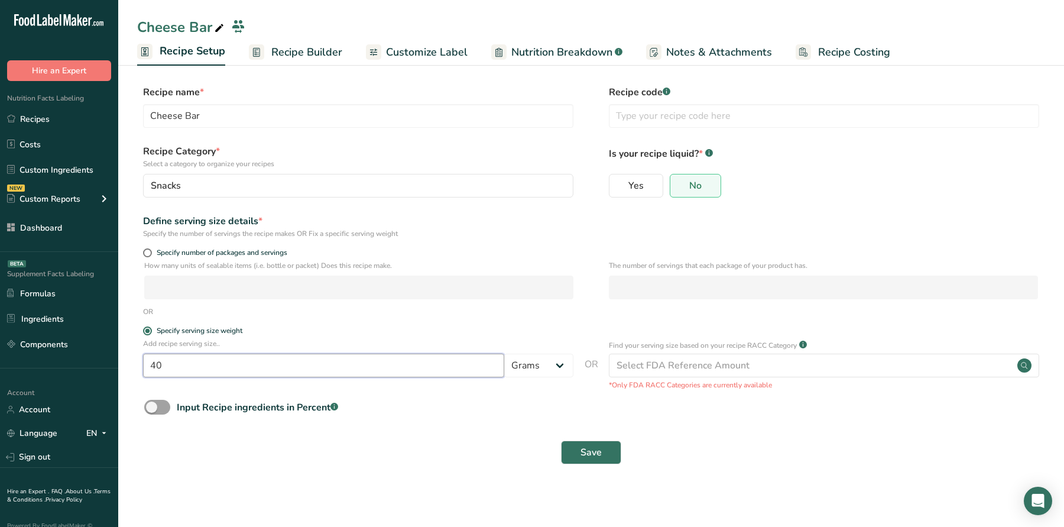
drag, startPoint x: 175, startPoint y: 364, endPoint x: 114, endPoint y: 364, distance: 61.5
click at [114, 364] on div ".a-20{fill:#fff;} Hire an Expert Nutrition Facts Labeling Recipes Costs Custom …" at bounding box center [532, 263] width 1064 height 527
type input "60"
click at [581, 467] on div "Save" at bounding box center [591, 452] width 908 height 38
click at [590, 450] on span "Save" at bounding box center [591, 452] width 21 height 14
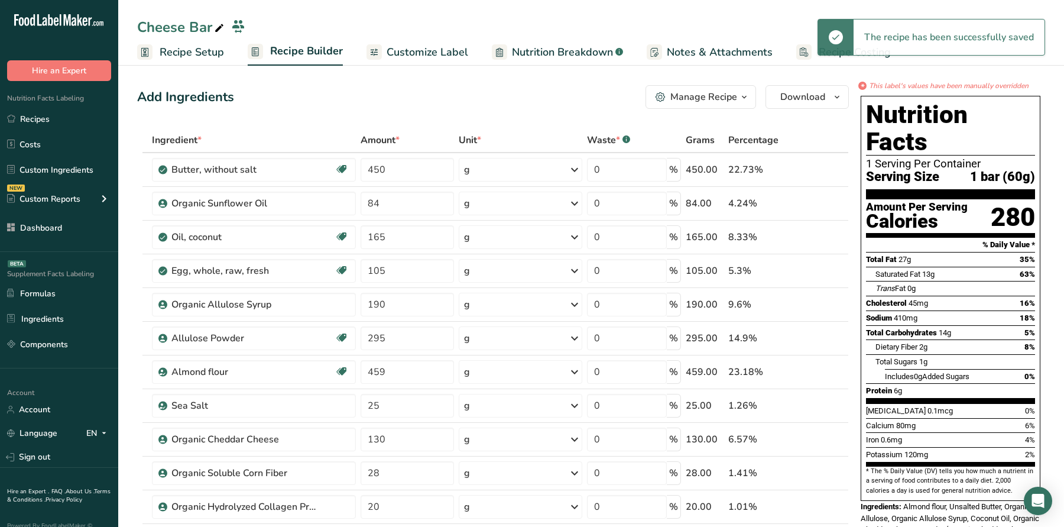
click at [436, 50] on span "Customize Label" at bounding box center [428, 52] width 82 height 16
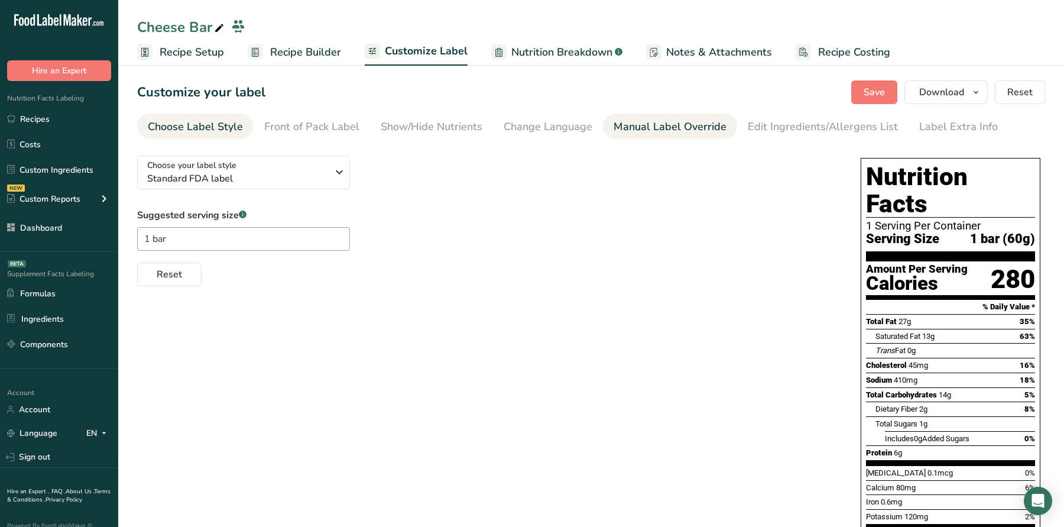
click at [708, 135] on link "Manual Label Override" at bounding box center [670, 127] width 113 height 27
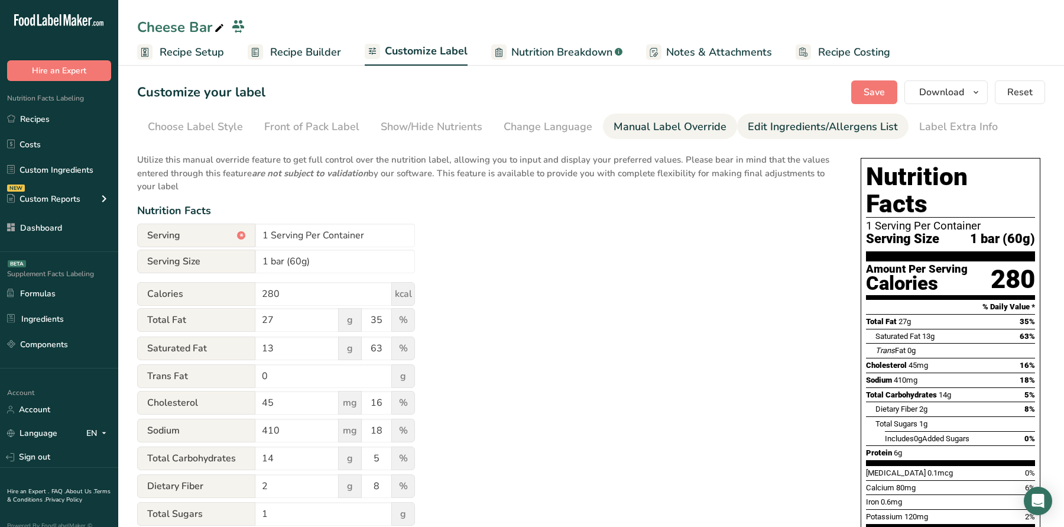
click at [786, 135] on link "Edit Ingredients/Allergens List" at bounding box center [823, 127] width 150 height 27
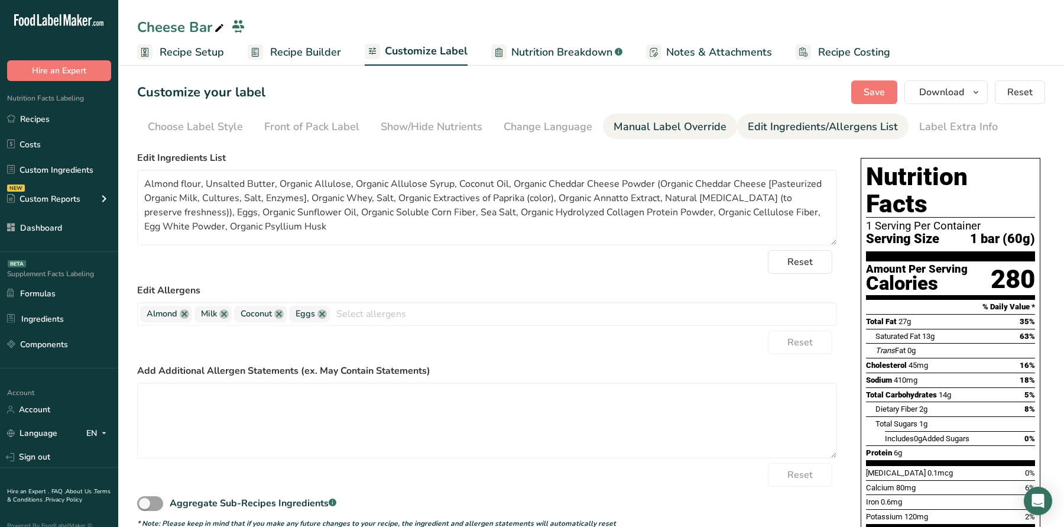
click at [692, 115] on link "Manual Label Override" at bounding box center [670, 127] width 113 height 27
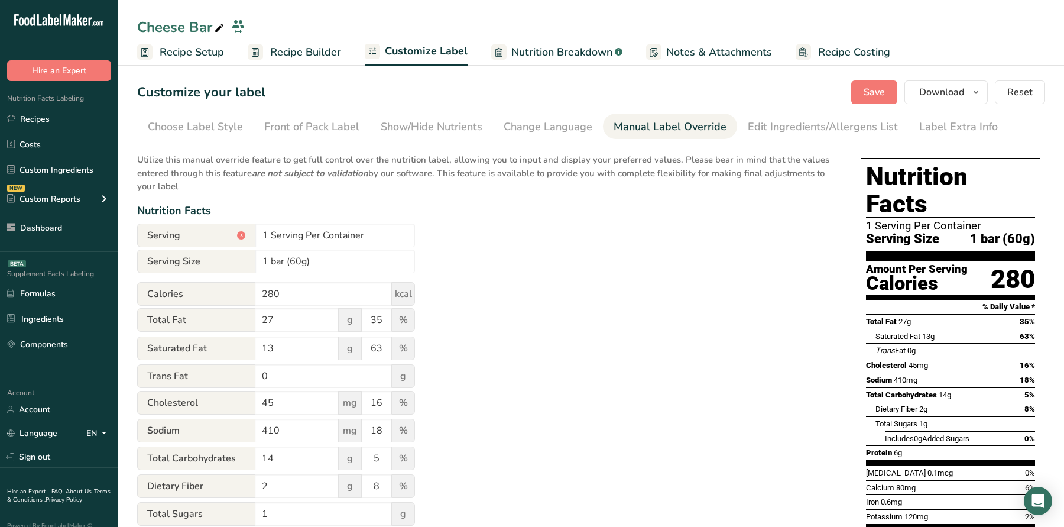
scroll to position [217, 0]
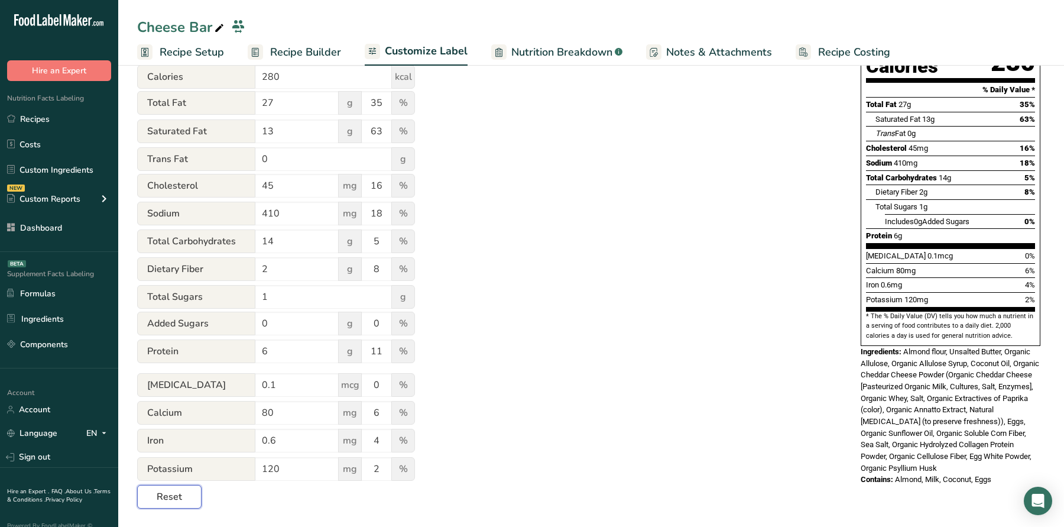
click at [170, 494] on span "Reset" at bounding box center [169, 497] width 25 height 14
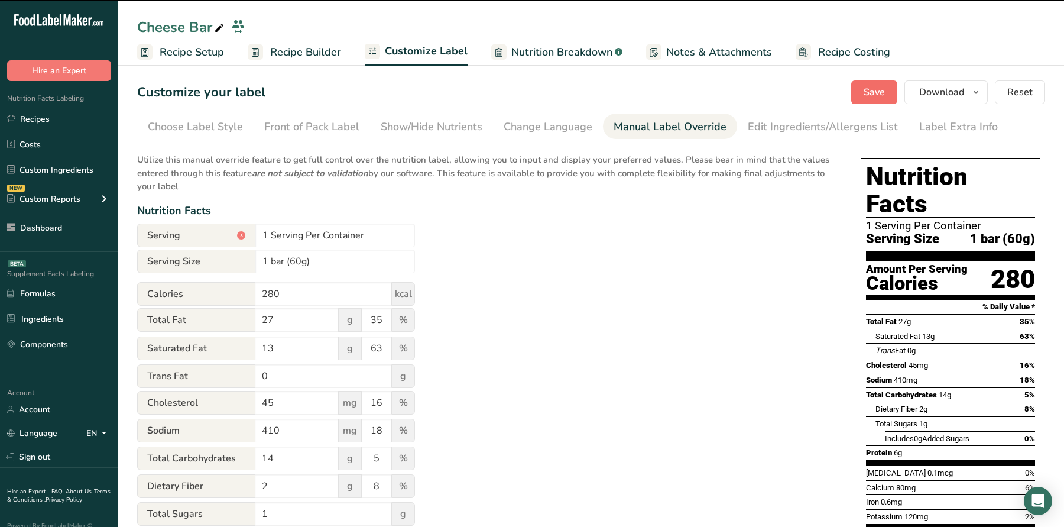
type input "33 Servings Per Container"
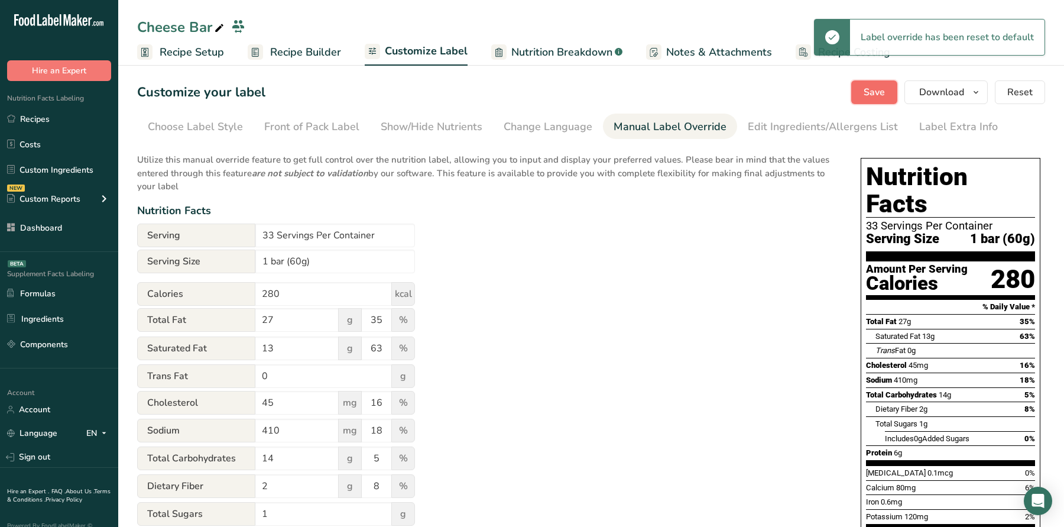
click at [875, 90] on span "Save" at bounding box center [874, 92] width 21 height 14
click at [209, 60] on span "Recipe Setup" at bounding box center [192, 52] width 64 height 16
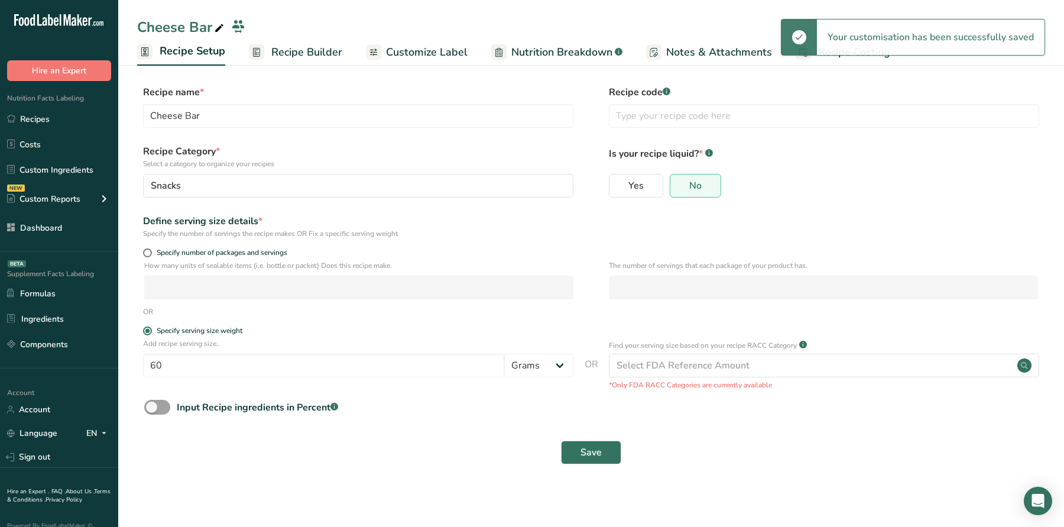
click at [152, 266] on p "How many units of sealable items (i.e. bottle or packet) Does this recipe make." at bounding box center [358, 265] width 429 height 11
click at [152, 261] on p "How many units of sealable items (i.e. bottle or packet) Does this recipe make." at bounding box center [358, 265] width 429 height 11
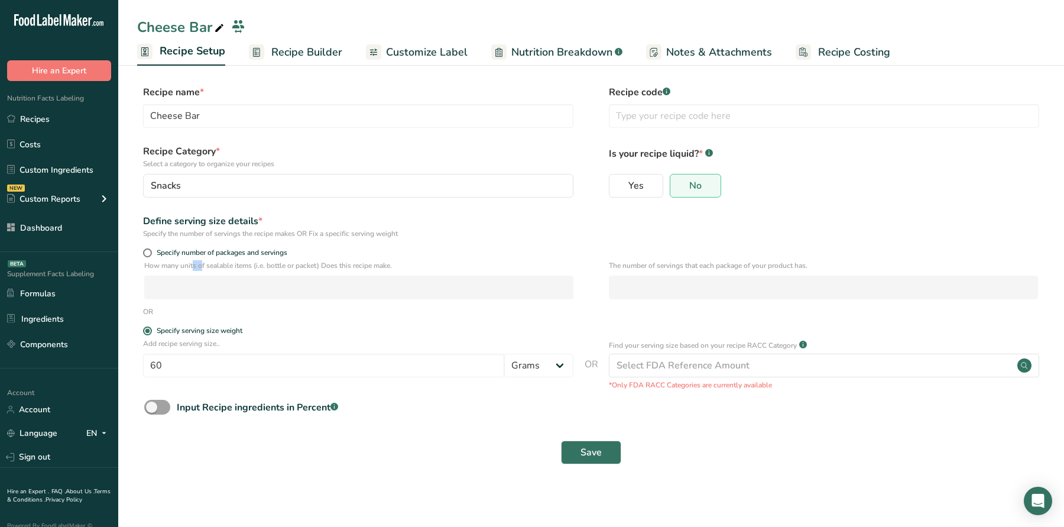
click at [152, 261] on p "How many units of sealable items (i.e. bottle or packet) Does this recipe make." at bounding box center [358, 265] width 429 height 11
click at [152, 253] on span "Specify number of packages and servings" at bounding box center [219, 252] width 135 height 9
click at [151, 253] on input "Specify number of packages and servings" at bounding box center [147, 253] width 8 height 8
radio input "true"
radio input "false"
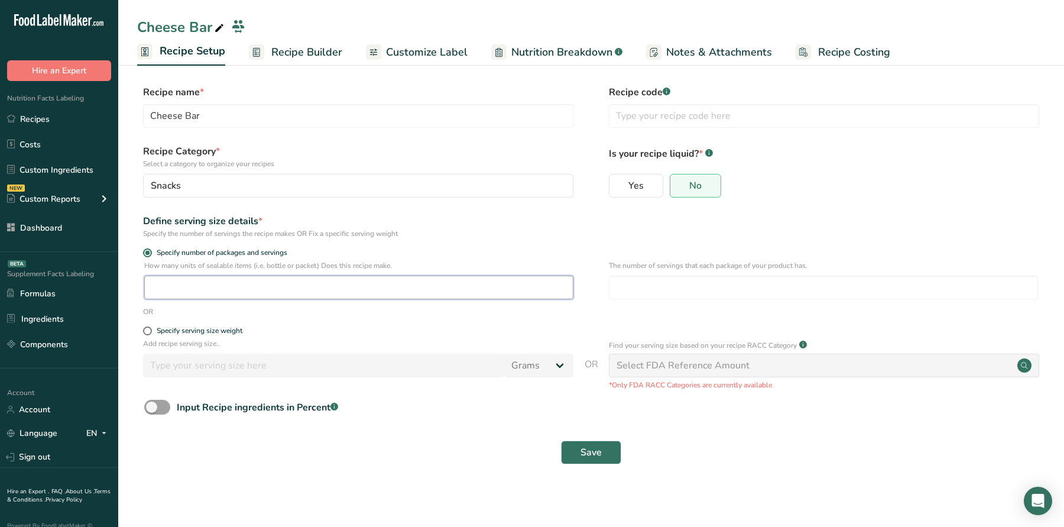
click at [179, 289] on input "number" at bounding box center [358, 288] width 429 height 24
type input "33"
click at [681, 280] on input "number" at bounding box center [823, 288] width 429 height 24
type input "1"
click at [584, 465] on div "Save" at bounding box center [591, 452] width 908 height 38
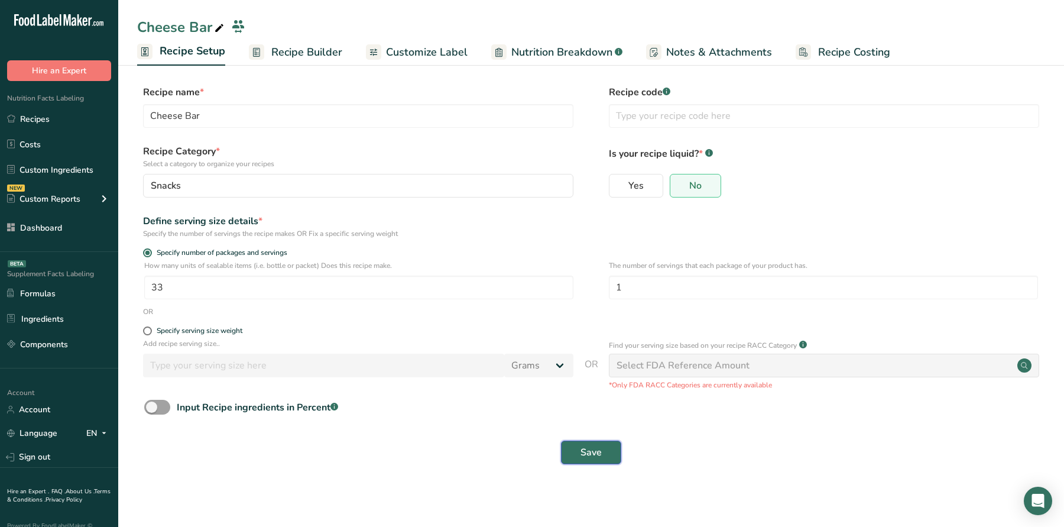
click at [584, 447] on span "Save" at bounding box center [591, 452] width 21 height 14
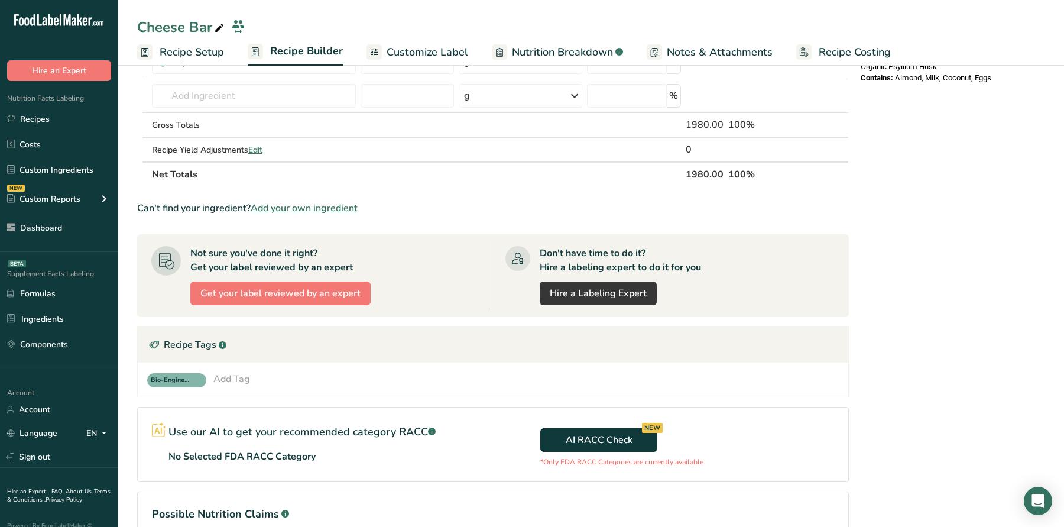
scroll to position [637, 0]
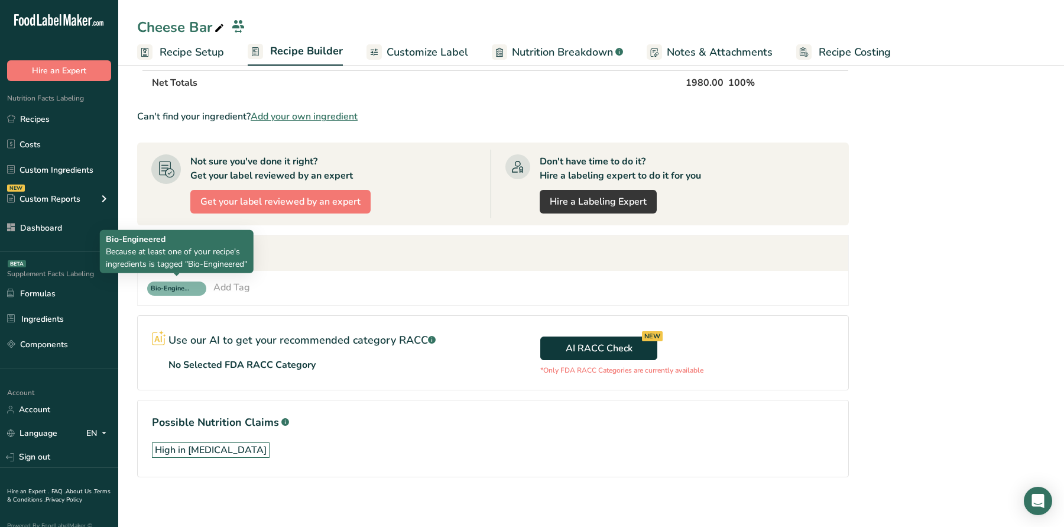
click at [200, 283] on span "Bio-Engineered" at bounding box center [176, 288] width 59 height 14
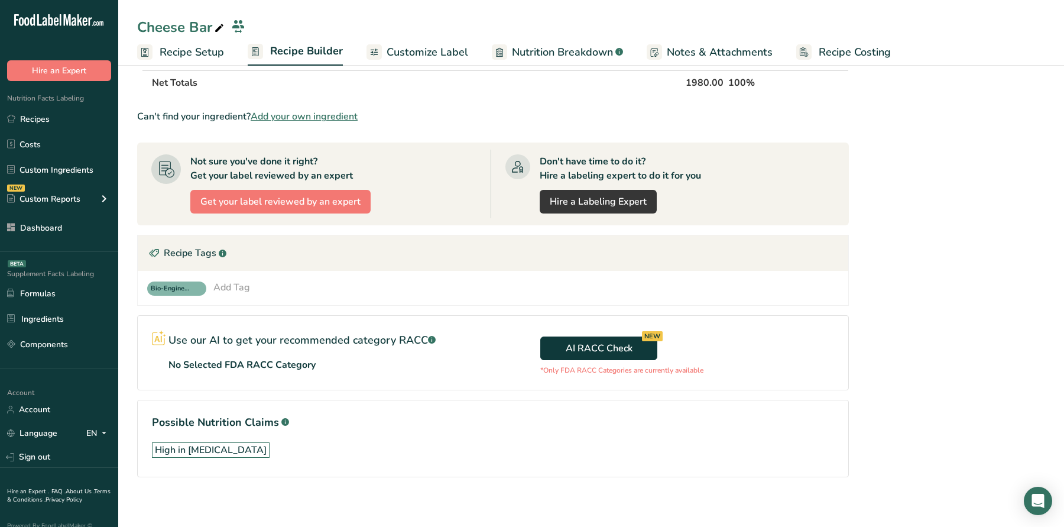
click at [180, 284] on span "Bio-Engineered" at bounding box center [171, 289] width 41 height 10
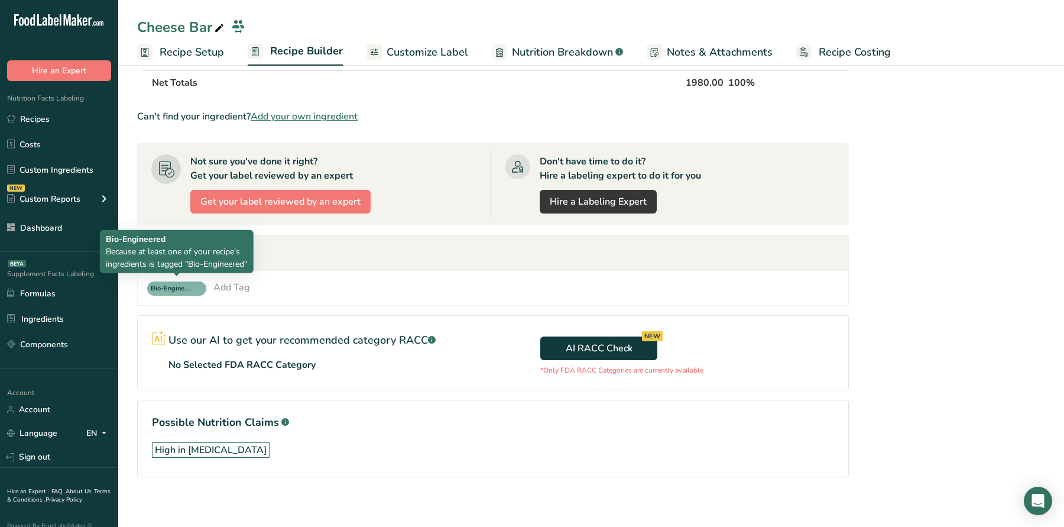
click at [183, 284] on span "Bio-Engineered" at bounding box center [171, 289] width 41 height 10
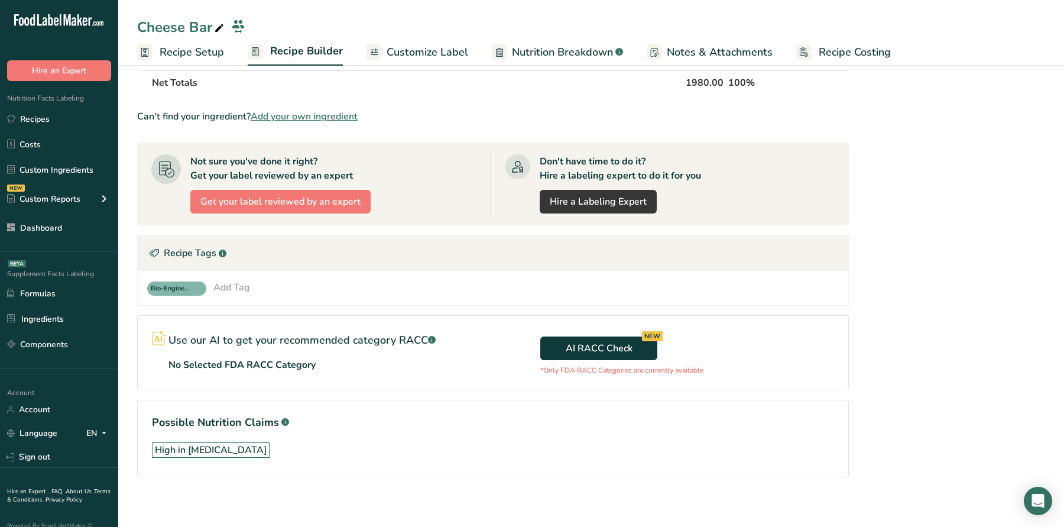
click at [218, 285] on div "Add Tag" at bounding box center [231, 287] width 37 height 14
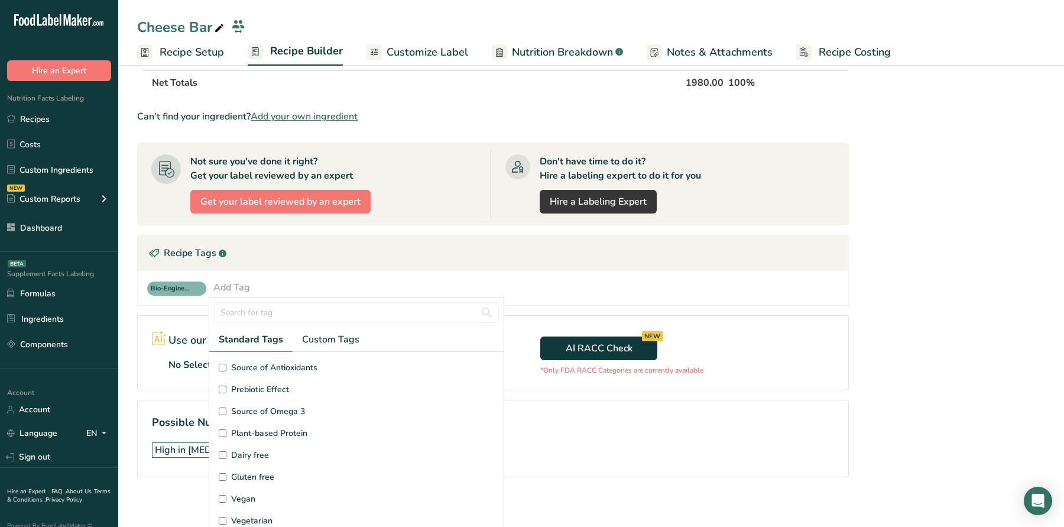
scroll to position [260, 0]
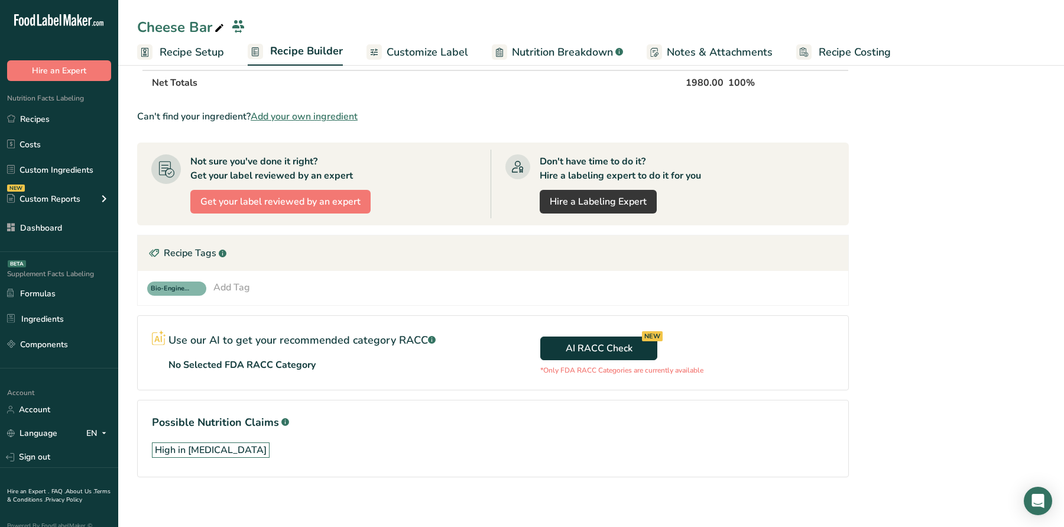
scroll to position [0, 0]
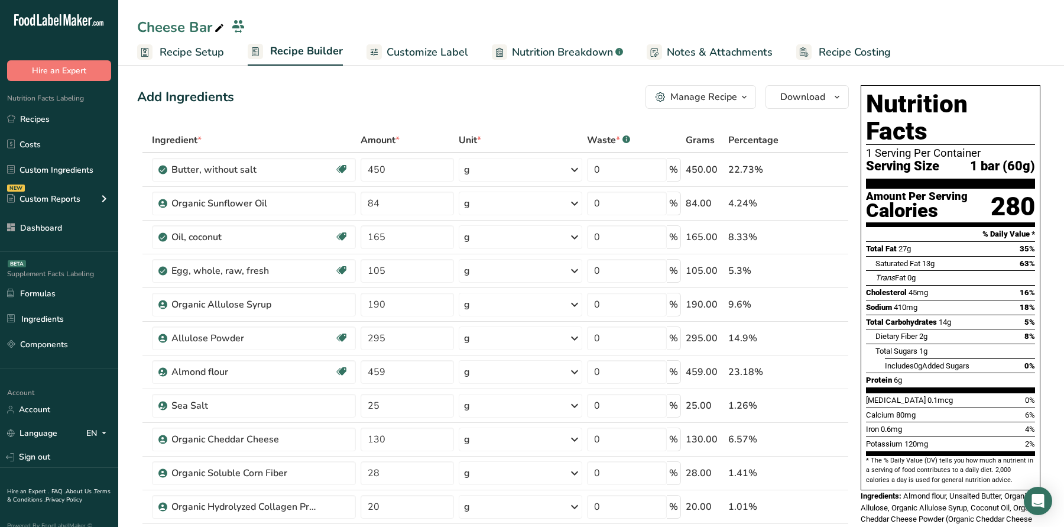
click at [414, 57] on span "Customize Label" at bounding box center [428, 52] width 82 height 16
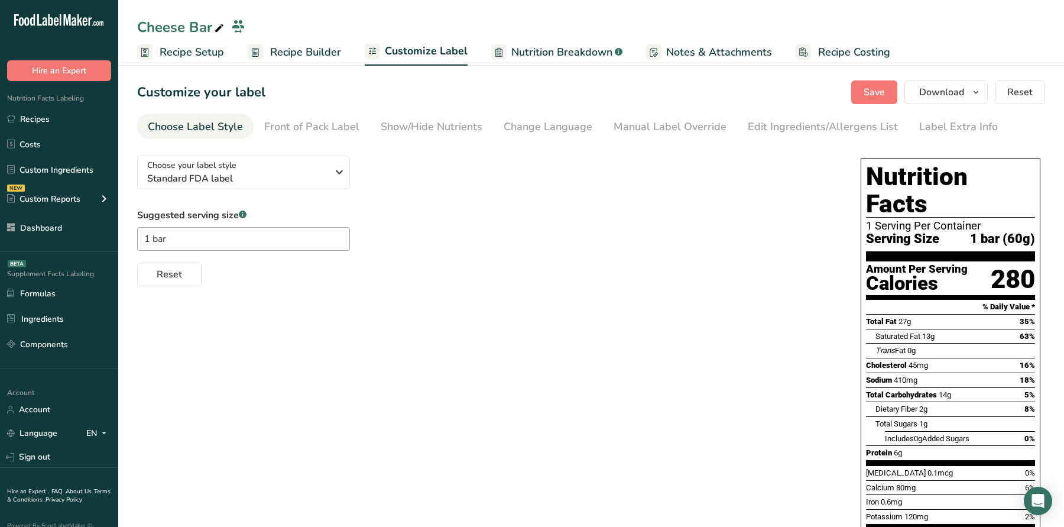
click at [793, 130] on div "Edit Ingredients/Allergens List" at bounding box center [823, 127] width 150 height 16
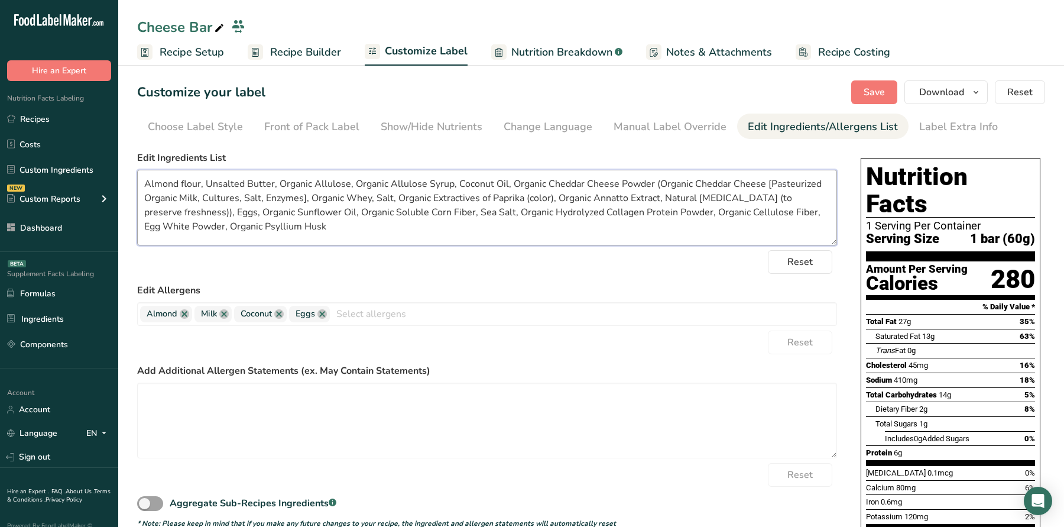
click at [184, 183] on textarea "Almond flour, Unsalted Butter, Organic Allulose, Organic Allulose Syrup, Coconu…" at bounding box center [487, 208] width 700 height 76
type textarea "Almond Flour, Unsalted Butter, Organic Allulose, Organic Allulose Syrup, Coconu…"
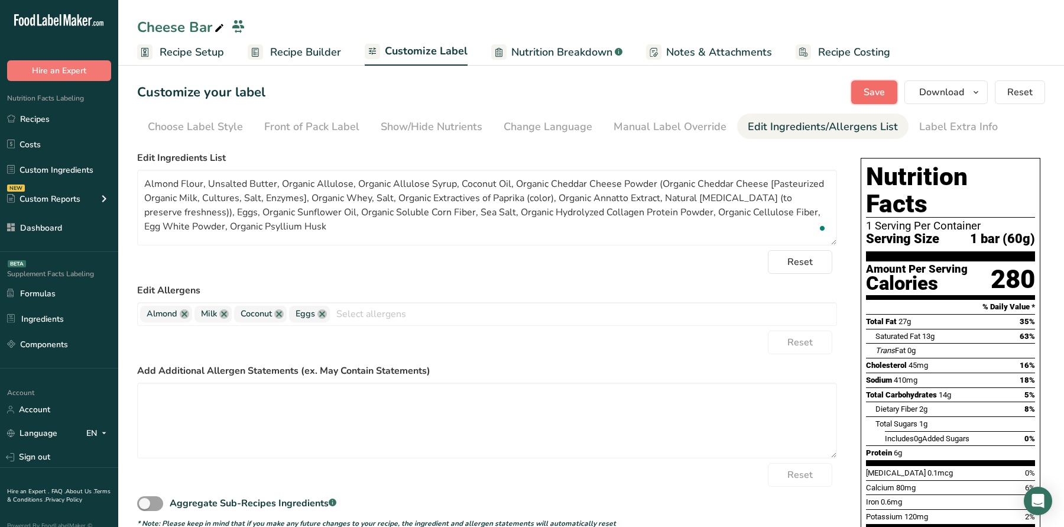
click at [863, 89] on button "Save" at bounding box center [875, 92] width 46 height 24
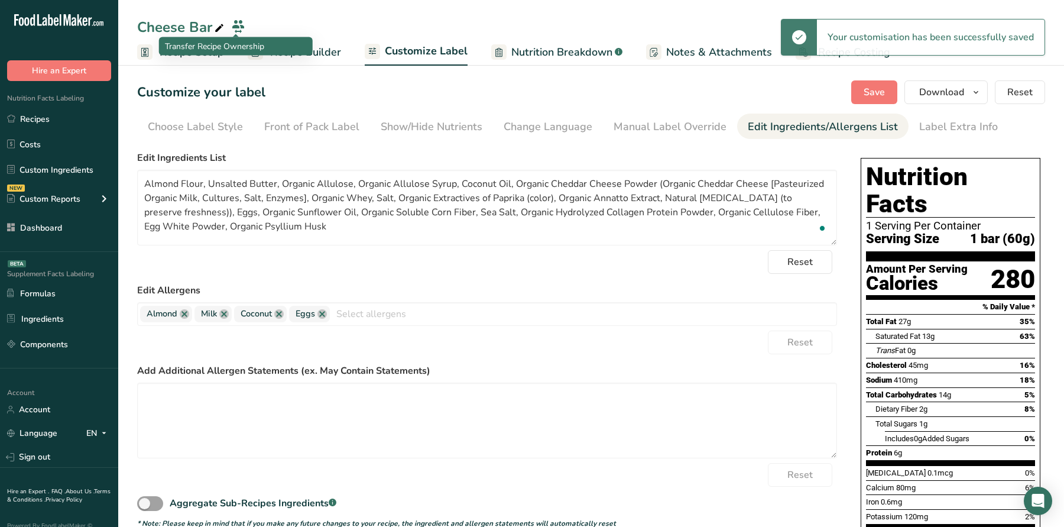
click at [285, 48] on p "Transfer Recipe Ownership" at bounding box center [236, 46] width 142 height 12
click at [319, 53] on span "Recipe Builder" at bounding box center [305, 52] width 71 height 16
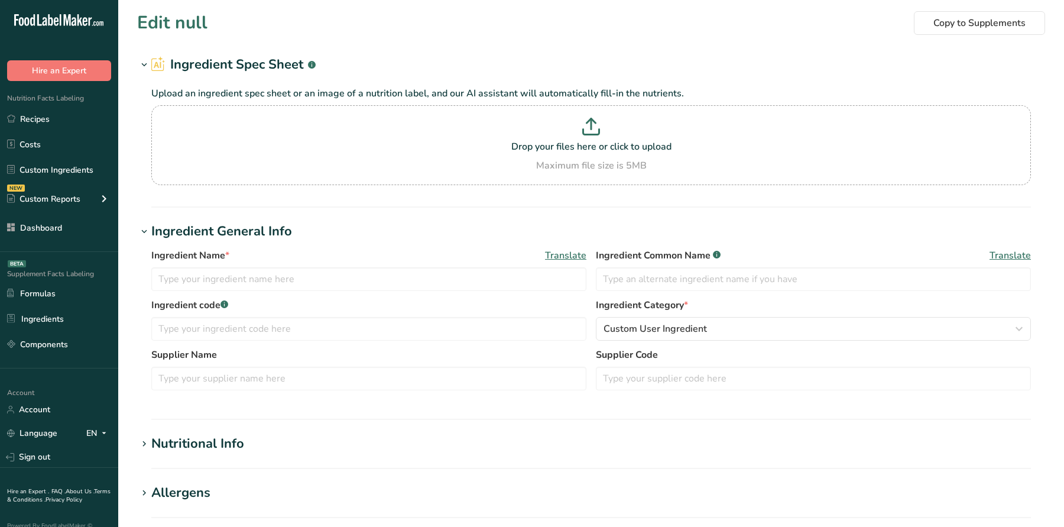
type input "Allulose Powder"
type input "100"
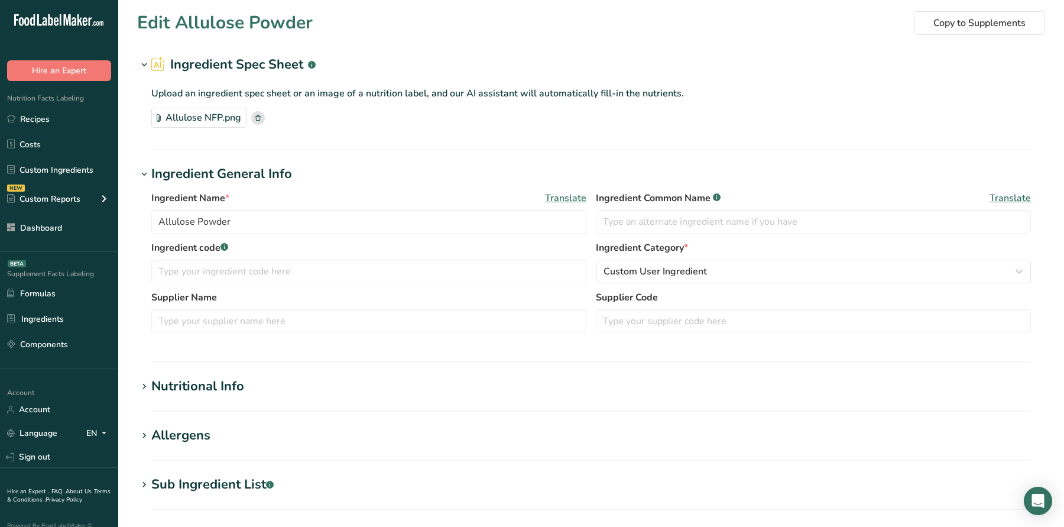
type input "0"
type KJ "0"
type Fat "0"
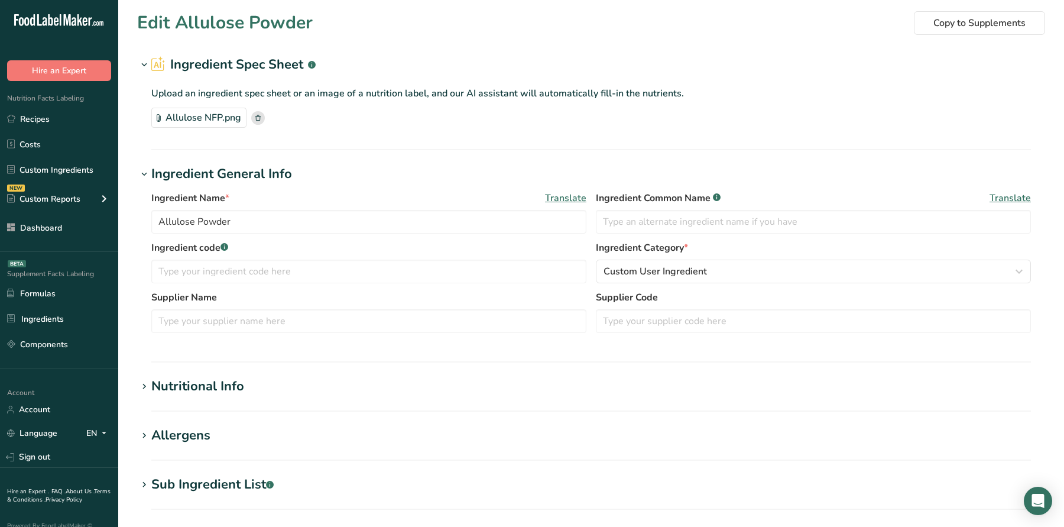
type input "0"
type Carbohydrates "100"
type Fiber "0"
type Sugars "0"
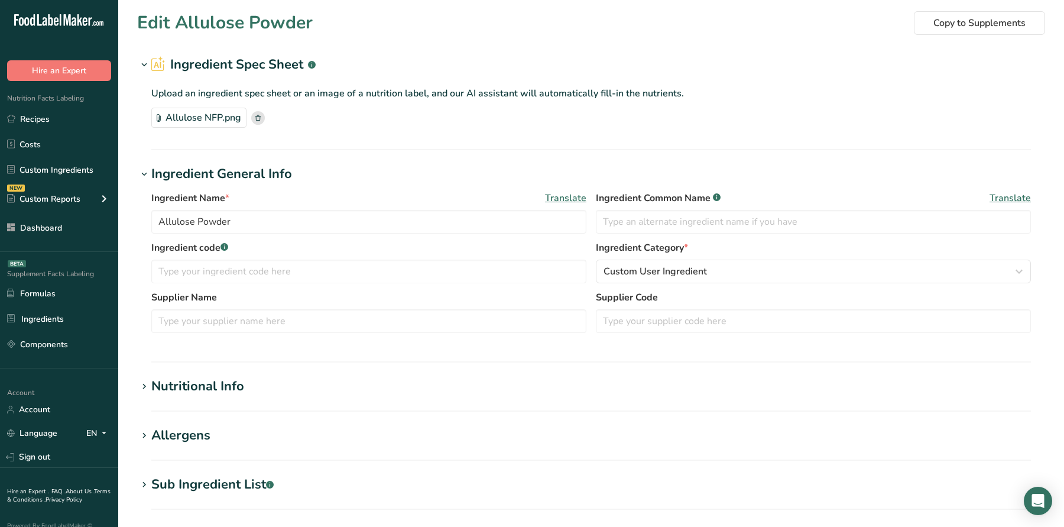
type Sugars "0"
type input "0"
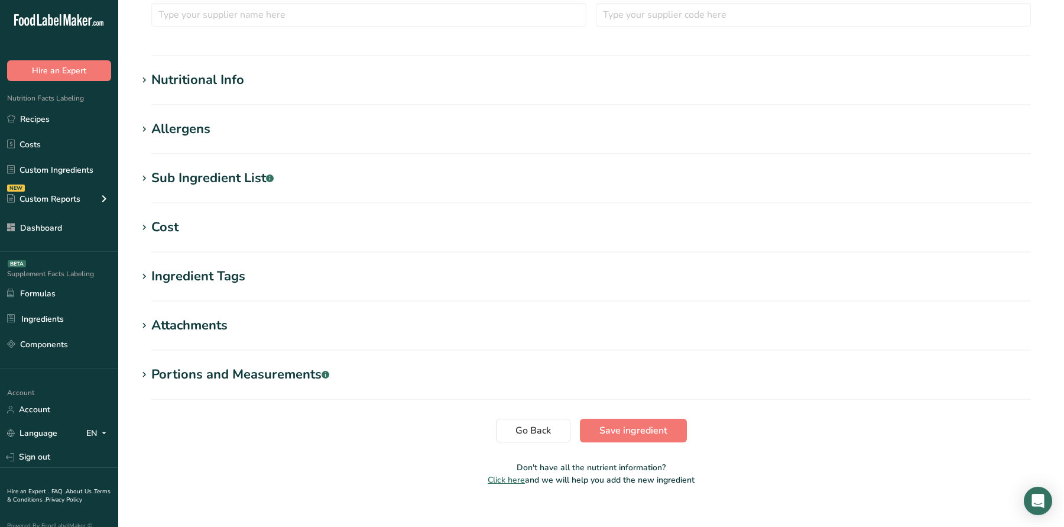
scroll to position [321, 0]
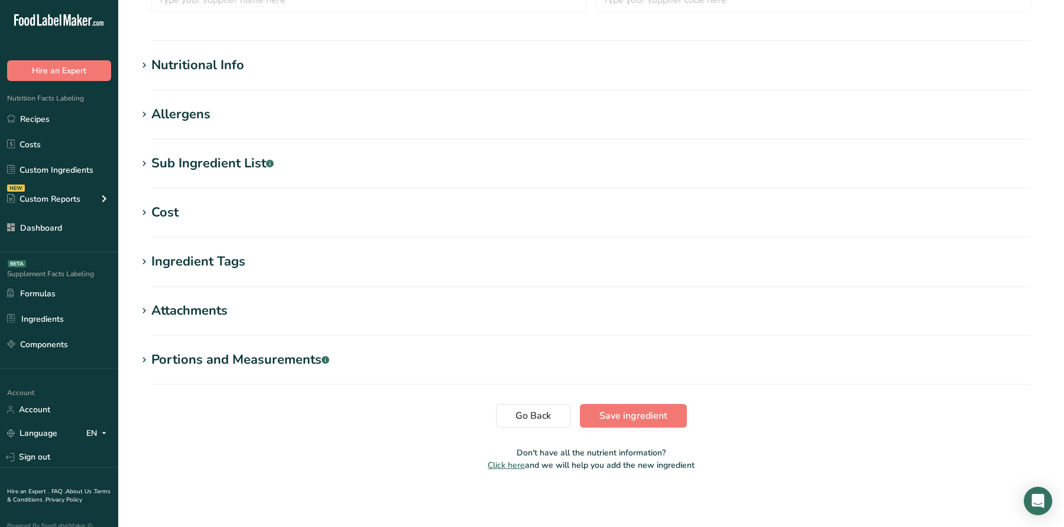
click at [219, 68] on div "Nutritional Info" at bounding box center [197, 66] width 93 height 20
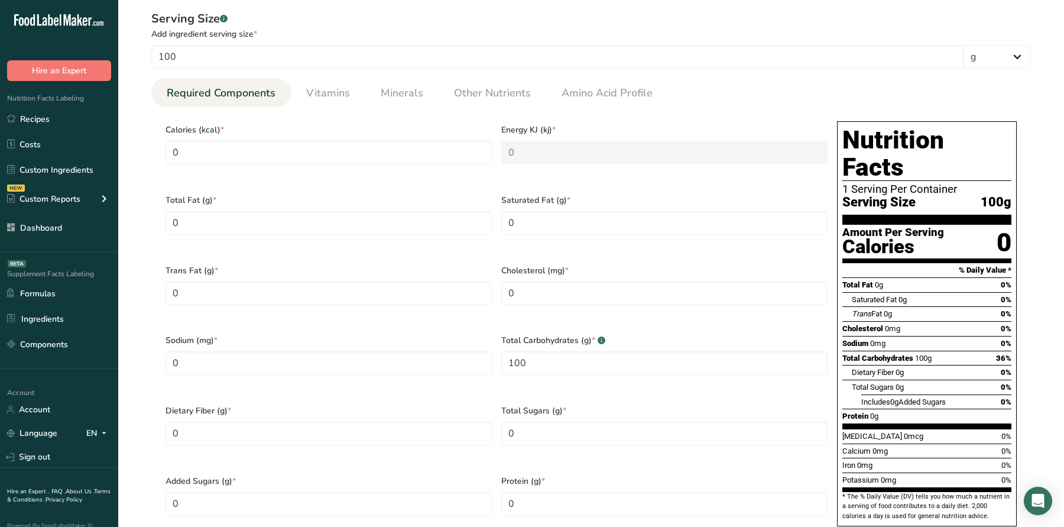
scroll to position [0, 0]
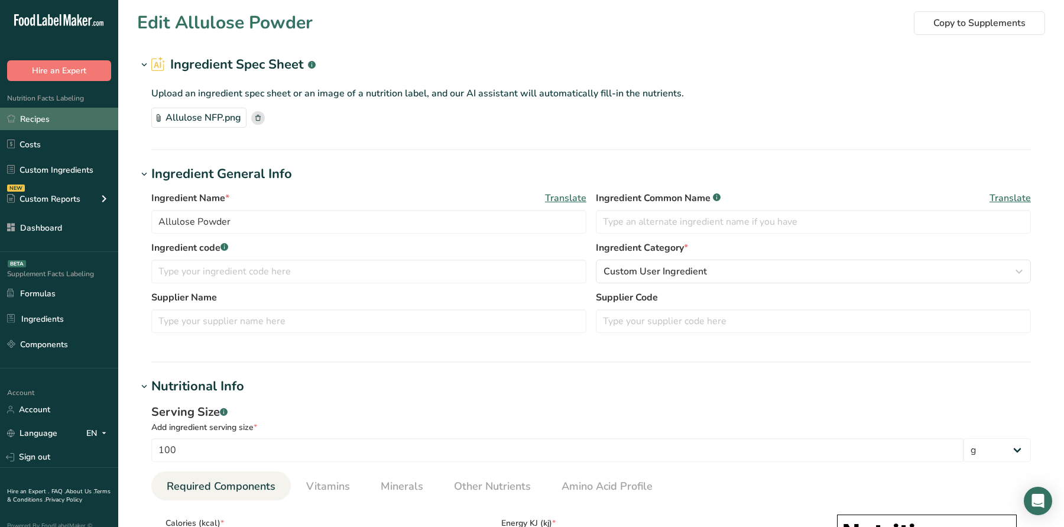
click at [53, 122] on link "Recipes" at bounding box center [59, 119] width 118 height 22
